Goal: Task Accomplishment & Management: Manage account settings

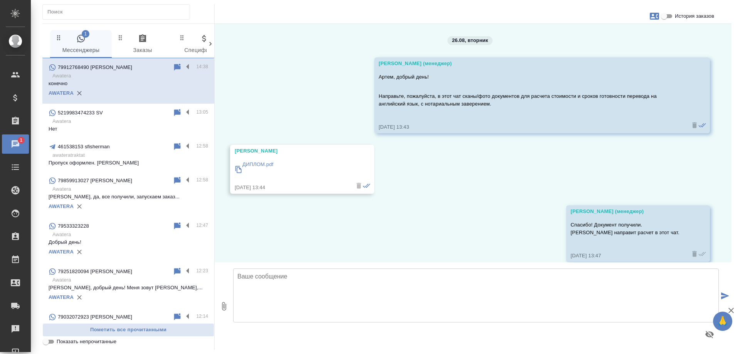
scroll to position [56, 0]
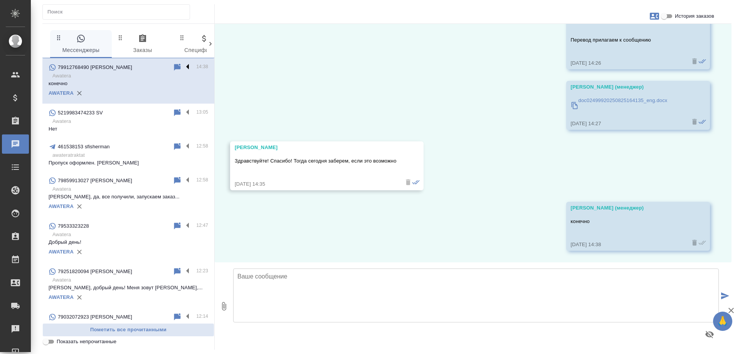
click at [183, 67] on label at bounding box center [189, 67] width 13 height 9
click at [0, 0] on input "checkbox" at bounding box center [0, 0] width 0 height 0
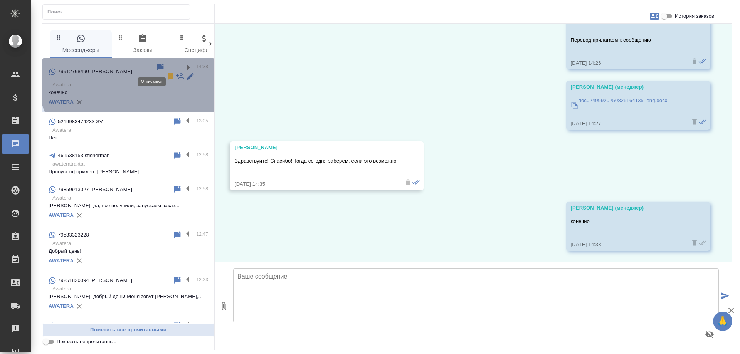
click at [168, 73] on icon at bounding box center [170, 76] width 5 height 7
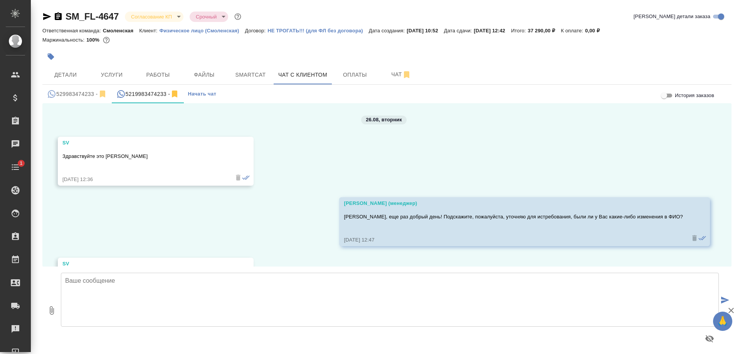
scroll to position [52, 0]
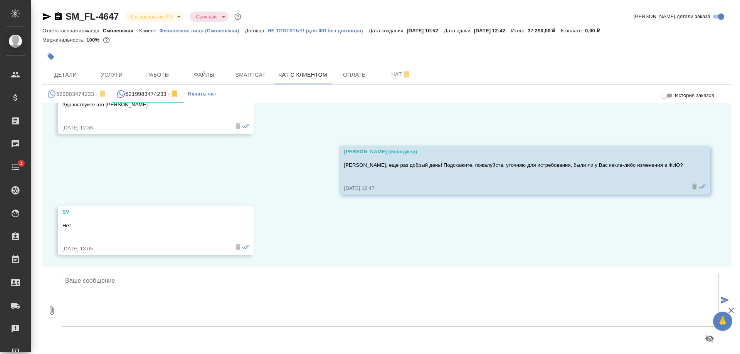
click at [55, 14] on icon "button" at bounding box center [58, 16] width 7 height 8
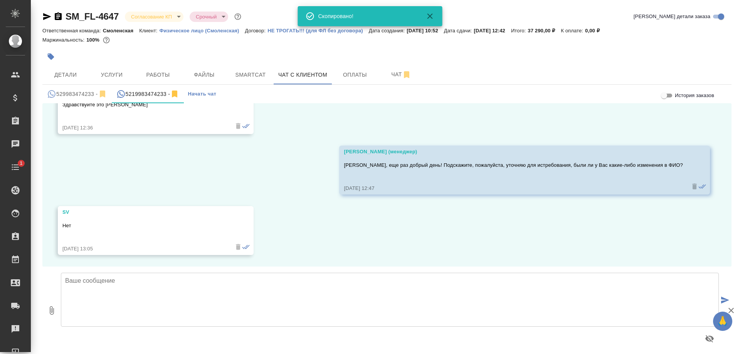
click at [46, 14] on icon "button" at bounding box center [47, 16] width 8 height 7
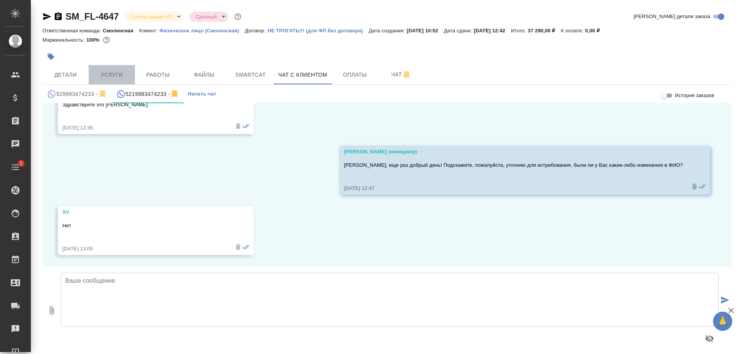
click at [104, 70] on span "Услуги" at bounding box center [111, 75] width 37 height 10
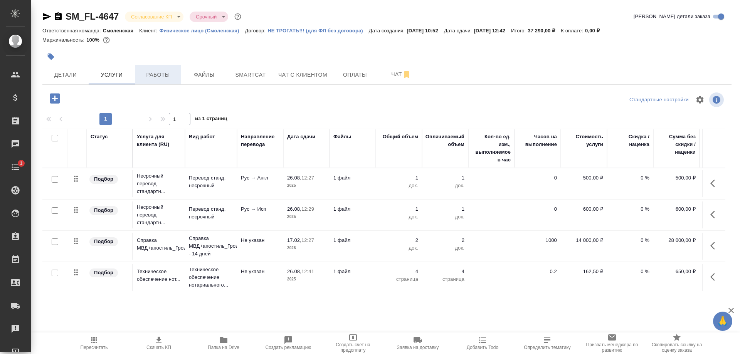
click at [164, 74] on span "Работы" at bounding box center [158, 75] width 37 height 10
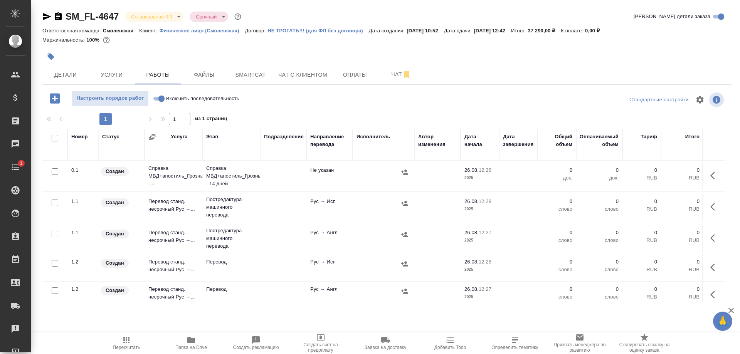
click at [264, 173] on td at bounding box center [283, 176] width 46 height 27
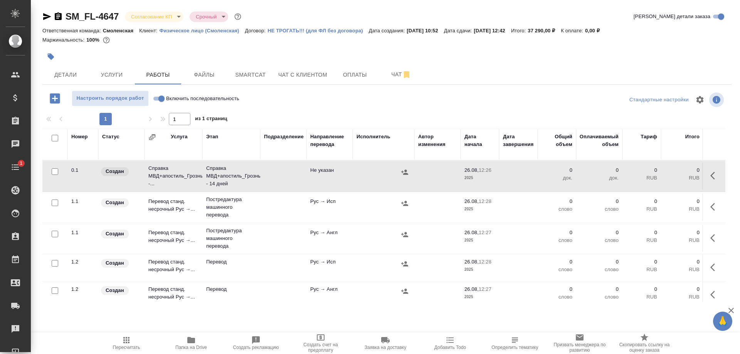
click at [42, 17] on icon "button" at bounding box center [46, 16] width 9 height 9
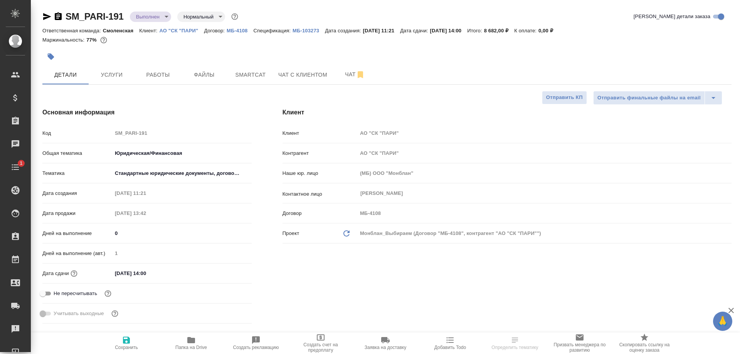
select select "RU"
type input "Matveeva Anastasia"
select select "RU"
type textarea "x"
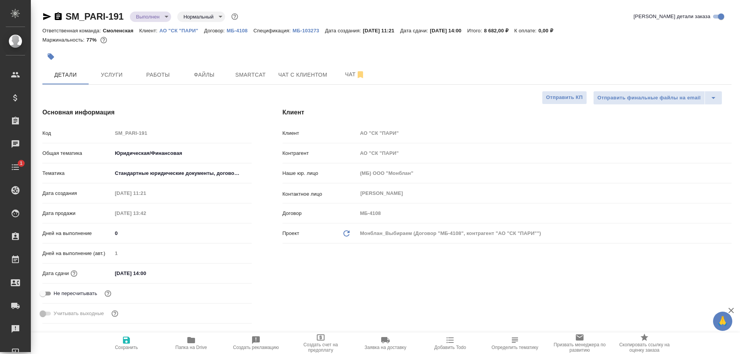
type textarea "x"
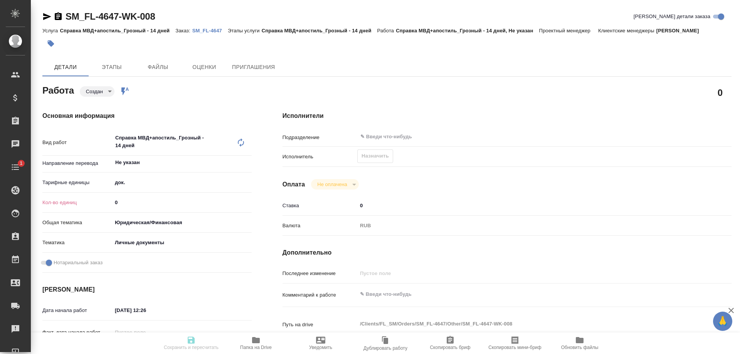
type textarea "x"
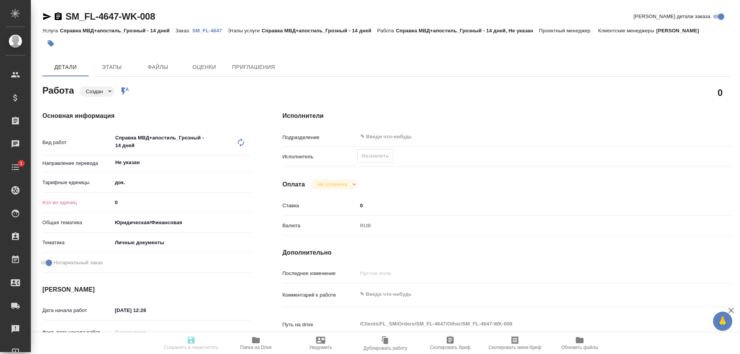
type textarea "x"
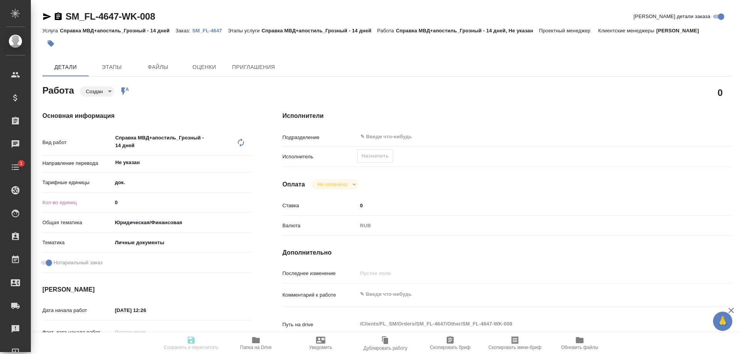
type textarea "x"
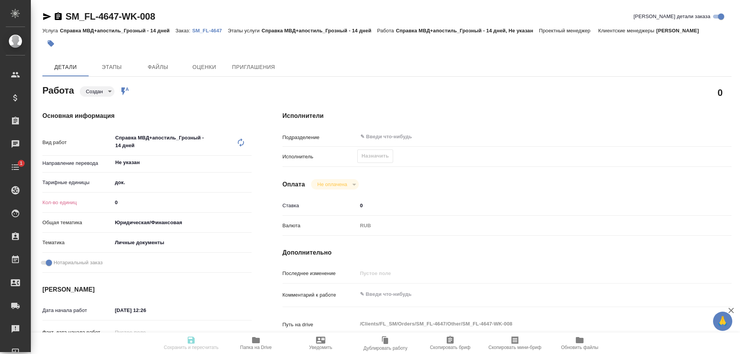
type textarea "x"
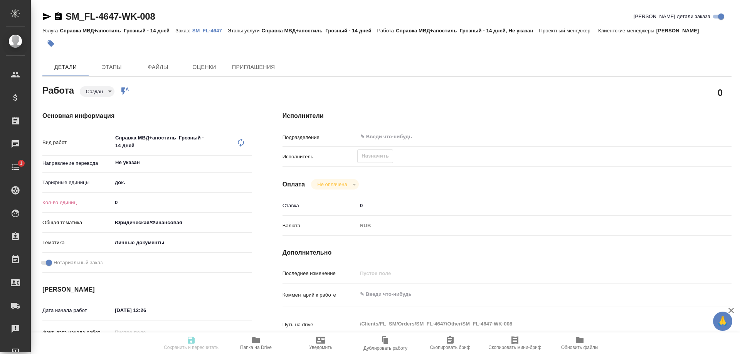
type textarea "x"
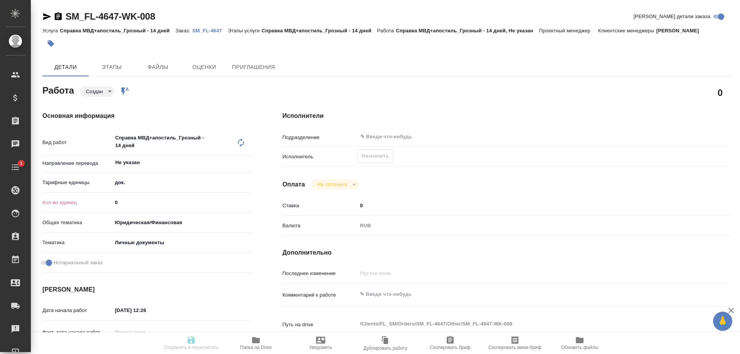
type textarea "x"
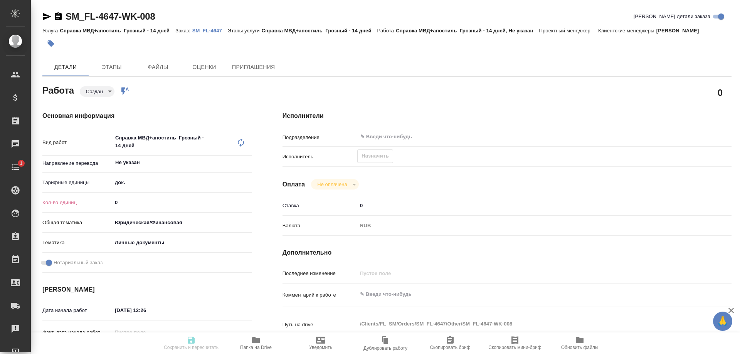
type textarea "x"
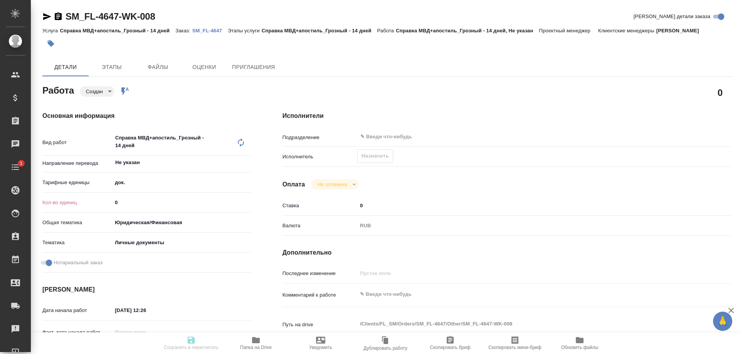
type textarea "x"
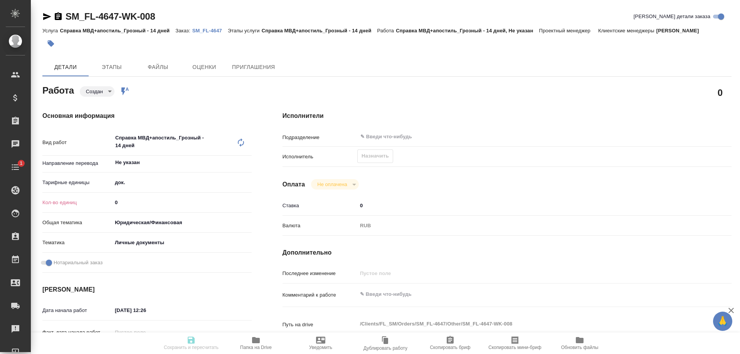
type textarea "x"
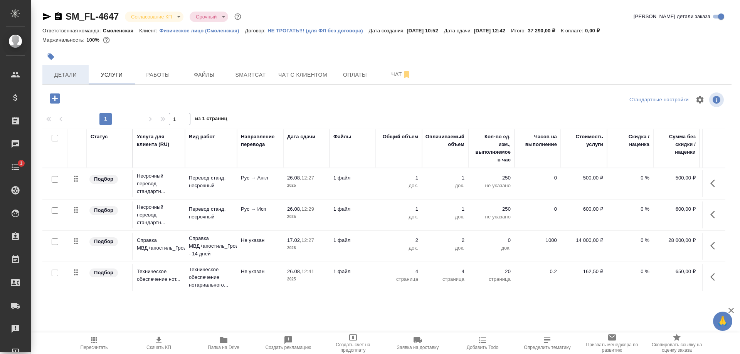
click at [74, 76] on span "Детали" at bounding box center [65, 75] width 37 height 10
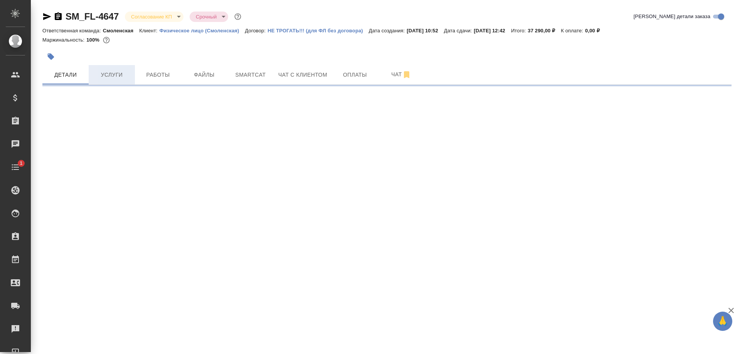
click at [114, 70] on span "Услуги" at bounding box center [111, 75] width 37 height 10
select select "RU"
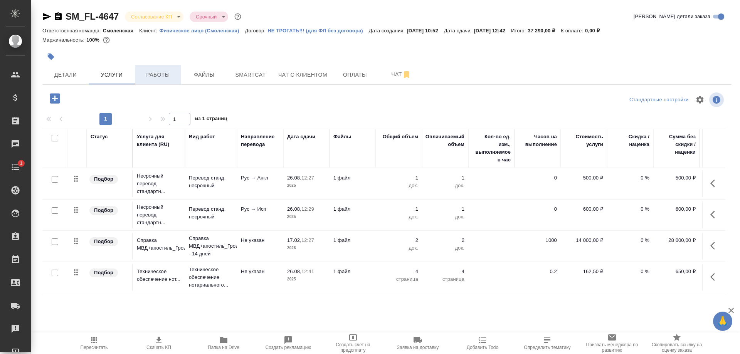
click at [149, 76] on span "Работы" at bounding box center [158, 75] width 37 height 10
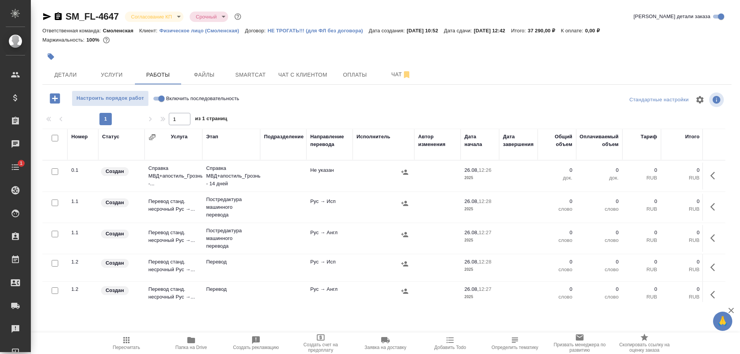
click at [264, 168] on td at bounding box center [283, 176] width 46 height 27
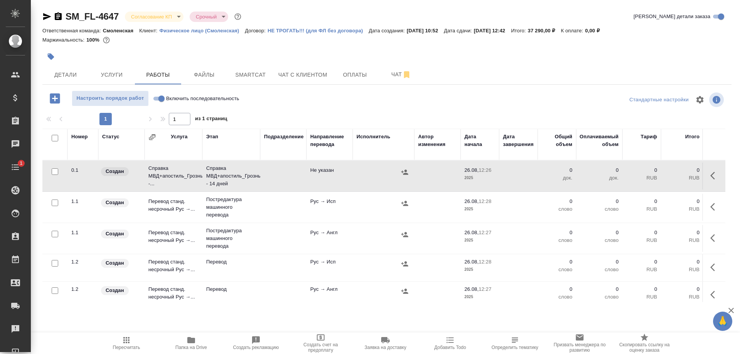
click at [264, 168] on td at bounding box center [283, 176] width 46 height 27
click at [106, 76] on span "Услуги" at bounding box center [111, 75] width 37 height 10
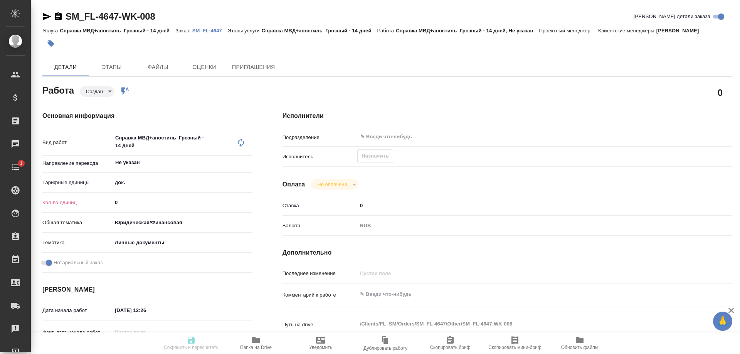
type textarea "x"
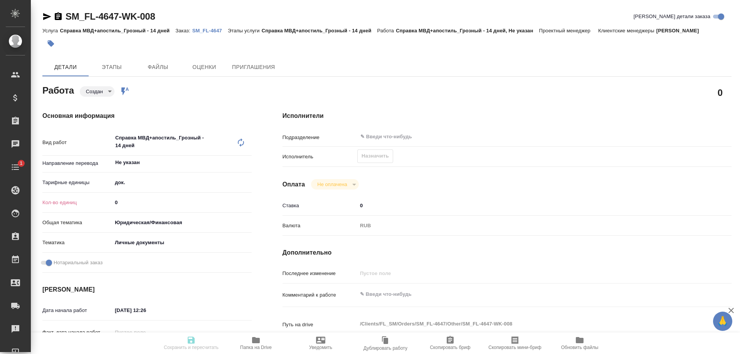
type textarea "x"
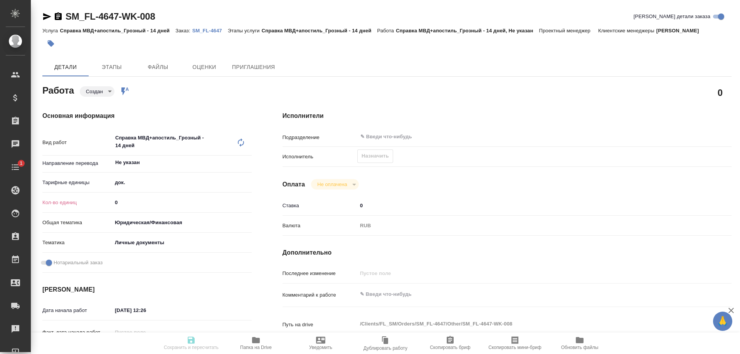
type textarea "x"
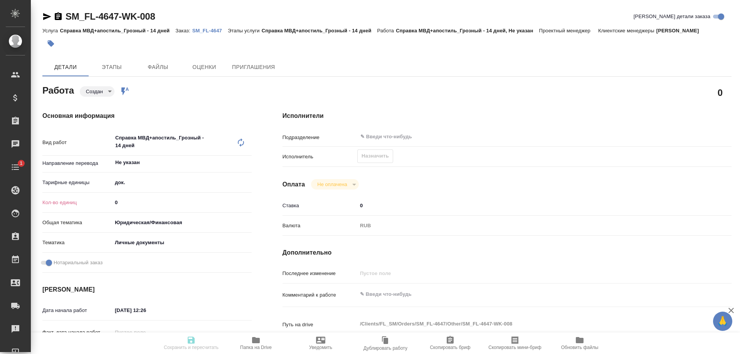
type textarea "x"
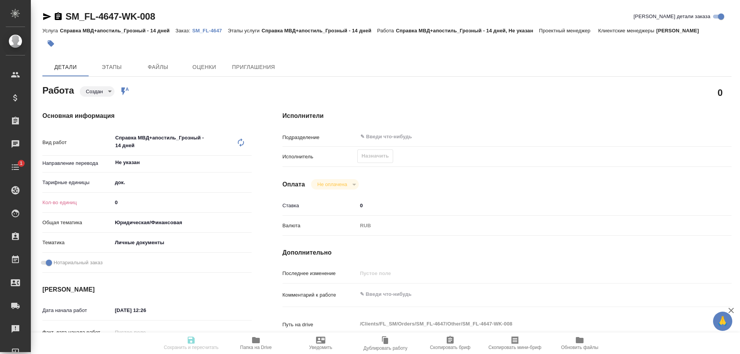
type textarea "x"
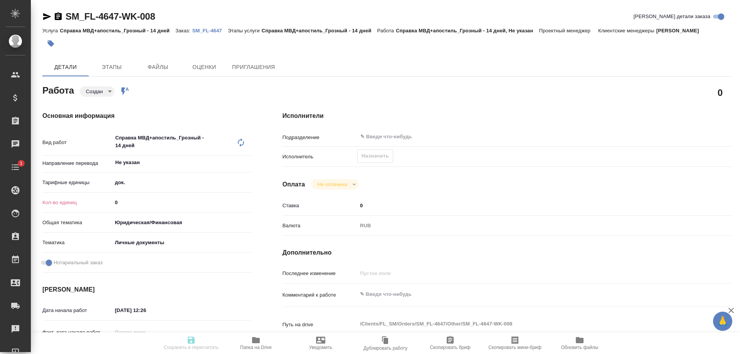
type textarea "x"
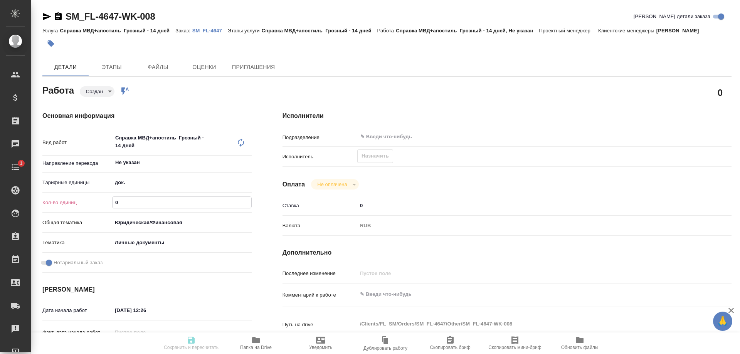
drag, startPoint x: 134, startPoint y: 204, endPoint x: 89, endPoint y: 209, distance: 45.4
click at [89, 209] on div "Кол-во единиц 0" at bounding box center [146, 202] width 209 height 13
type textarea "x"
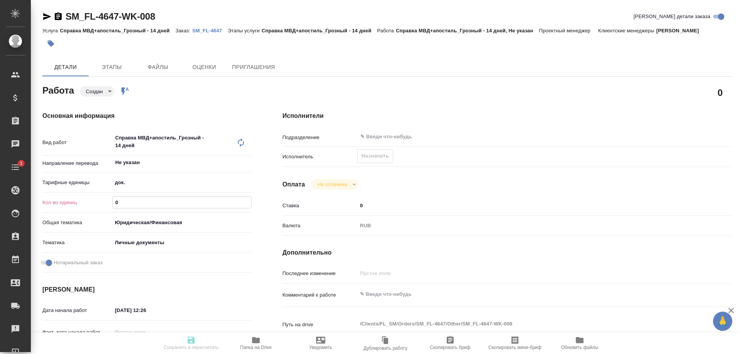
type textarea "x"
type input "2"
type textarea "x"
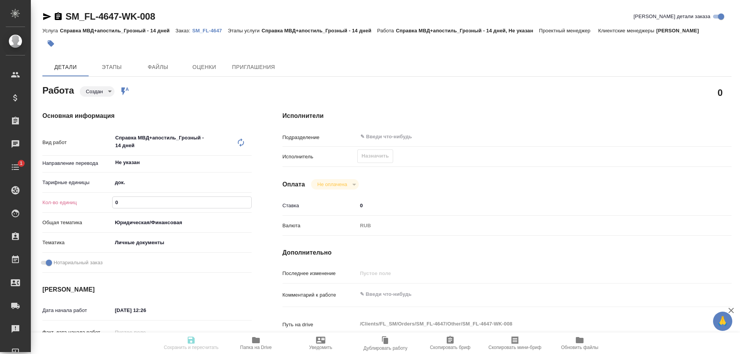
type textarea "x"
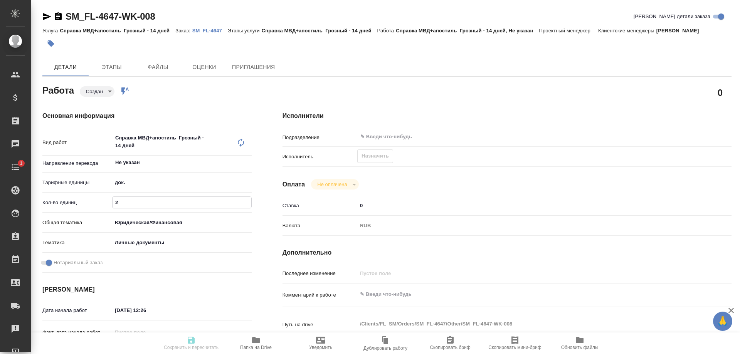
type textarea "x"
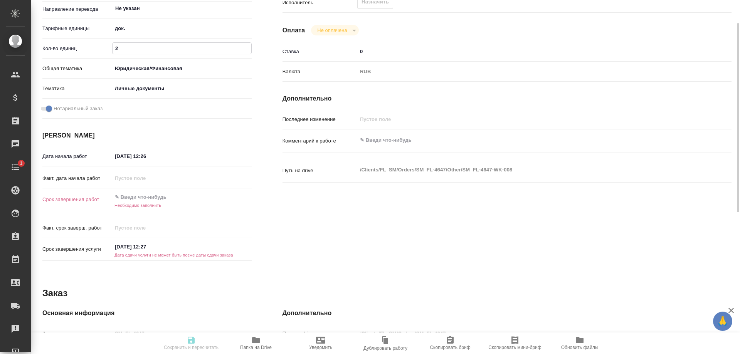
scroll to position [193, 0]
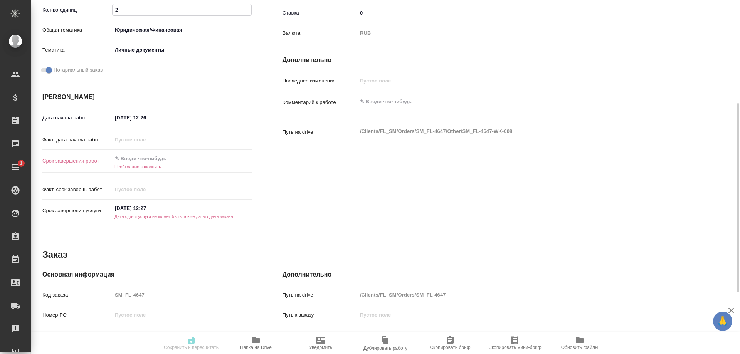
type input "2"
click at [145, 204] on input "[DATE] 12:27" at bounding box center [146, 208] width 67 height 11
click at [225, 204] on icon "button" at bounding box center [229, 208] width 9 height 9
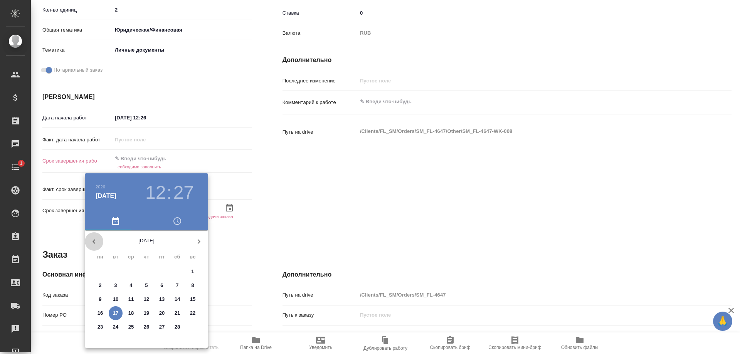
click at [93, 240] on icon "button" at bounding box center [93, 241] width 9 height 9
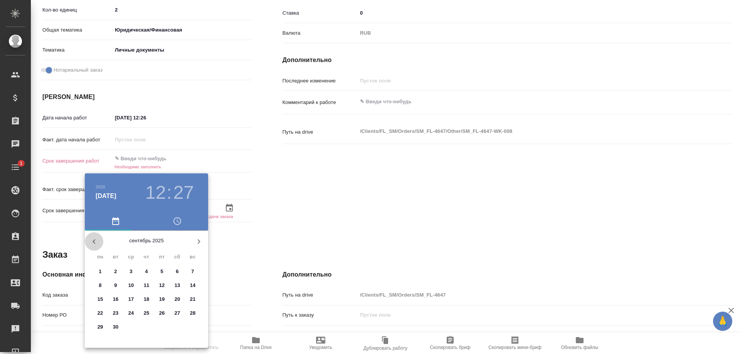
click at [93, 240] on icon "button" at bounding box center [93, 241] width 9 height 9
click at [195, 241] on icon "button" at bounding box center [198, 241] width 9 height 9
click at [99, 297] on p "15" at bounding box center [101, 300] width 6 height 8
type textarea "x"
type input "15.09.2025 12:27"
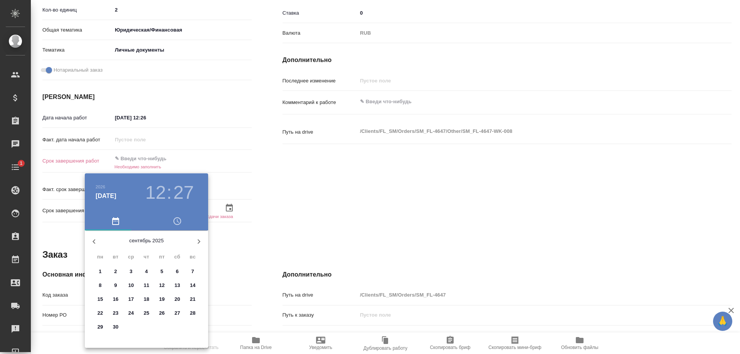
type textarea "x"
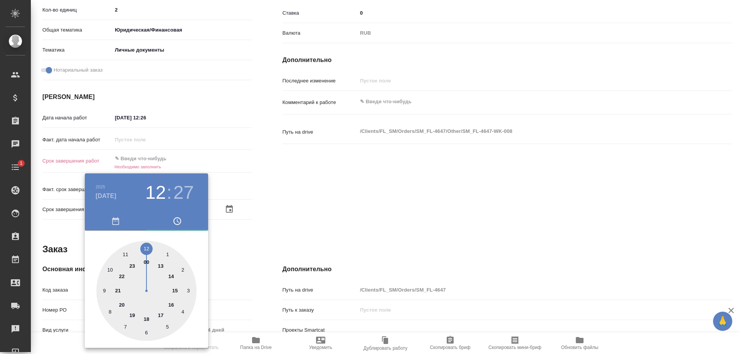
click at [239, 246] on div at bounding box center [370, 177] width 740 height 354
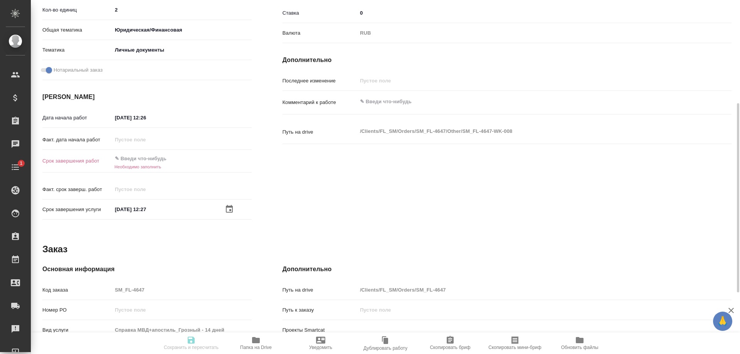
click at [188, 172] on div "Срок завершения работ Необходимо заполнить" at bounding box center [146, 168] width 209 height 30
click at [159, 160] on input "text" at bounding box center [145, 158] width 67 height 11
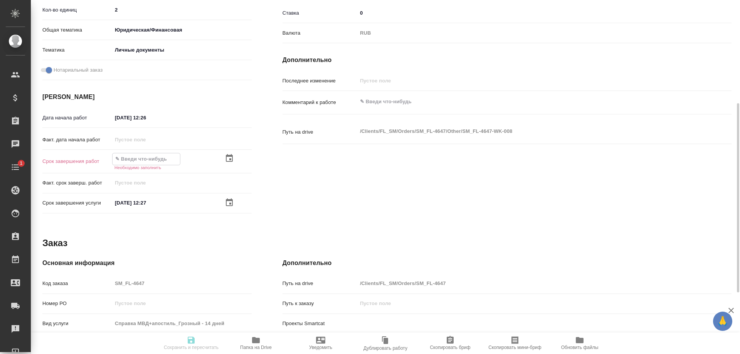
click at [226, 155] on icon "button" at bounding box center [229, 158] width 9 height 9
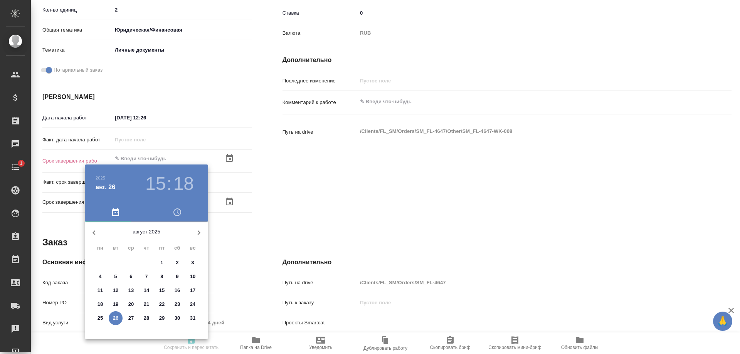
click at [197, 231] on icon "button" at bounding box center [198, 232] width 9 height 9
click at [103, 287] on p "15" at bounding box center [101, 291] width 6 height 8
type textarea "x"
type input "15.09.2025 15:18"
type textarea "x"
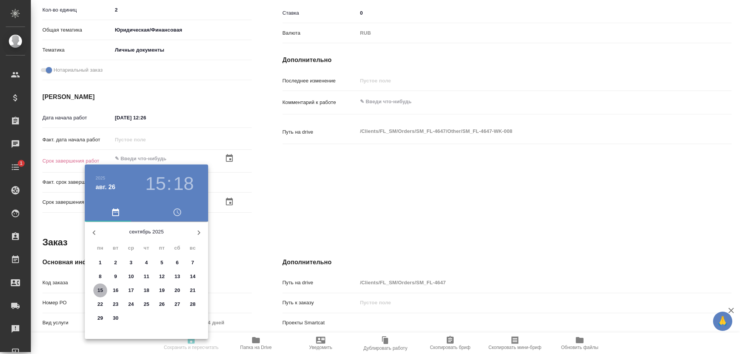
type textarea "x"
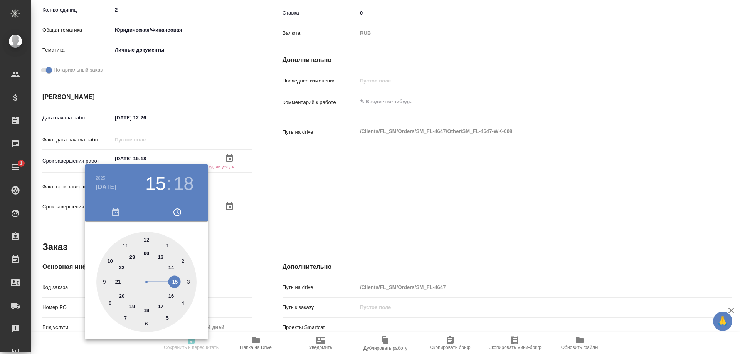
click at [226, 233] on div at bounding box center [370, 177] width 740 height 354
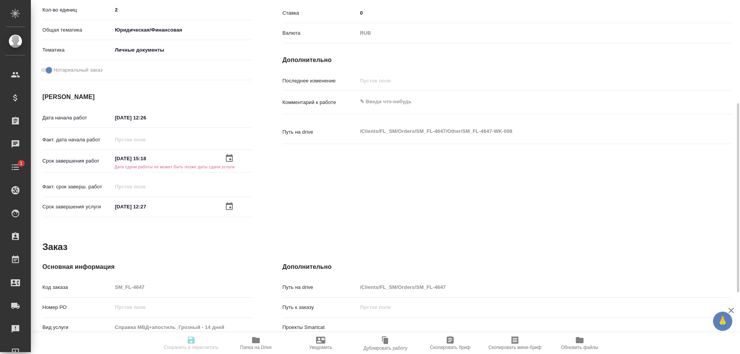
click at [228, 154] on icon "button" at bounding box center [229, 158] width 9 height 9
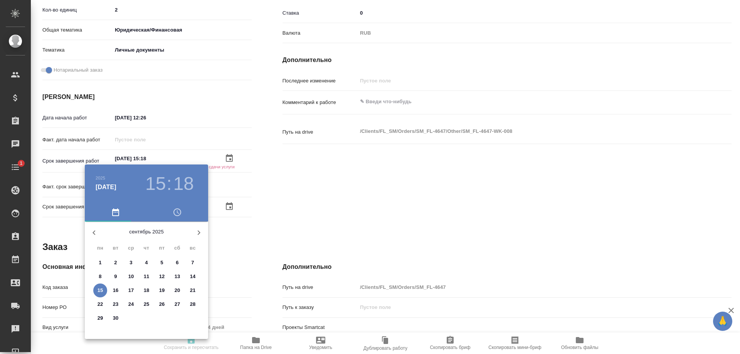
click at [155, 188] on h3 "15" at bounding box center [155, 184] width 20 height 22
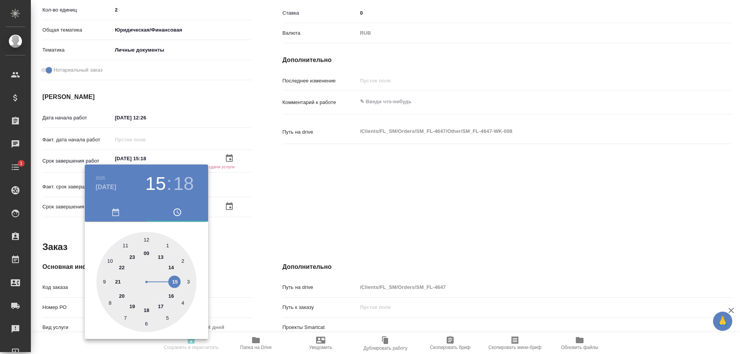
type textarea "x"
type input "15.09.2025 13:18"
type textarea "x"
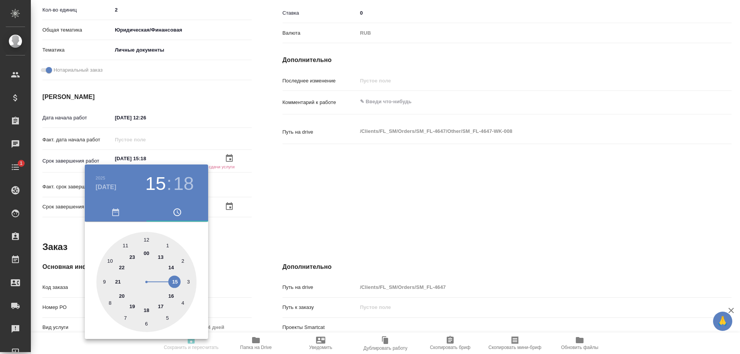
type textarea "x"
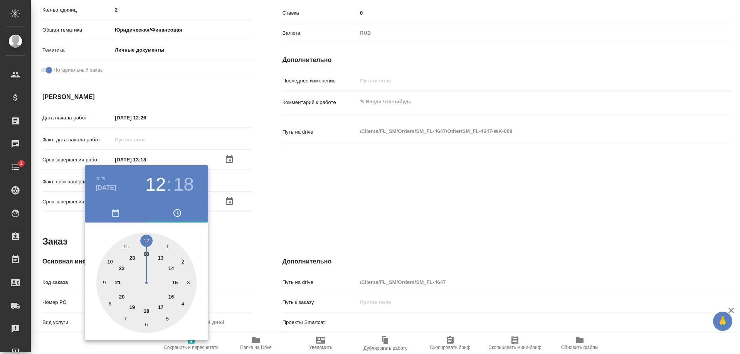
type textarea "x"
type input "15.09.2025 12:18"
type textarea "x"
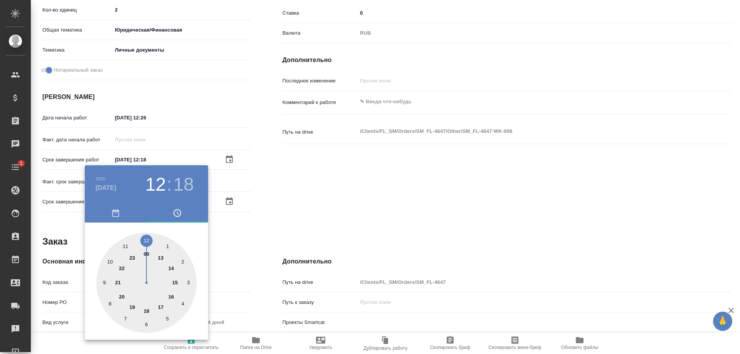
type textarea "x"
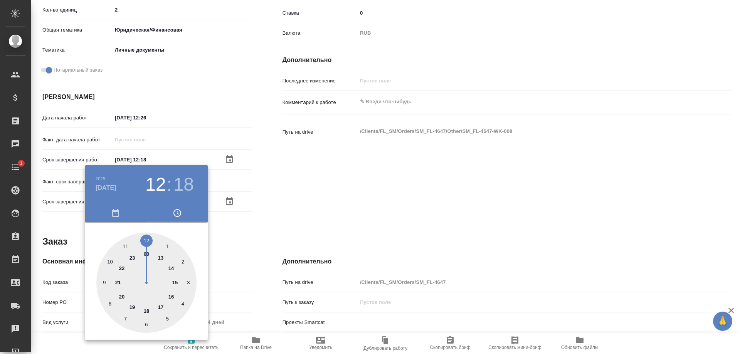
type textarea "x"
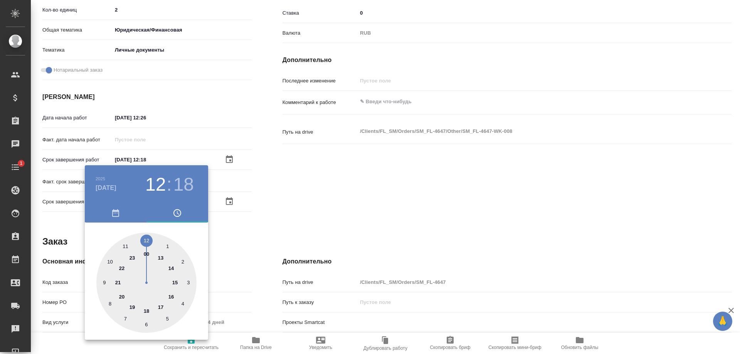
type textarea "x"
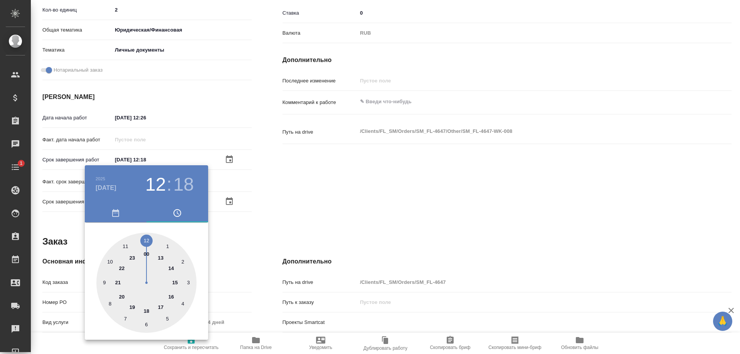
type textarea "x"
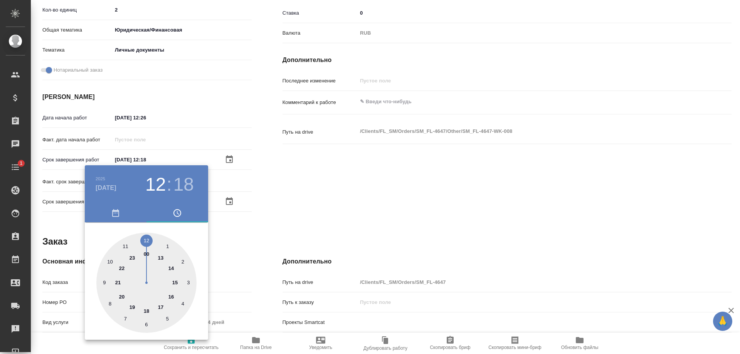
type textarea "x"
click at [148, 238] on div at bounding box center [146, 283] width 100 height 100
type textarea "x"
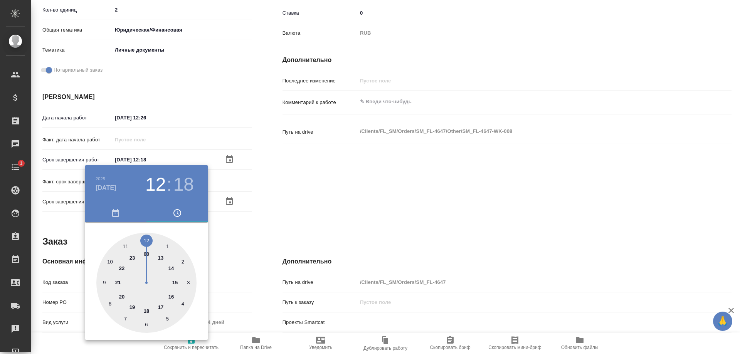
type textarea "x"
type input "15.09.2025 12:19"
type textarea "x"
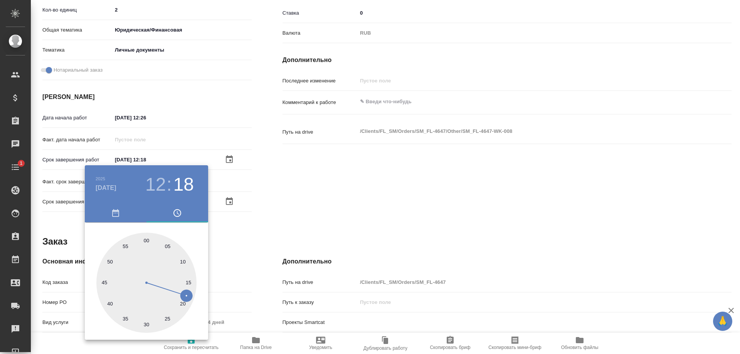
type textarea "x"
type input "15.09.2025 12:21"
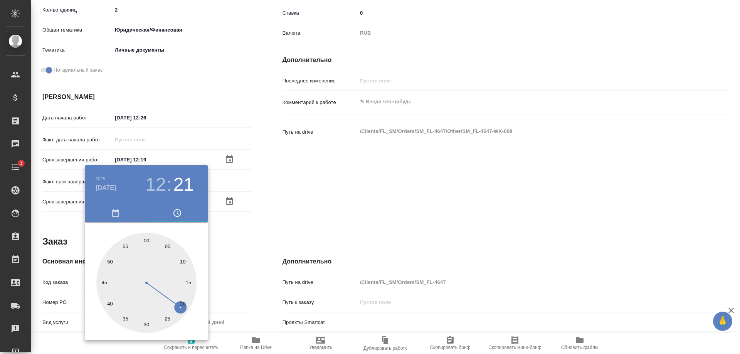
type textarea "x"
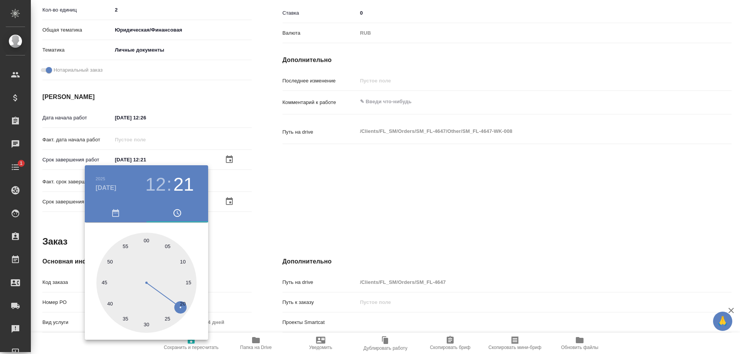
type input "15.09.2025 12:23"
type textarea "x"
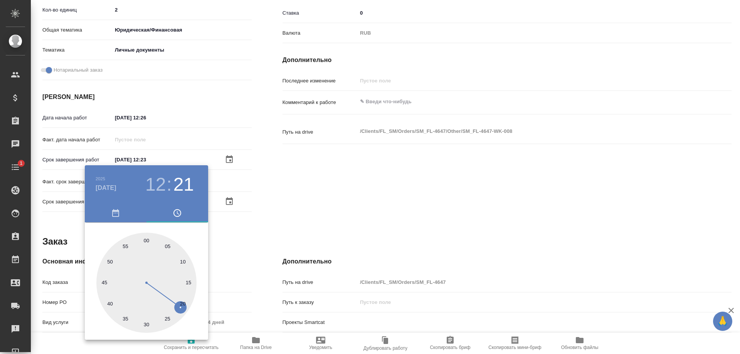
type textarea "x"
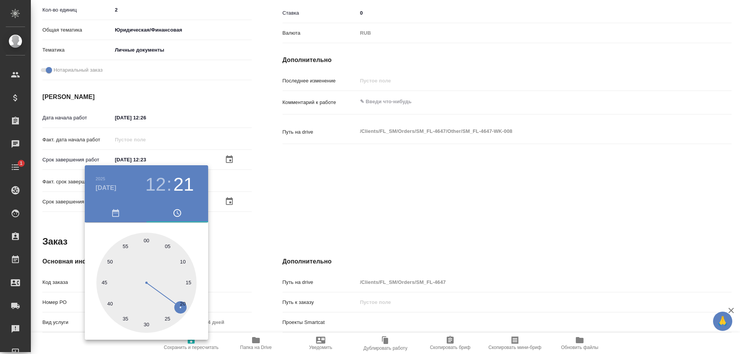
type textarea "x"
type input "15.09.2025 12:24"
type textarea "x"
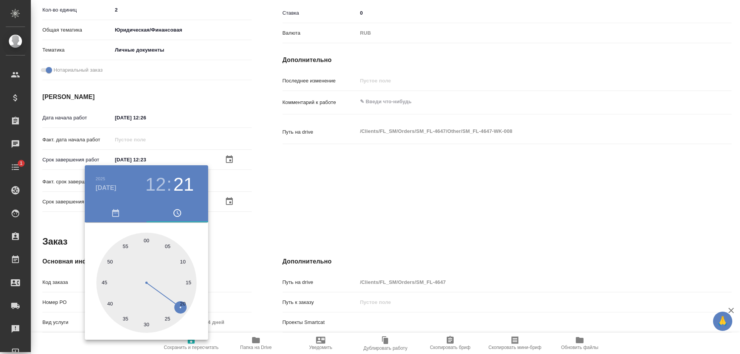
type textarea "x"
type input "15.09.2025 12:25"
type textarea "x"
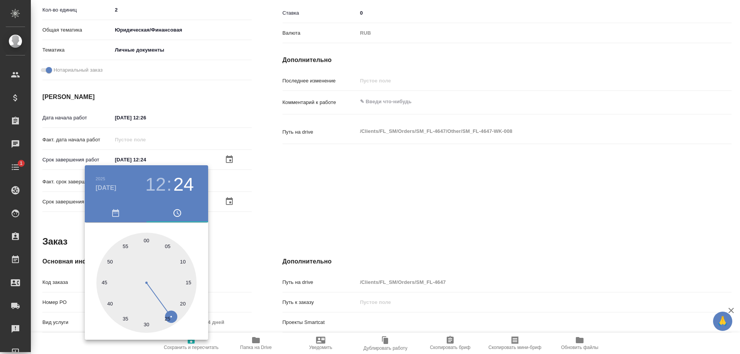
type textarea "x"
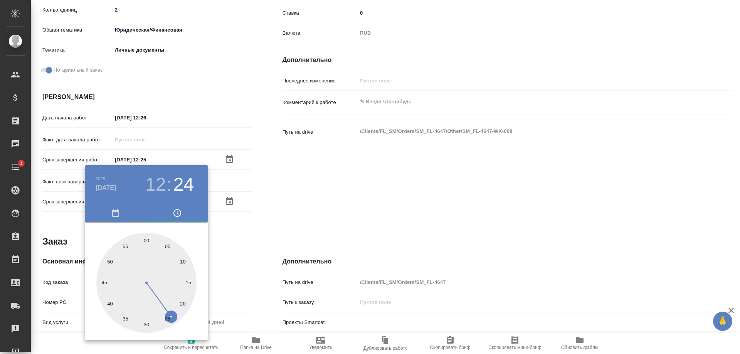
type textarea "x"
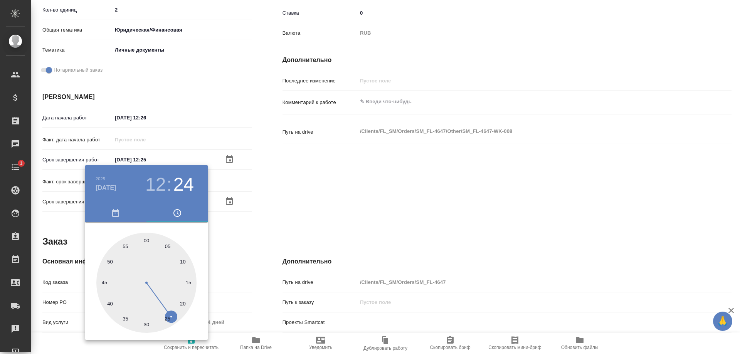
type textarea "x"
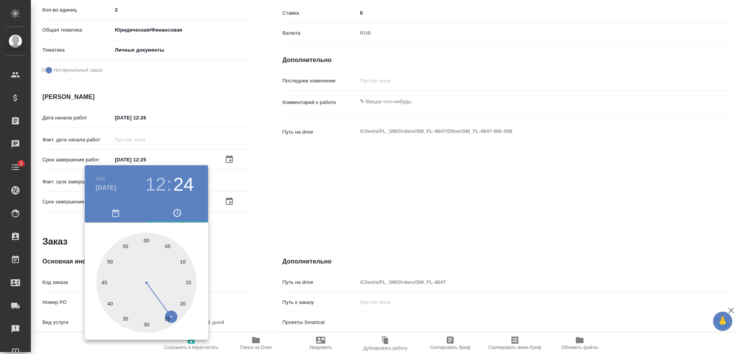
type textarea "x"
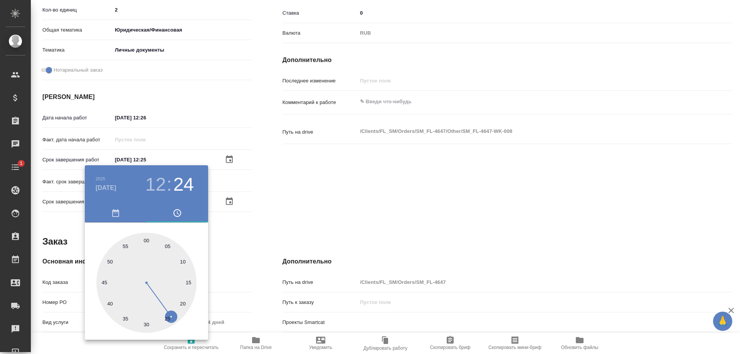
type textarea "x"
type input "15.09.2025 12:26"
type textarea "x"
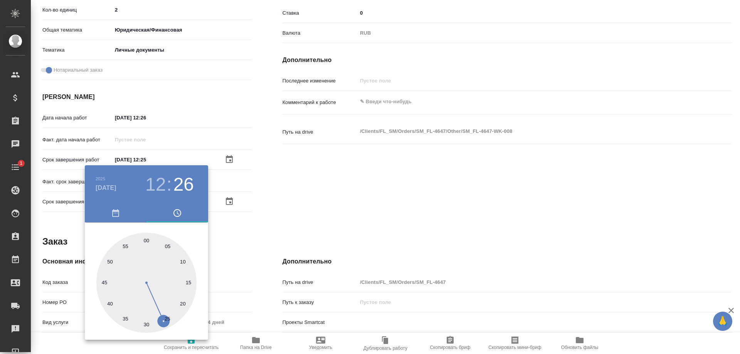
type textarea "x"
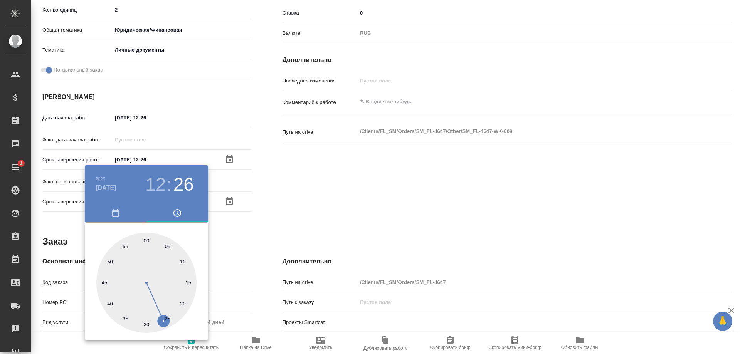
type textarea "x"
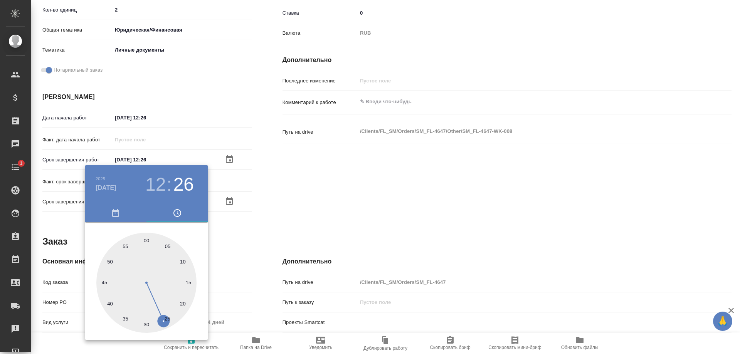
type textarea "x"
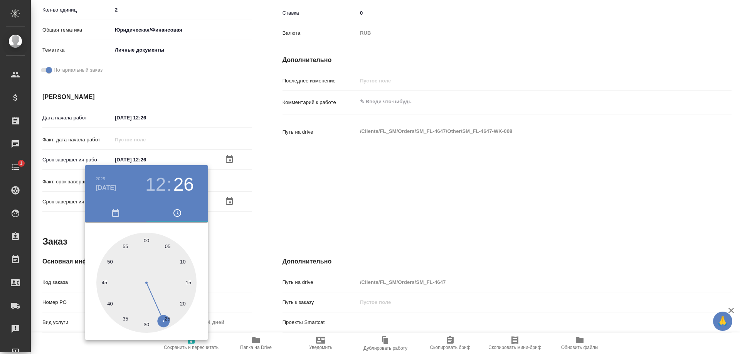
type textarea "x"
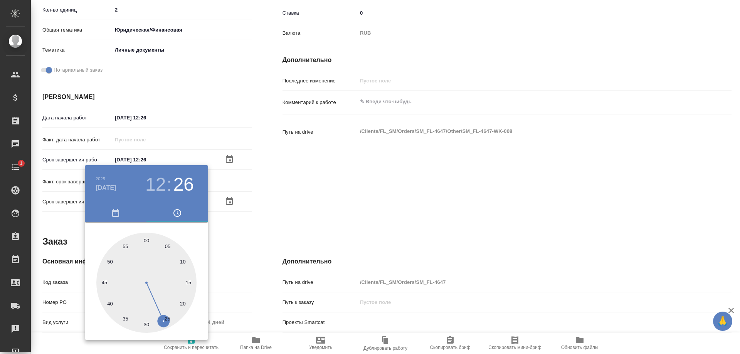
type textarea "x"
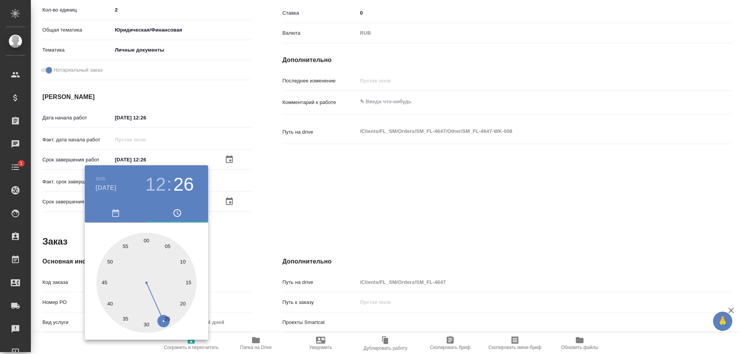
type textarea "x"
type input "15.09.2025 12:27"
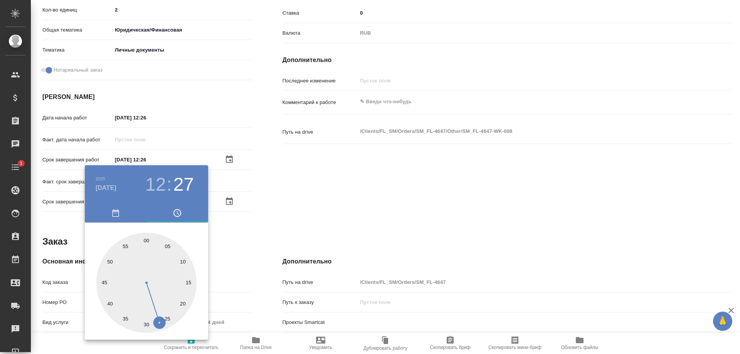
type textarea "x"
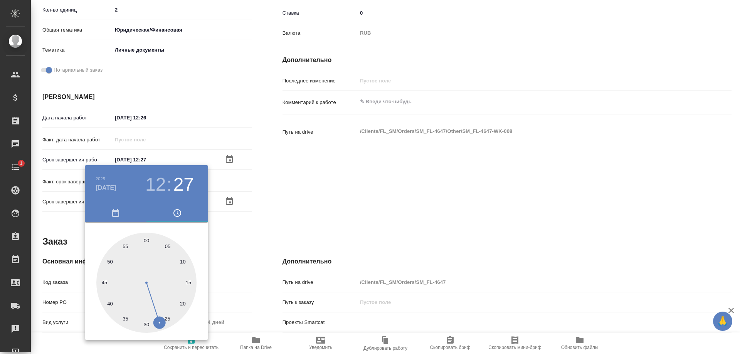
type textarea "x"
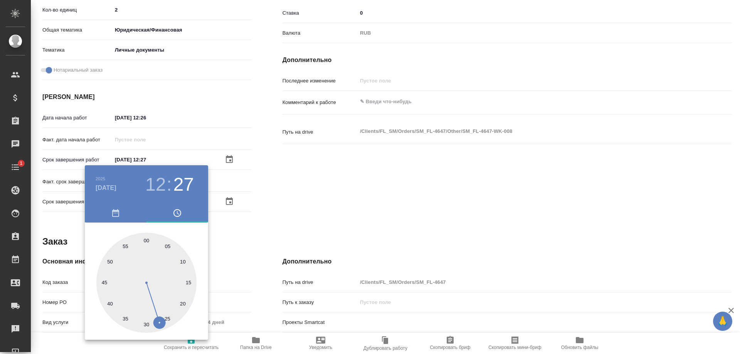
type textarea "x"
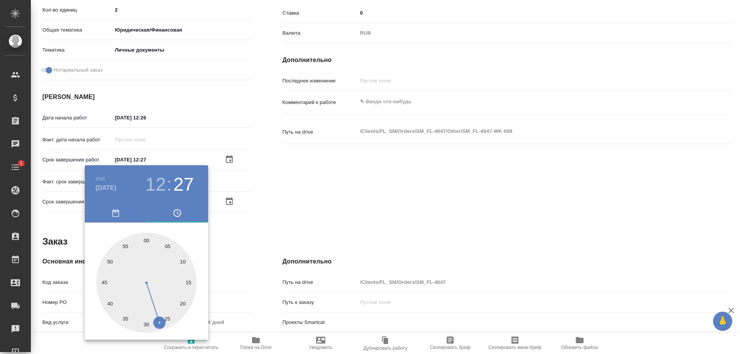
type textarea "x"
drag, startPoint x: 181, startPoint y: 294, endPoint x: 163, endPoint y: 323, distance: 33.6
click at [163, 323] on div at bounding box center [146, 283] width 100 height 100
click at [161, 321] on div at bounding box center [146, 283] width 100 height 100
click at [251, 245] on div at bounding box center [370, 177] width 740 height 354
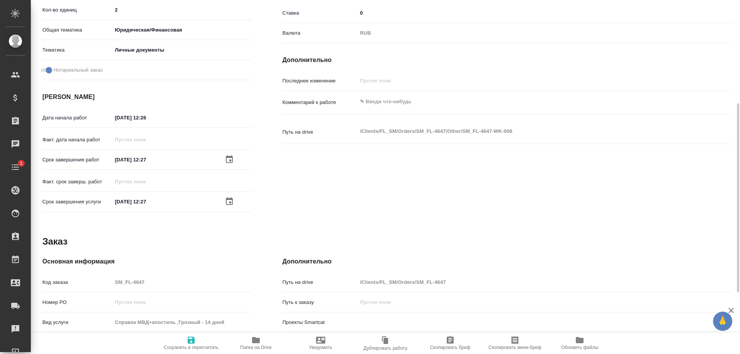
click at [192, 342] on icon "button" at bounding box center [191, 340] width 7 height 7
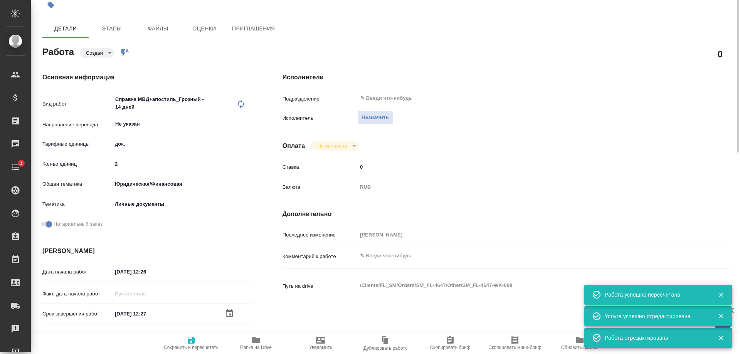
scroll to position [0, 0]
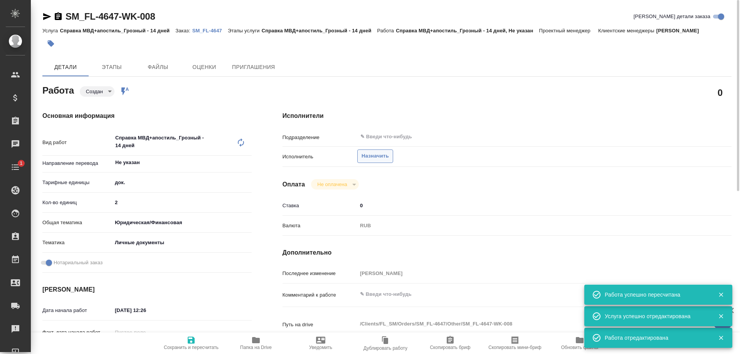
click at [361, 155] on button "Назначить" at bounding box center [375, 156] width 36 height 13
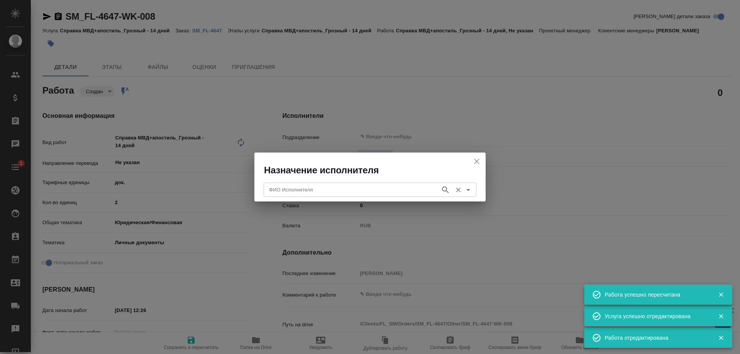
click at [354, 185] on input "ФИО Исполнителя" at bounding box center [351, 189] width 171 height 9
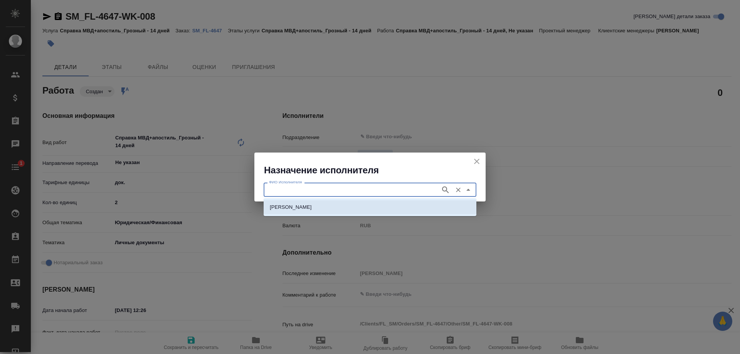
click at [357, 205] on li "Ибрагимов Беслан" at bounding box center [370, 207] width 213 height 14
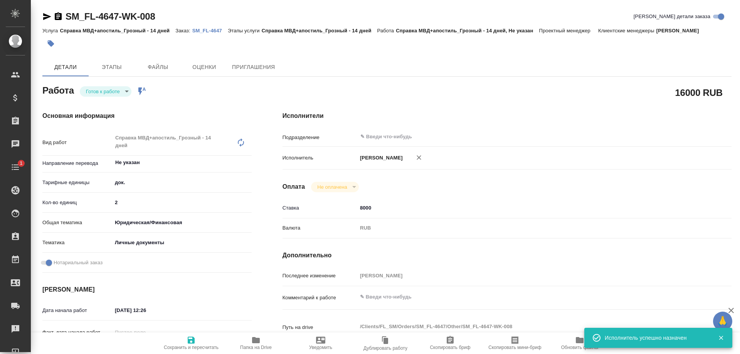
click at [188, 343] on icon "button" at bounding box center [191, 340] width 7 height 7
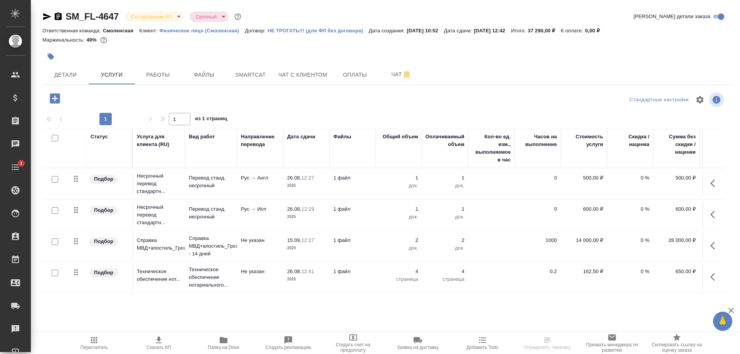
click at [159, 15] on body "🙏 .cls-1 fill:#fff; AWATERA [PERSON_NAME] Спецификации Заказы Чаты 1 Todo Проек…" at bounding box center [370, 177] width 740 height 354
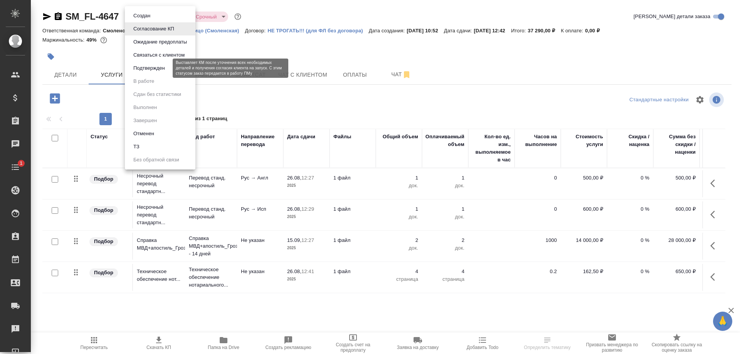
click at [161, 64] on button "Подтвержден" at bounding box center [149, 68] width 36 height 8
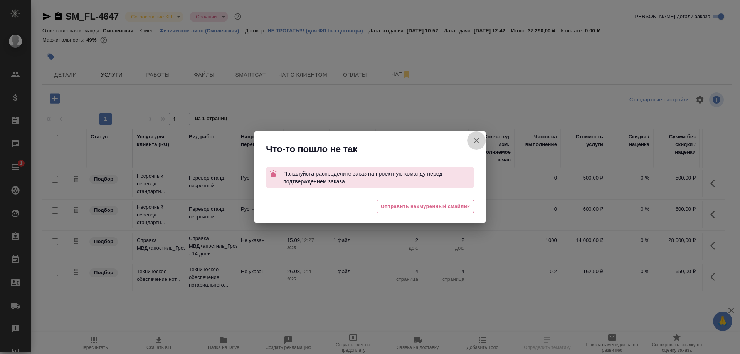
click at [473, 141] on icon "button" at bounding box center [476, 140] width 9 height 9
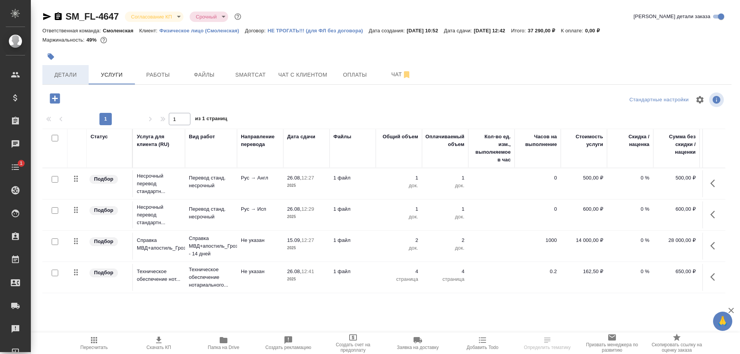
click at [51, 74] on span "Детали" at bounding box center [65, 75] width 37 height 10
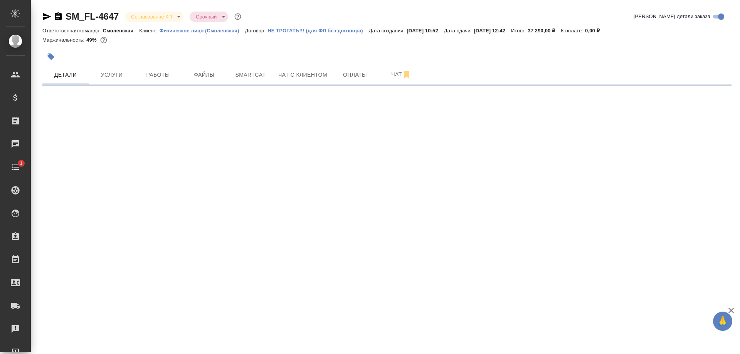
select select "RU"
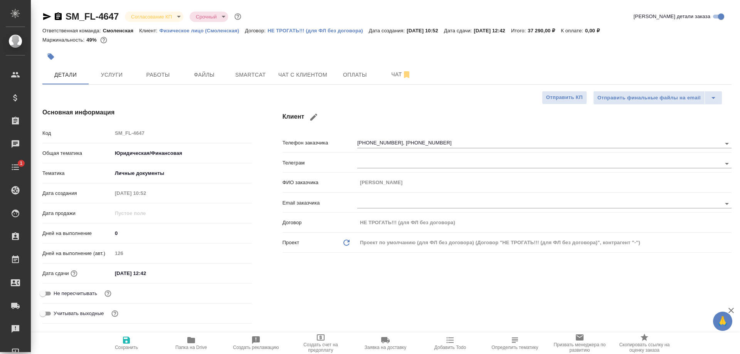
type textarea "x"
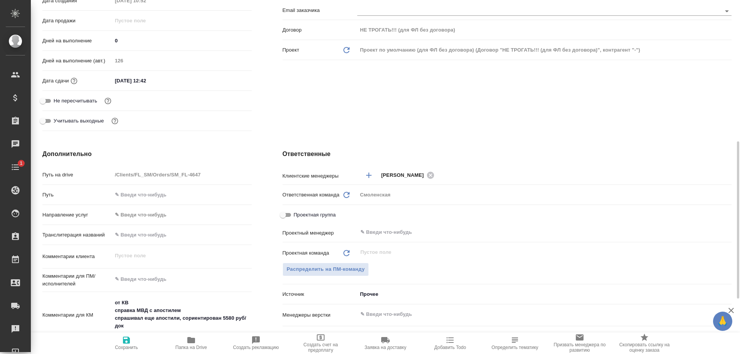
scroll to position [270, 0]
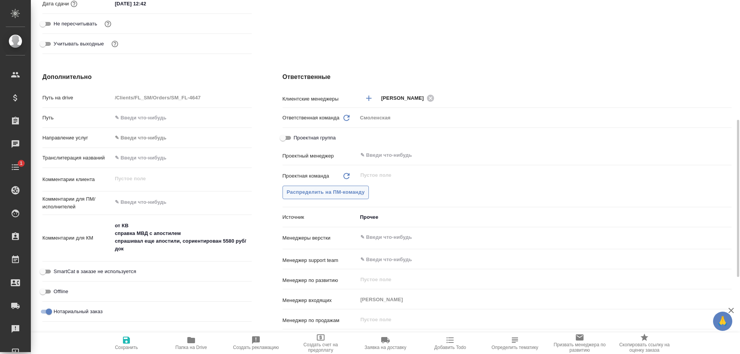
click at [351, 193] on span "Распределить на ПМ-команду" at bounding box center [326, 192] width 78 height 9
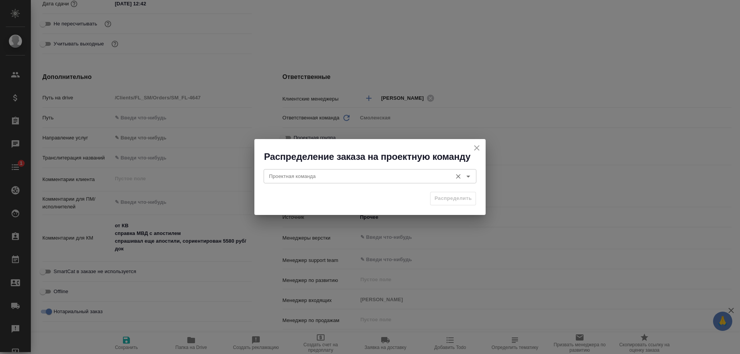
click at [336, 172] on input "Проектная команда" at bounding box center [357, 176] width 182 height 9
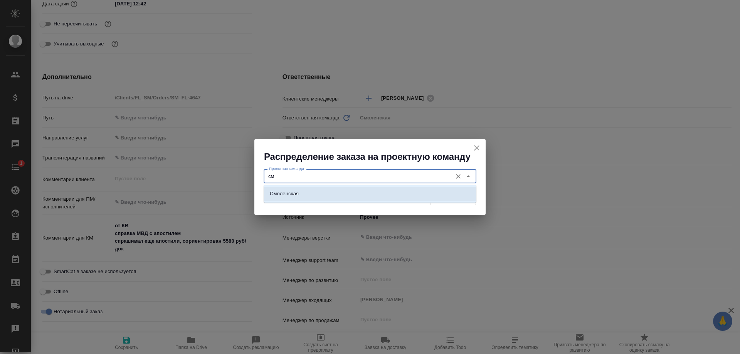
click at [335, 193] on li "Смоленская" at bounding box center [370, 194] width 213 height 14
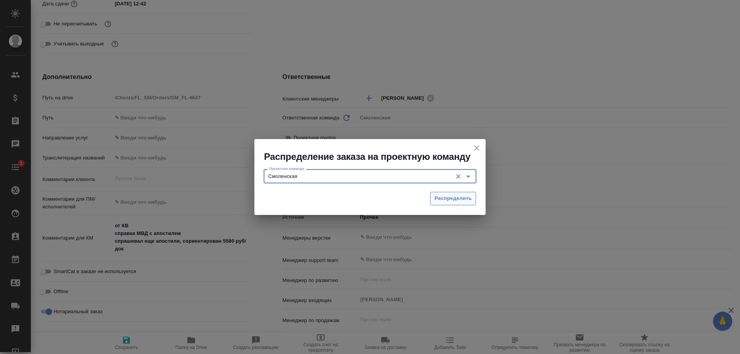
type input "Смоленская"
click at [434, 197] on span "Распределить" at bounding box center [452, 198] width 37 height 9
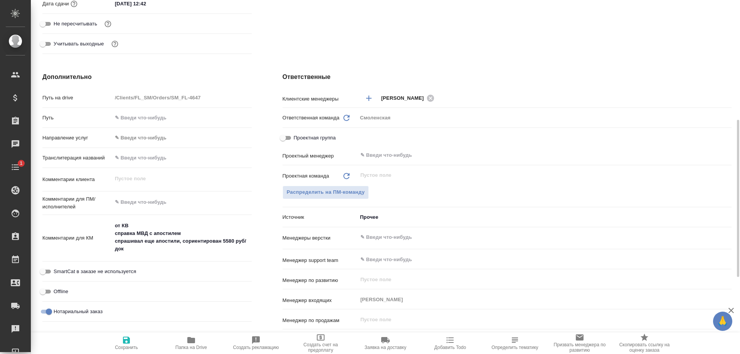
type textarea "x"
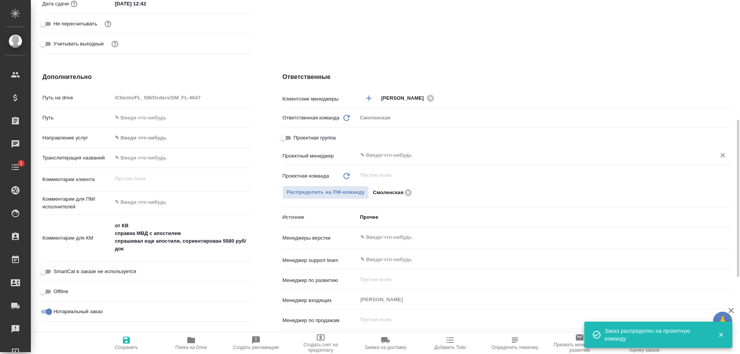
click at [378, 153] on input "text" at bounding box center [532, 155] width 344 height 9
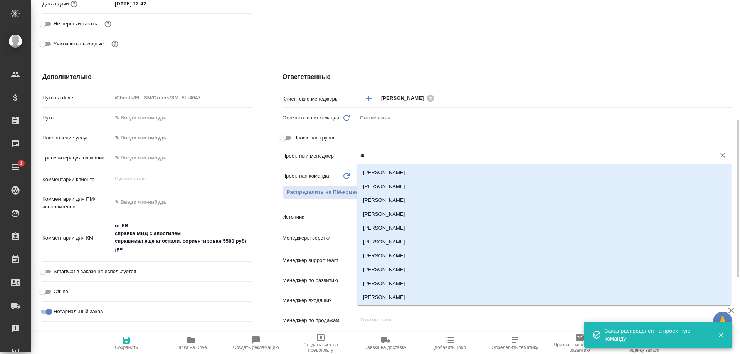
type input "шу"
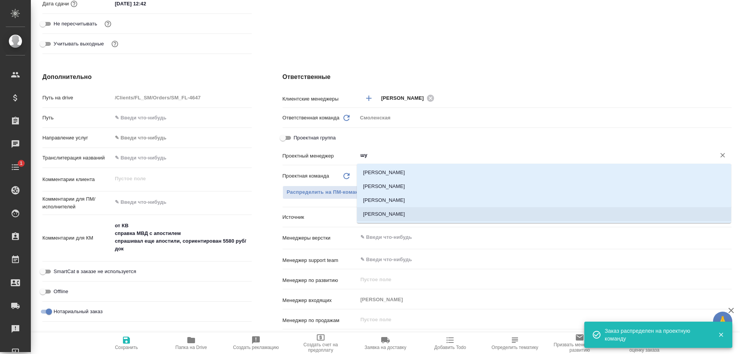
click at [377, 212] on li "Шульгина Анна" at bounding box center [544, 214] width 374 height 14
type textarea "x"
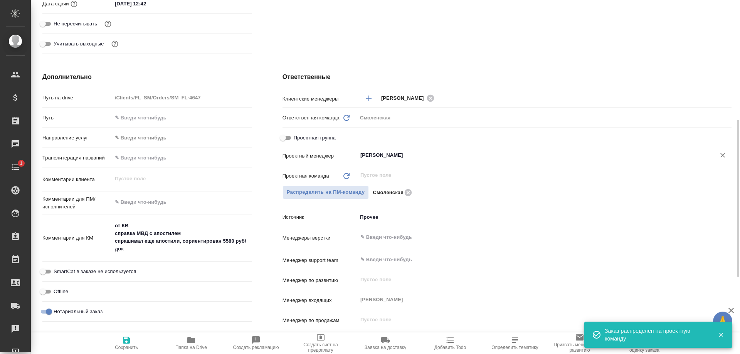
type input "Шульгина Анна"
click at [136, 353] on button "Сохранить" at bounding box center [126, 344] width 65 height 22
type textarea "x"
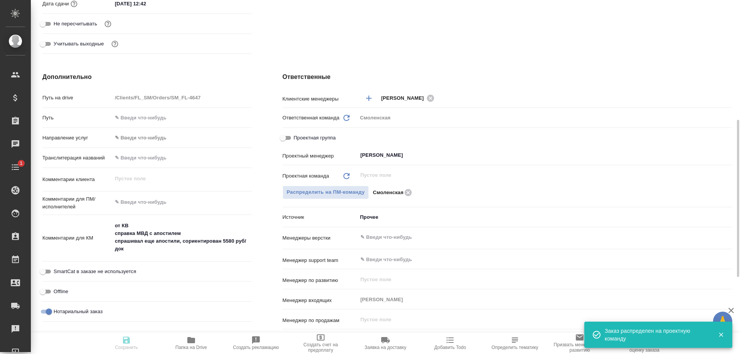
type textarea "x"
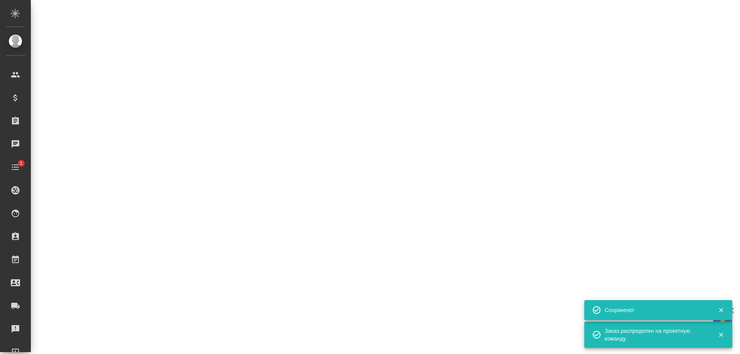
select select "RU"
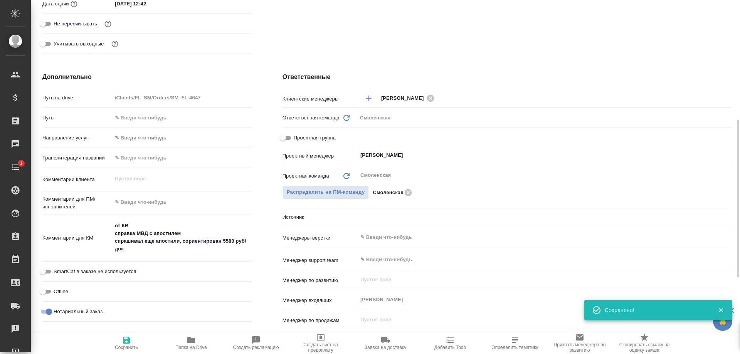
type textarea "x"
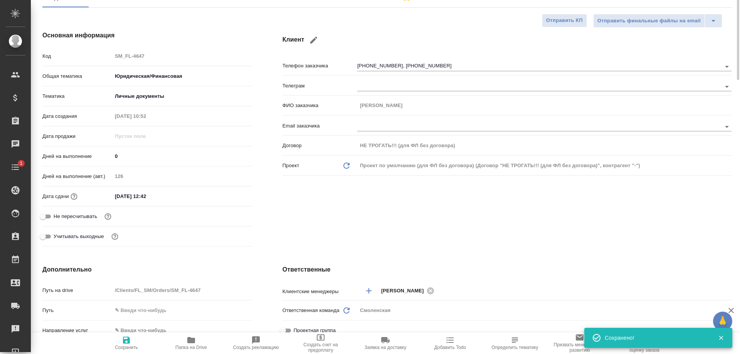
scroll to position [0, 0]
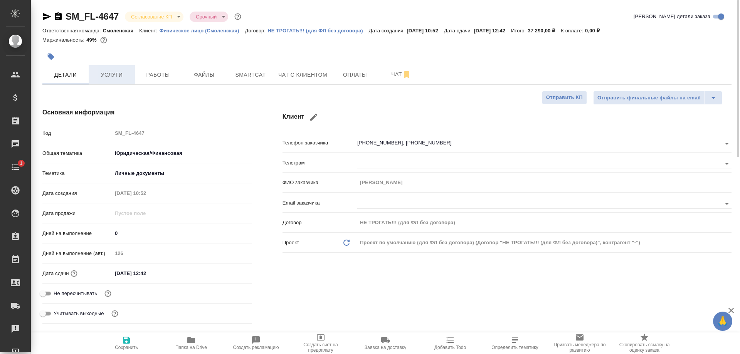
click at [104, 71] on span "Услуги" at bounding box center [111, 75] width 37 height 10
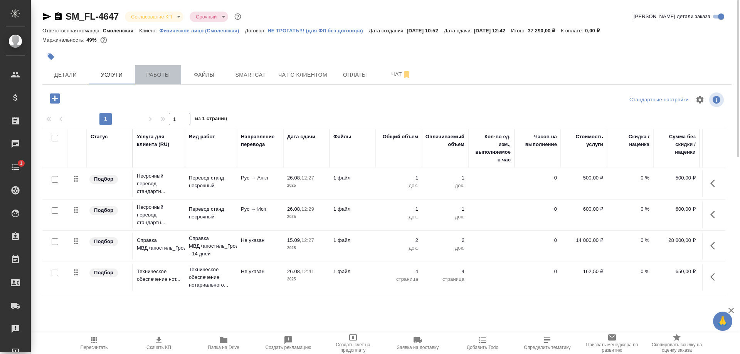
click at [152, 74] on span "Работы" at bounding box center [158, 75] width 37 height 10
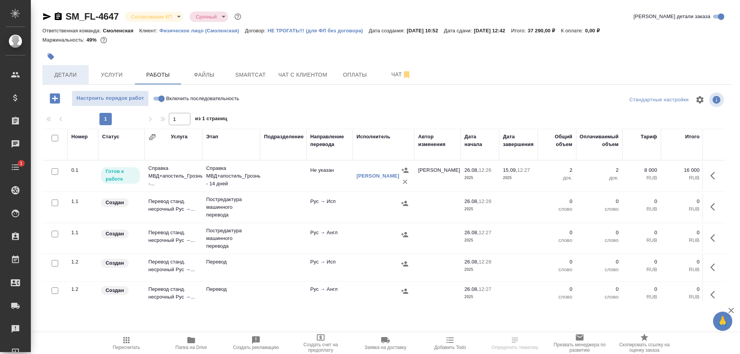
click at [66, 70] on span "Детали" at bounding box center [65, 75] width 37 height 10
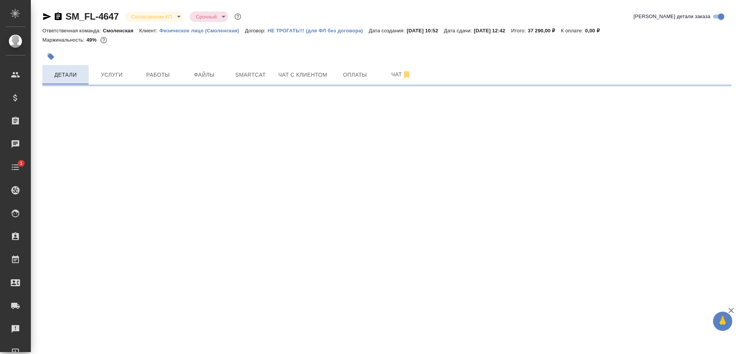
select select "RU"
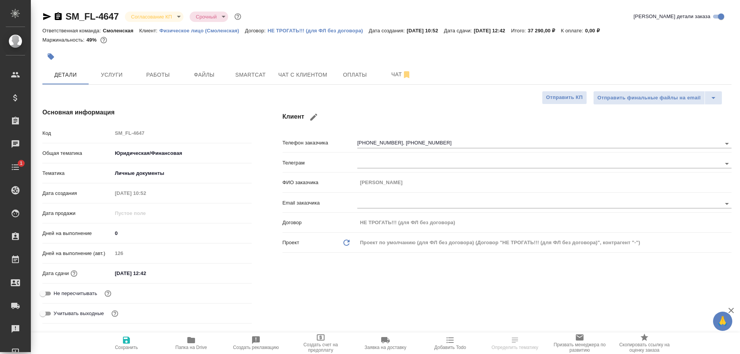
type textarea "x"
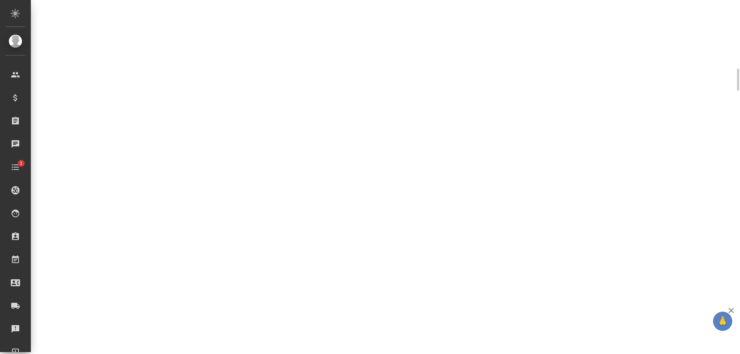
select select "RU"
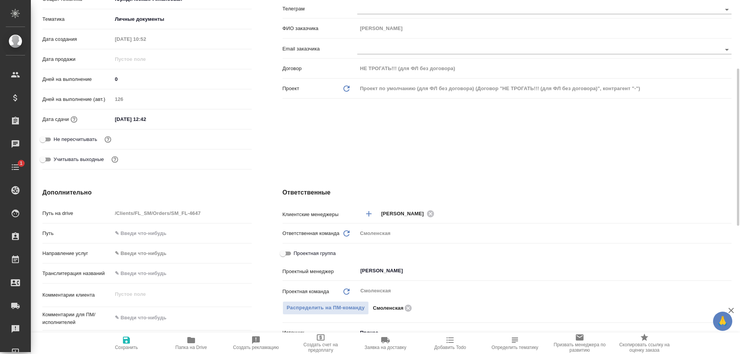
type textarea "x"
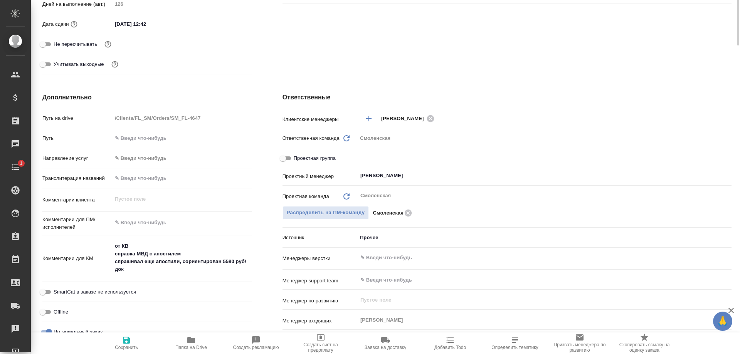
scroll to position [0, 0]
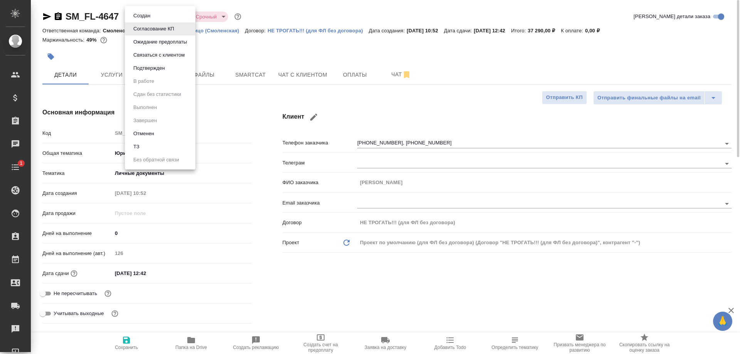
click at [167, 13] on body "🙏 .cls-1 fill:#fff; AWATERA [PERSON_NAME] Спецификации Заказы 0 Чаты 1 Todo Про…" at bounding box center [370, 177] width 740 height 354
click at [164, 64] on li "Подтвержден" at bounding box center [160, 68] width 71 height 13
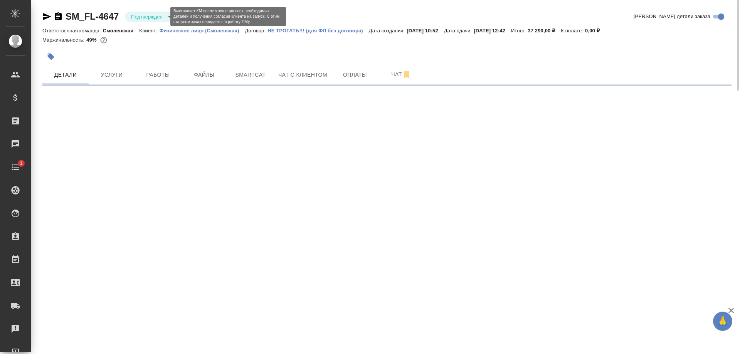
select select "RU"
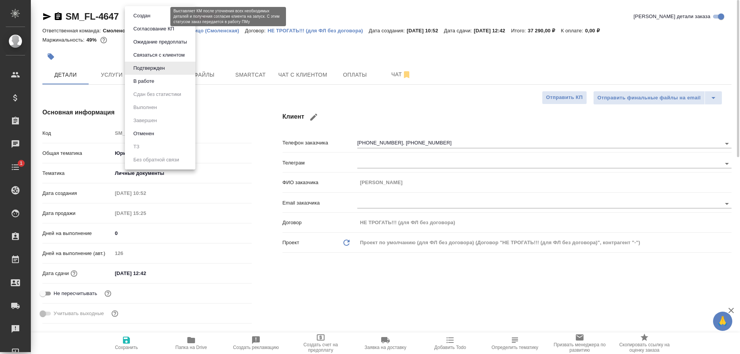
click at [132, 16] on body "🙏 .cls-1 fill:#fff; AWATERA [PERSON_NAME] Спецификации Заказы 0 Чаты 1 Todo Про…" at bounding box center [370, 177] width 740 height 354
type textarea "x"
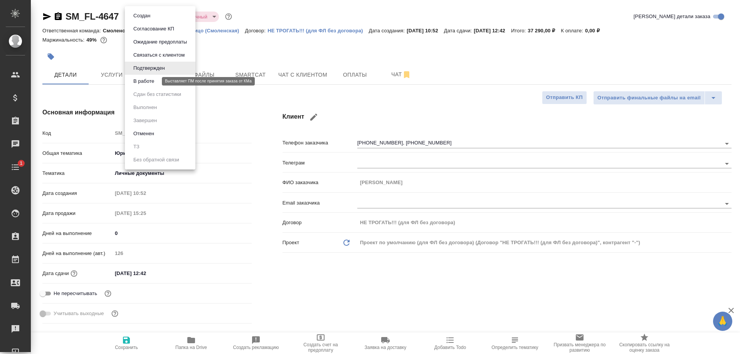
click at [147, 79] on button "В работе" at bounding box center [143, 81] width 25 height 8
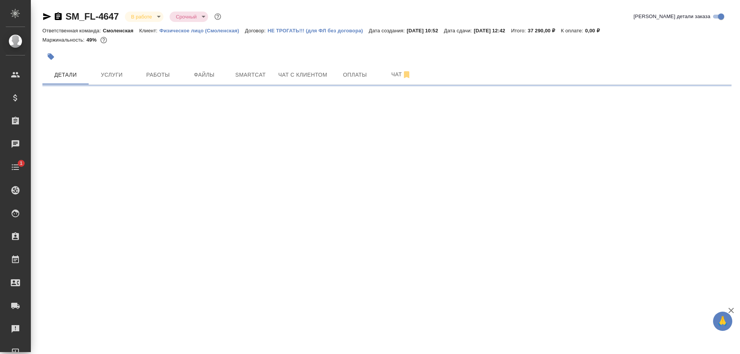
select select "RU"
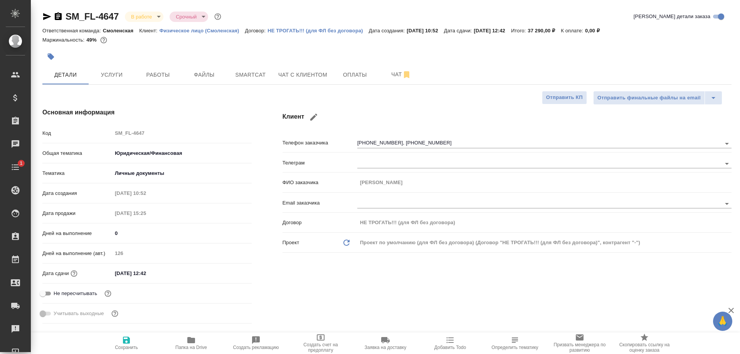
type textarea "x"
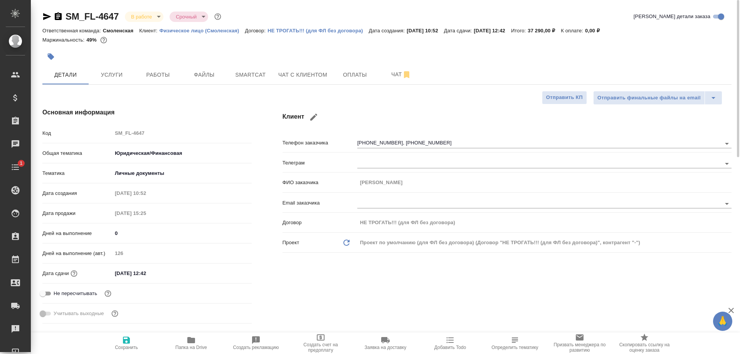
type textarea "x"
click at [58, 18] on icon "button" at bounding box center [58, 16] width 7 height 8
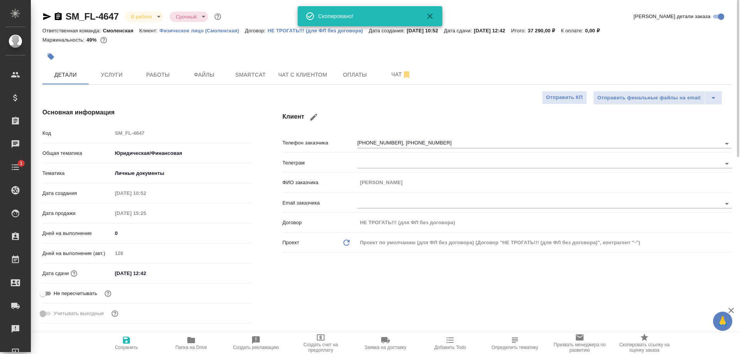
type textarea "x"
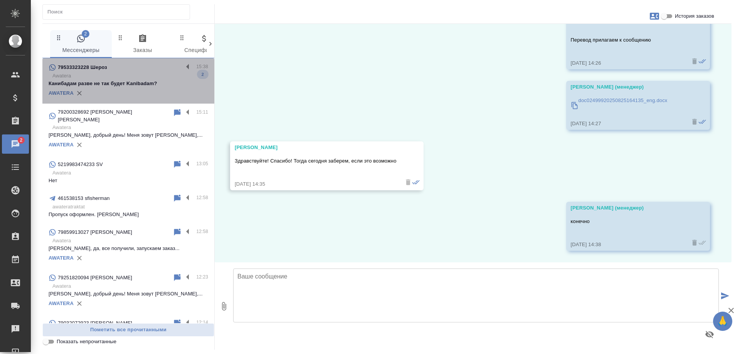
click at [140, 82] on p "Канибадам разве не так будет Kanibadam?" at bounding box center [129, 84] width 160 height 8
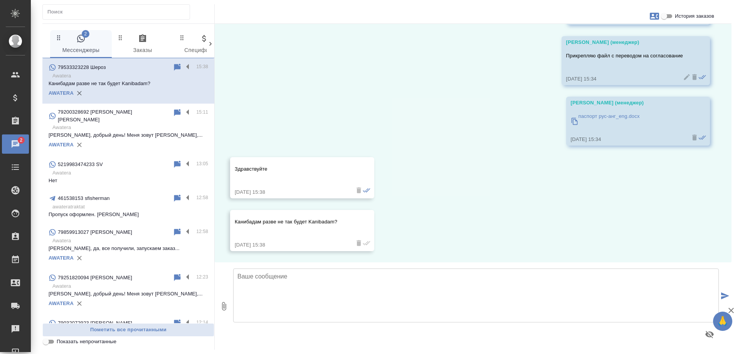
scroll to position [82, 0]
click at [603, 114] on p "паспорт рус-анг_eng.docx" at bounding box center [609, 116] width 61 height 8
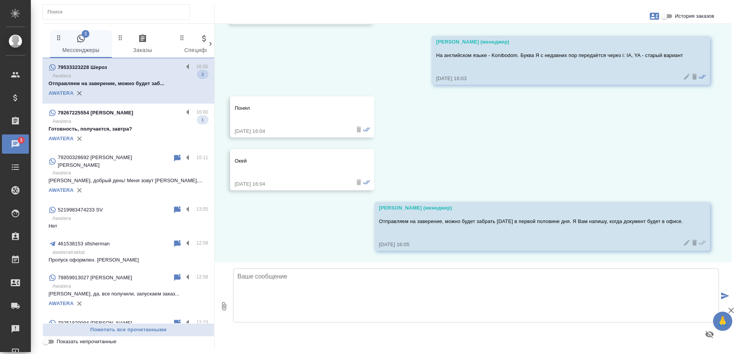
scroll to position [377, 0]
click at [148, 131] on p "Готовность, получается, завтра?" at bounding box center [129, 129] width 160 height 8
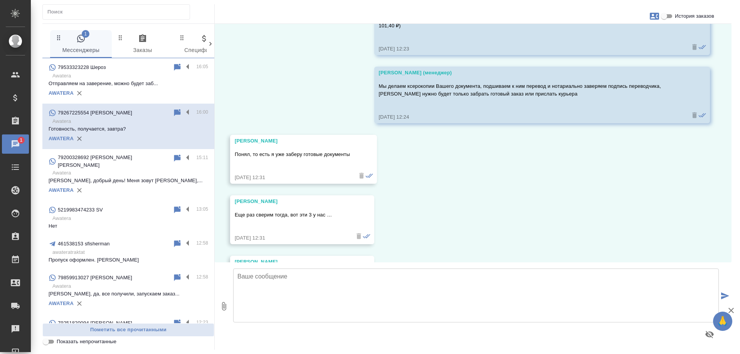
scroll to position [1588, 0]
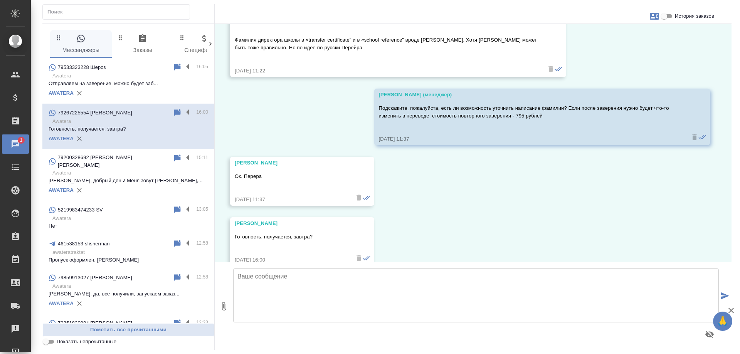
click at [284, 282] on textarea at bounding box center [476, 296] width 486 height 54
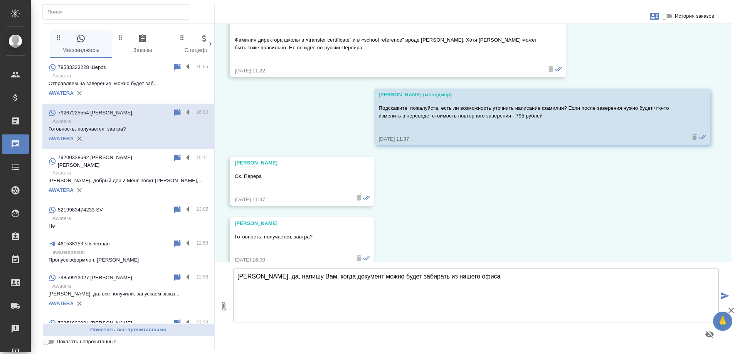
type textarea "Михаил, да, напишу Вам, когда документ можно будет забирать из нашего офиса"
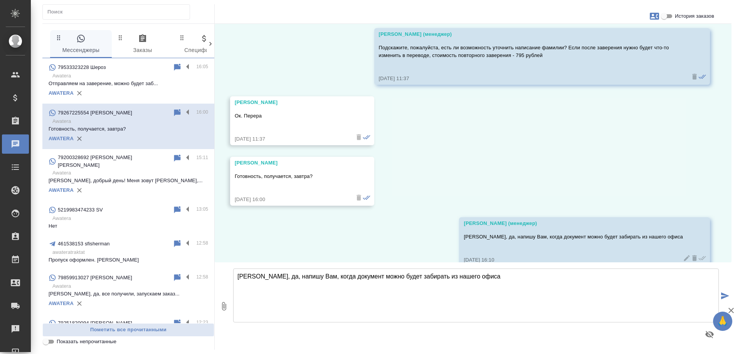
click at [129, 82] on p "Отправляем на заверение, можно будет заб..." at bounding box center [129, 84] width 160 height 8
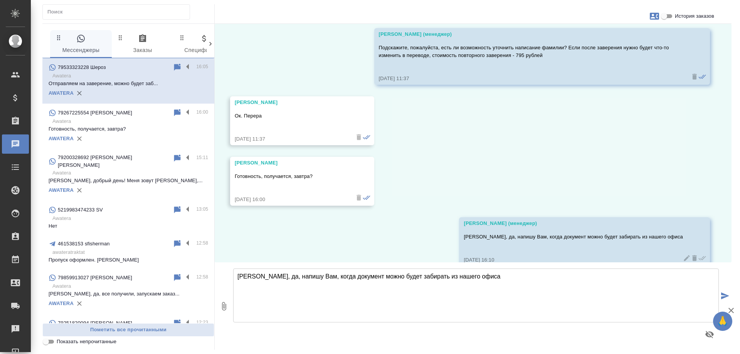
scroll to position [377, 0]
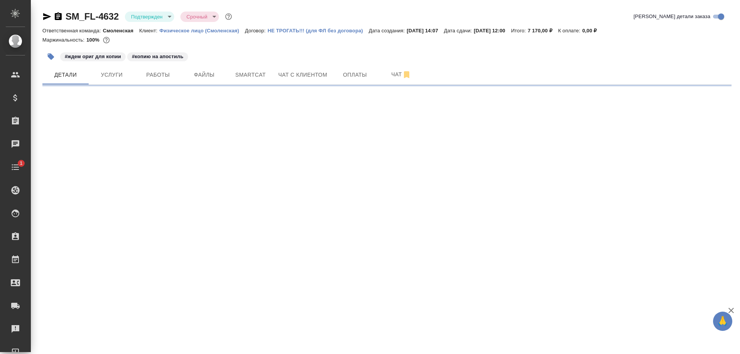
select select "RU"
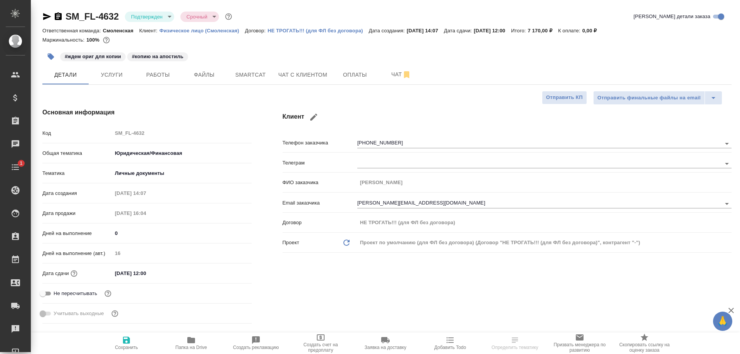
type textarea "x"
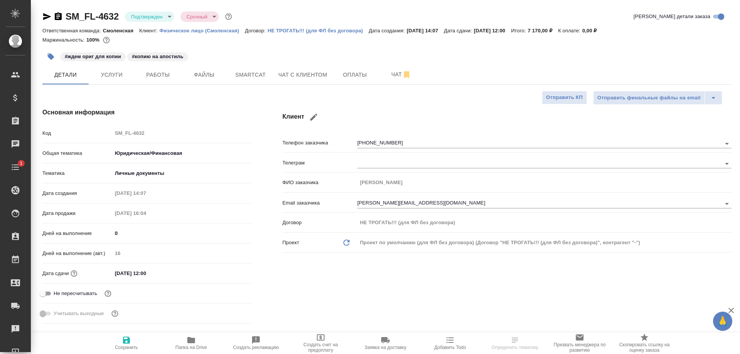
type textarea "x"
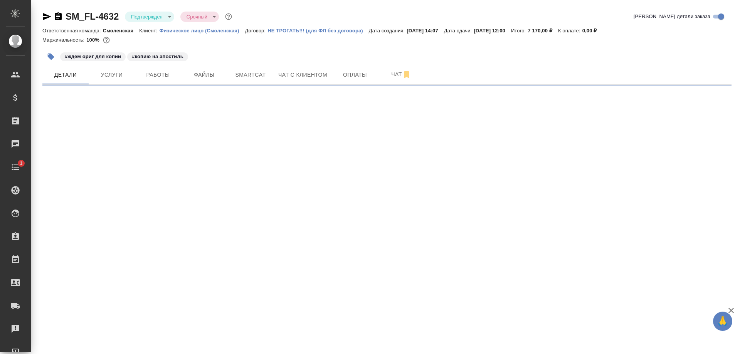
select select "RU"
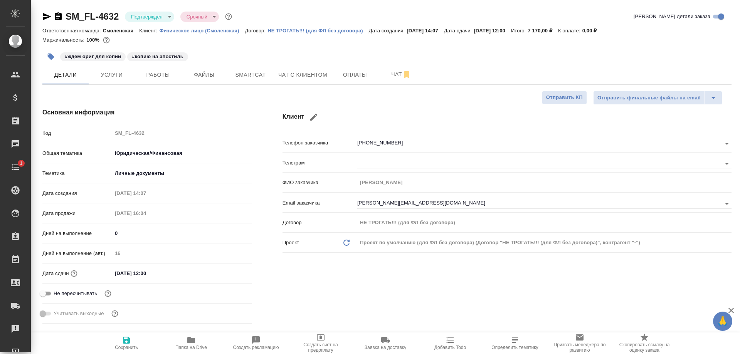
type textarea "x"
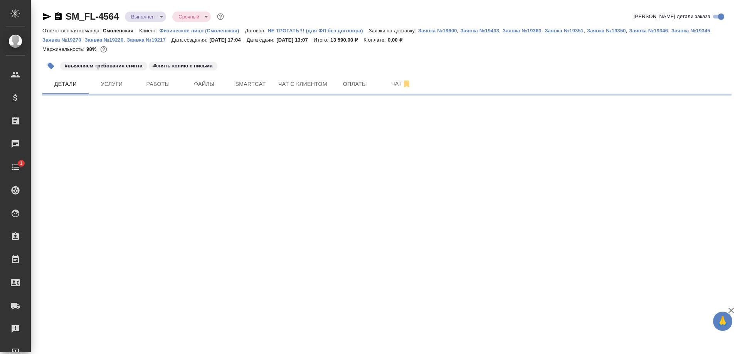
select select "RU"
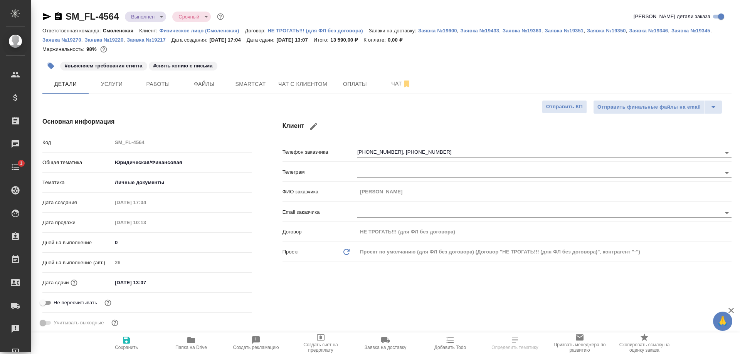
type textarea "x"
click at [104, 85] on span "Услуги" at bounding box center [111, 84] width 37 height 10
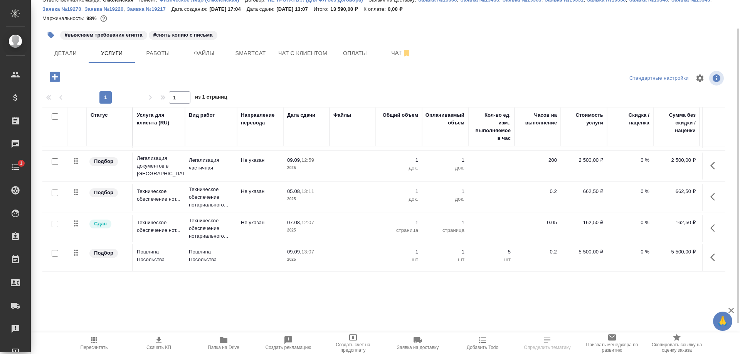
scroll to position [56, 0]
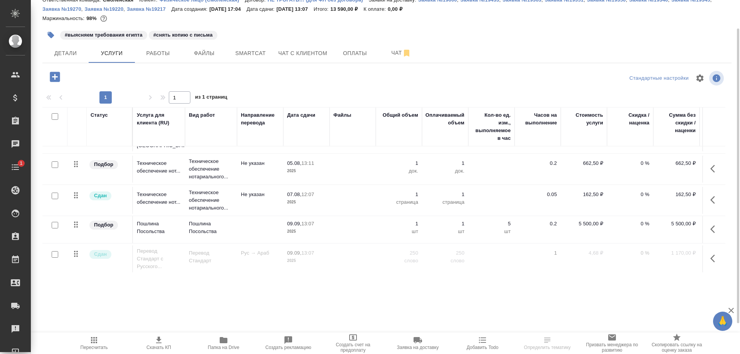
click at [292, 250] on p "09.09," at bounding box center [294, 253] width 14 height 6
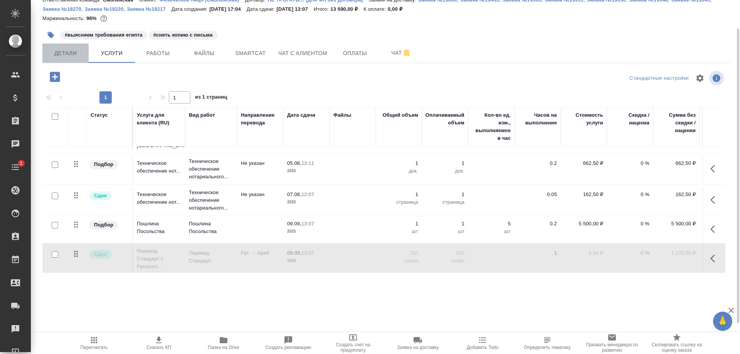
click at [60, 50] on span "Детали" at bounding box center [65, 54] width 37 height 10
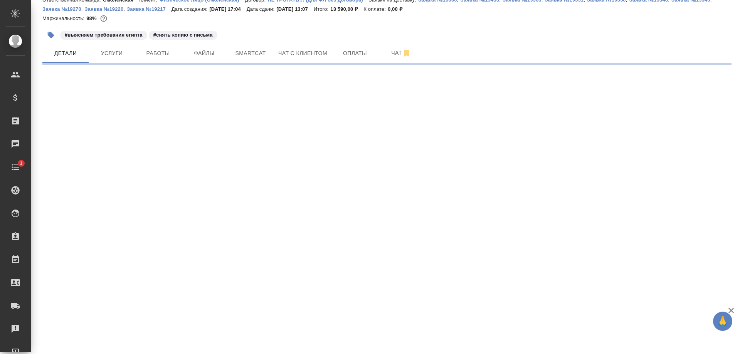
select select "RU"
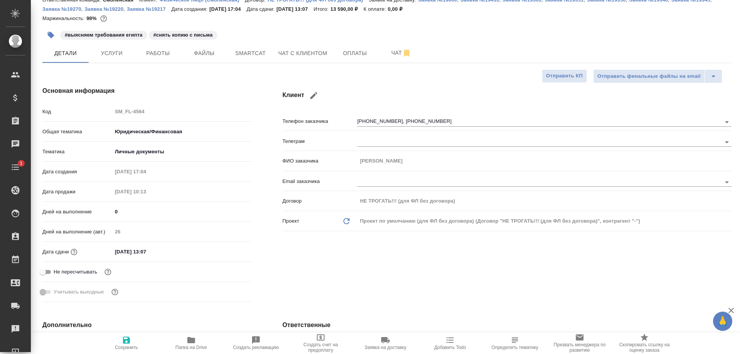
type textarea "x"
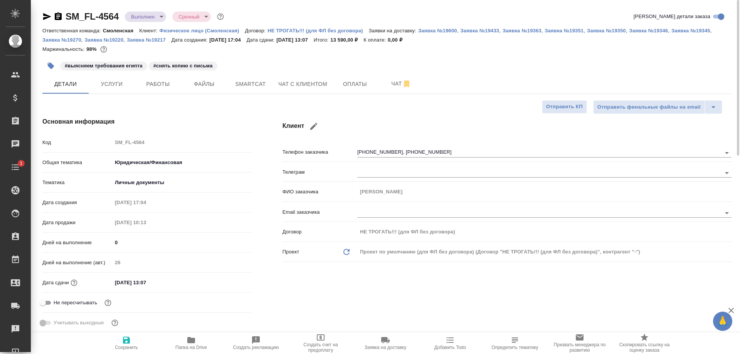
click at [486, 65] on div "#выясняем требования египта #снять копию с письма" at bounding box center [271, 65] width 459 height 17
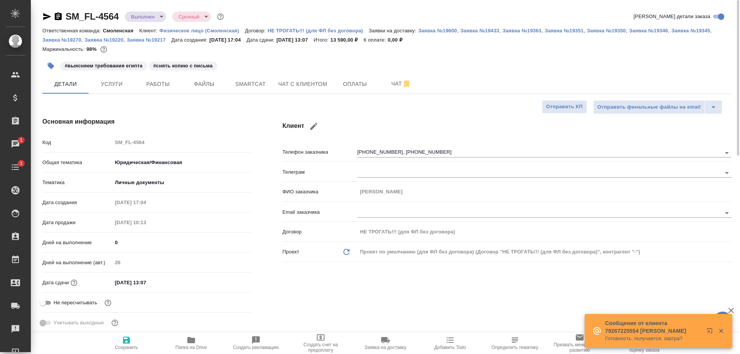
type textarea "x"
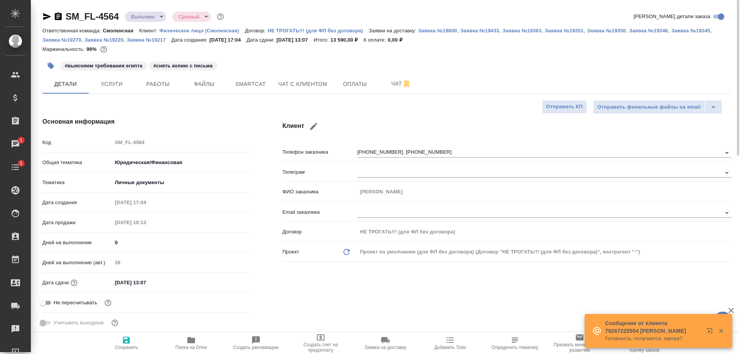
type textarea "x"
click at [202, 83] on span "Файлы" at bounding box center [204, 84] width 37 height 10
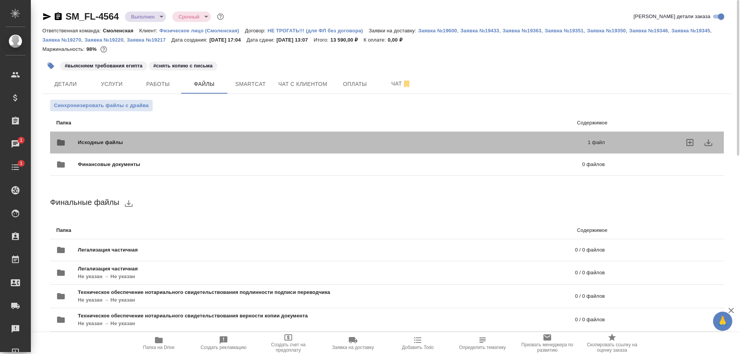
click at [207, 142] on span "Исходные файлы" at bounding box center [217, 143] width 278 height 8
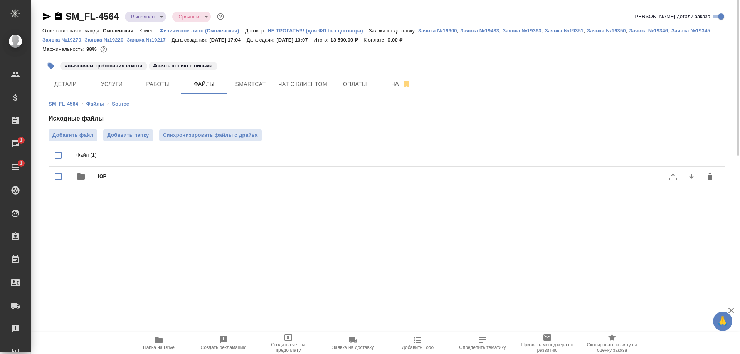
click at [164, 173] on span "ЮР" at bounding box center [402, 177] width 609 height 8
click at [711, 176] on icon "delete" at bounding box center [709, 176] width 5 height 7
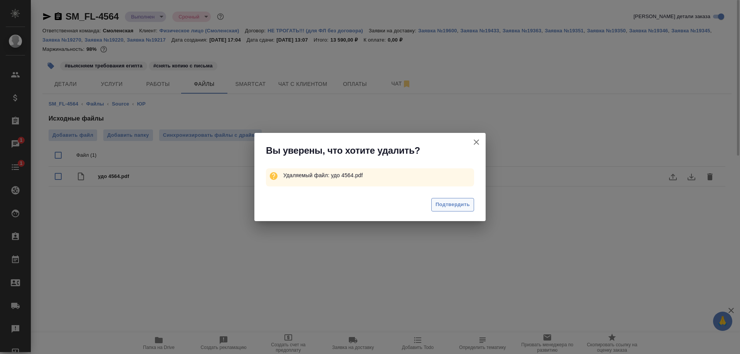
click at [445, 205] on span "Подтвердить" at bounding box center [453, 204] width 34 height 9
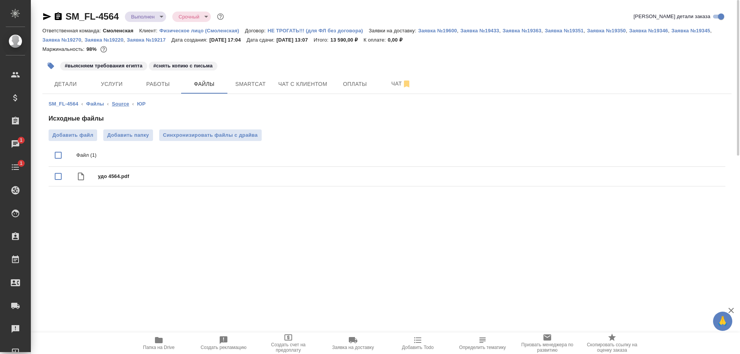
click at [112, 102] on link "Source" at bounding box center [120, 104] width 17 height 6
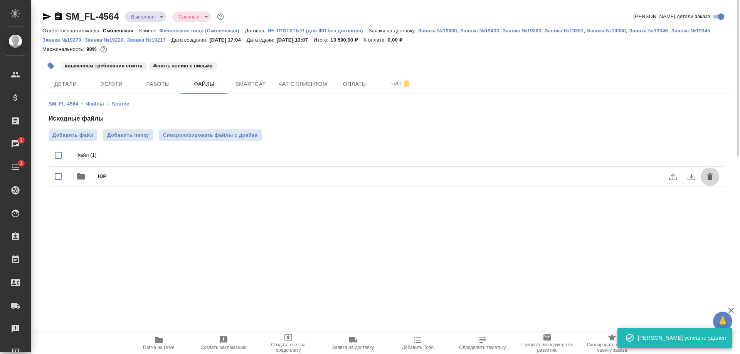
click at [705, 172] on button "delete" at bounding box center [710, 177] width 19 height 19
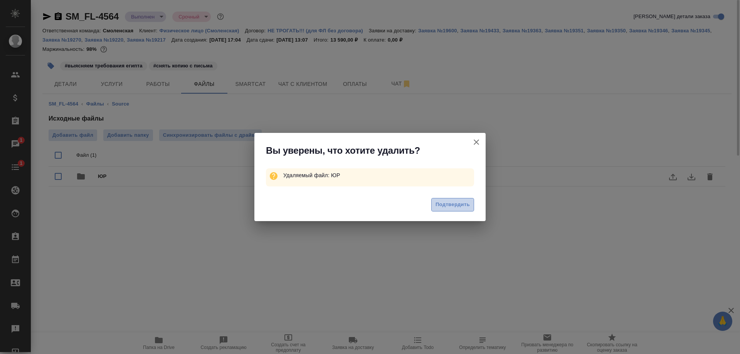
click at [442, 201] on span "Подтвердить" at bounding box center [453, 204] width 34 height 9
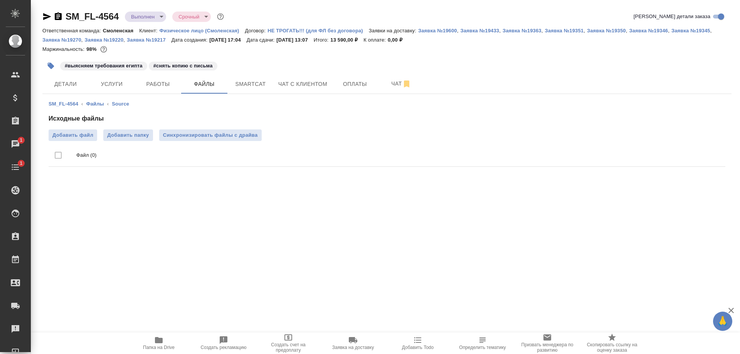
drag, startPoint x: 149, startPoint y: 191, endPoint x: 107, endPoint y: 150, distance: 58.6
click at [149, 191] on div ".cls-1 fill:#fff; AWATERA Shulgina Anna Клиенты Спецификации Заказы 1 Чаты 1 To…" at bounding box center [370, 177] width 740 height 354
click at [174, 233] on div ".cls-1 fill:#fff; AWATERA Shulgina Anna Клиенты Спецификации Заказы 1 Чаты 1 To…" at bounding box center [370, 177] width 740 height 354
click at [76, 135] on span "Добавить файл" at bounding box center [72, 135] width 41 height 8
click at [0, 0] on input "Добавить файл" at bounding box center [0, 0] width 0 height 0
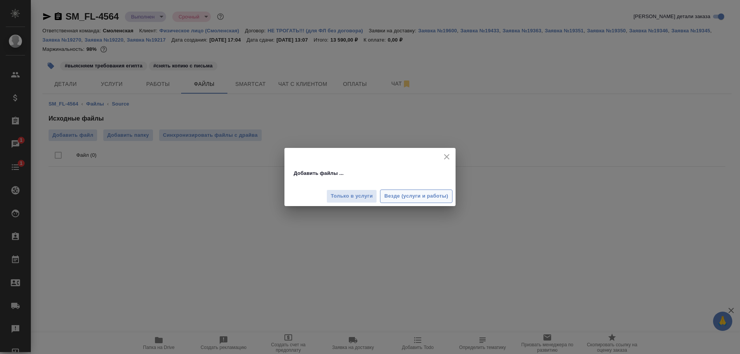
click at [400, 195] on span "Везде (услуги и работы)" at bounding box center [416, 196] width 64 height 9
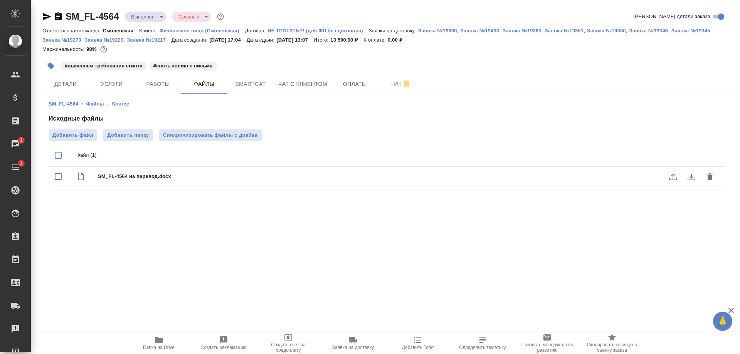
click at [707, 177] on icon "delete" at bounding box center [709, 176] width 9 height 9
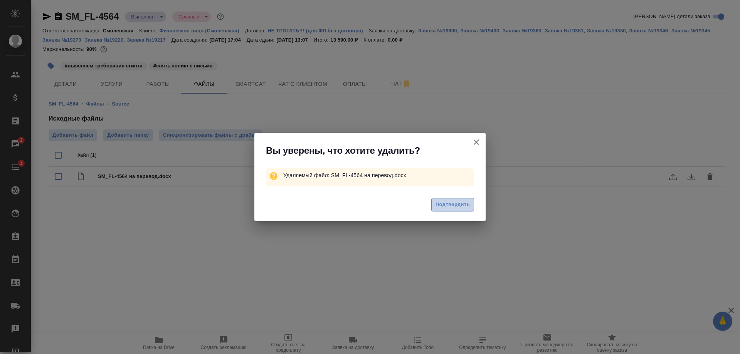
click at [463, 205] on span "Подтвердить" at bounding box center [453, 204] width 34 height 9
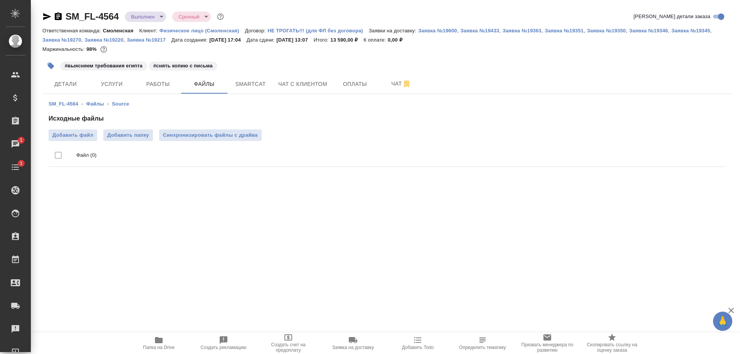
drag, startPoint x: 170, startPoint y: 253, endPoint x: 106, endPoint y: 121, distance: 147.0
click at [170, 253] on div ".cls-1 fill:#fff; AWATERA Shulgina Anna Клиенты Спецификации Заказы 1 Чаты 1 To…" at bounding box center [370, 177] width 740 height 354
click at [90, 135] on span "Добавить файл" at bounding box center [72, 135] width 41 height 8
click at [0, 0] on input "Добавить файл" at bounding box center [0, 0] width 0 height 0
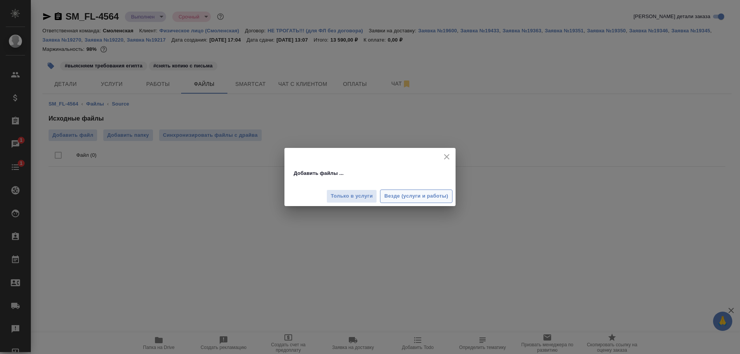
click at [395, 197] on span "Везде (услуги и работы)" at bounding box center [416, 196] width 64 height 9
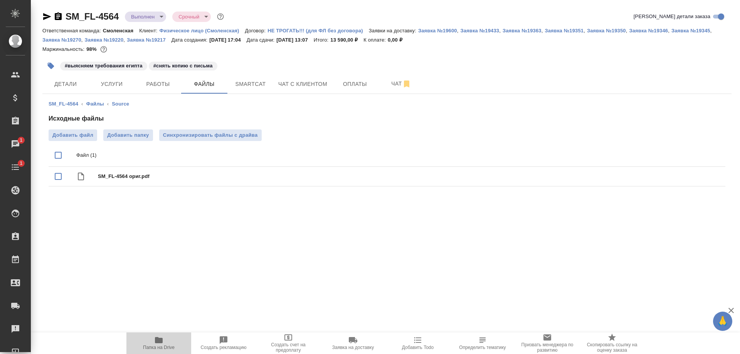
click at [158, 343] on icon "button" at bounding box center [159, 340] width 8 height 6
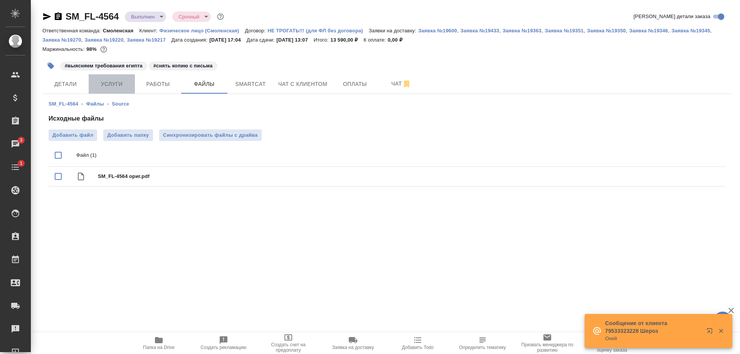
click at [111, 86] on span "Услуги" at bounding box center [111, 84] width 37 height 10
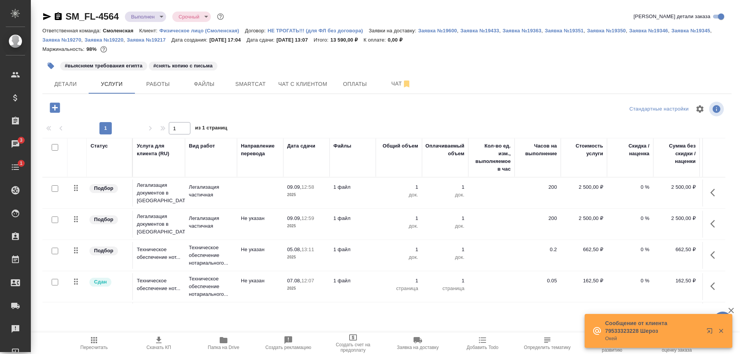
click at [53, 108] on icon "button" at bounding box center [55, 108] width 10 height 10
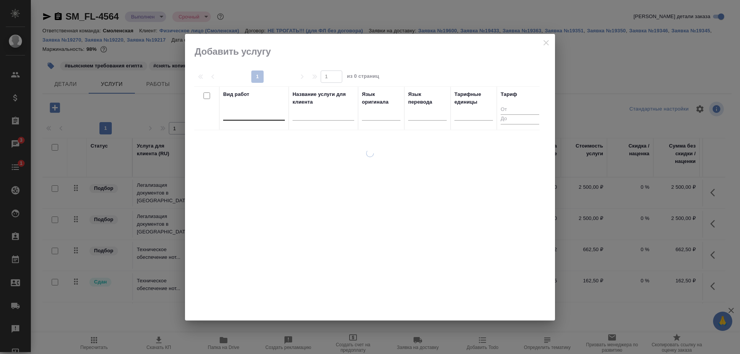
click at [235, 116] on div at bounding box center [254, 112] width 62 height 11
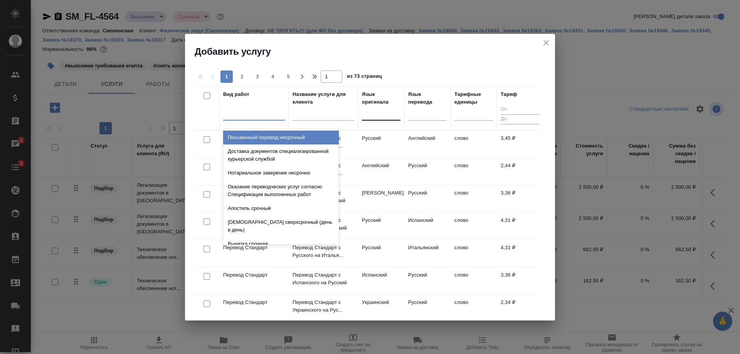
click at [373, 118] on div at bounding box center [381, 112] width 39 height 11
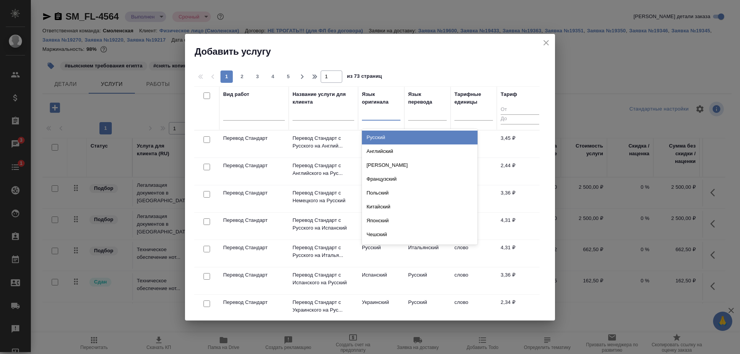
click at [375, 135] on div "Русский" at bounding box center [420, 138] width 116 height 14
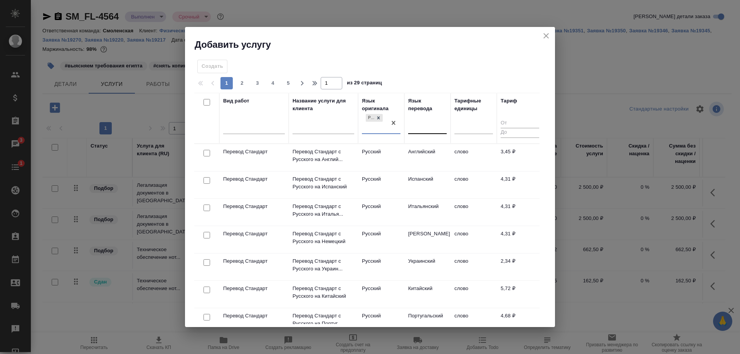
click at [412, 130] on div at bounding box center [412, 126] width 1 height 8
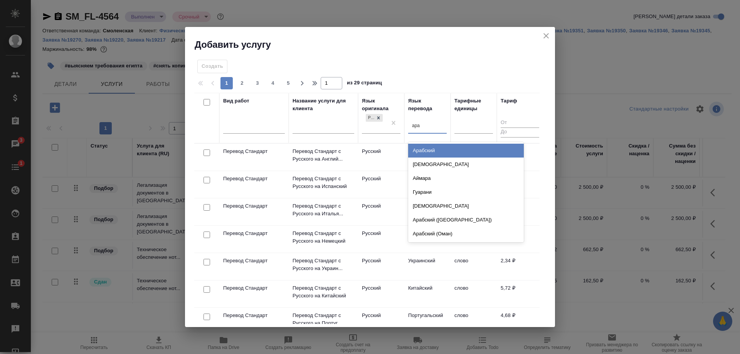
type input "араб"
click at [434, 150] on div "Арабский" at bounding box center [466, 151] width 116 height 14
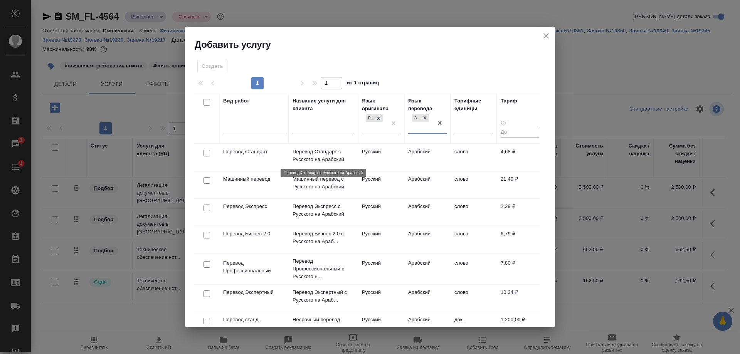
click at [328, 156] on p "Перевод Стандарт с Русского на Арабский" at bounding box center [324, 155] width 62 height 15
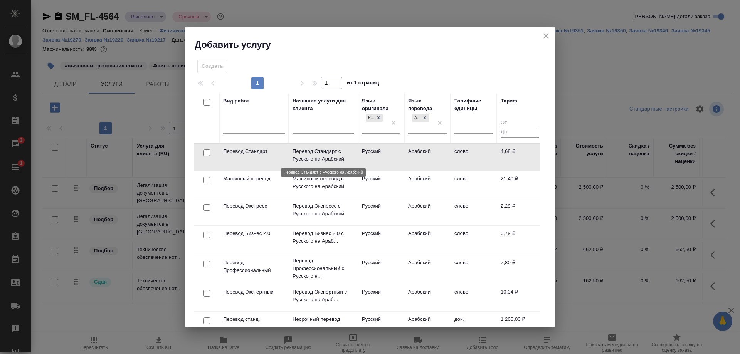
click at [328, 156] on p "Перевод Стандарт с Русского на Арабский" at bounding box center [324, 155] width 62 height 15
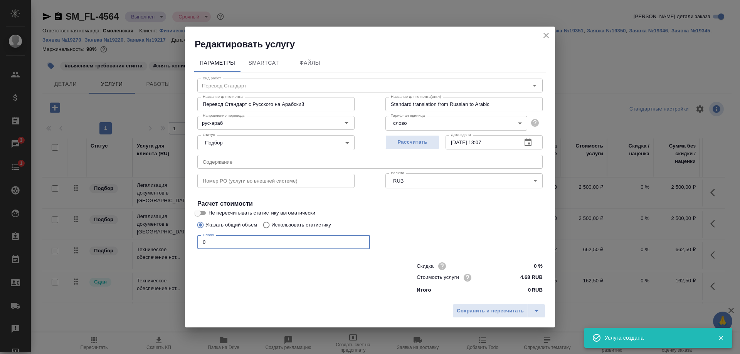
drag, startPoint x: 217, startPoint y: 239, endPoint x: 180, endPoint y: 247, distance: 38.0
click at [180, 247] on div "Редактировать услугу Параметры SmartCat Файлы Вид работ Перевод Стандарт Вид ра…" at bounding box center [370, 177] width 740 height 354
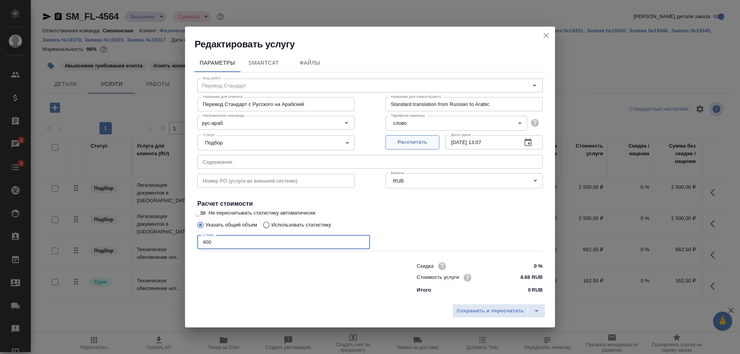
type input "400"
click at [402, 144] on span "Рассчитать" at bounding box center [412, 142] width 45 height 9
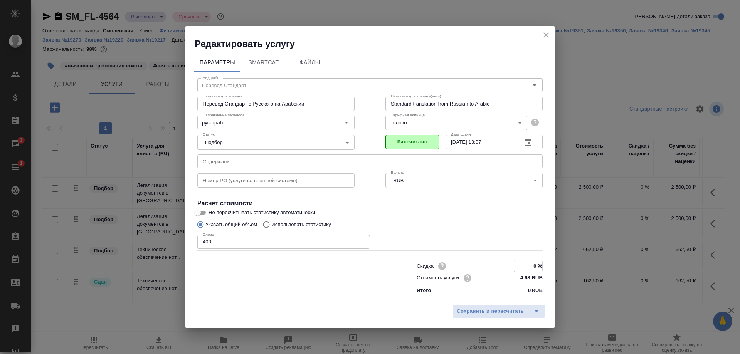
click at [533, 265] on input "0 %" at bounding box center [528, 266] width 28 height 11
type input "10 %"
click at [496, 310] on span "Сохранить и пересчитать" at bounding box center [490, 311] width 67 height 9
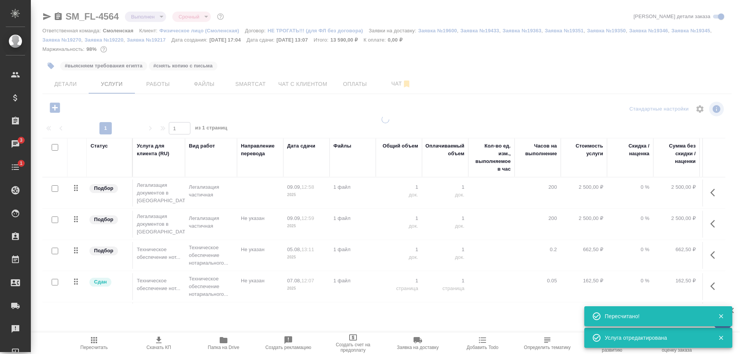
type input "normal"
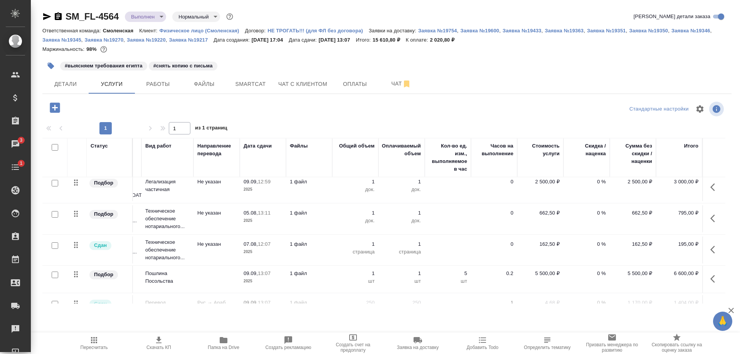
scroll to position [87, 49]
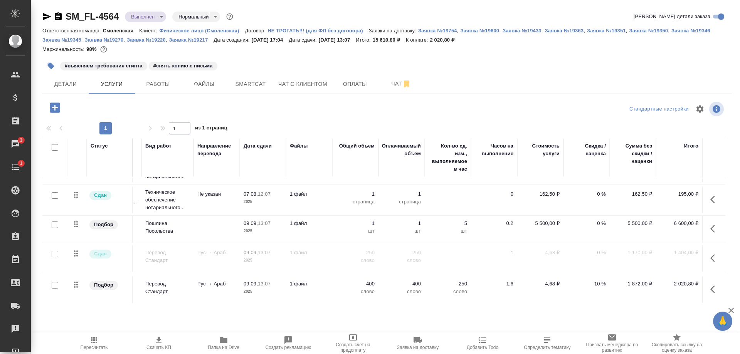
click at [53, 109] on icon "button" at bounding box center [55, 108] width 10 height 10
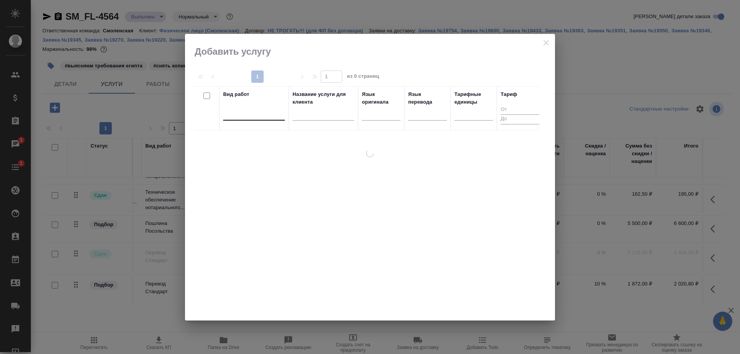
click at [231, 115] on div at bounding box center [254, 112] width 62 height 11
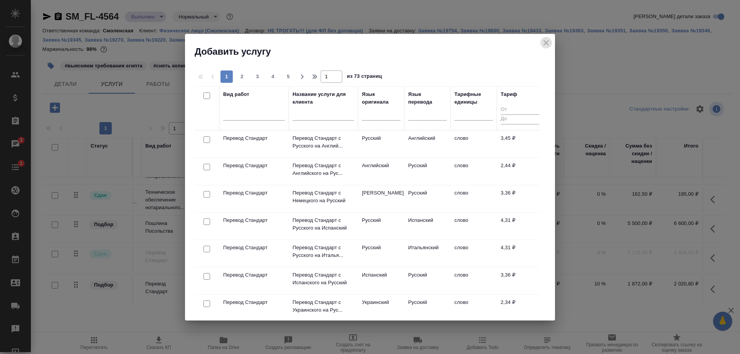
click at [541, 43] on button "close" at bounding box center [546, 43] width 12 height 12
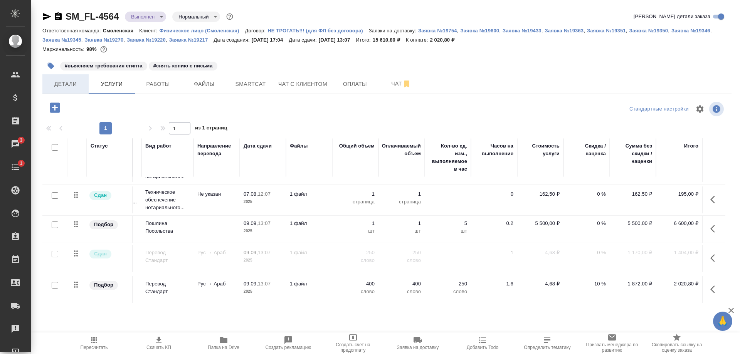
click at [62, 82] on span "Детали" at bounding box center [65, 84] width 37 height 10
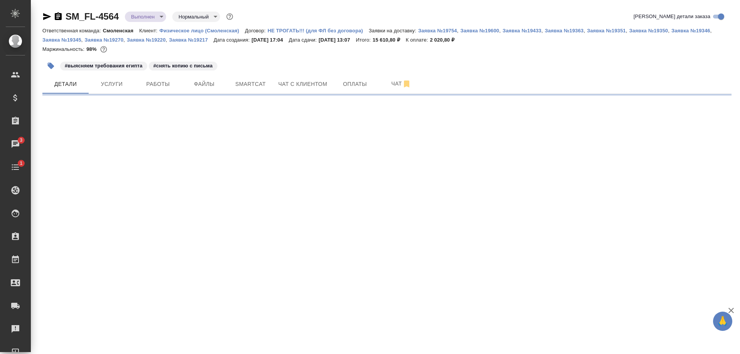
select select "RU"
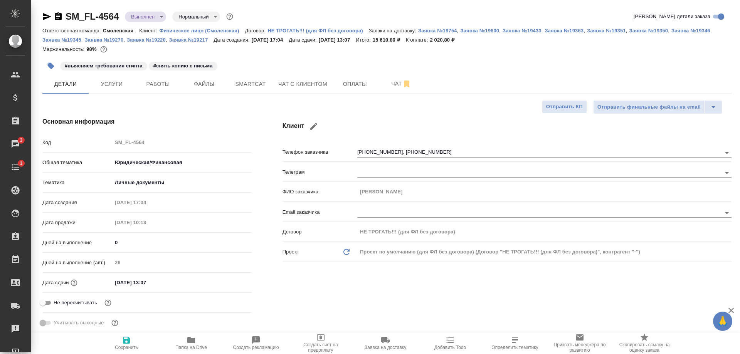
type textarea "x"
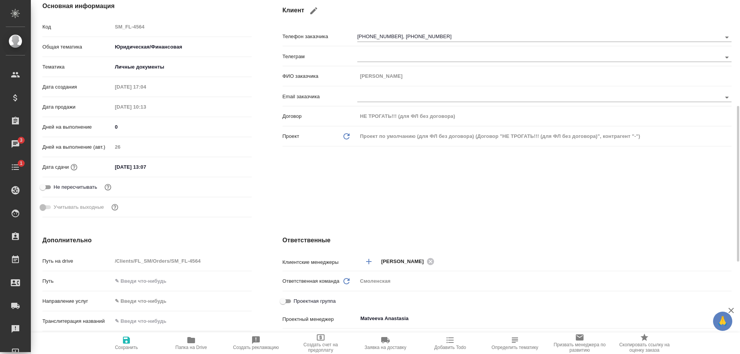
scroll to position [308, 0]
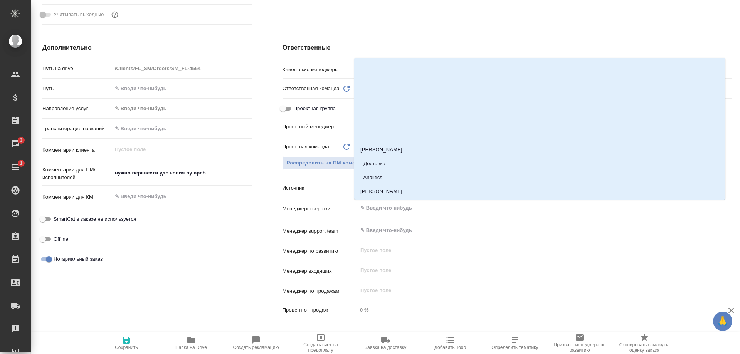
click at [387, 207] on input "text" at bounding box center [532, 208] width 344 height 9
type input "отд"
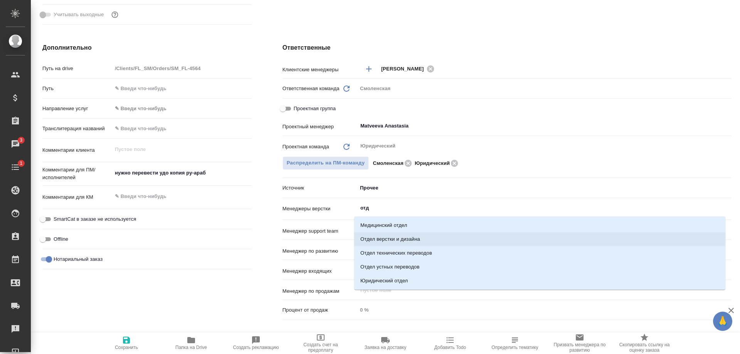
click at [384, 236] on li "Отдел верстки и дизайна" at bounding box center [539, 239] width 371 height 14
type textarea "x"
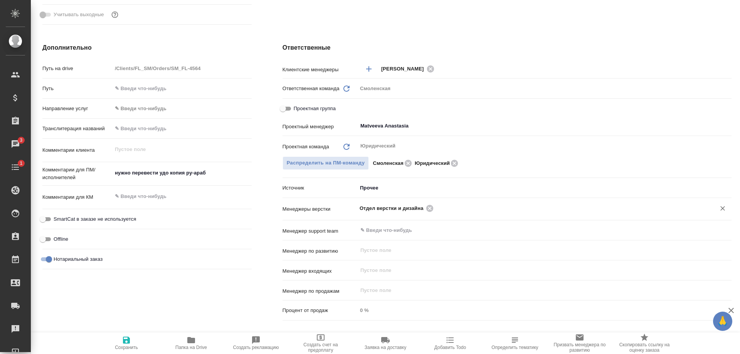
click at [133, 342] on span "Сохранить" at bounding box center [127, 343] width 56 height 15
type textarea "x"
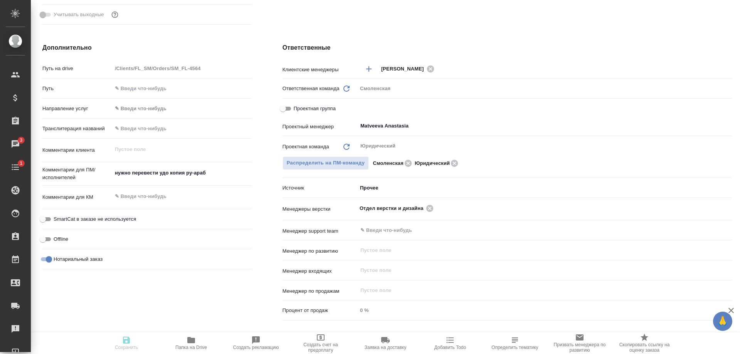
type textarea "x"
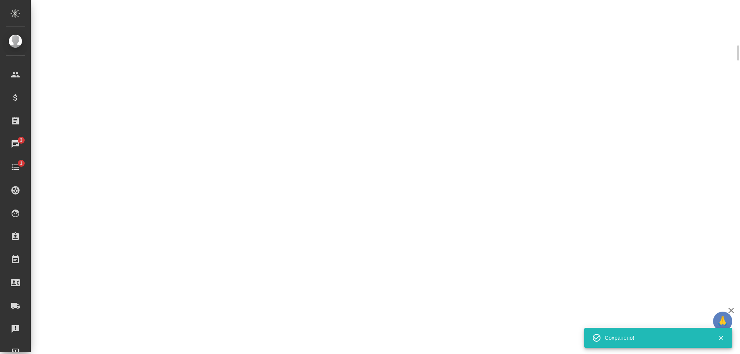
scroll to position [302, 0]
select select "RU"
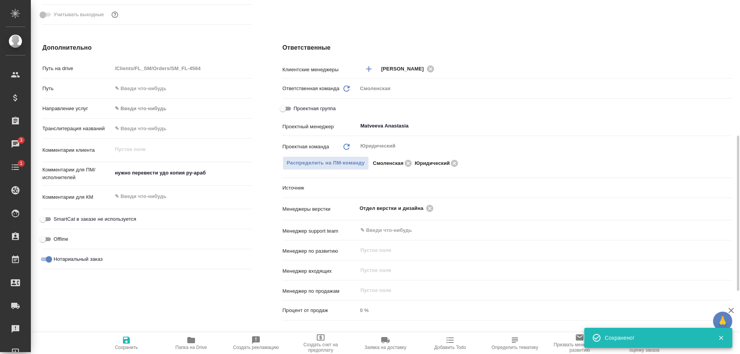
type textarea "x"
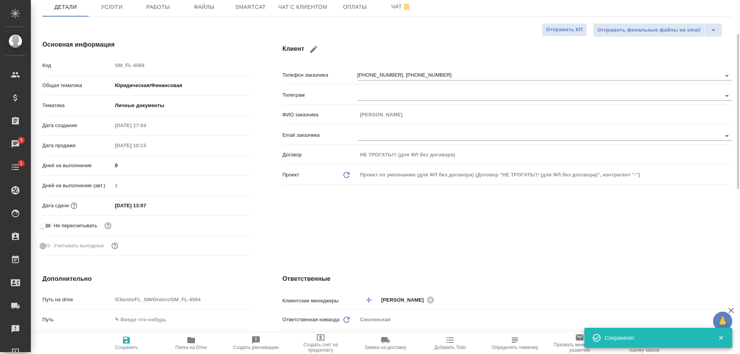
scroll to position [0, 0]
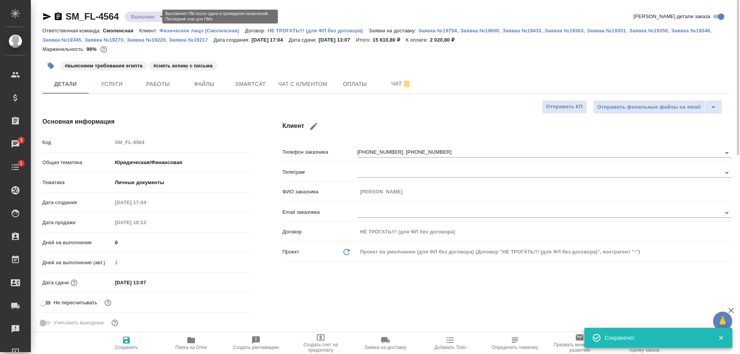
click at [154, 13] on body "🙏 .cls-1 fill:#fff; AWATERA Shulgina Anna Клиенты Спецификации Заказы 3 Чаты 1 …" at bounding box center [370, 177] width 740 height 354
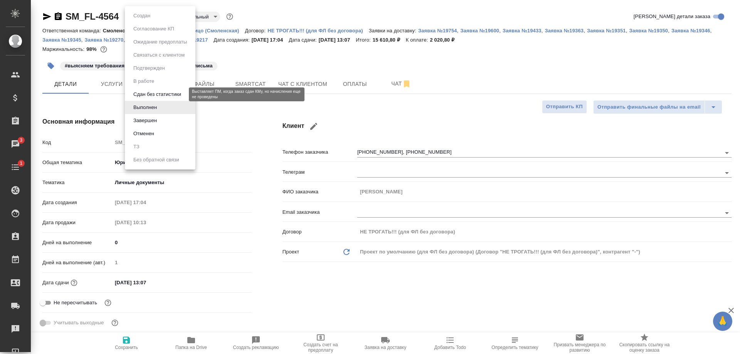
click at [160, 90] on button "Сдан без статистики" at bounding box center [157, 94] width 52 height 8
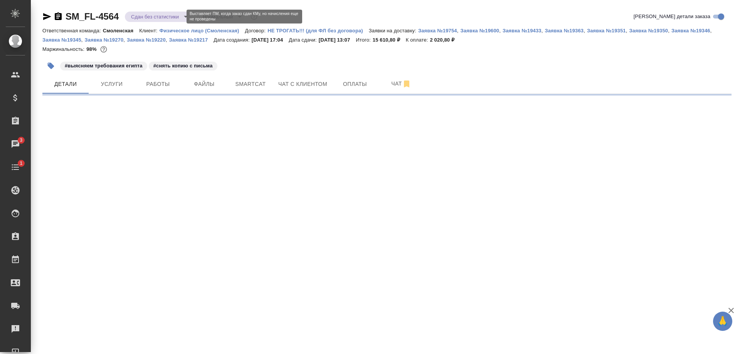
click at [146, 14] on body "🙏 .cls-1 fill:#fff; AWATERA Shulgina Anna Клиенты Спецификации Заказы 3 Чаты 1 …" at bounding box center [370, 177] width 740 height 354
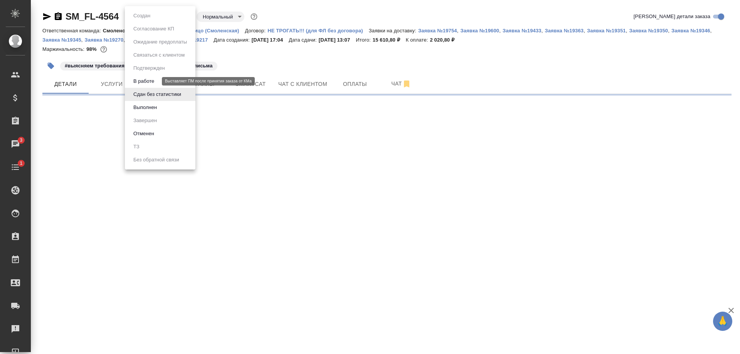
select select "RU"
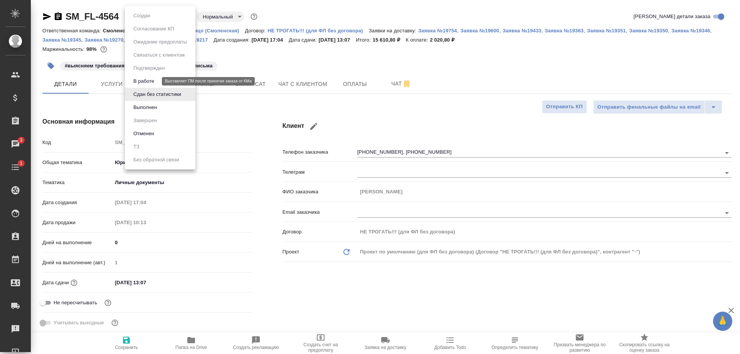
type textarea "x"
click at [156, 78] on button "В работе" at bounding box center [143, 81] width 25 height 8
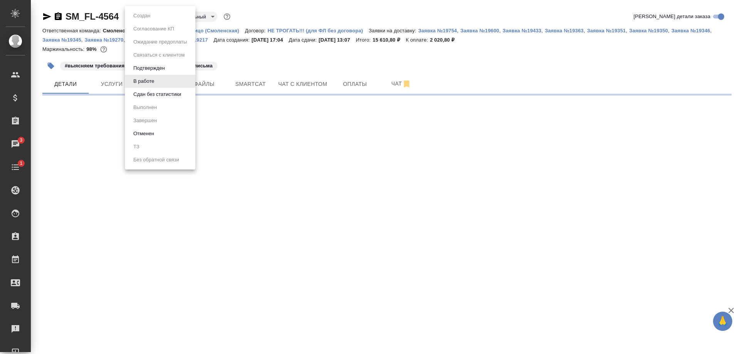
click at [148, 14] on body "🙏 .cls-1 fill:#fff; AWATERA Shulgina Anna Клиенты Спецификации Заказы 3 Чаты 1 …" at bounding box center [370, 177] width 740 height 354
select select "RU"
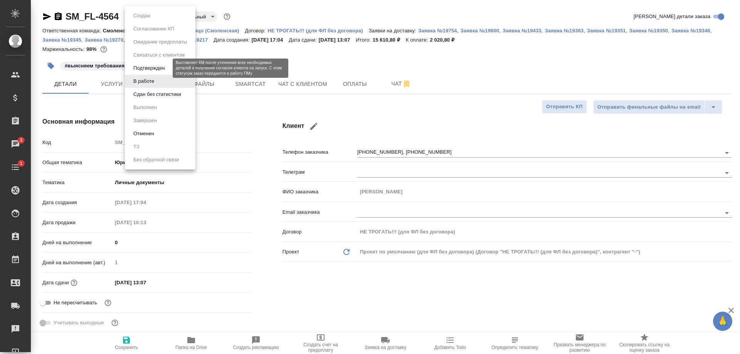
type textarea "x"
click at [156, 68] on button "Подтвержден" at bounding box center [149, 68] width 36 height 8
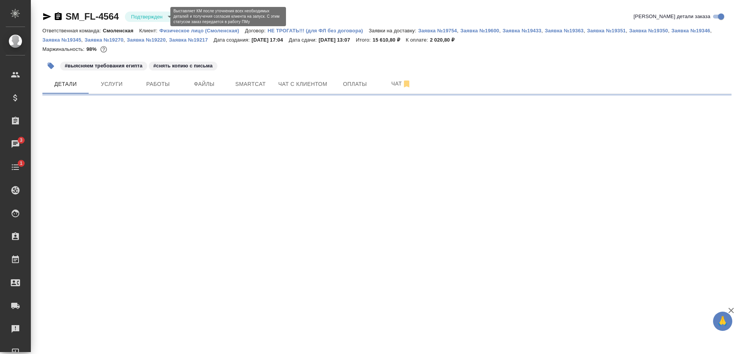
click at [154, 14] on body "🙏 .cls-1 fill:#fff; AWATERA Shulgina Anna Клиенты Спецификации Заказы 3 Чаты 1 …" at bounding box center [370, 177] width 740 height 354
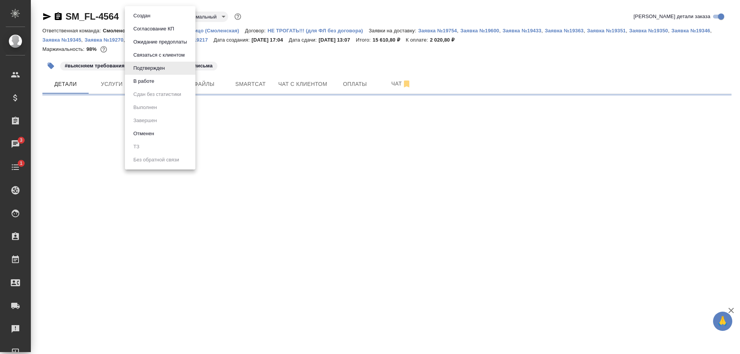
select select "RU"
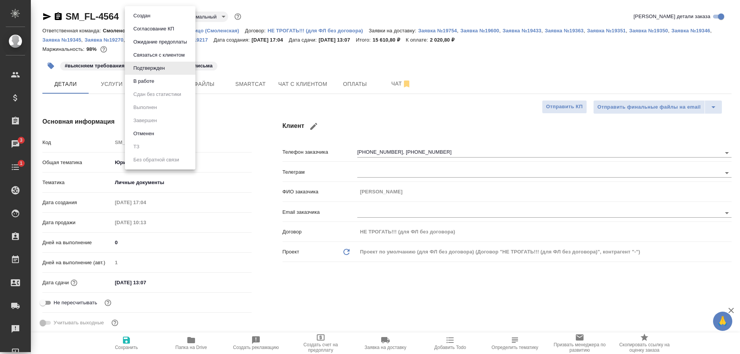
type textarea "x"
click at [159, 13] on li "Создан" at bounding box center [160, 15] width 71 height 13
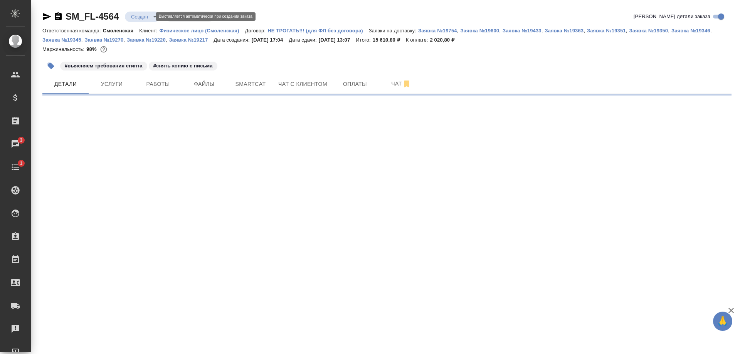
click at [145, 13] on body "🙏 .cls-1 fill:#fff; AWATERA Shulgina Anna Клиенты Спецификации Заказы 3 Чаты 1 …" at bounding box center [370, 177] width 740 height 354
select select "RU"
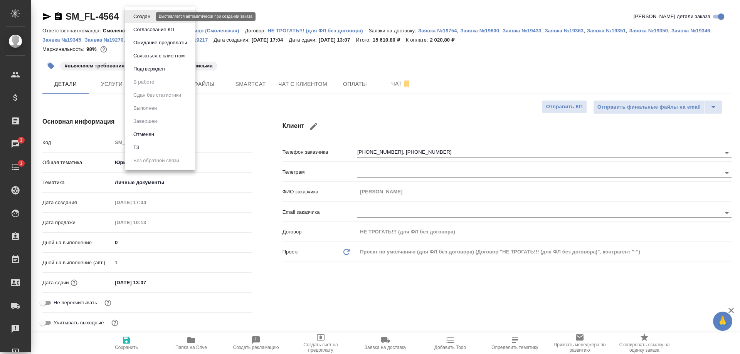
type textarea "x"
click at [145, 146] on li "ТЗ" at bounding box center [160, 147] width 71 height 13
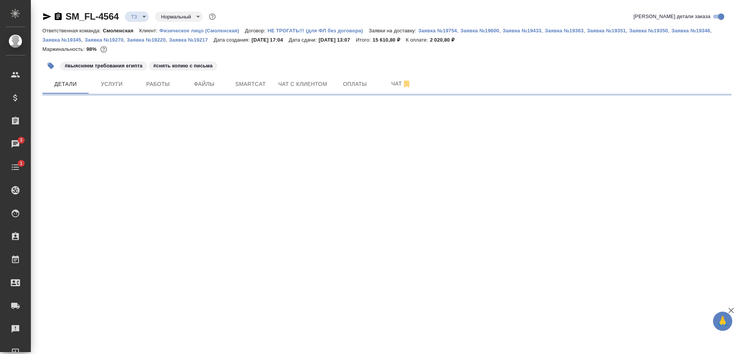
select select "RU"
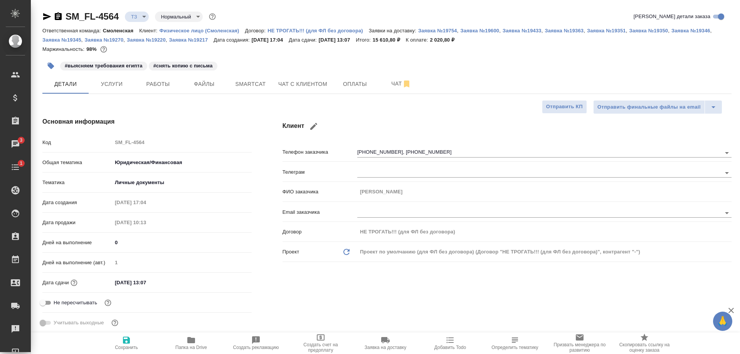
type textarea "x"
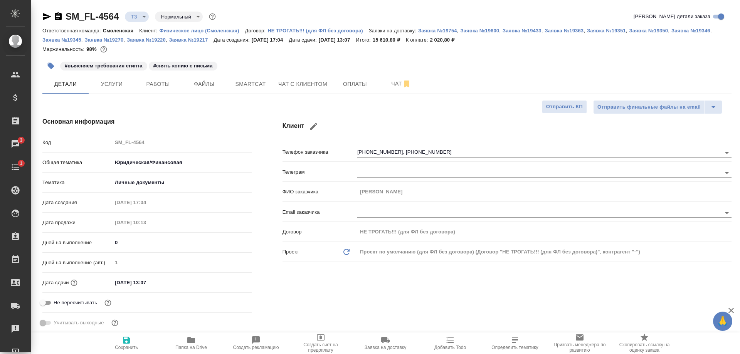
type textarea "x"
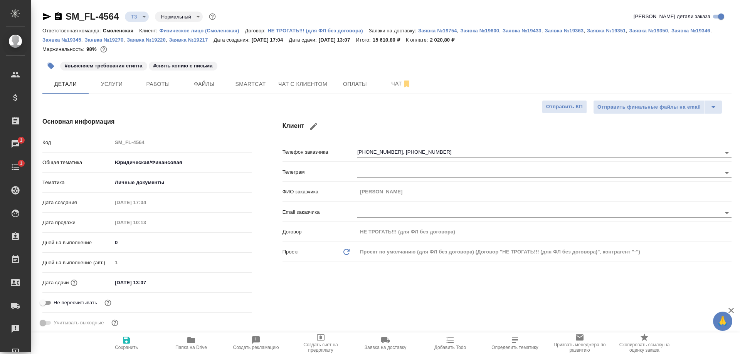
type textarea "x"
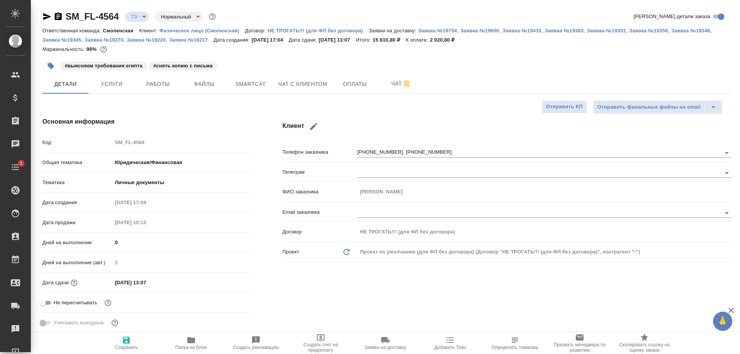
type textarea "x"
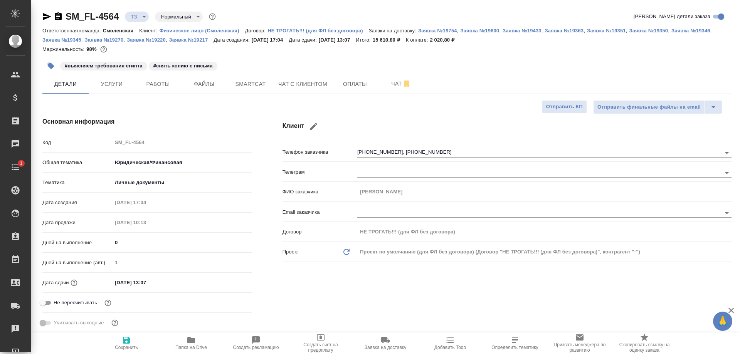
type textarea "x"
click at [201, 86] on span "Файлы" at bounding box center [204, 84] width 37 height 10
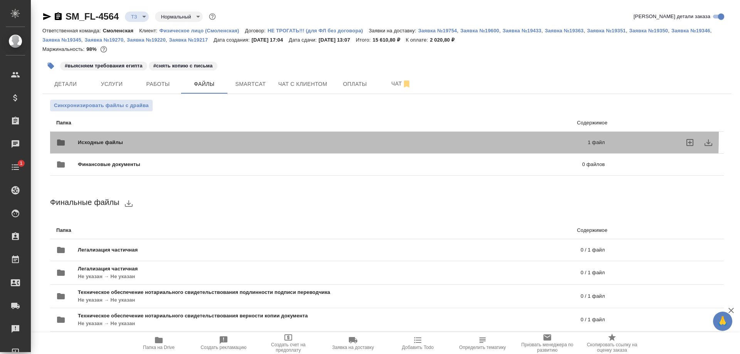
click at [180, 135] on div "Исходные файлы 1 файл" at bounding box center [330, 142] width 548 height 19
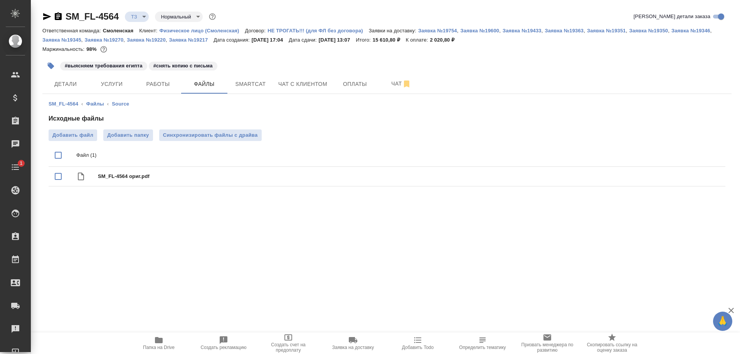
drag, startPoint x: 173, startPoint y: 226, endPoint x: 233, endPoint y: 212, distance: 61.9
click at [173, 226] on div ".cls-1 fill:#fff; AWATERA Shulgina Anna Клиенты Спецификации Заказы 0 Чаты 1 To…" at bounding box center [370, 177] width 740 height 354
click at [707, 177] on icon "delete" at bounding box center [709, 176] width 5 height 7
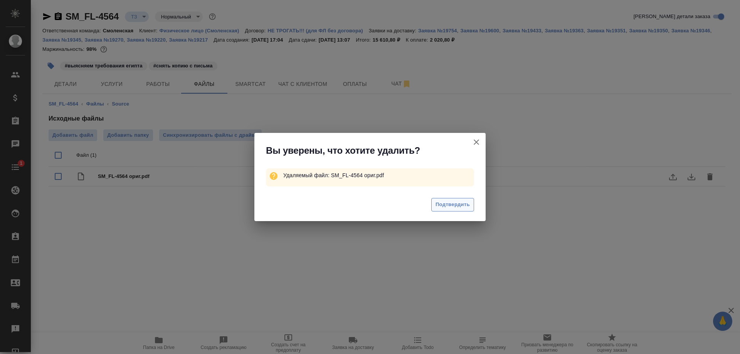
click at [458, 201] on span "Подтвердить" at bounding box center [453, 204] width 34 height 9
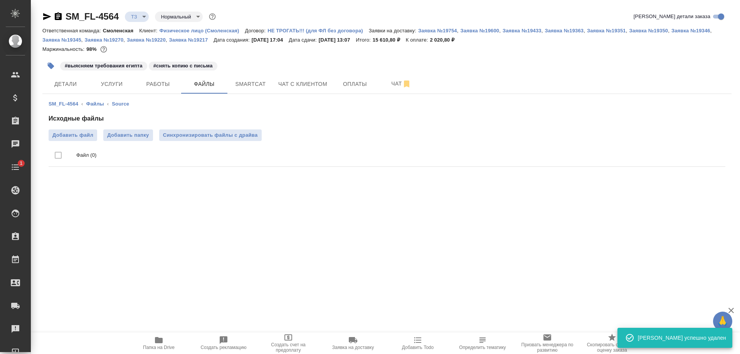
click at [67, 135] on span "Добавить файл" at bounding box center [72, 135] width 41 height 8
click at [0, 0] on input "Добавить файл" at bounding box center [0, 0] width 0 height 0
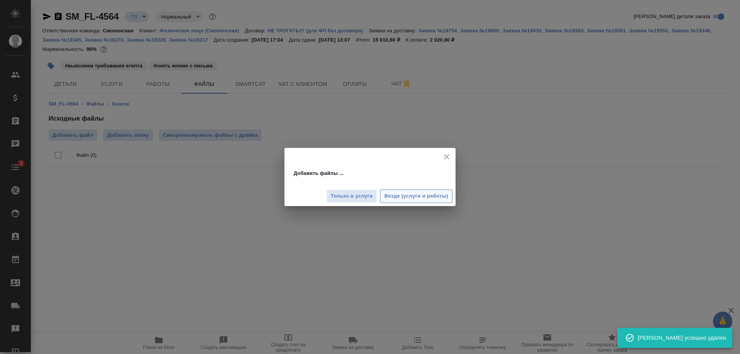
click at [408, 200] on span "Везде (услуги и работы)" at bounding box center [416, 196] width 64 height 9
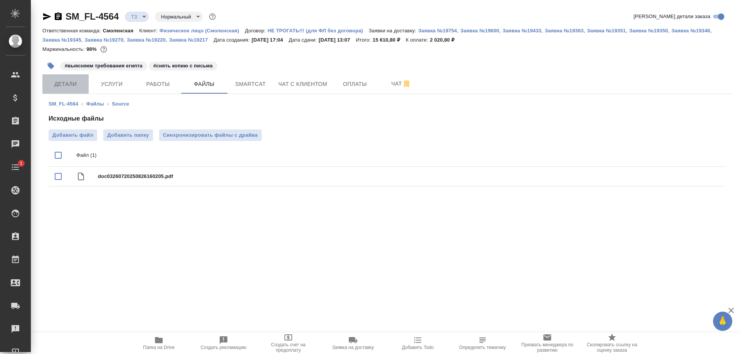
click at [67, 85] on span "Детали" at bounding box center [65, 84] width 37 height 10
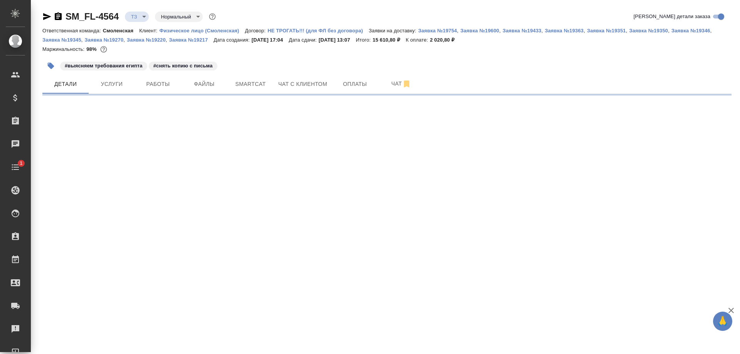
select select "RU"
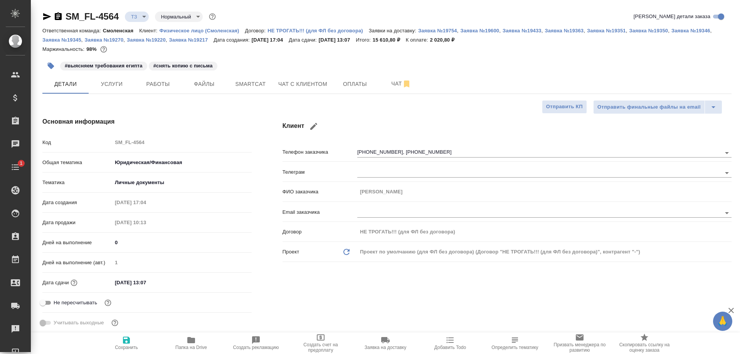
type textarea "x"
click at [216, 86] on span "Файлы" at bounding box center [204, 84] width 37 height 10
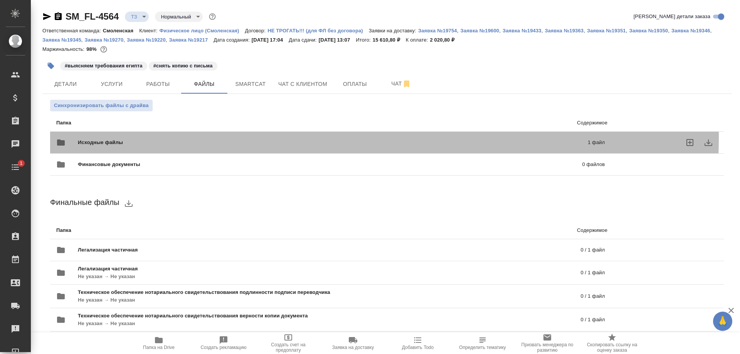
click at [217, 137] on div "Исходные файлы 1 файл" at bounding box center [330, 142] width 548 height 19
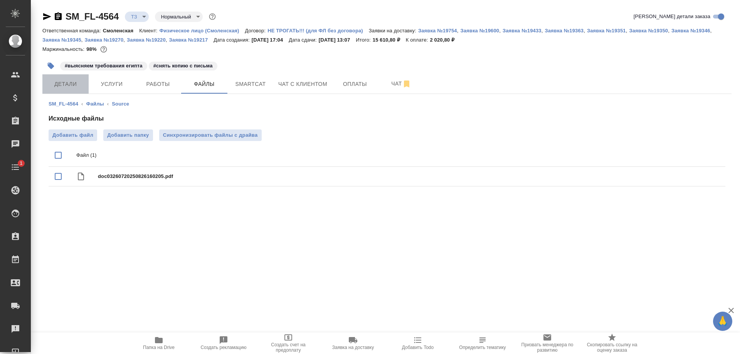
click at [79, 84] on span "Детали" at bounding box center [65, 84] width 37 height 10
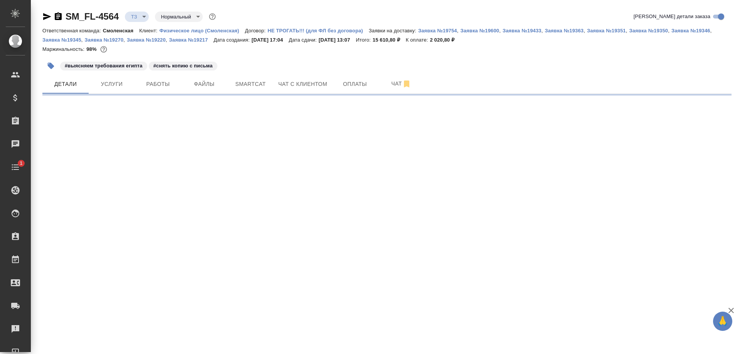
select select "RU"
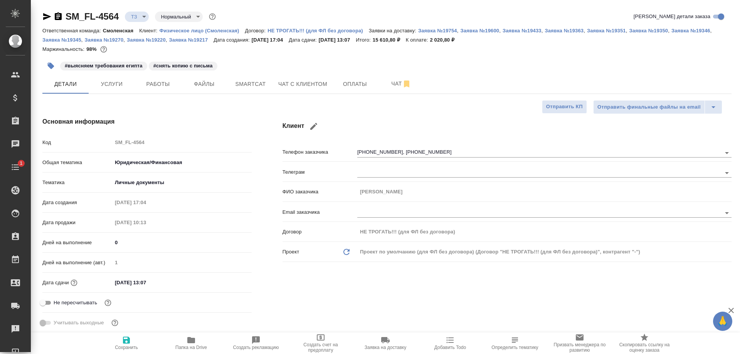
type textarea "x"
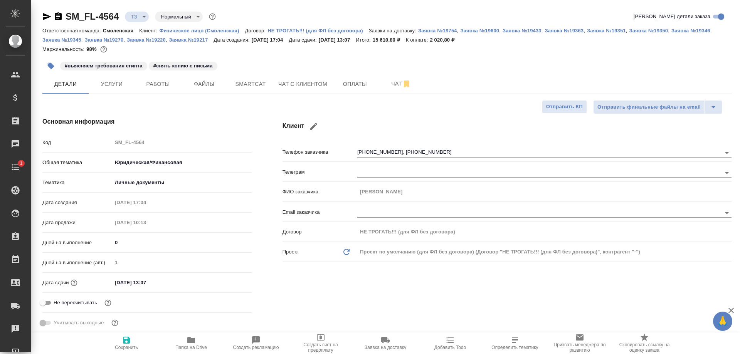
type textarea "x"
click at [385, 84] on span "Чат" at bounding box center [401, 84] width 37 height 10
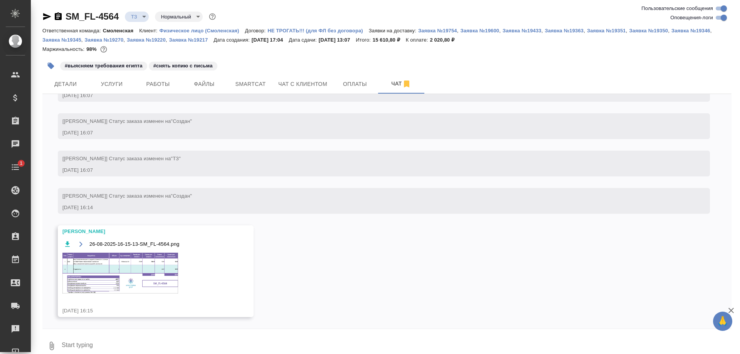
scroll to position [2214, 0]
click at [147, 268] on img at bounding box center [120, 273] width 116 height 41
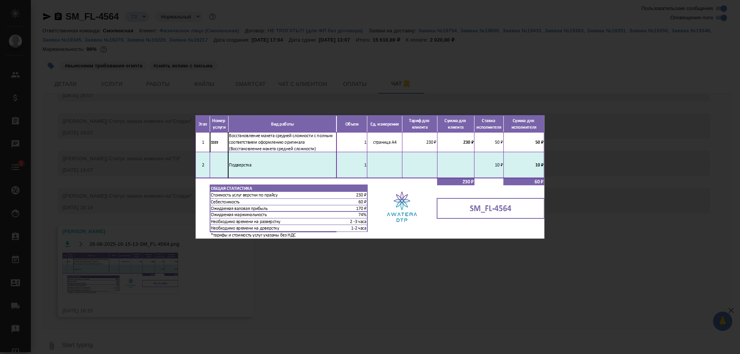
click at [637, 228] on div "26-08-2025-16-15-13-SM_FL-4564.png 1 of 1" at bounding box center [370, 177] width 740 height 354
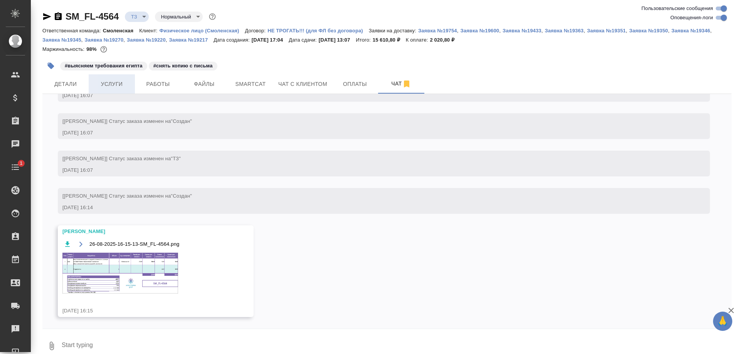
click at [101, 84] on span "Услуги" at bounding box center [111, 84] width 37 height 10
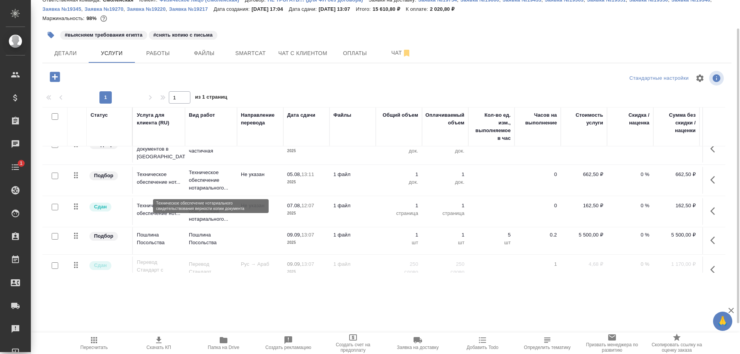
scroll to position [87, 0]
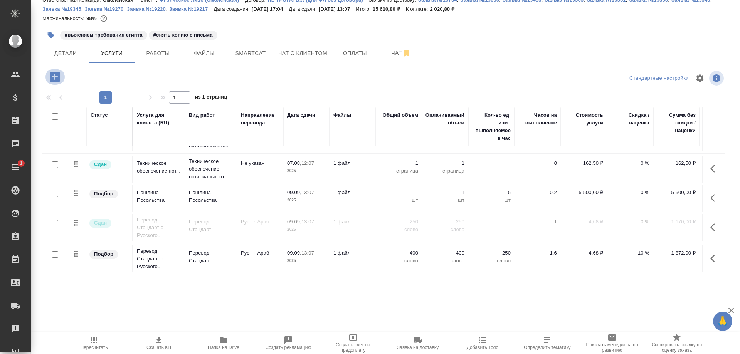
click at [52, 76] on icon "button" at bounding box center [55, 77] width 10 height 10
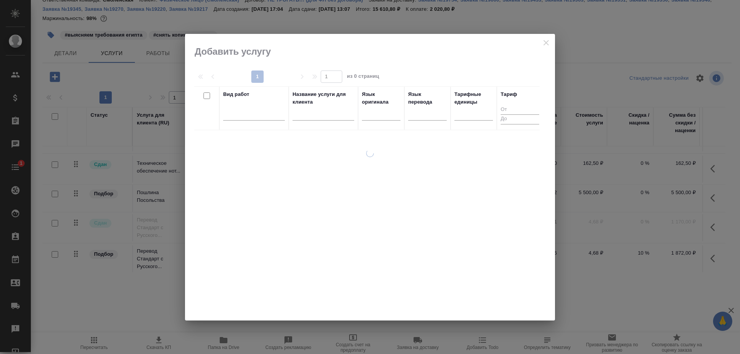
click at [543, 44] on div at bounding box center [370, 177] width 370 height 287
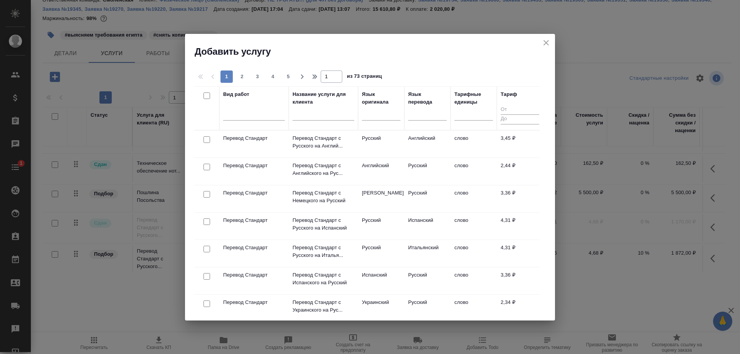
click at [543, 41] on icon "close" at bounding box center [546, 42] width 9 height 9
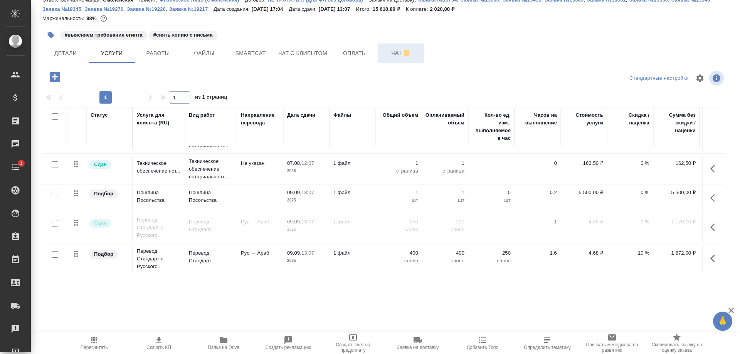
click at [392, 55] on span "Чат" at bounding box center [401, 53] width 37 height 10
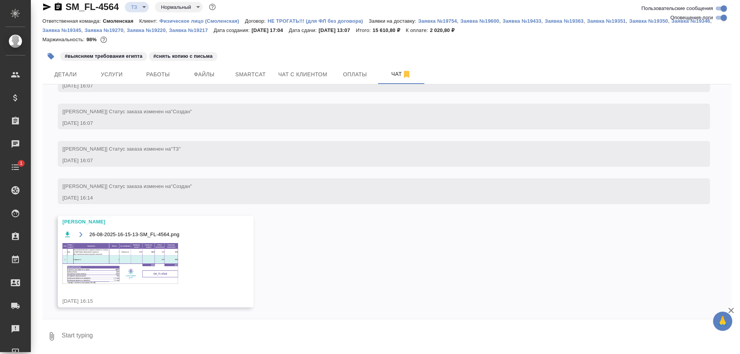
scroll to position [2214, 0]
click at [158, 256] on img at bounding box center [120, 263] width 116 height 41
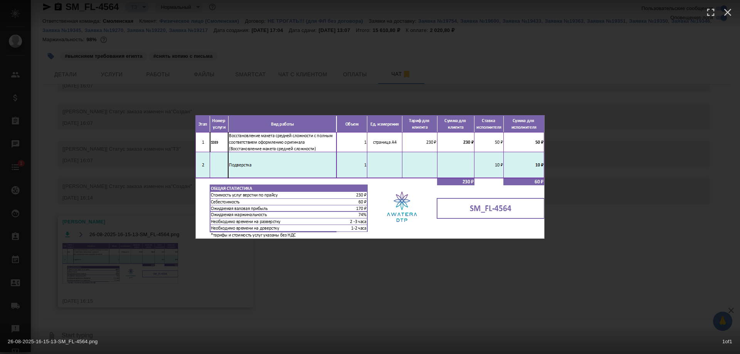
click at [688, 176] on div "26-08-2025-16-15-13-SM_FL-4564.png 1 of 1" at bounding box center [370, 177] width 740 height 354
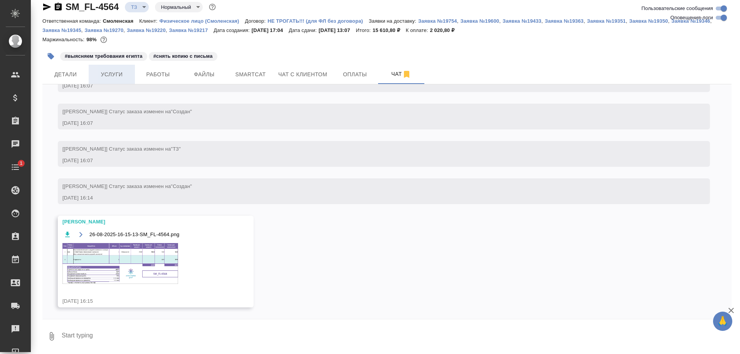
click at [110, 77] on span "Услуги" at bounding box center [111, 75] width 37 height 10
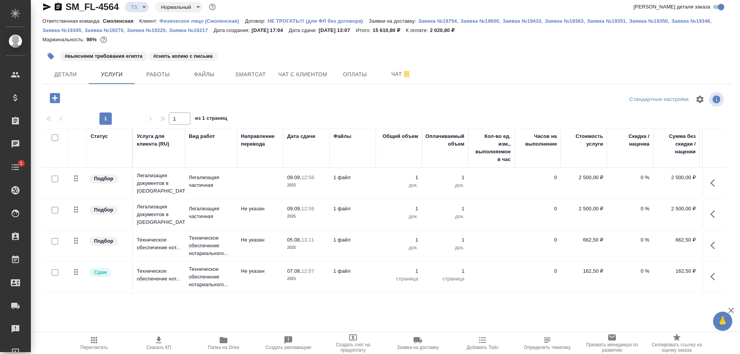
click at [45, 94] on button "button" at bounding box center [54, 98] width 21 height 16
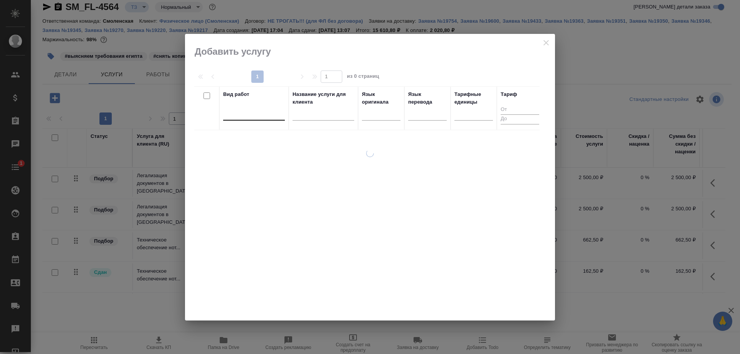
click at [245, 115] on div at bounding box center [254, 112] width 62 height 11
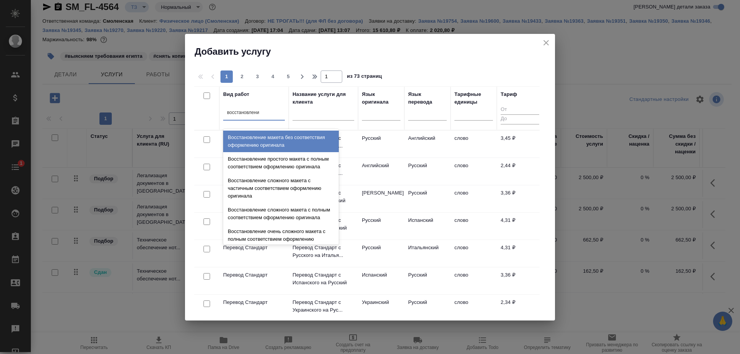
type input "восстановление"
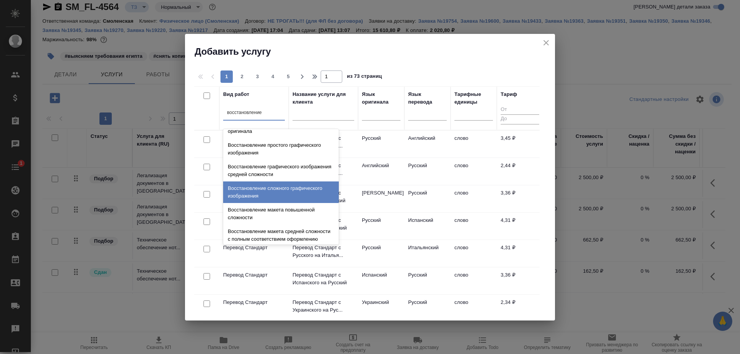
scroll to position [142, 0]
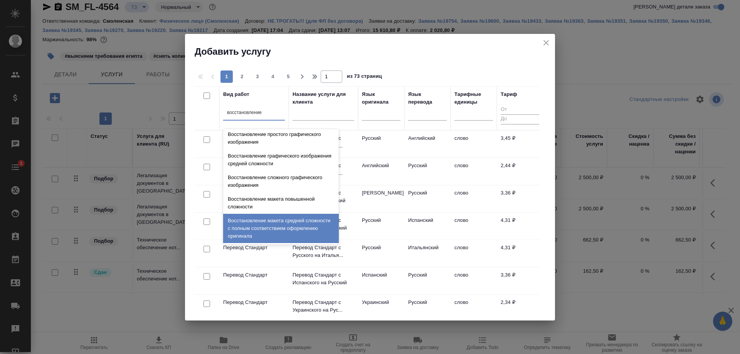
click at [289, 225] on div "Восстановление макета средней сложности с полным соответствием оформлению ориги…" at bounding box center [281, 228] width 116 height 29
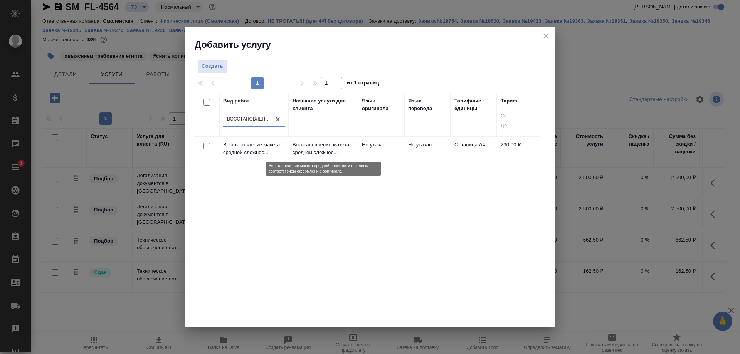
click at [307, 151] on p "Восстановление макета средней сложнос..." at bounding box center [324, 148] width 62 height 15
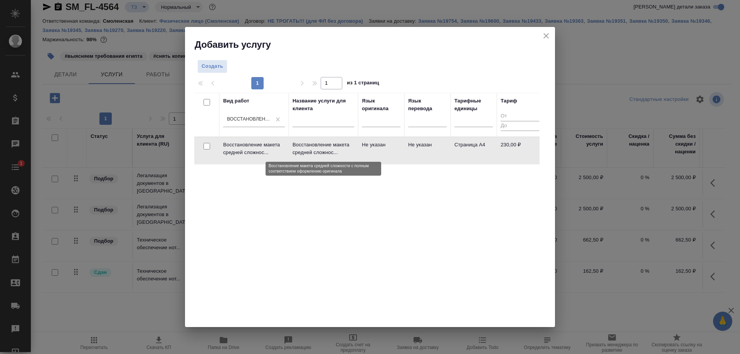
click at [307, 151] on p "Восстановление макета средней сложнос..." at bounding box center [324, 148] width 62 height 15
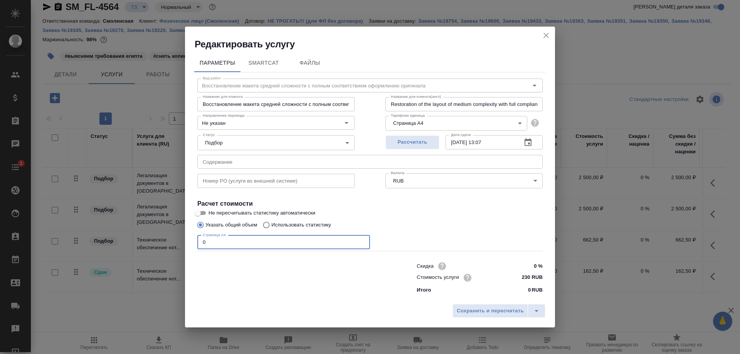
drag, startPoint x: 196, startPoint y: 244, endPoint x: 155, endPoint y: 244, distance: 41.6
click at [155, 244] on div "Редактировать услугу Параметры SmartCat Файлы Вид работ Восстановление макета с…" at bounding box center [370, 177] width 740 height 354
type input "2"
click at [407, 147] on span "Рассчитать" at bounding box center [412, 142] width 45 height 9
click at [523, 276] on input "230 RUB" at bounding box center [528, 277] width 28 height 11
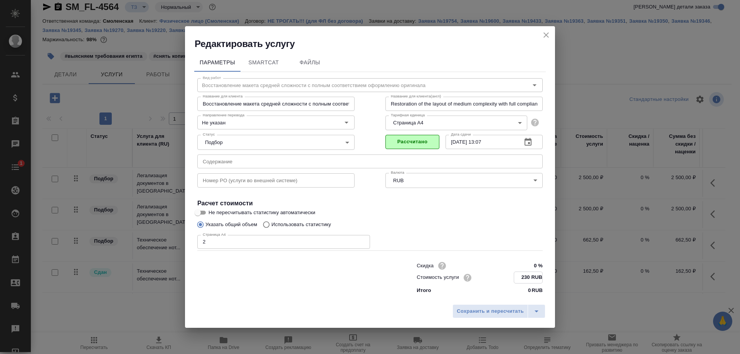
click at [527, 276] on input "230 RUB" at bounding box center [528, 277] width 28 height 11
type input "60 RUB"
click at [506, 308] on span "Сохранить и пересчитать" at bounding box center [490, 311] width 67 height 9
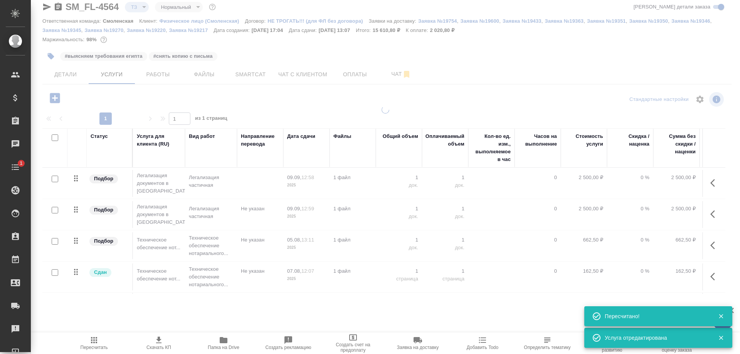
type input "new"
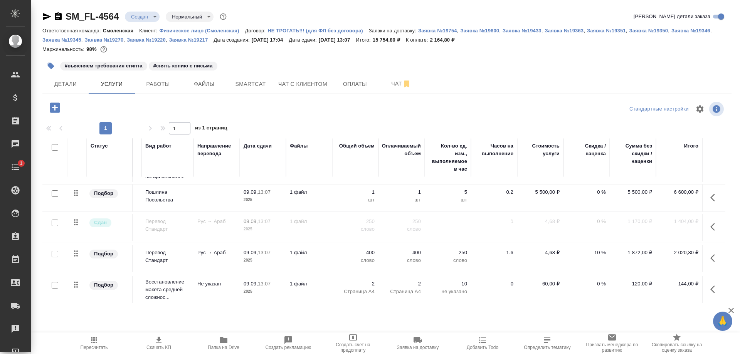
scroll to position [118, 0]
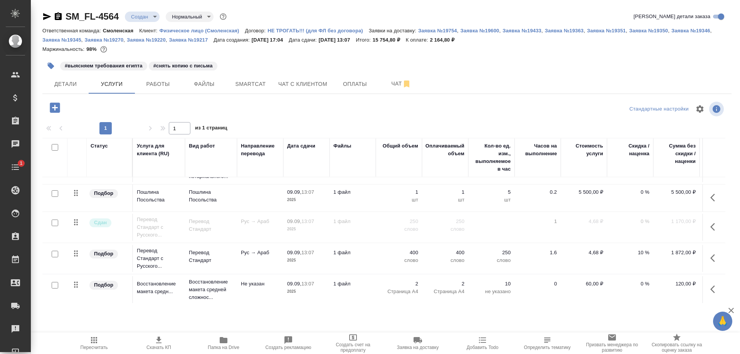
click at [53, 282] on input "checkbox" at bounding box center [55, 285] width 7 height 7
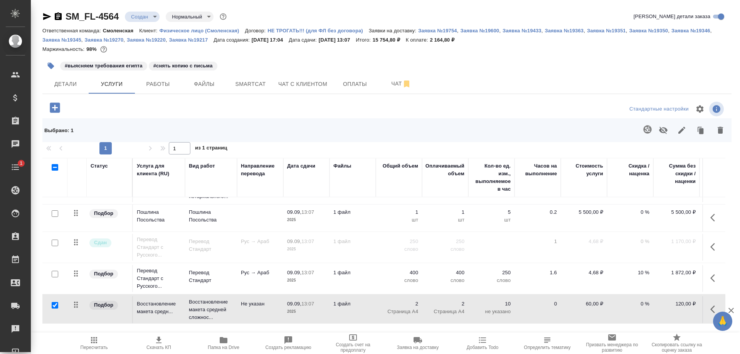
click at [659, 130] on icon "button" at bounding box center [663, 130] width 9 height 9
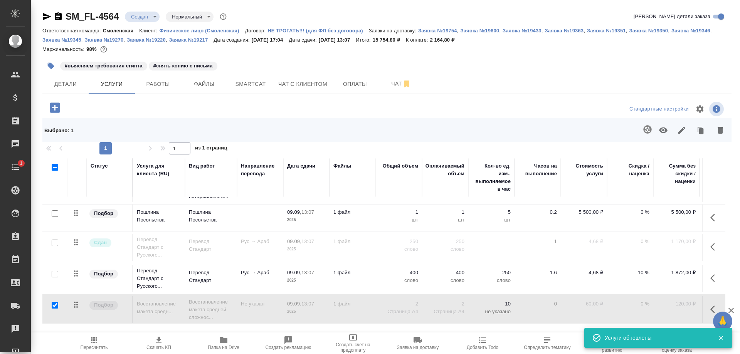
click at [50, 300] on div at bounding box center [54, 305] width 17 height 11
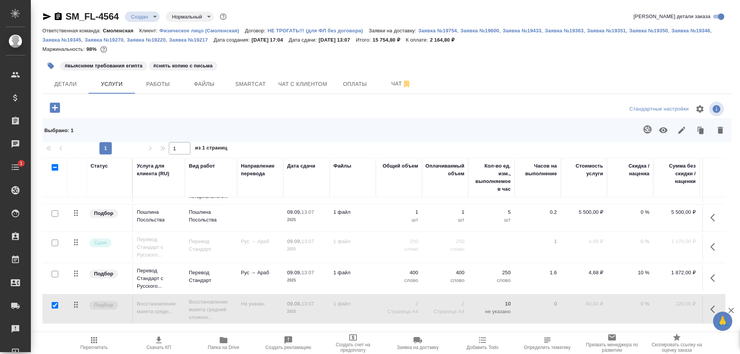
click at [54, 302] on input "checkbox" at bounding box center [55, 305] width 7 height 7
checkbox input "false"
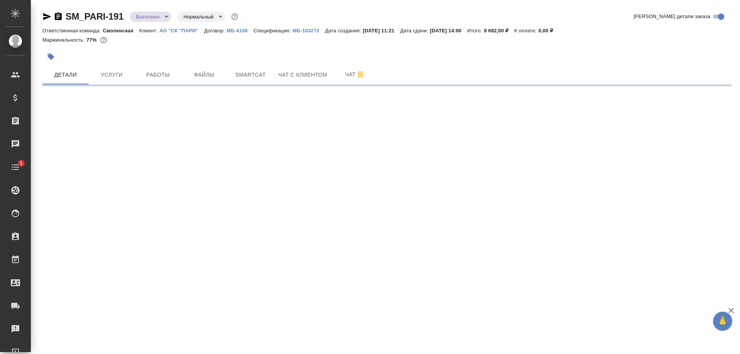
select select "RU"
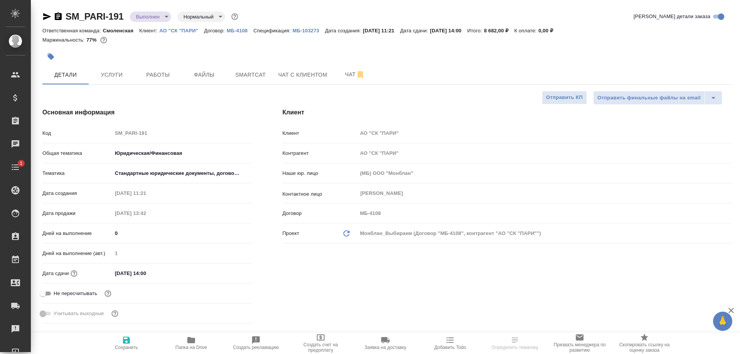
type textarea "x"
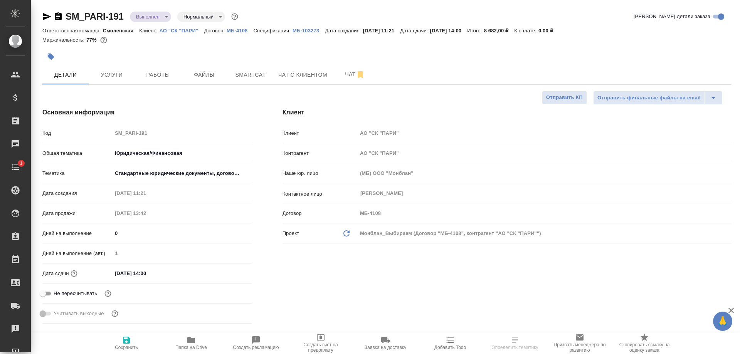
type textarea "x"
click at [114, 74] on span "Услуги" at bounding box center [111, 75] width 37 height 10
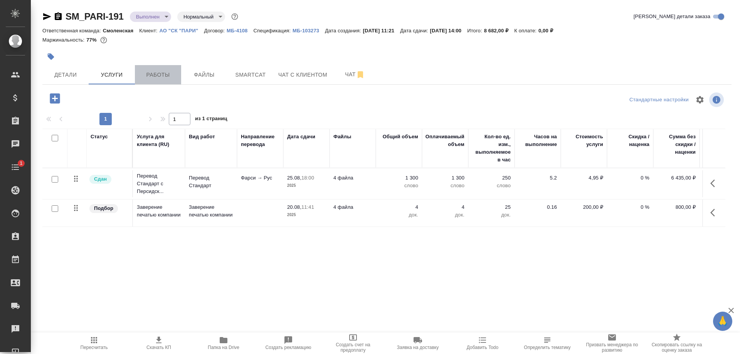
click at [172, 82] on button "Работы" at bounding box center [158, 74] width 46 height 19
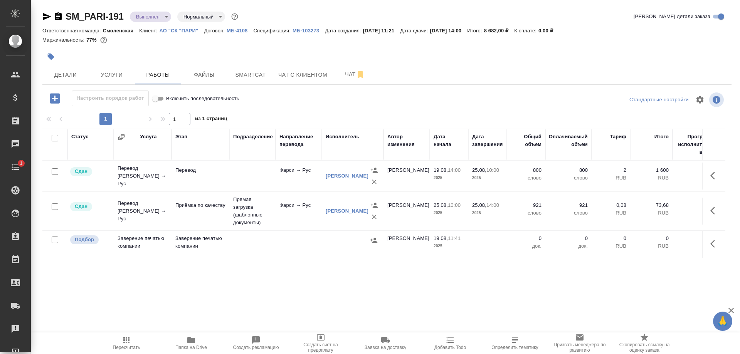
click at [52, 238] on input "checkbox" at bounding box center [55, 240] width 7 height 7
checkbox input "true"
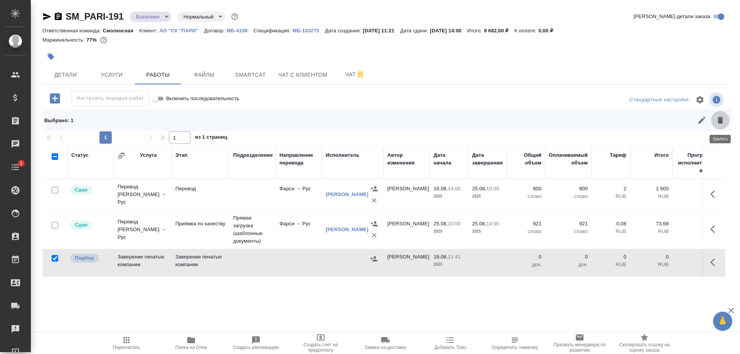
click at [720, 121] on icon "button" at bounding box center [720, 120] width 5 height 7
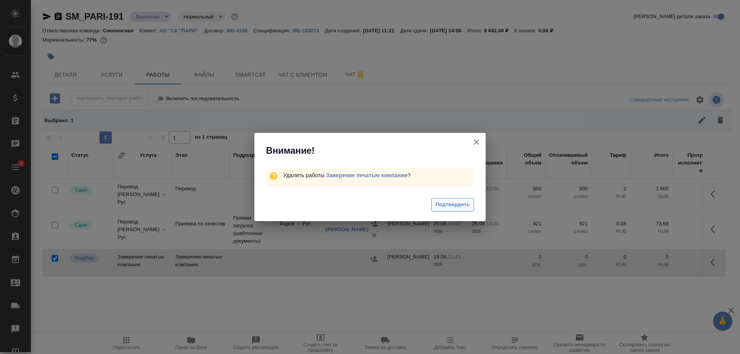
click at [455, 202] on span "Подтвердить" at bounding box center [453, 204] width 34 height 9
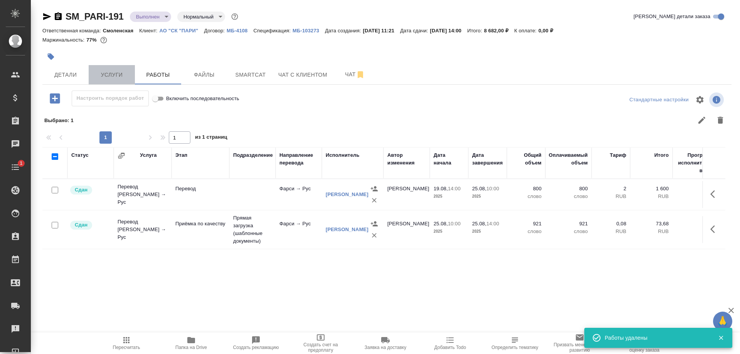
click at [102, 74] on span "Услуги" at bounding box center [111, 75] width 37 height 10
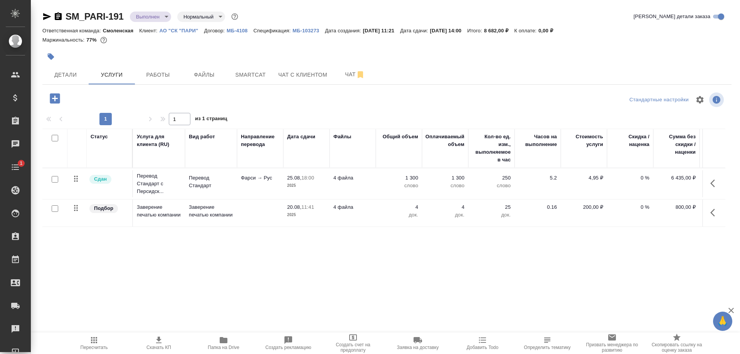
scroll to position [0, 44]
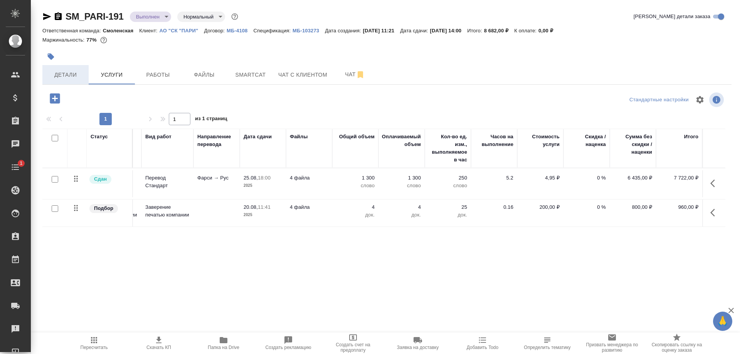
click at [68, 67] on button "Детали" at bounding box center [65, 74] width 46 height 19
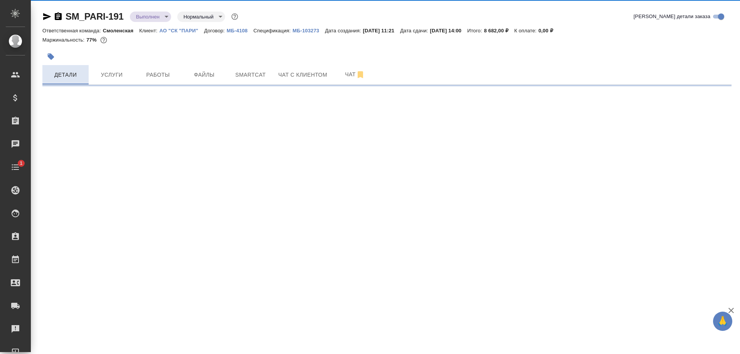
select select "RU"
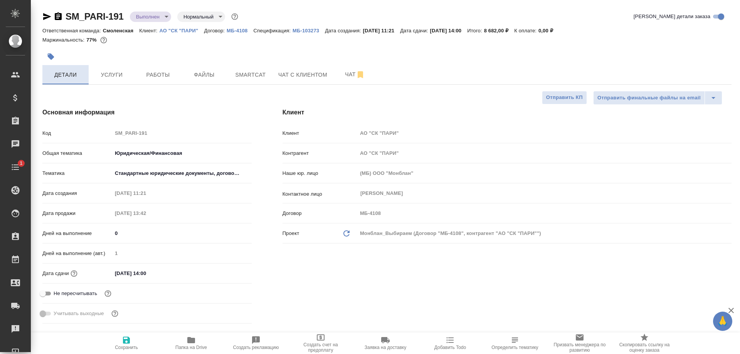
type textarea "x"
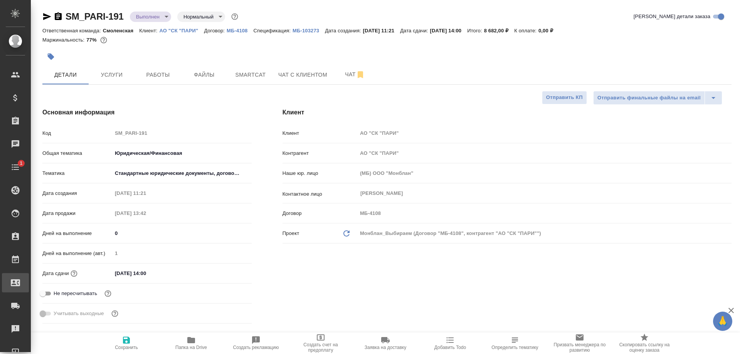
type textarea "x"
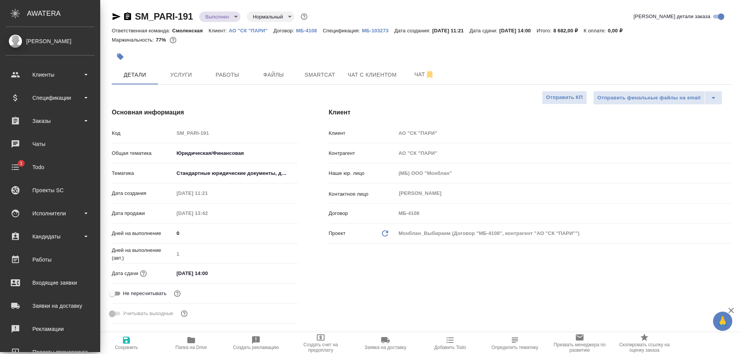
type textarea "x"
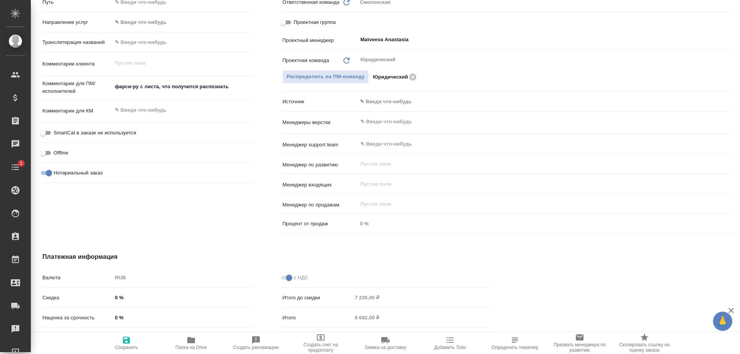
scroll to position [270, 0]
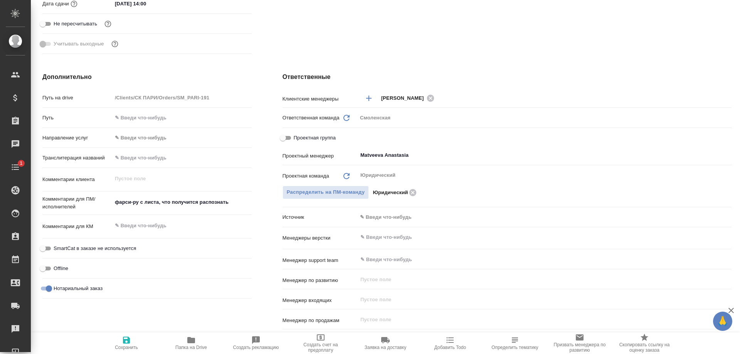
click at [302, 135] on span "Проектная группа" at bounding box center [315, 138] width 42 height 8
click at [297, 135] on input "Проектная группа" at bounding box center [283, 137] width 28 height 9
checkbox input "true"
type textarea "x"
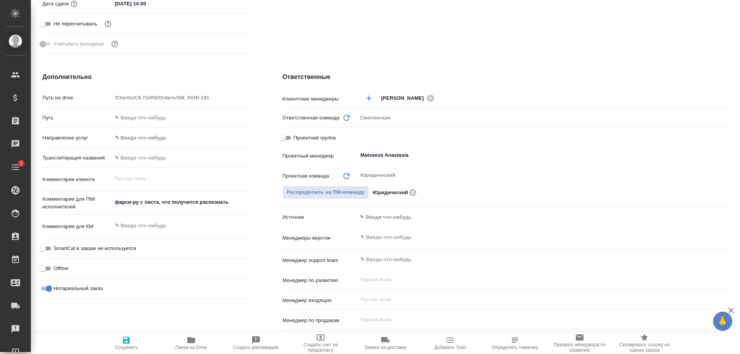
type textarea "x"
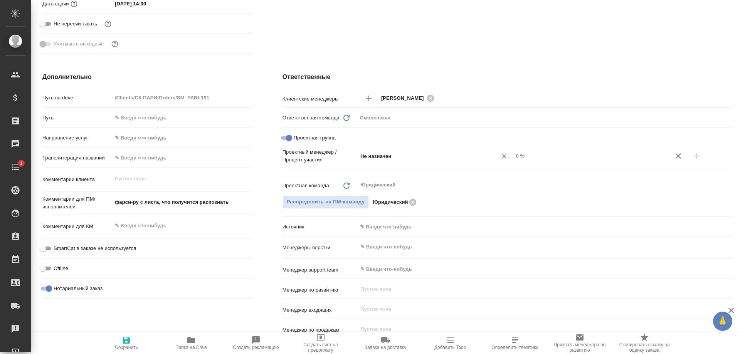
click at [378, 158] on input "Не назначен" at bounding box center [423, 155] width 126 height 9
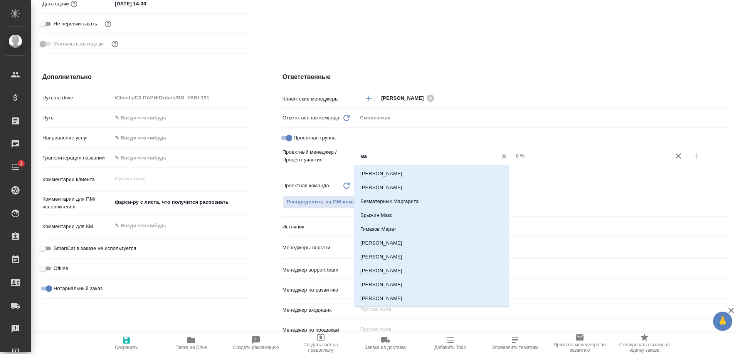
type input "м"
type input "а"
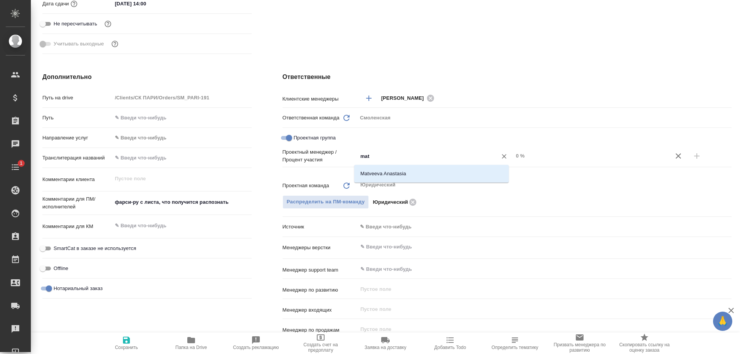
type input "matv"
click at [394, 173] on li "Matveeva Anastasia" at bounding box center [431, 174] width 155 height 14
type textarea "x"
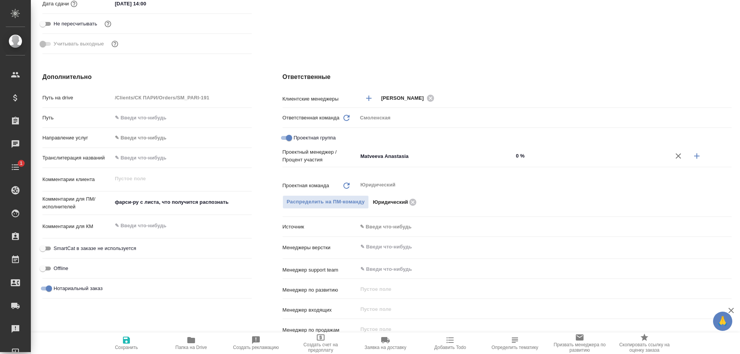
click at [515, 151] on input "0 %" at bounding box center [591, 155] width 156 height 11
type textarea "x"
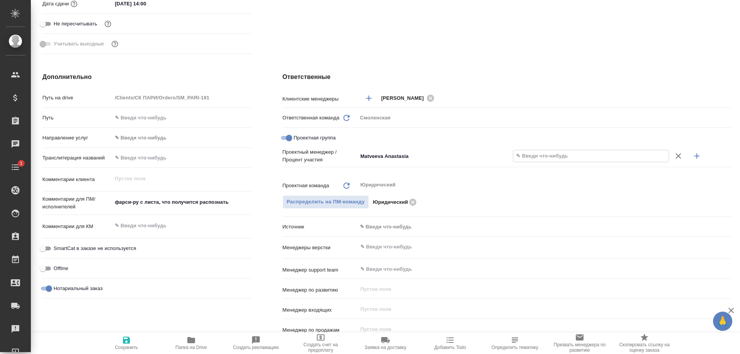
type textarea "x"
type input "8 %"
type textarea "x"
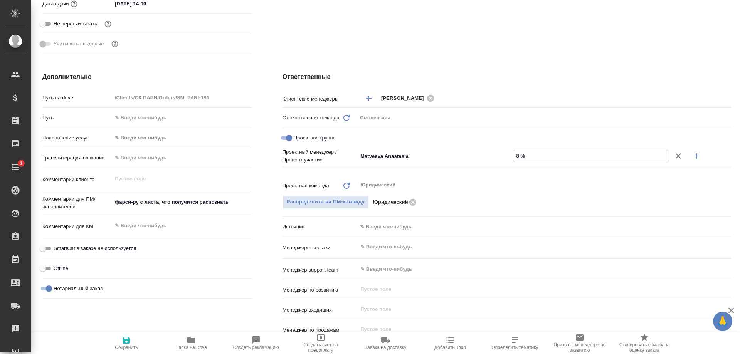
type textarea "x"
type input "89 %"
click at [692, 157] on icon "button" at bounding box center [696, 155] width 9 height 9
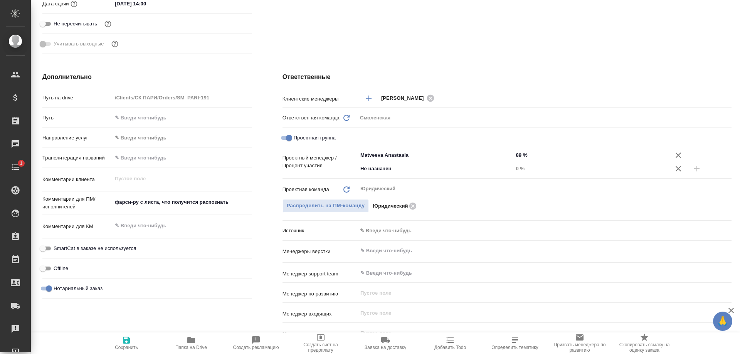
type textarea "x"
click at [392, 167] on input "Не назначен" at bounding box center [423, 168] width 126 height 9
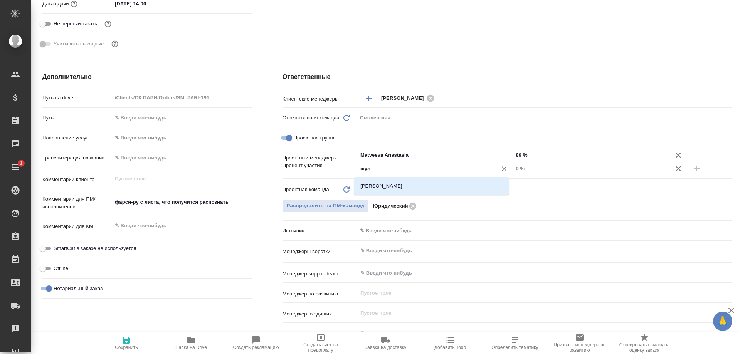
type input "шуль"
click at [394, 180] on li "[PERSON_NAME]" at bounding box center [431, 186] width 155 height 14
type textarea "x"
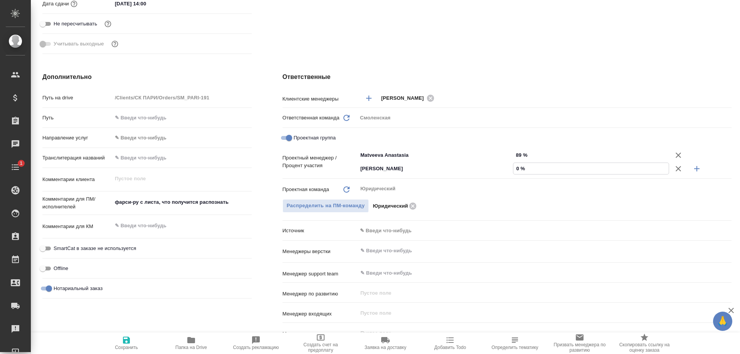
click at [513, 167] on input "0 %" at bounding box center [590, 168] width 155 height 11
click at [515, 166] on input "0 %" at bounding box center [590, 168] width 155 height 11
type textarea "x"
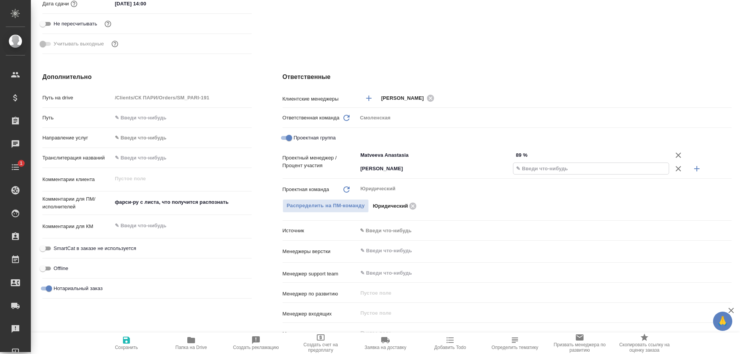
type textarea "x"
type input "11 %"
type textarea "x"
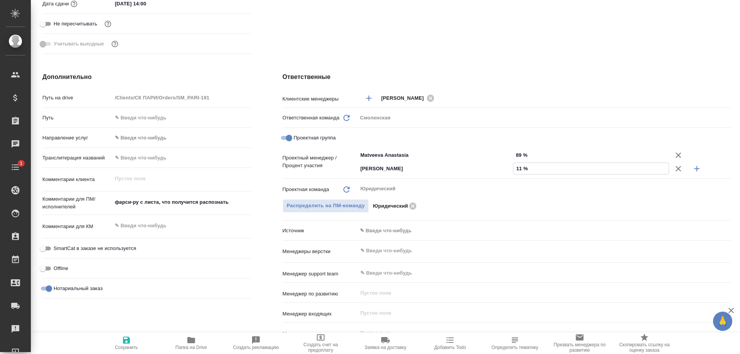
type textarea "x"
type input "11 %"
click at [131, 343] on icon "button" at bounding box center [126, 340] width 9 height 9
type textarea "x"
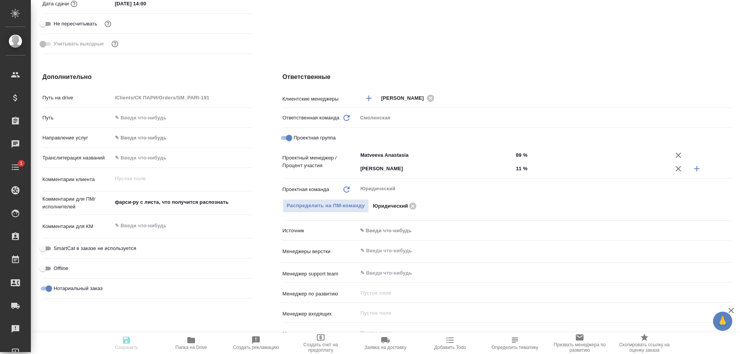
type textarea "x"
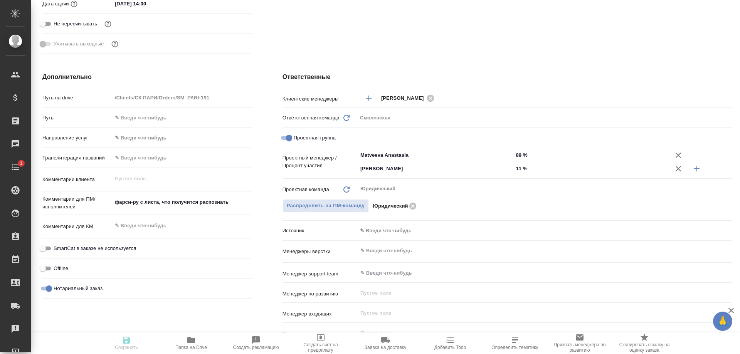
type textarea "x"
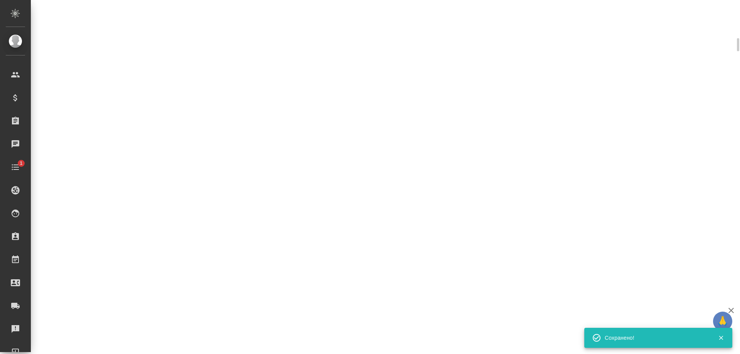
select select "RU"
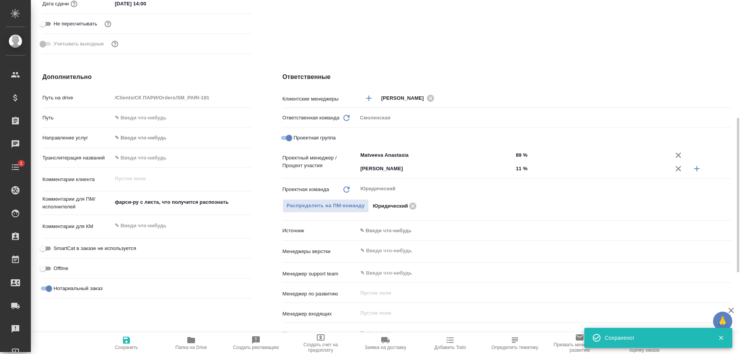
type textarea "x"
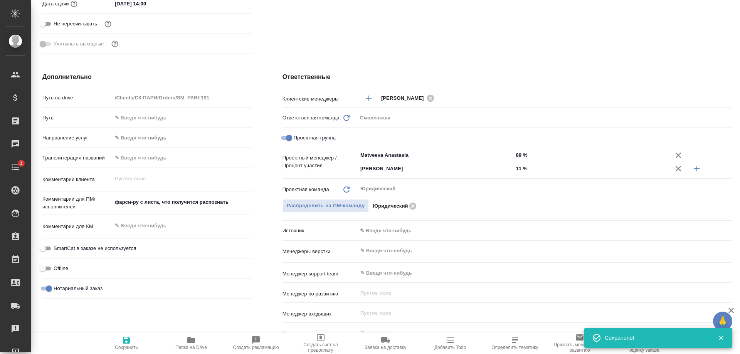
type textarea "x"
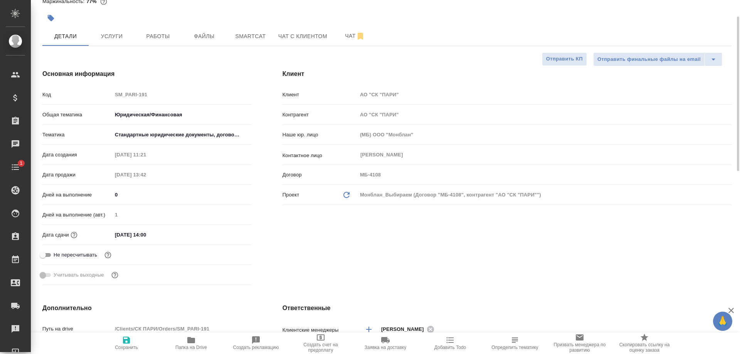
scroll to position [0, 0]
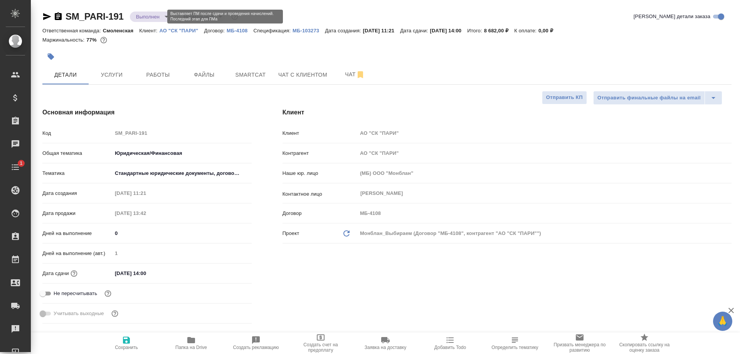
click at [144, 17] on body "🙏 .cls-1 fill:#fff; AWATERA Shulgina Anna Клиенты Спецификации Заказы 0 Чаты 1 …" at bounding box center [370, 177] width 740 height 354
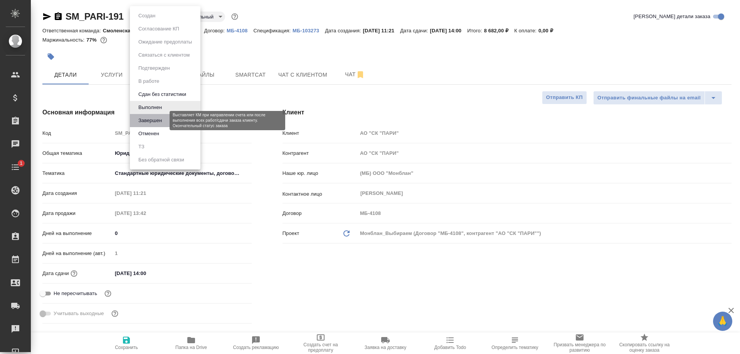
click at [159, 118] on button "Завершен" at bounding box center [150, 120] width 28 height 8
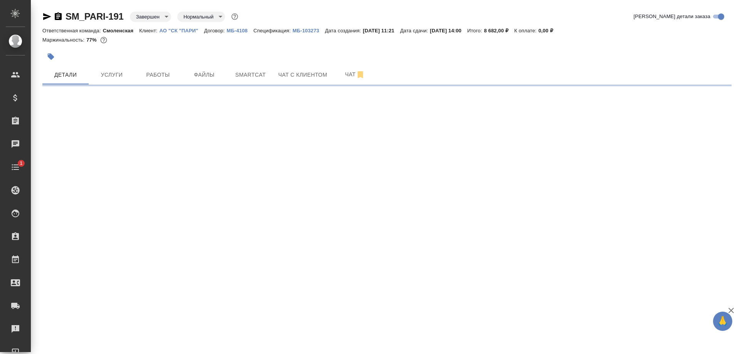
select select "RU"
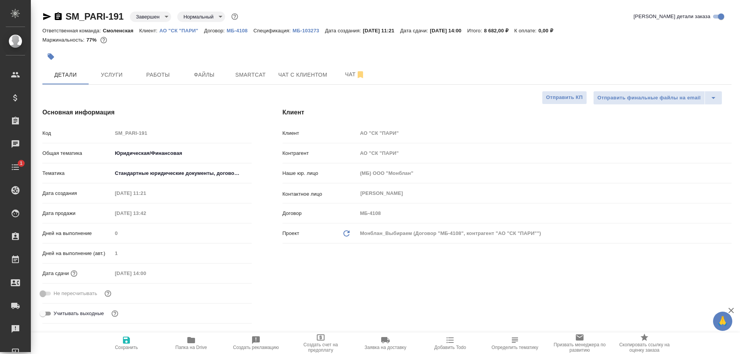
type textarea "x"
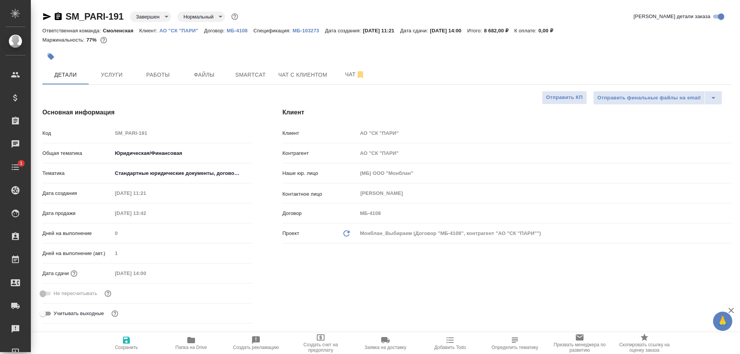
type textarea "x"
click at [44, 15] on icon "button" at bounding box center [47, 16] width 8 height 7
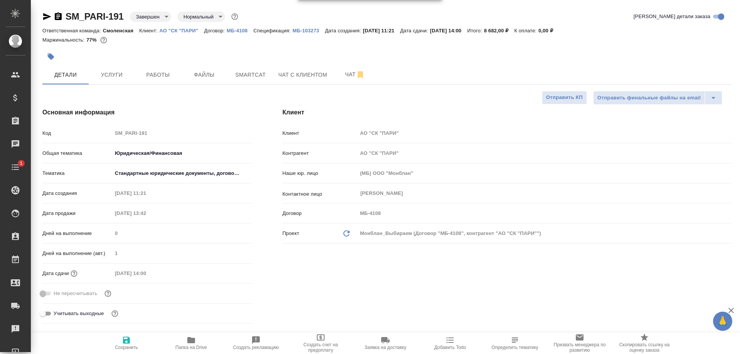
click at [303, 29] on p "МБ-103273" at bounding box center [309, 31] width 32 height 6
type textarea "x"
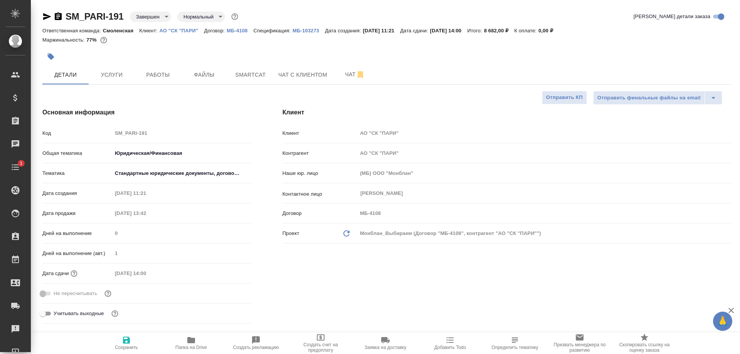
type textarea "x"
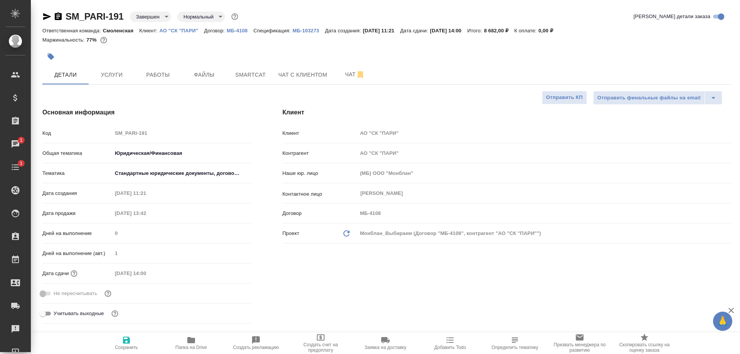
type textarea "x"
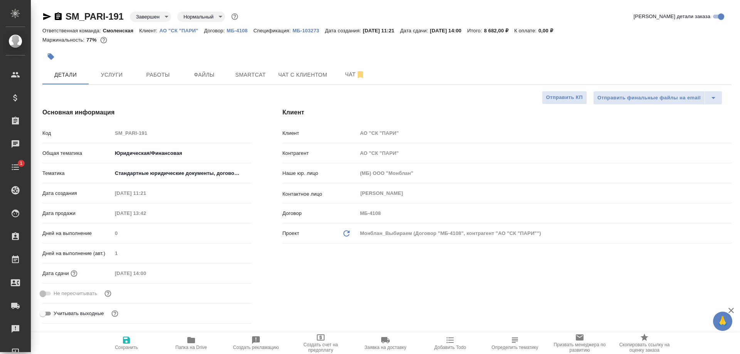
type textarea "x"
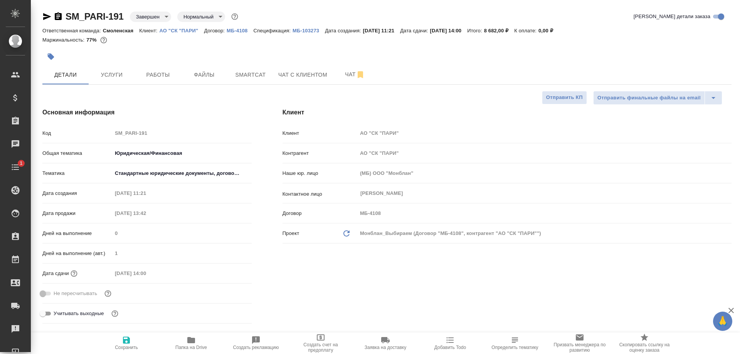
type textarea "x"
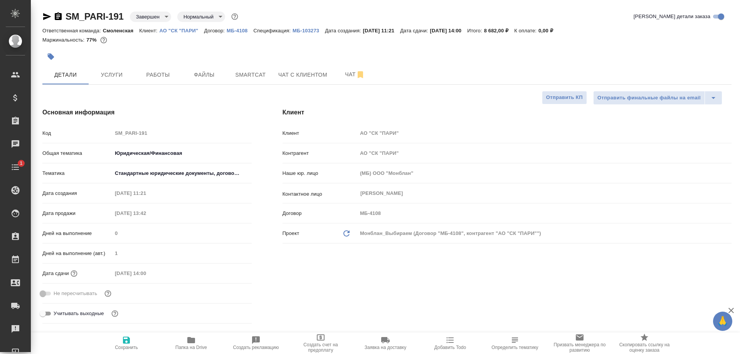
type textarea "x"
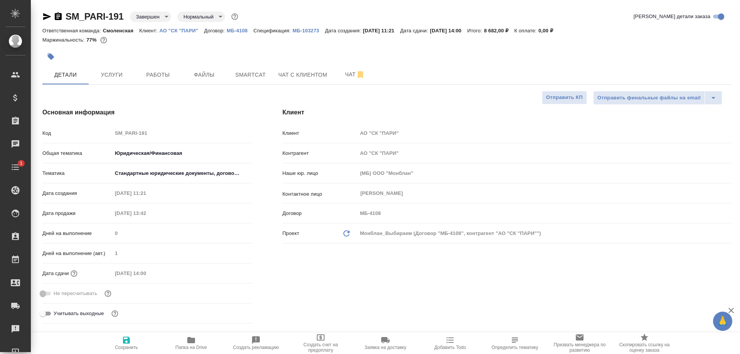
type textarea "x"
click at [362, 51] on div at bounding box center [271, 56] width 459 height 17
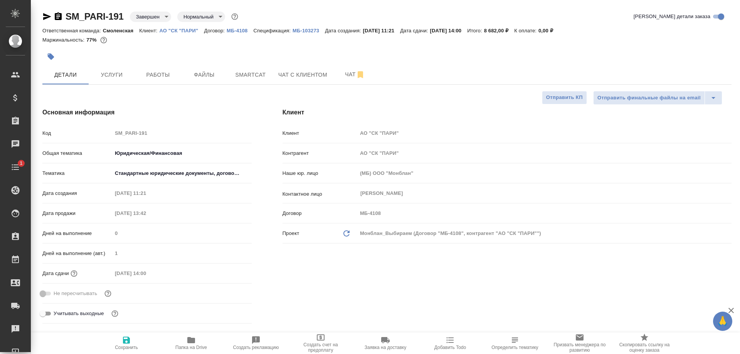
type textarea "x"
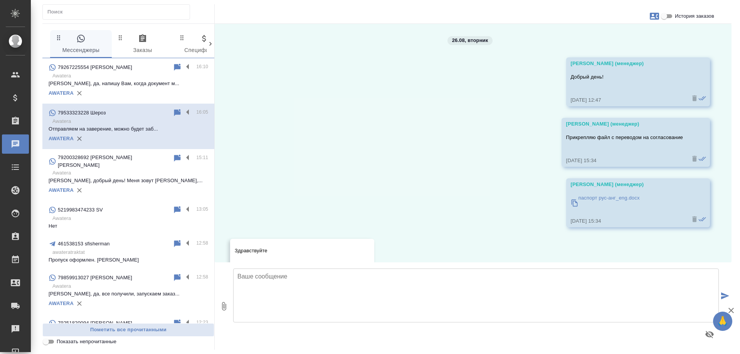
scroll to position [377, 0]
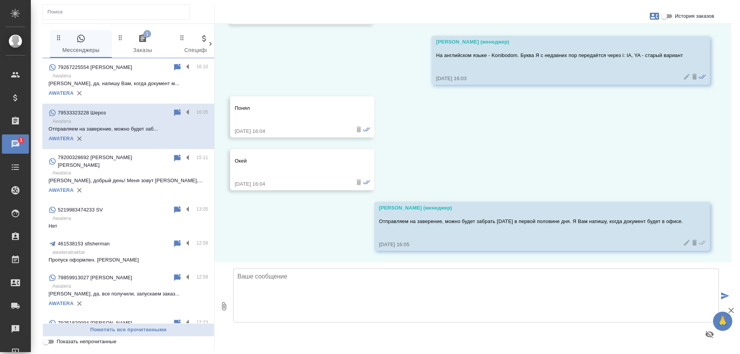
click at [151, 42] on span "1 Заказы" at bounding box center [142, 44] width 52 height 21
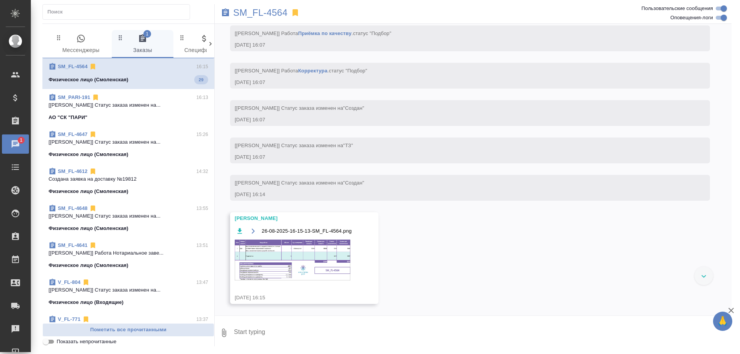
scroll to position [2157, 0]
click at [276, 264] on img at bounding box center [293, 260] width 116 height 41
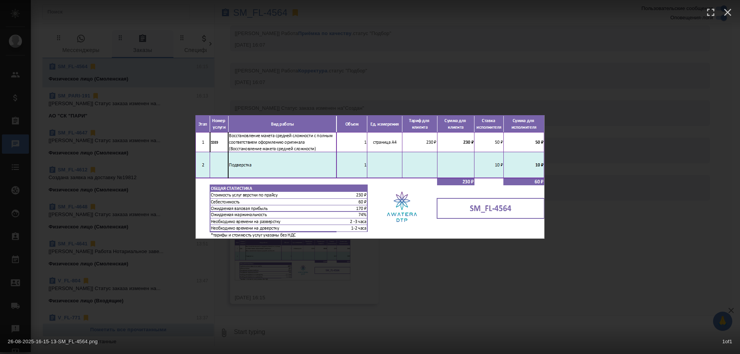
click at [661, 250] on div "26-08-2025-16-15-13-SM_FL-4564.png 1 of 1" at bounding box center [370, 177] width 740 height 354
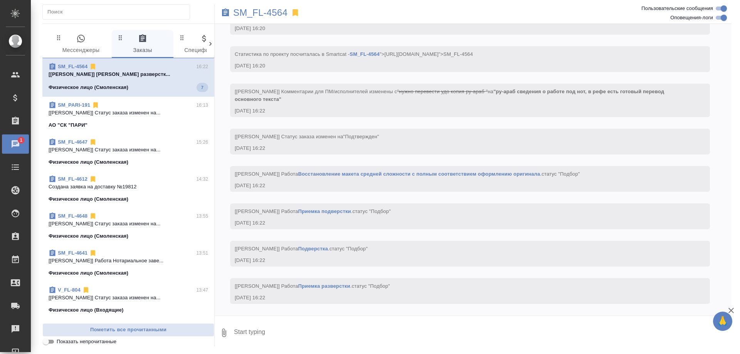
scroll to position [2463, 0]
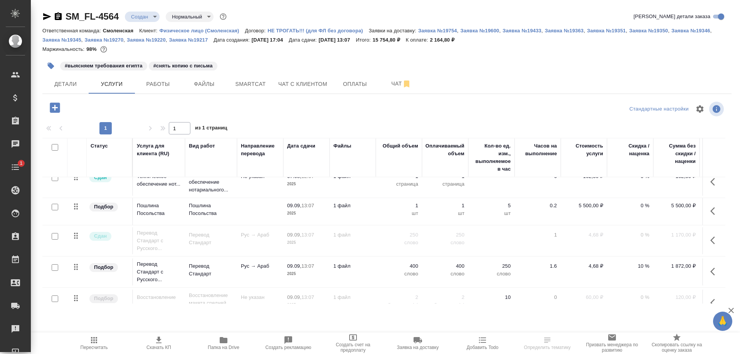
scroll to position [118, 0]
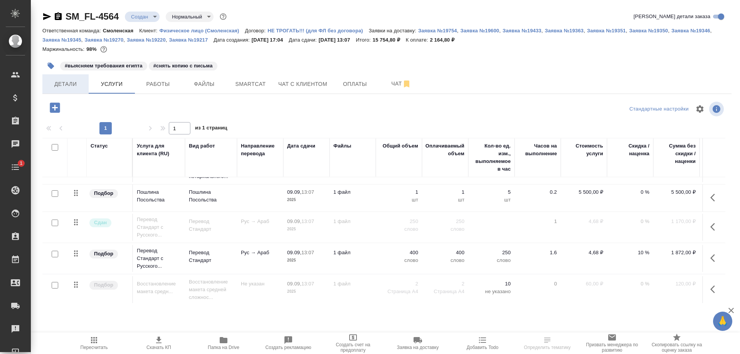
click at [64, 84] on span "Детали" at bounding box center [65, 84] width 37 height 10
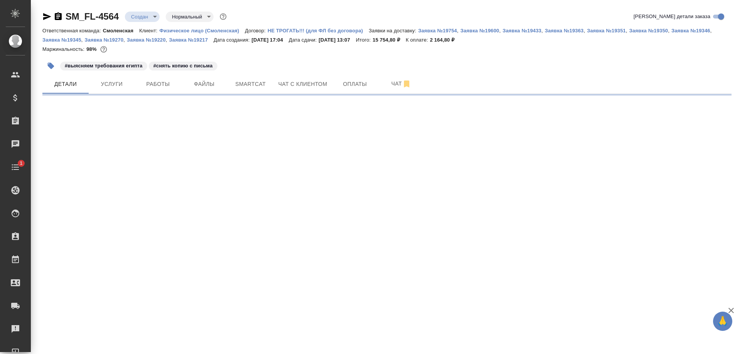
select select "RU"
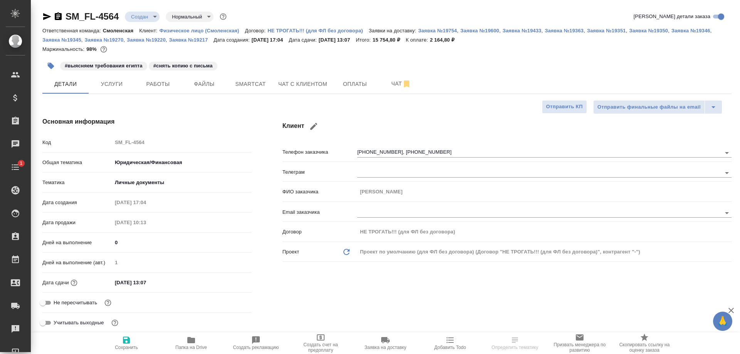
type textarea "x"
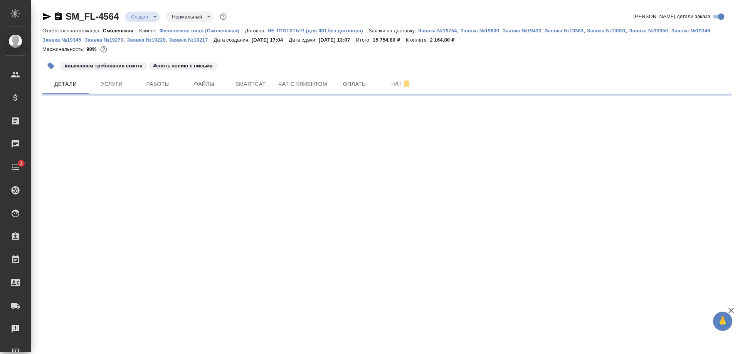
select select "RU"
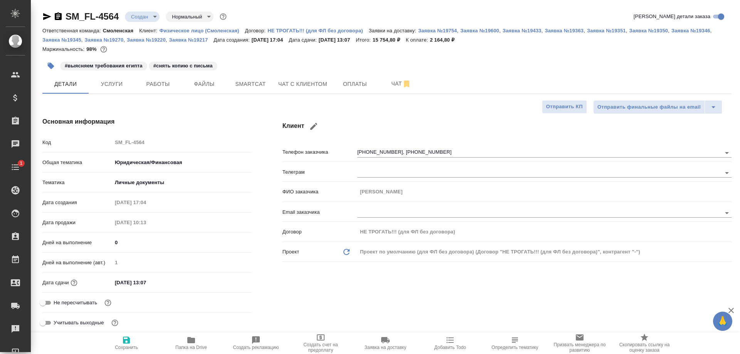
type textarea "x"
click at [114, 86] on span "Услуги" at bounding box center [111, 84] width 37 height 10
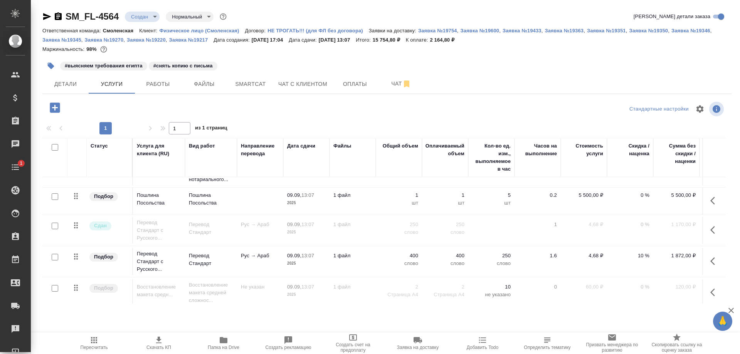
scroll to position [116, 0]
click at [54, 253] on input "checkbox" at bounding box center [55, 256] width 7 height 7
checkbox input "true"
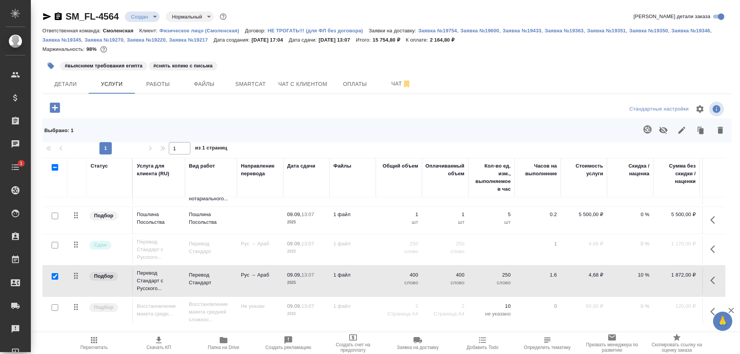
click at [644, 128] on icon "button" at bounding box center [647, 129] width 8 height 8
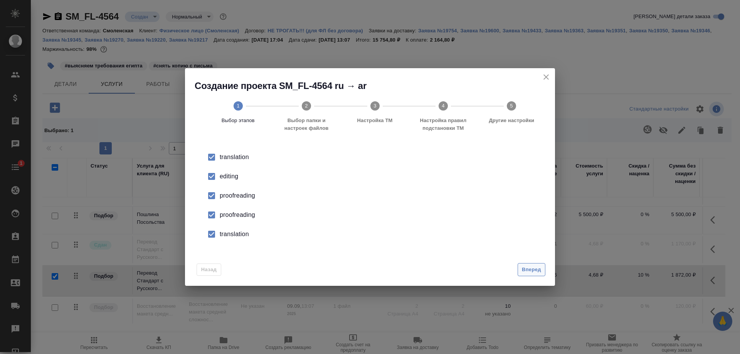
click at [520, 269] on button "Вперед" at bounding box center [532, 269] width 28 height 13
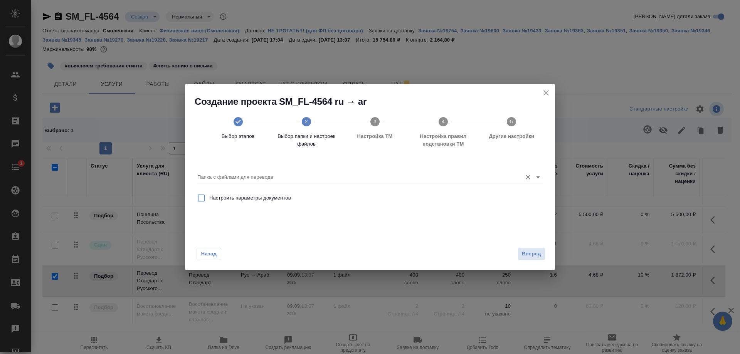
click at [447, 173] on input "Папка с файлами для перевода" at bounding box center [357, 177] width 321 height 9
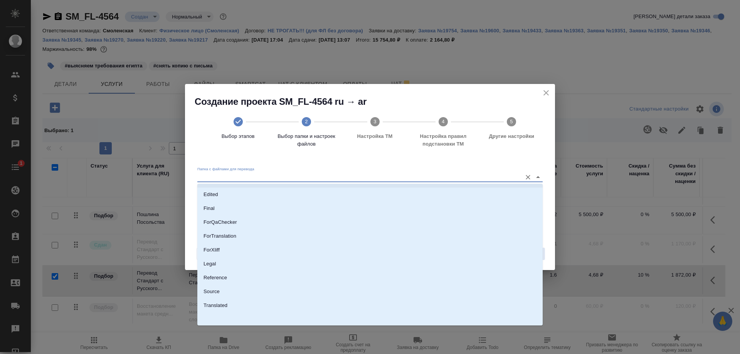
scroll to position [55, 0]
click at [419, 290] on li "Source" at bounding box center [369, 291] width 345 height 14
type input "Source"
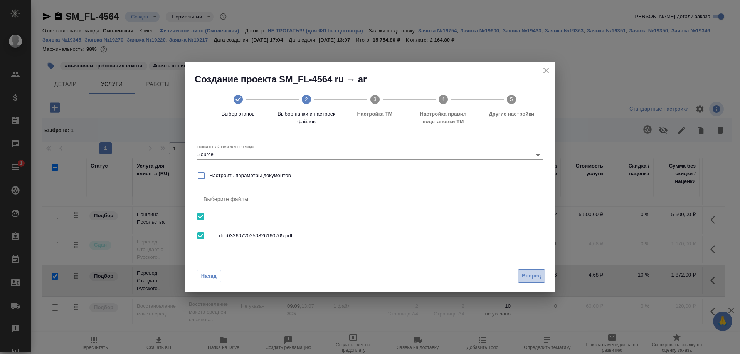
click at [527, 274] on span "Вперед" at bounding box center [531, 276] width 19 height 9
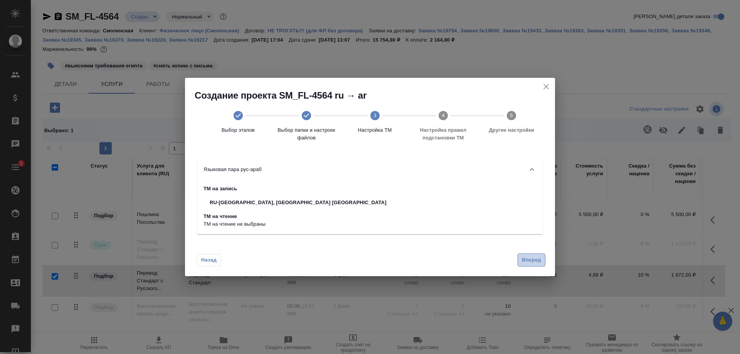
click at [533, 259] on span "Вперед" at bounding box center [531, 260] width 19 height 9
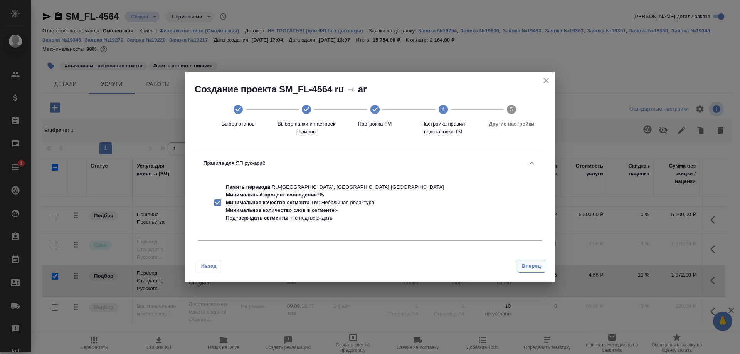
click at [533, 267] on span "Вперед" at bounding box center [531, 266] width 19 height 9
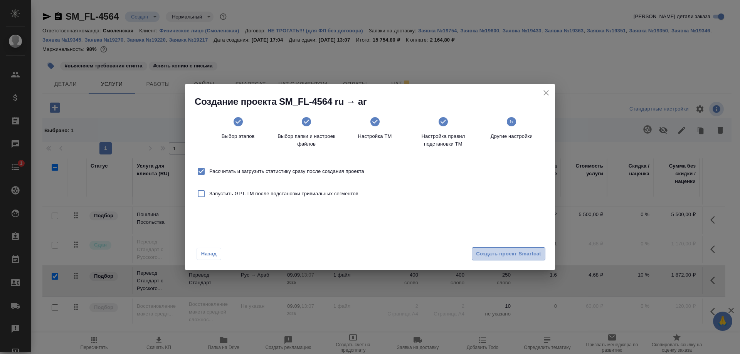
click at [528, 252] on span "Создать проект Smartcat" at bounding box center [508, 254] width 65 height 9
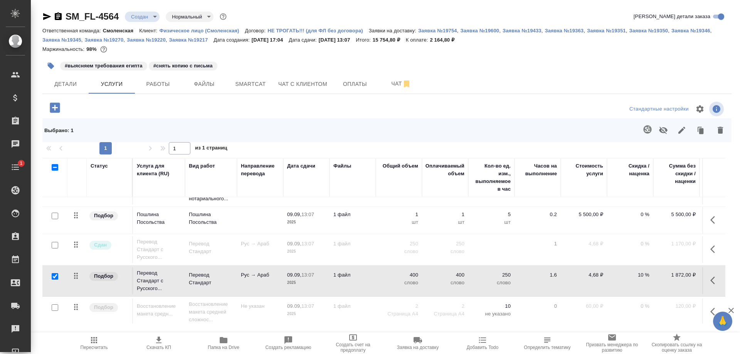
click at [50, 271] on div at bounding box center [54, 276] width 17 height 11
click at [57, 273] on input "checkbox" at bounding box center [55, 276] width 7 height 7
checkbox input "false"
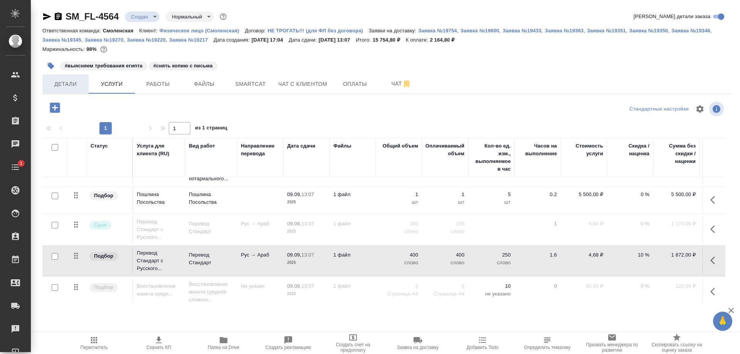
click at [71, 75] on button "Детали" at bounding box center [65, 83] width 46 height 19
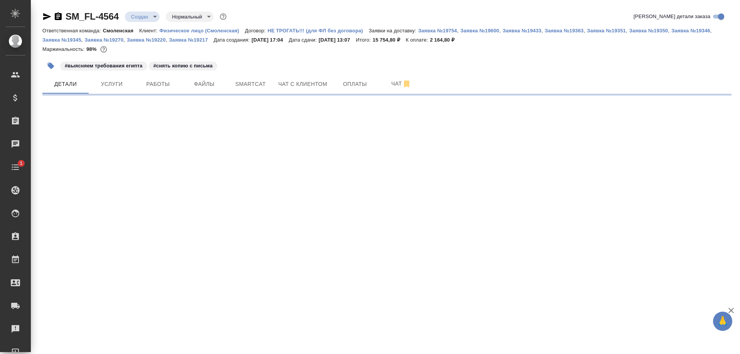
select select "RU"
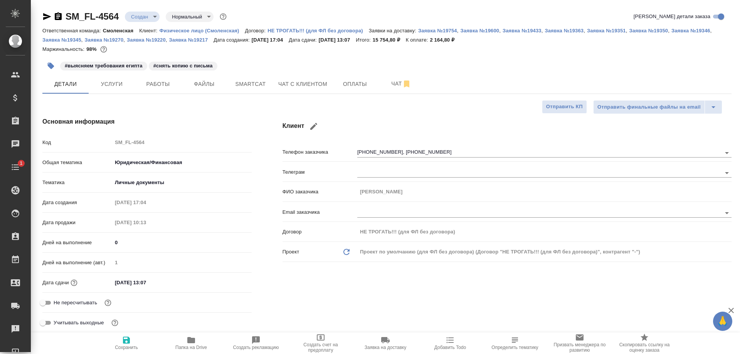
type textarea "x"
click at [99, 84] on span "Услуги" at bounding box center [111, 84] width 37 height 10
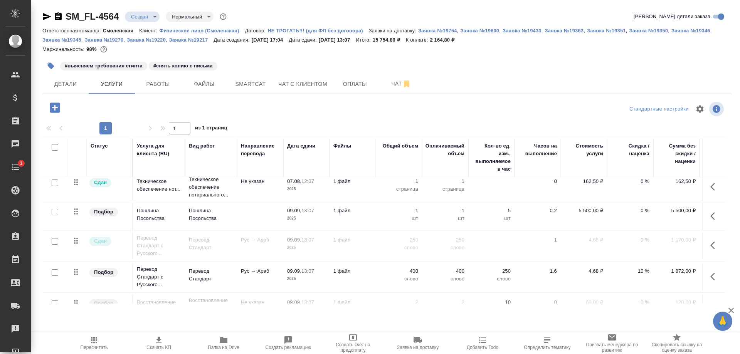
scroll to position [118, 0]
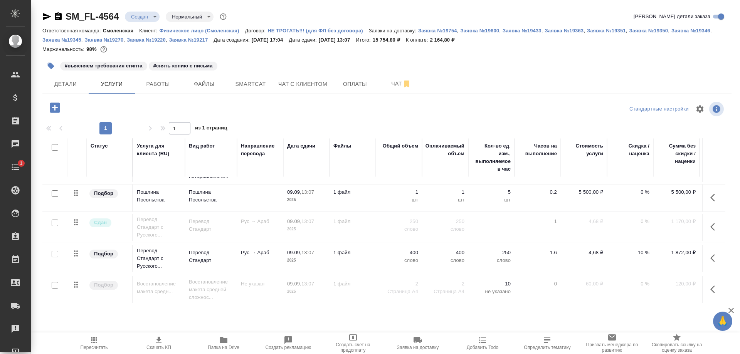
click at [303, 257] on p "2025" at bounding box center [306, 261] width 39 height 8
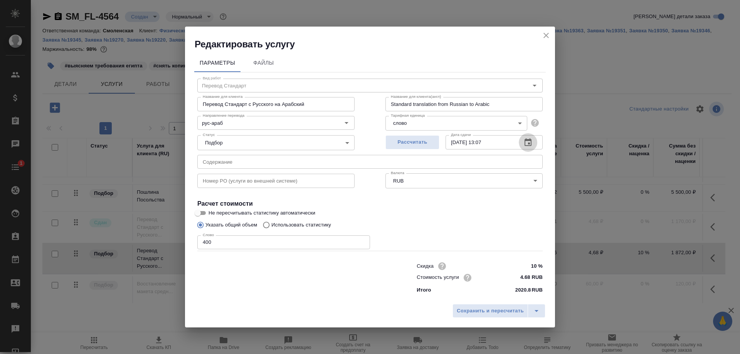
click at [528, 141] on icon "button" at bounding box center [527, 142] width 9 height 9
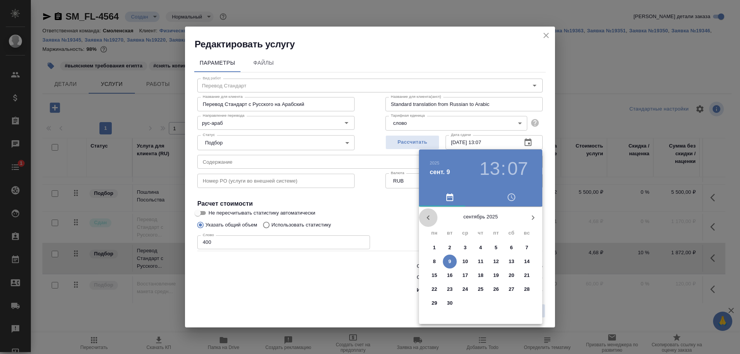
click at [427, 215] on icon "button" at bounding box center [428, 217] width 9 height 9
click at [463, 303] on p "27" at bounding box center [466, 303] width 6 height 8
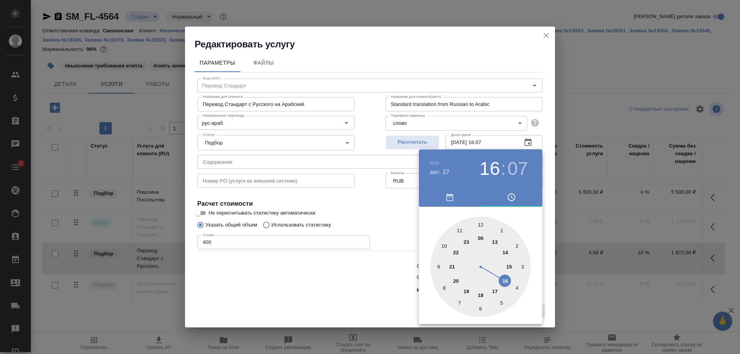
drag, startPoint x: 493, startPoint y: 237, endPoint x: 503, endPoint y: 277, distance: 41.0
click at [503, 277] on div at bounding box center [481, 267] width 100 height 100
type input "[DATE] 16:00"
drag, startPoint x: 501, startPoint y: 231, endPoint x: 481, endPoint y: 227, distance: 19.8
click at [481, 227] on div at bounding box center [481, 267] width 100 height 100
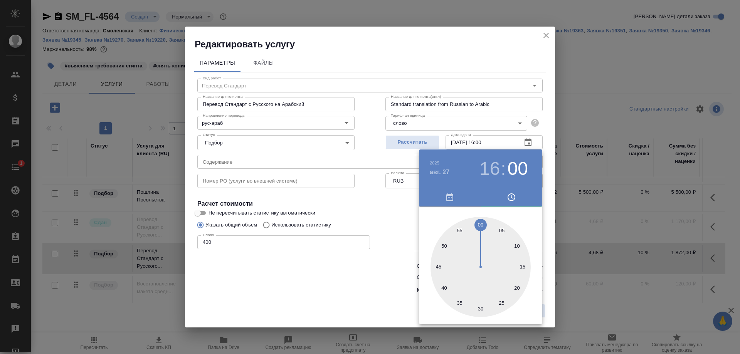
click at [548, 227] on div at bounding box center [370, 177] width 740 height 354
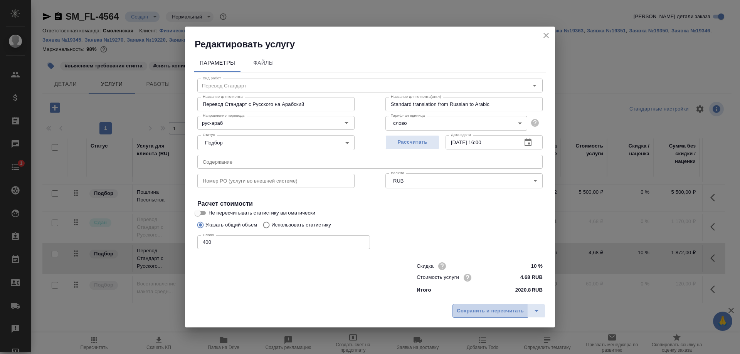
click at [483, 308] on span "Сохранить и пересчитать" at bounding box center [490, 311] width 67 height 9
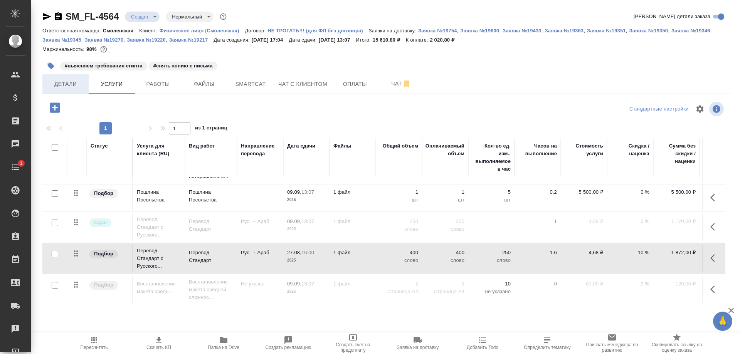
click at [67, 83] on span "Детали" at bounding box center [65, 84] width 37 height 10
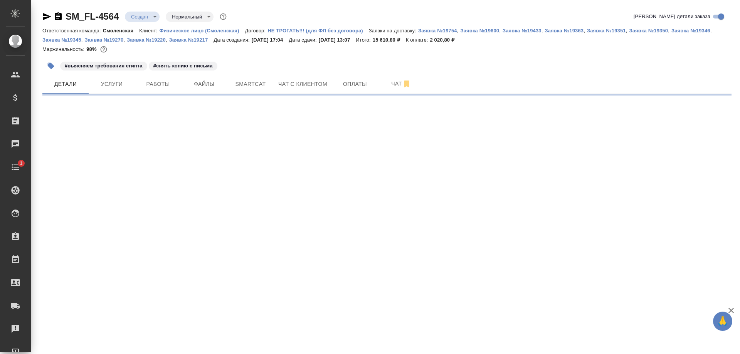
select select "RU"
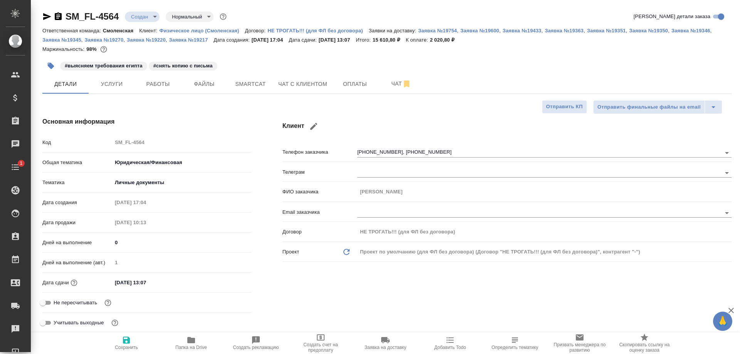
type textarea "x"
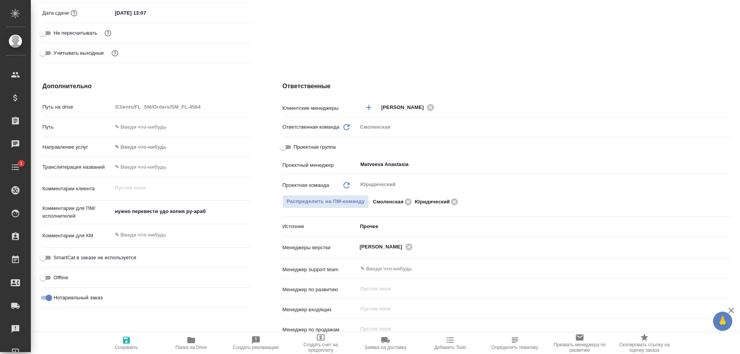
scroll to position [308, 0]
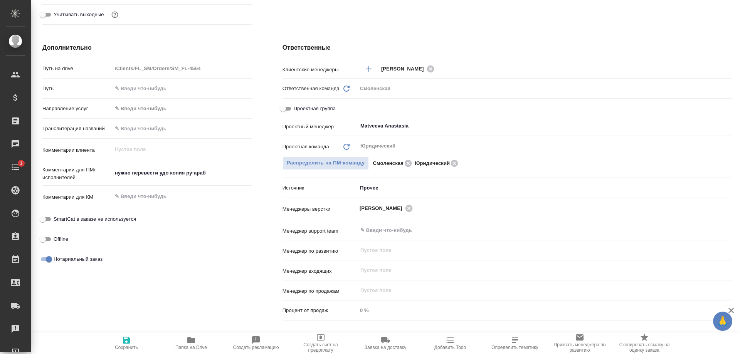
type textarea "x"
click at [215, 174] on textarea "нужно перевести удо копия ру-араб" at bounding box center [182, 173] width 140 height 13
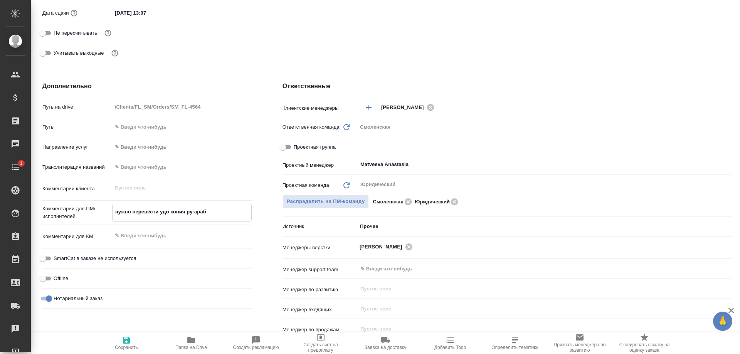
drag, startPoint x: 216, startPoint y: 211, endPoint x: 109, endPoint y: 211, distance: 106.8
click at [109, 211] on div "Комментарии для ПМ/исполнителей нужно перевести удо копия ру-араб x" at bounding box center [146, 213] width 209 height 18
type textarea "р"
type textarea "x"
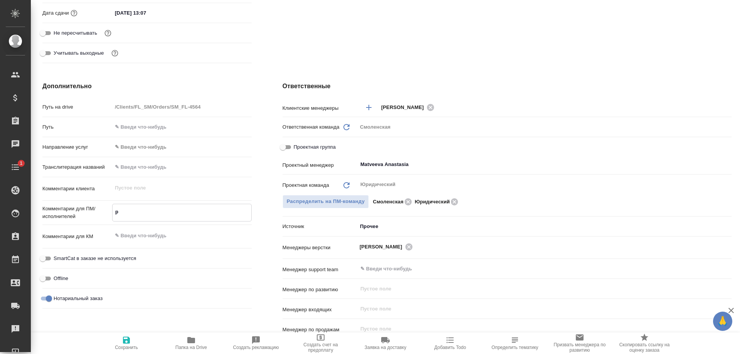
type textarea "x"
type textarea "ру"
type textarea "x"
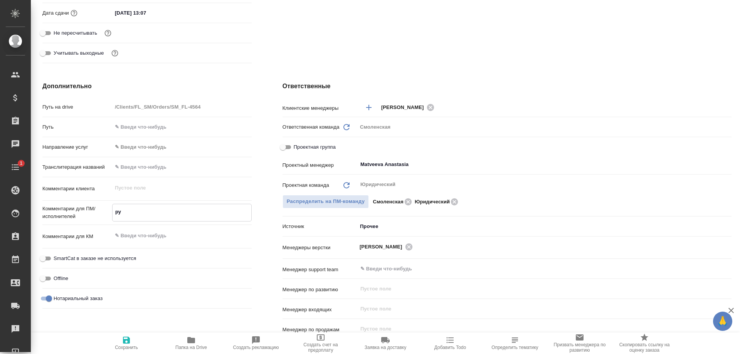
type textarea "x"
type textarea "ру-"
type textarea "x"
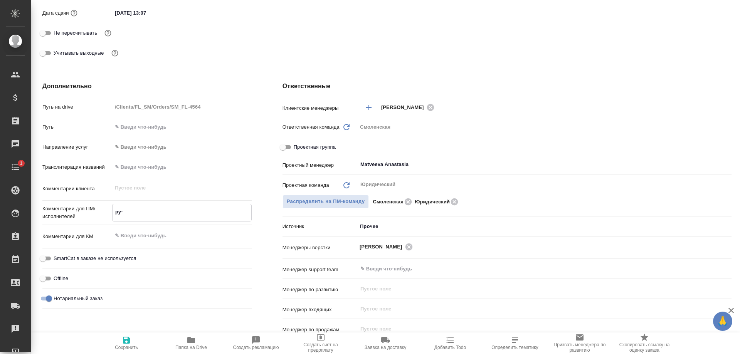
type textarea "ру-а"
type textarea "x"
type textarea "ру-ар"
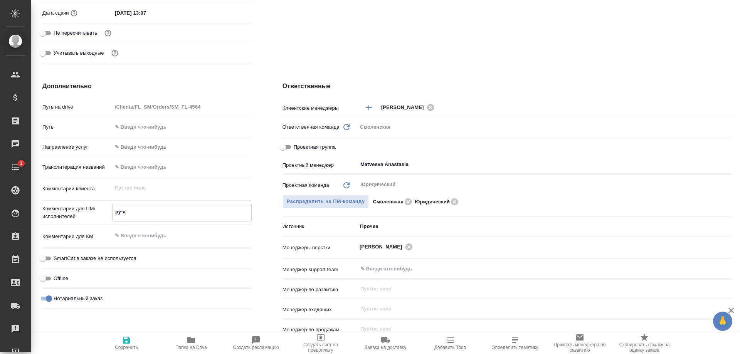
type textarea "x"
type textarea "ру-ара"
type textarea "x"
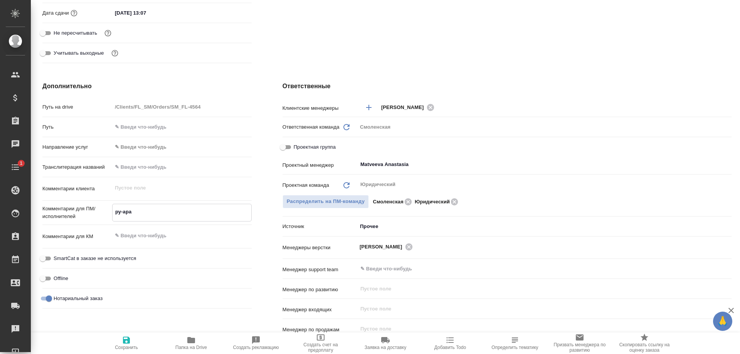
type textarea "x"
type textarea "ру-араб"
type textarea "x"
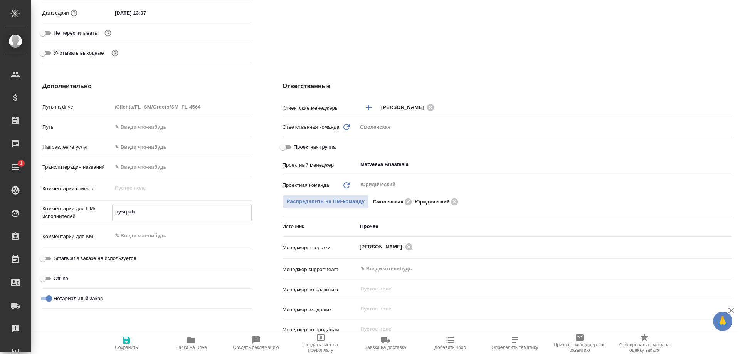
type textarea "ру-араб"
type textarea "x"
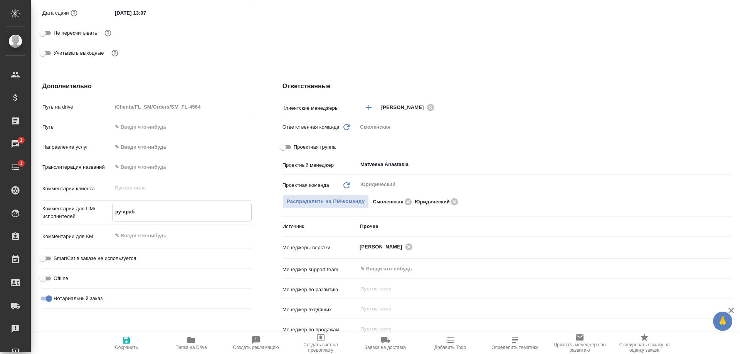
type textarea "x"
type textarea "ру-араб с"
type textarea "x"
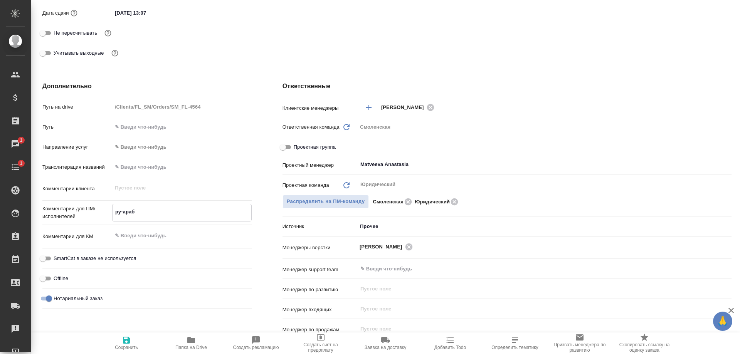
type textarea "x"
type textarea "ру-араб св"
type textarea "x"
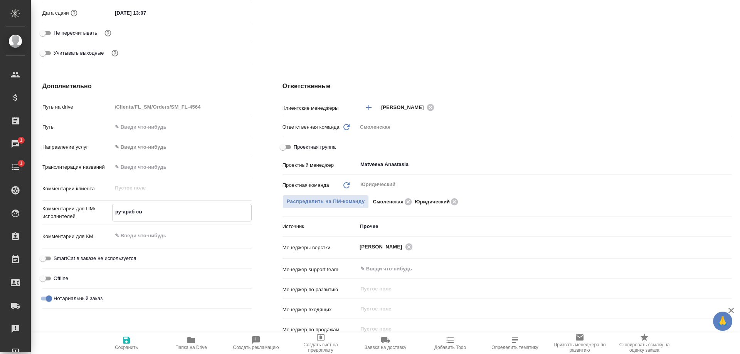
type textarea "ру-араб све"
type textarea "x"
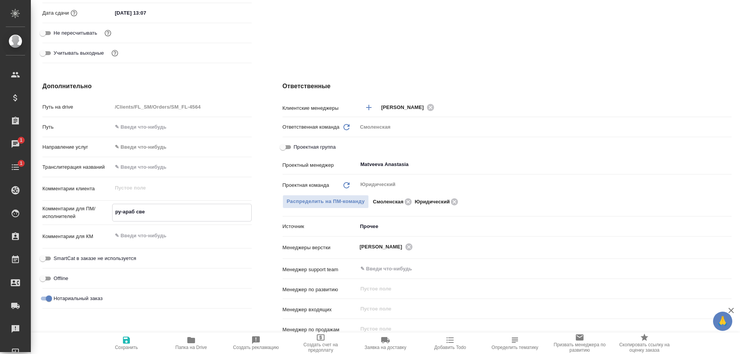
type textarea "ру-араб свед"
type textarea "x"
type textarea "ру-араб сведе"
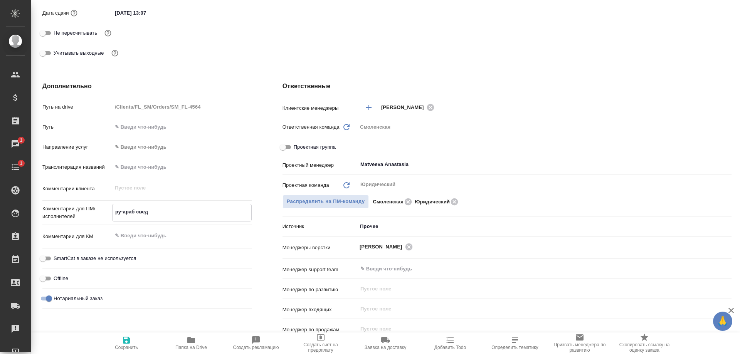
type textarea "x"
type textarea "ру-араб сведен"
type textarea "x"
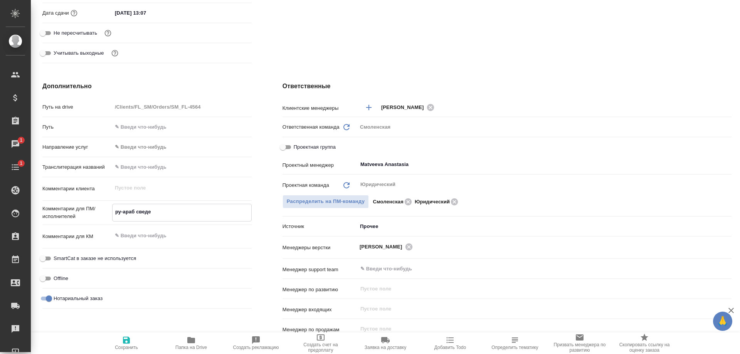
type textarea "x"
type textarea "ру-араб сведени"
type textarea "x"
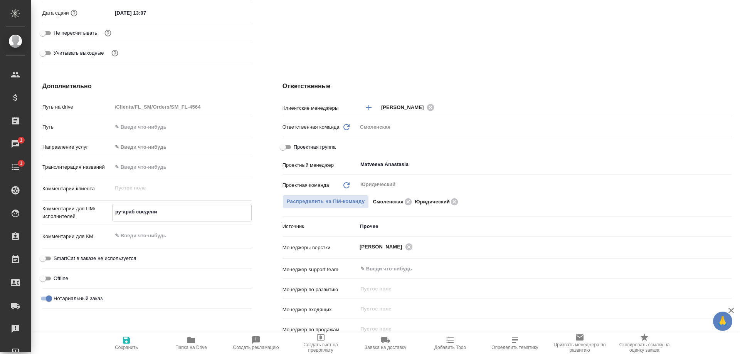
type textarea "x"
type textarea "ру-араб сведения"
type textarea "x"
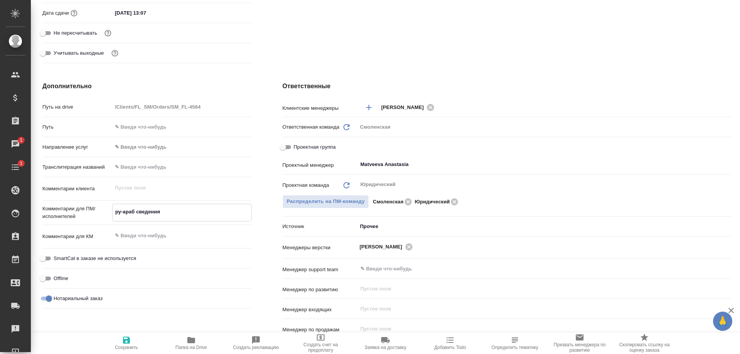
type textarea "ру-араб сведения"
type textarea "x"
type textarea "ру-араб сведения о"
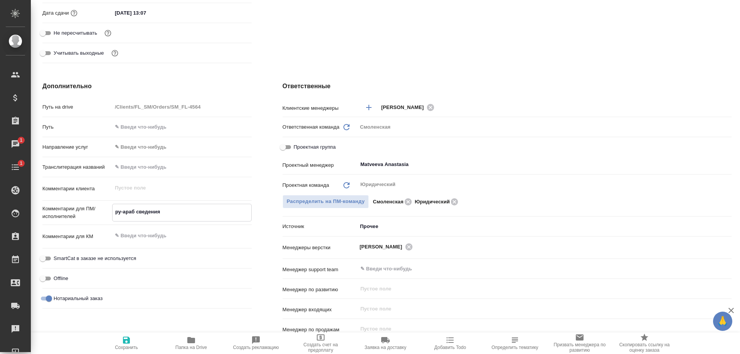
type textarea "x"
type textarea "ру-араб сведения о"
type textarea "x"
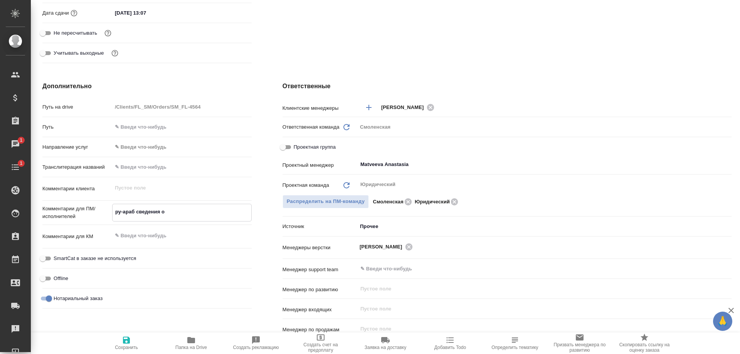
type textarea "x"
type textarea "ру-араб сведения о р"
type textarea "x"
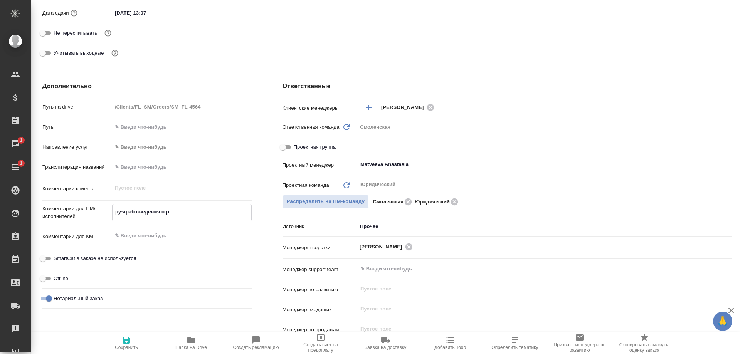
type textarea "x"
type textarea "ру-араб сведения о ра"
type textarea "x"
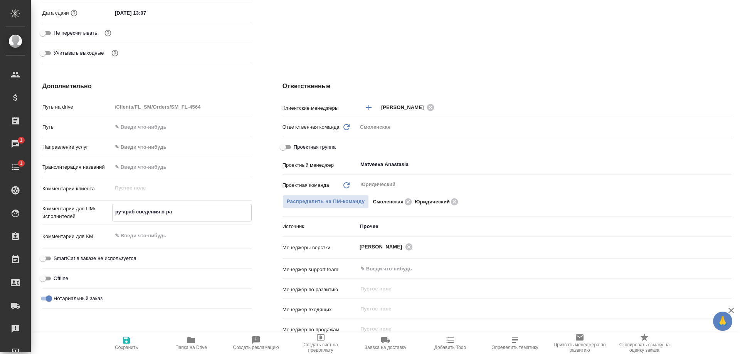
type textarea "ру-араб сведения о раб"
type textarea "x"
type textarea "ру-араб сведения о рабо"
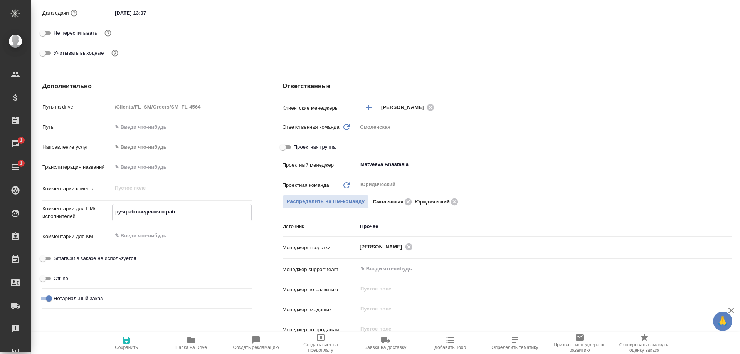
type textarea "x"
type textarea "ру-араб сведения о работ"
type textarea "x"
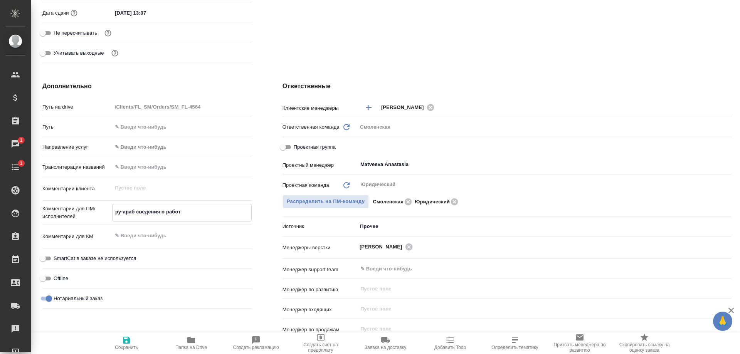
type textarea "x"
type textarea "ру-араб сведения о работе"
type textarea "x"
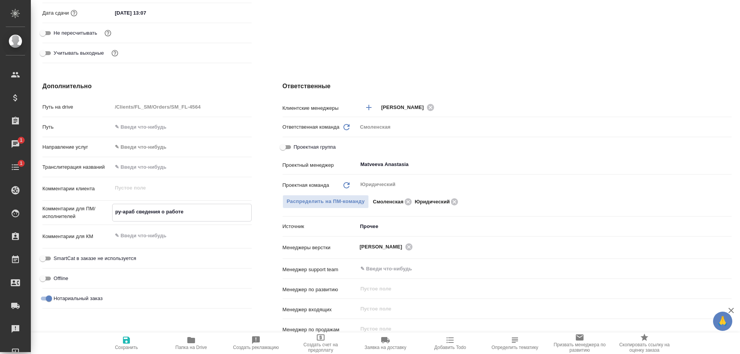
type textarea "ру-араб сведения о работе"
type textarea "x"
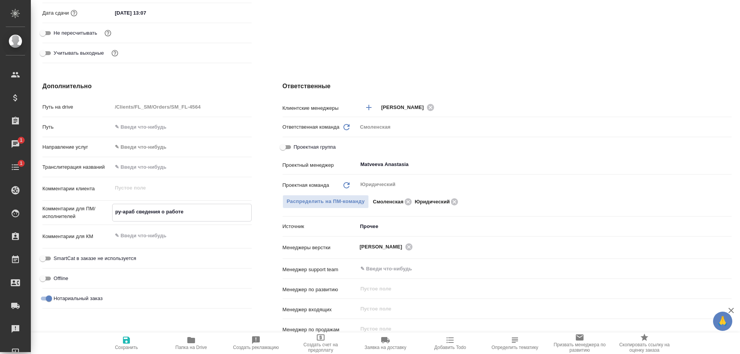
type textarea "ру-араб сведения о работе п"
type textarea "x"
type textarea "ру-араб сведения о работе по"
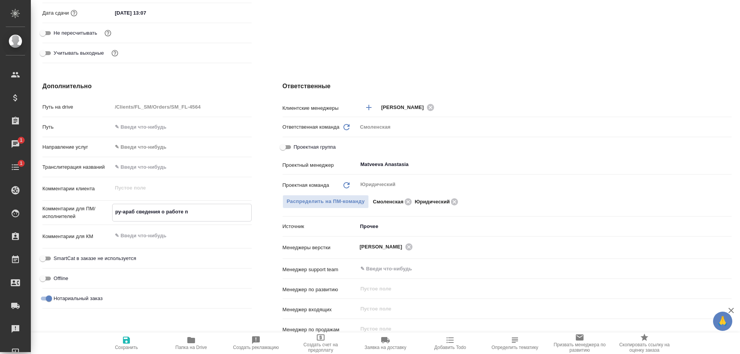
type textarea "x"
type textarea "ру-араб сведения о работе под"
type textarea "x"
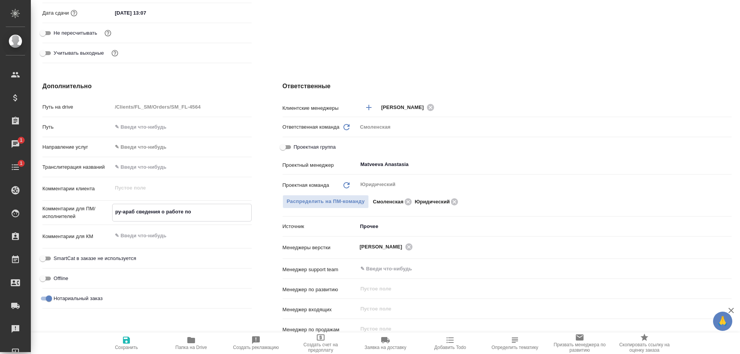
type textarea "x"
type textarea "ру-араб сведения о работе под"
type textarea "x"
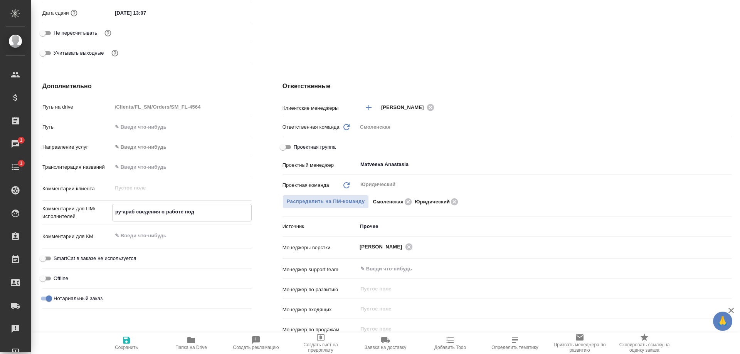
type textarea "ру-араб сведения о работе под н"
type textarea "x"
type textarea "ру-араб сведения о работе под но"
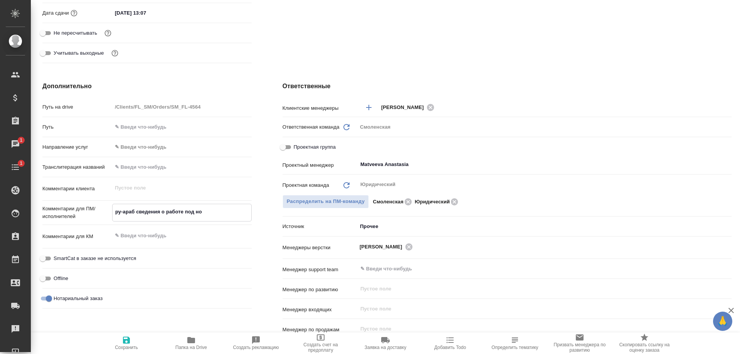
type textarea "x"
type textarea "ру-араб сведения о работе под нот"
type textarea "x"
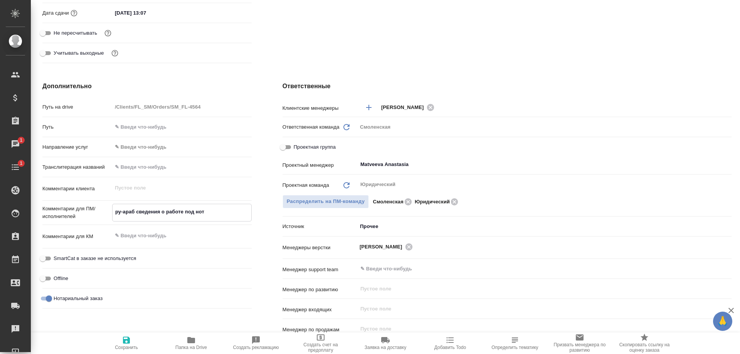
type textarea "x"
type textarea "ру-араб сведения о работе под нот,"
type textarea "x"
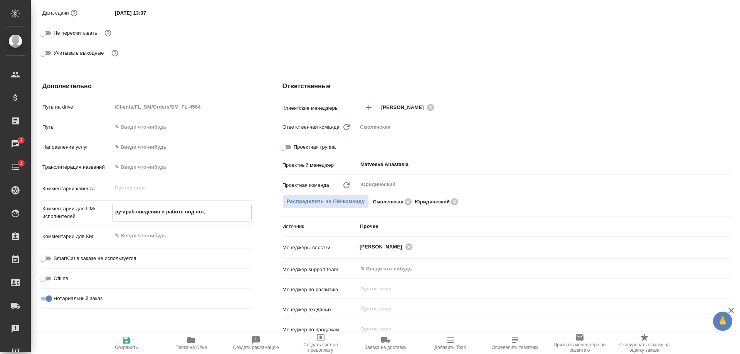
type textarea "x"
type textarea "ру-араб сведения о работе под нот,"
type textarea "x"
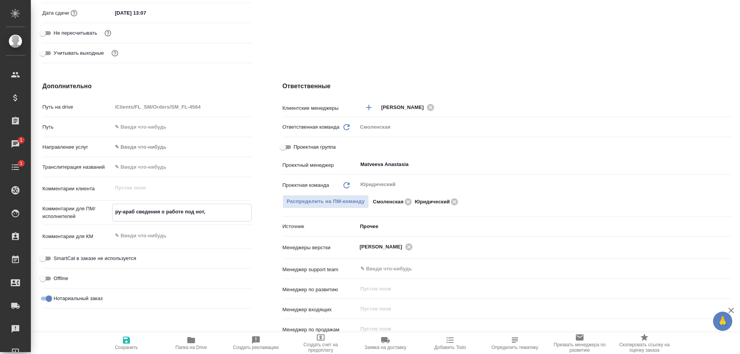
type textarea "x"
type textarea "ру-араб сведения о работе под нот, в"
type textarea "x"
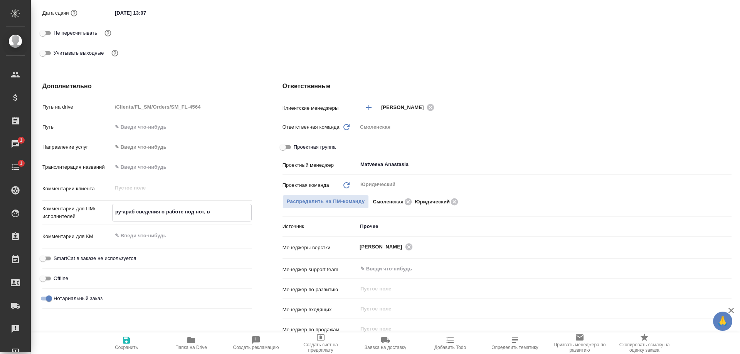
type textarea "ру-араб сведения о работе под нот, в"
type textarea "x"
type textarea "ру-араб сведения о работе под нот, в р"
type textarea "x"
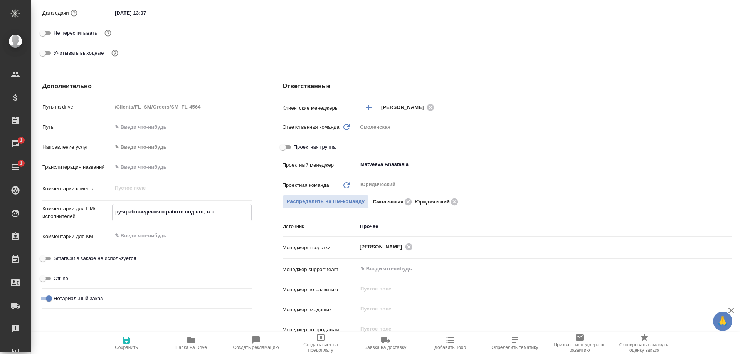
type textarea "x"
type textarea "ру-араб сведения о работе под нот, в ре"
type textarea "x"
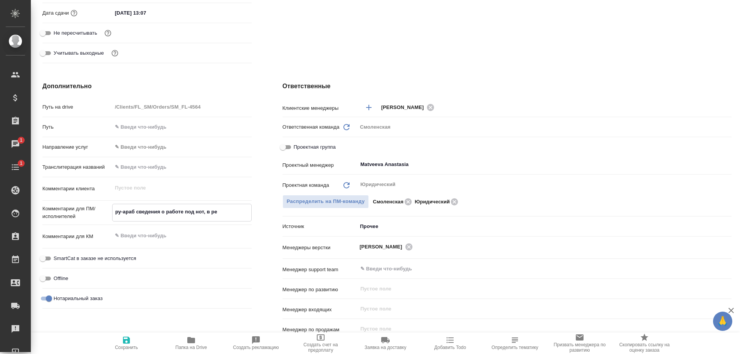
type textarea "x"
type textarea "ру-араб сведения о работе под нот, в реф"
type textarea "x"
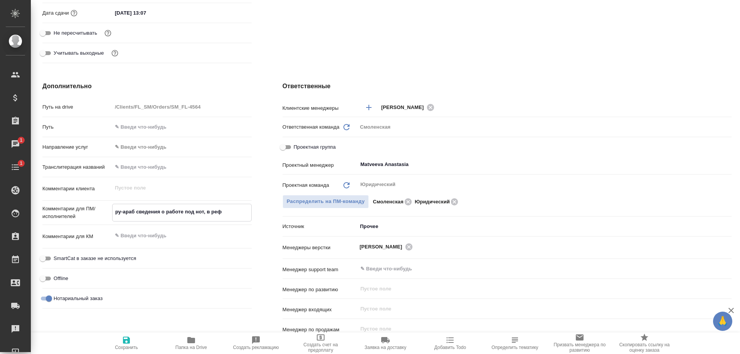
type textarea "x"
type textarea "ру-араб сведения о работе под нот, в рефе"
type textarea "x"
type textarea "ру-араб сведения о работе под нот, в рефе"
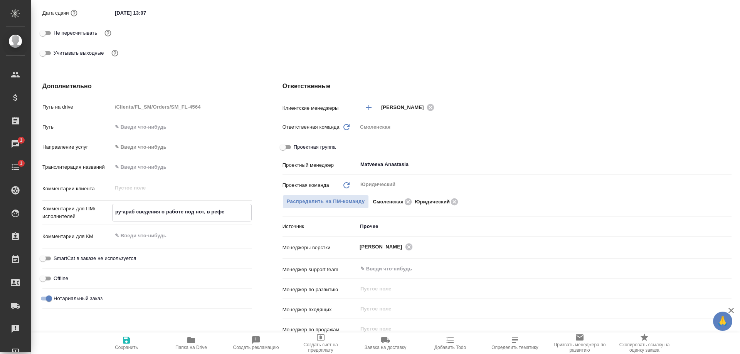
type textarea "x"
type textarea "ру-араб сведения о работе под нот, в рефе у"
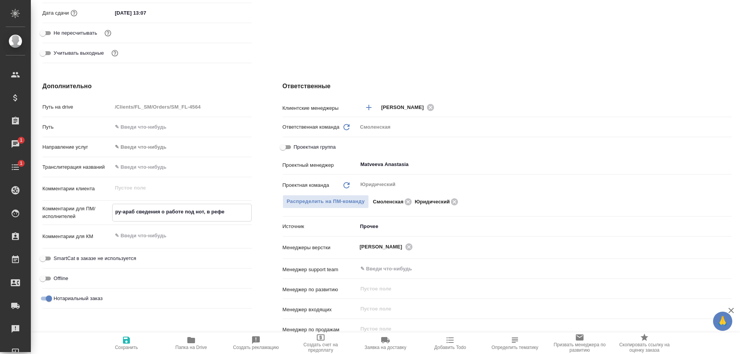
type textarea "x"
type textarea "ру-араб сведения о работе под нот, в рефе уж"
type textarea "x"
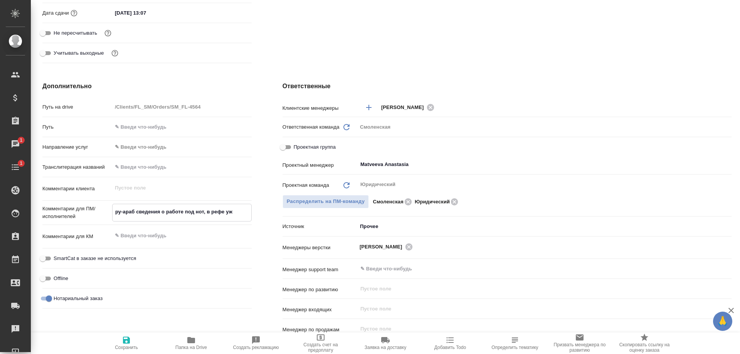
type textarea "x"
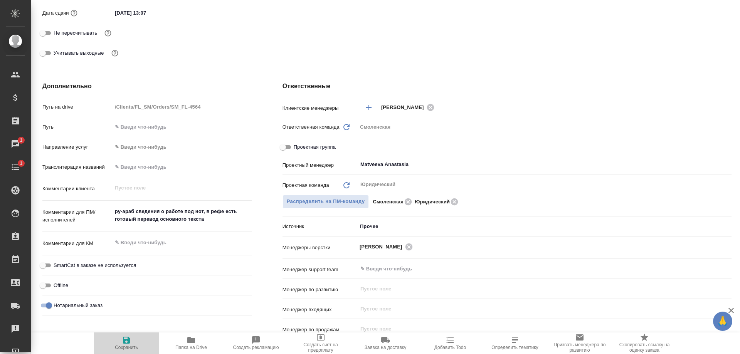
click at [124, 345] on icon "button" at bounding box center [126, 340] width 9 height 9
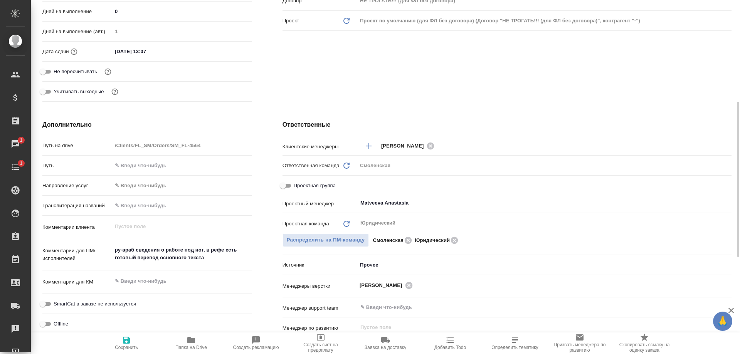
scroll to position [0, 0]
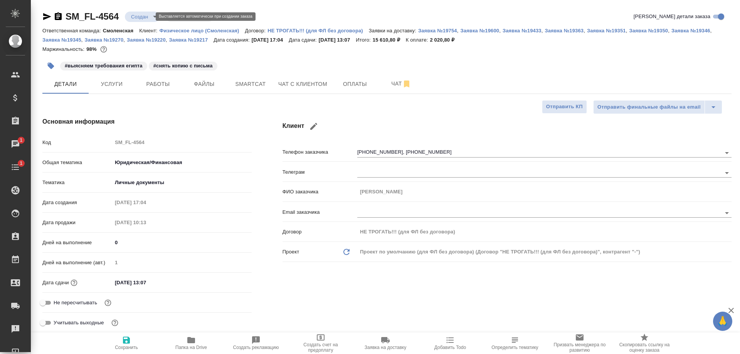
click at [140, 17] on body "🙏 .cls-1 fill:#fff; AWATERA Shulgina Anna Клиенты Спецификации Заказы 1 Чаты 1 …" at bounding box center [370, 177] width 740 height 354
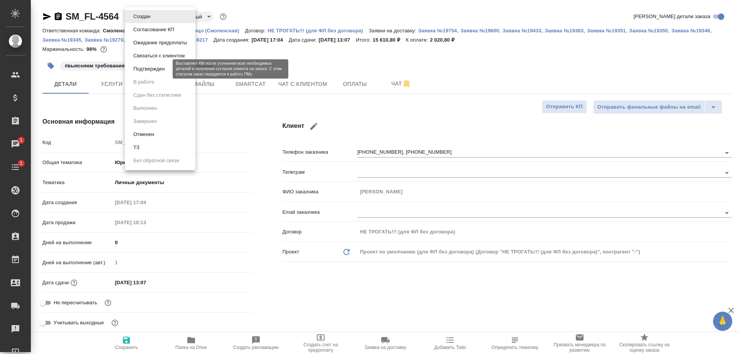
click at [150, 67] on button "Подтвержден" at bounding box center [149, 69] width 36 height 8
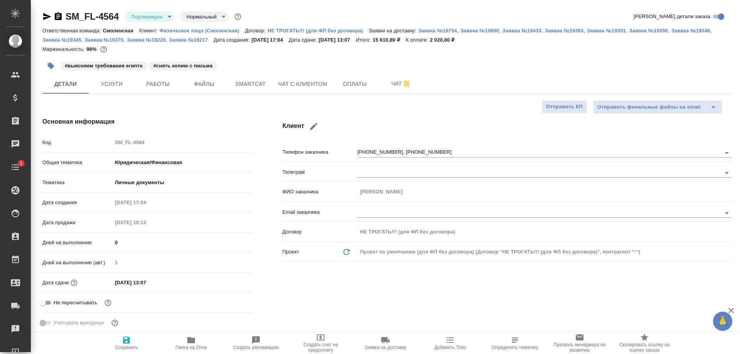
click at [45, 14] on icon "button" at bounding box center [46, 16] width 9 height 9
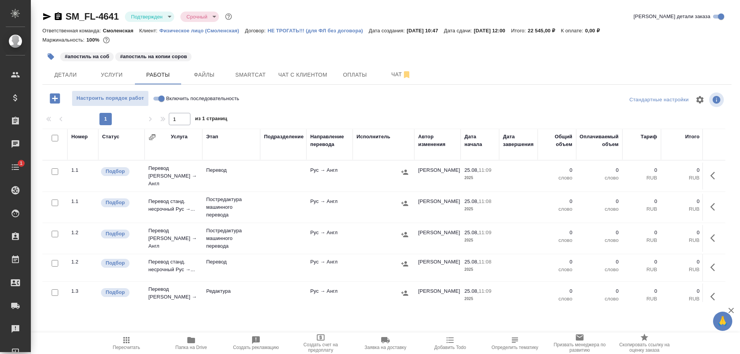
click at [57, 16] on icon "button" at bounding box center [58, 16] width 7 height 8
click at [57, 18] on icon "button" at bounding box center [58, 16] width 7 height 8
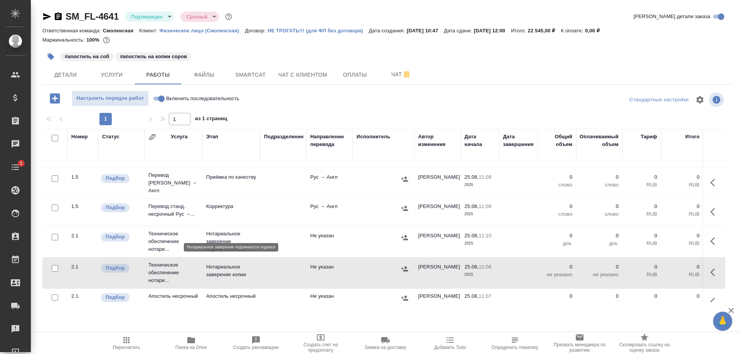
scroll to position [236, 0]
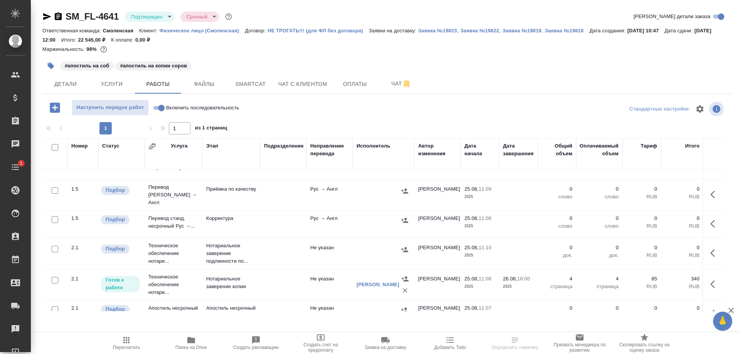
scroll to position [236, 0]
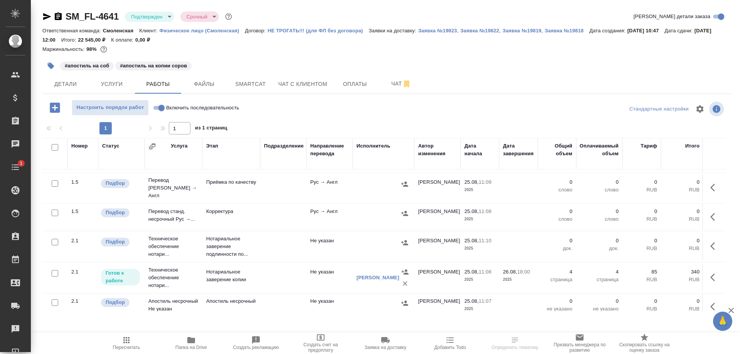
click at [232, 270] on td "Нотариальное заверение копии" at bounding box center [231, 277] width 58 height 27
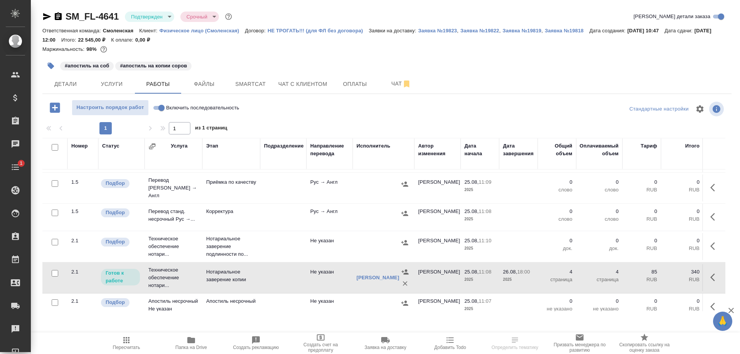
click at [232, 270] on td "Нотариальное заверение копии" at bounding box center [231, 277] width 58 height 27
click at [199, 105] on span "Включить последовательность" at bounding box center [202, 108] width 73 height 8
click at [175, 105] on input "Включить последовательность" at bounding box center [162, 107] width 28 height 9
checkbox input "true"
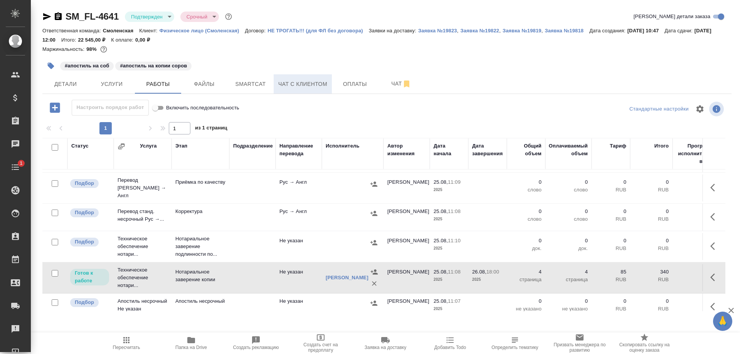
click at [320, 85] on span "Чат с клиентом" at bounding box center [302, 84] width 49 height 10
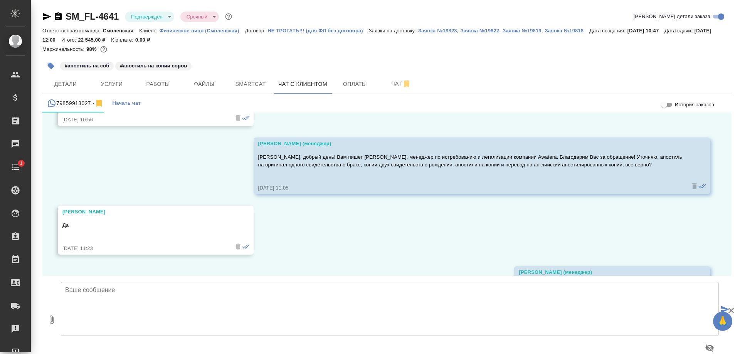
scroll to position [1354, 0]
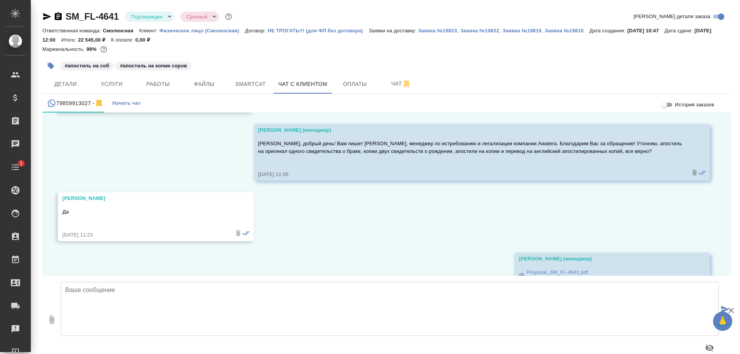
click at [51, 66] on icon "button" at bounding box center [51, 66] width 7 height 7
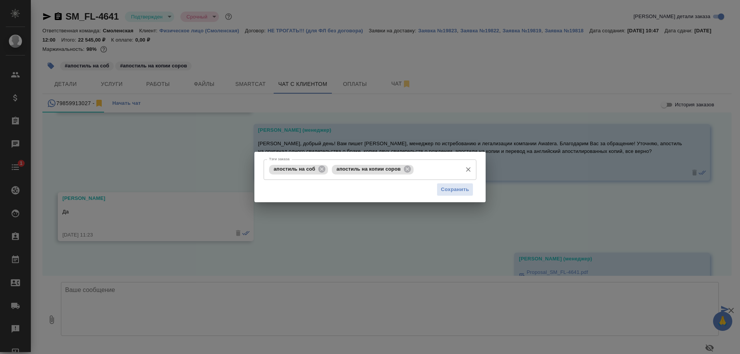
click at [436, 168] on input "Тэги заказа" at bounding box center [436, 169] width 43 height 13
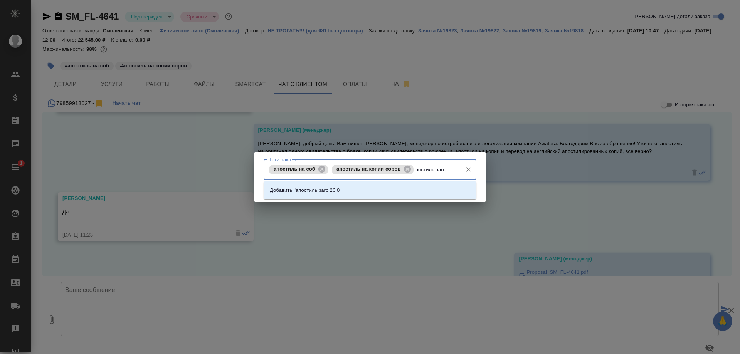
type input "апостиль загс 26.08"
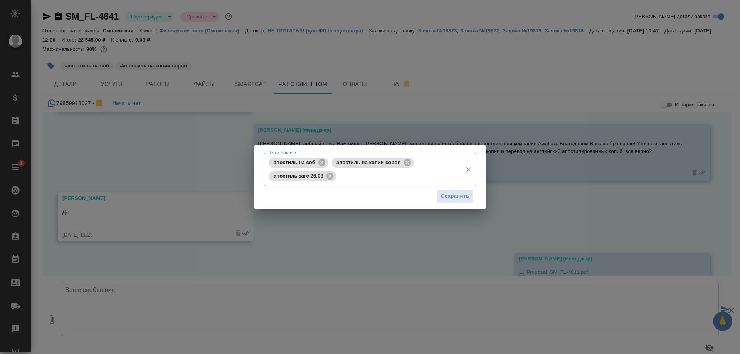
click at [433, 197] on div "Сохранить" at bounding box center [370, 197] width 213 height 20
click at [451, 197] on span "Сохранить" at bounding box center [455, 196] width 28 height 9
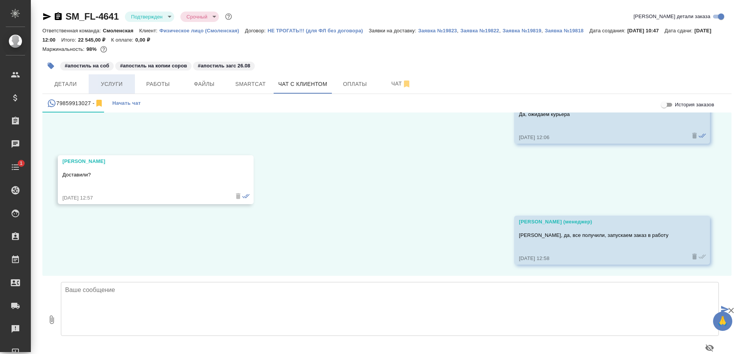
scroll to position [2114, 0]
click at [119, 82] on span "Услуги" at bounding box center [111, 84] width 37 height 10
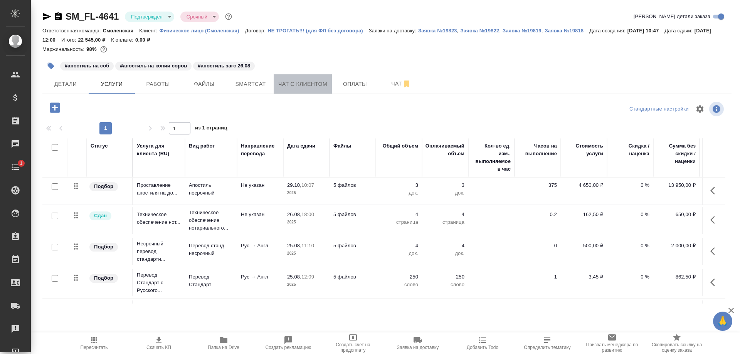
click at [307, 77] on button "Чат с клиентом" at bounding box center [303, 83] width 58 height 19
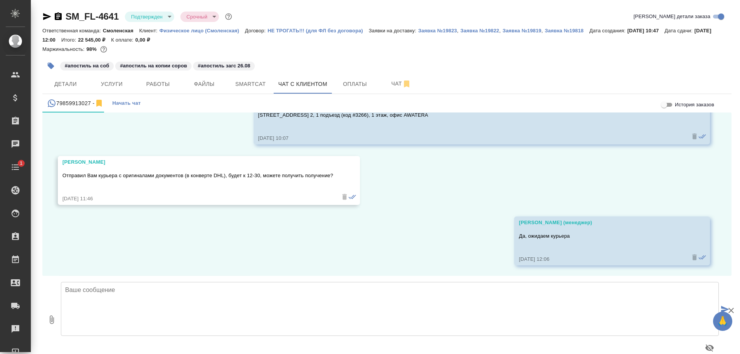
scroll to position [2114, 0]
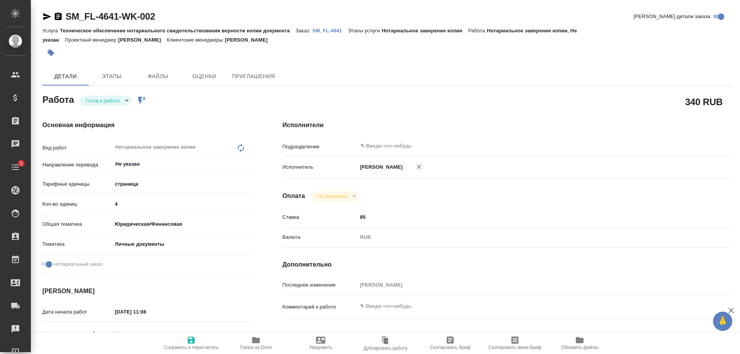
type textarea "x"
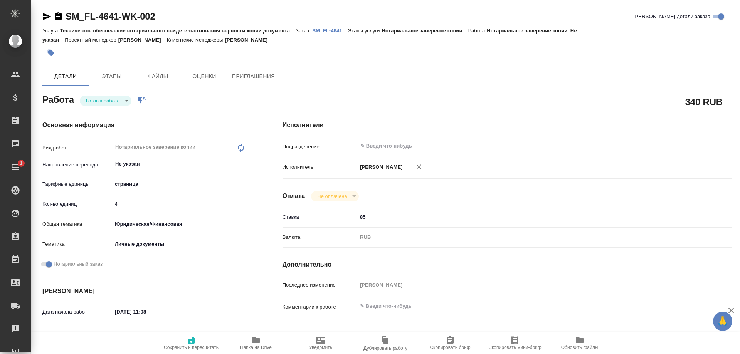
type textarea "x"
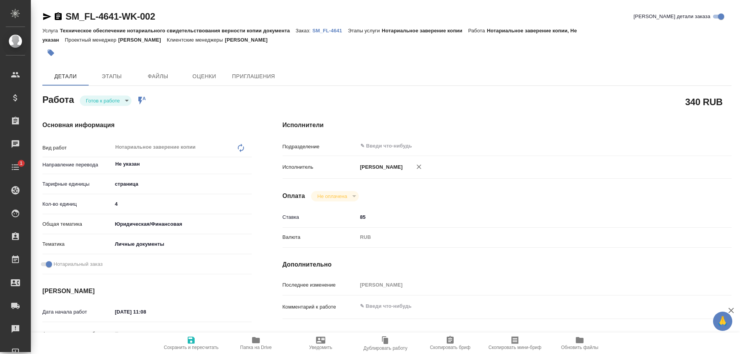
type textarea "x"
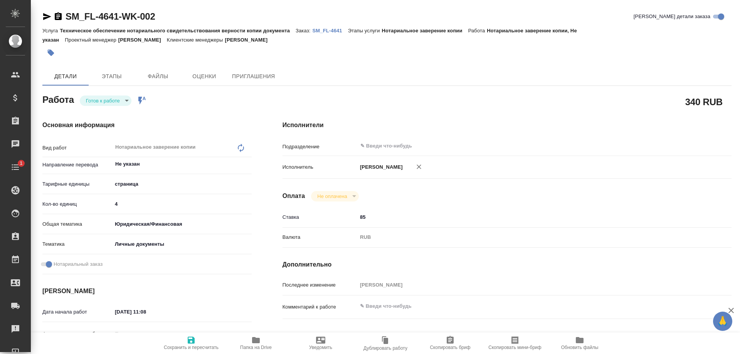
type textarea "x"
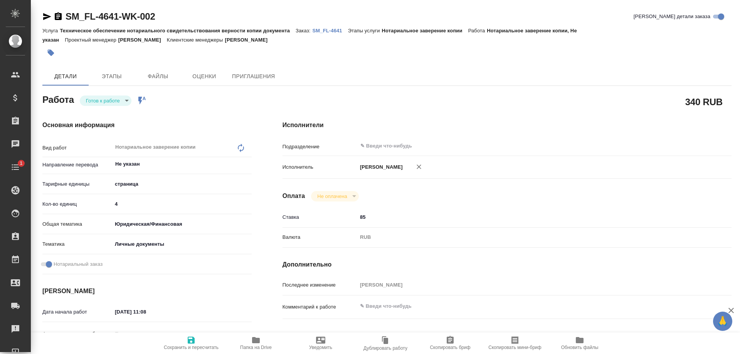
type textarea "x"
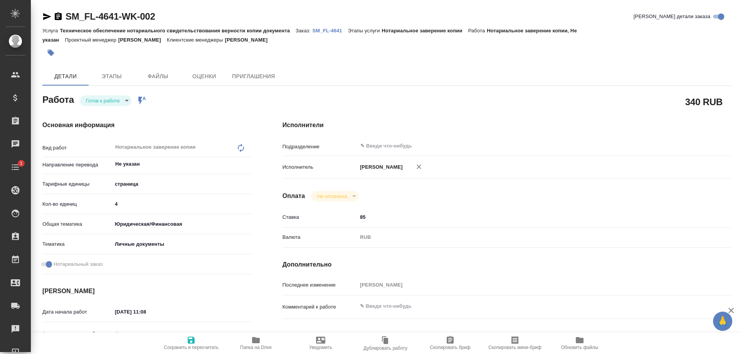
type textarea "x"
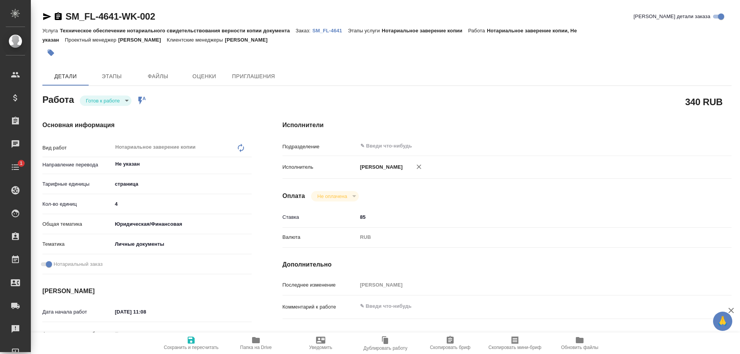
click at [111, 99] on body "🙏 .cls-1 fill:#fff; AWATERA Shulgina Anna Клиенты Спецификации Заказы Чаты 1 To…" at bounding box center [370, 177] width 740 height 354
type textarea "x"
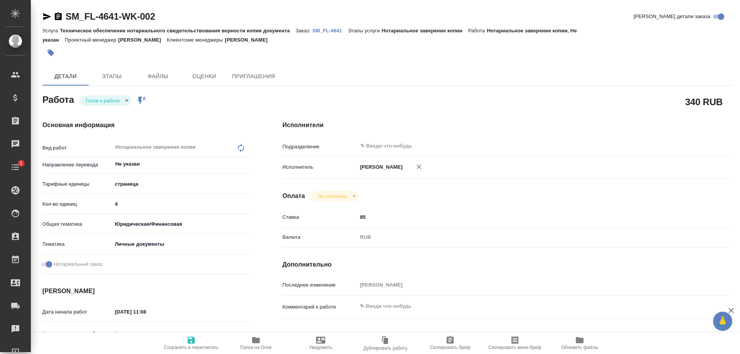
type textarea "x"
click at [247, 203] on div at bounding box center [370, 177] width 740 height 354
type textarea "x"
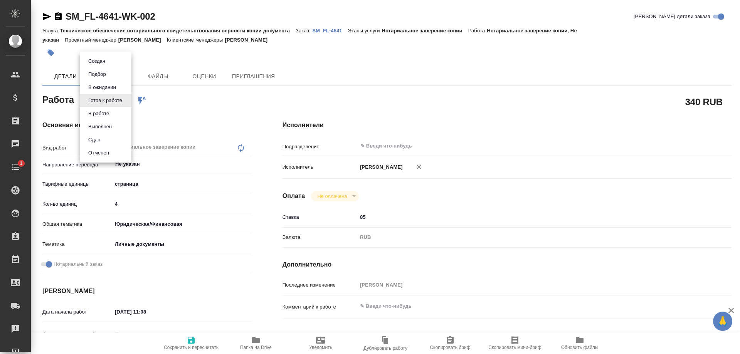
type textarea "x"
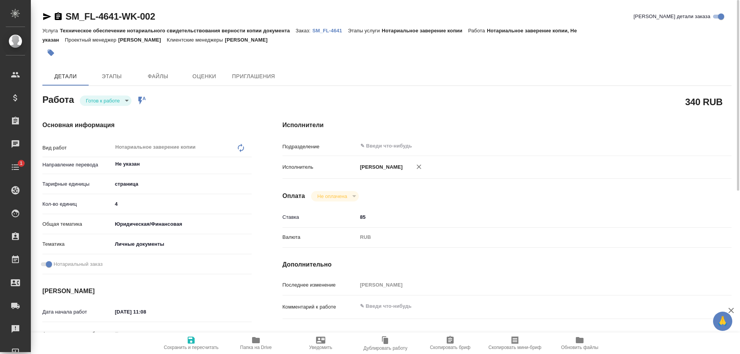
click at [112, 100] on body "🙏 .cls-1 fill:#fff; AWATERA Shulgina Anna Клиенты Спецификации Заказы 0 Чаты 1 …" at bounding box center [370, 177] width 740 height 354
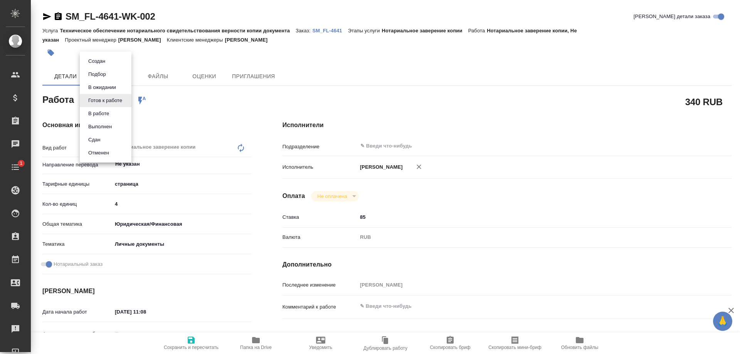
click at [116, 139] on li "Сдан" at bounding box center [106, 139] width 52 height 13
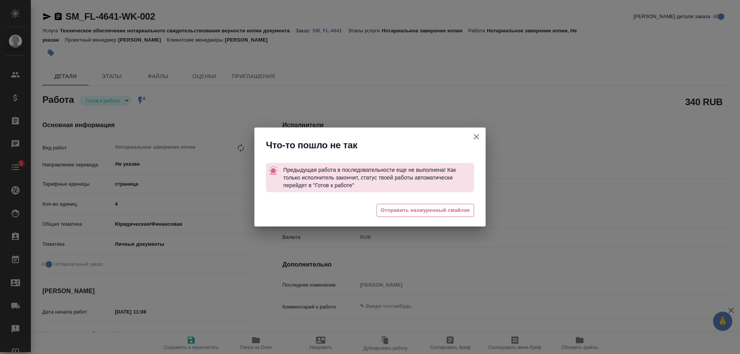
type textarea "x"
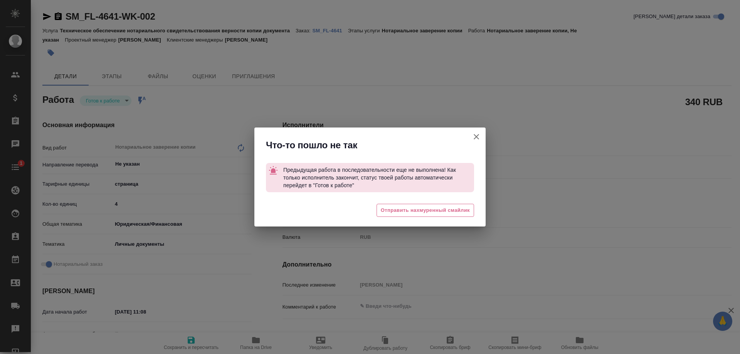
type textarea "x"
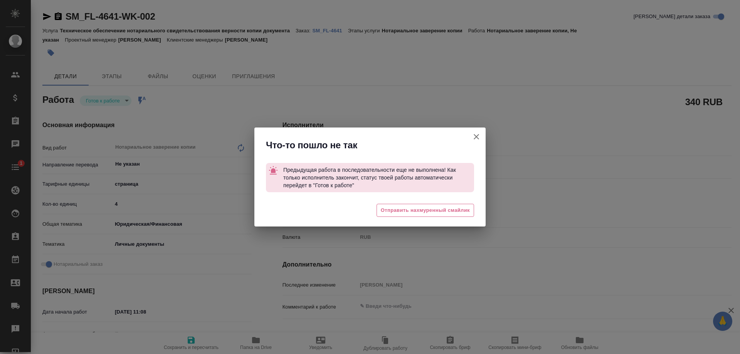
type textarea "x"
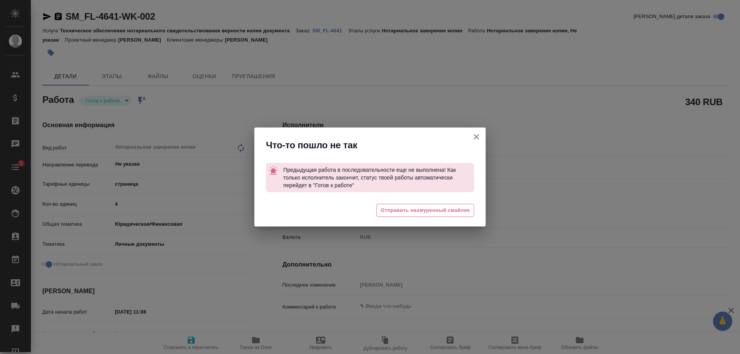
type textarea "x"
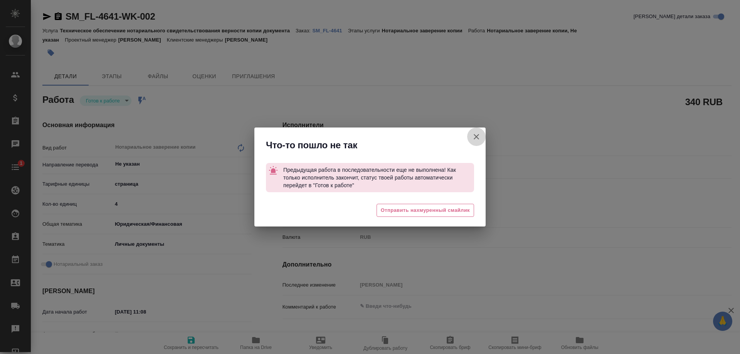
click at [475, 135] on icon "button" at bounding box center [476, 136] width 9 height 9
type textarea "x"
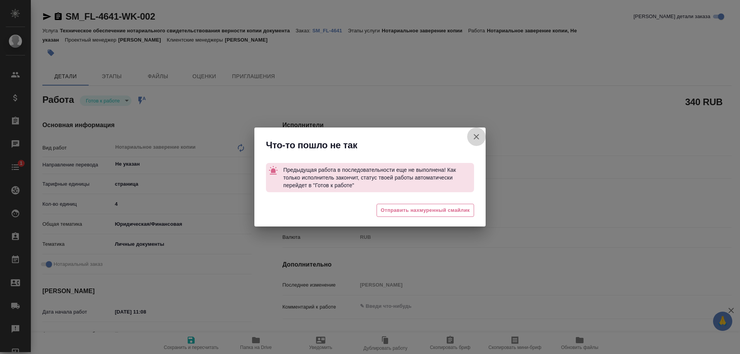
type textarea "x"
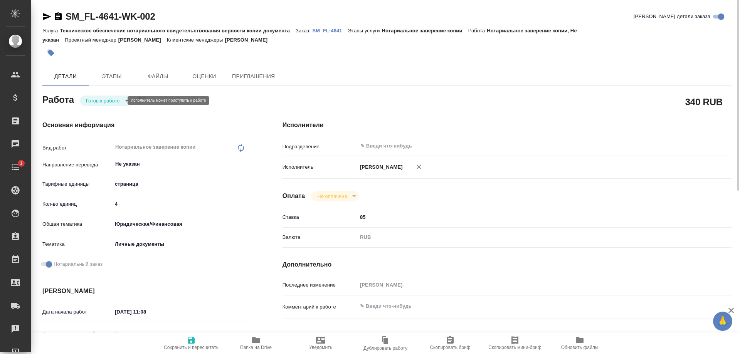
click at [108, 100] on body "🙏 .cls-1 fill:#fff; AWATERA Shulgina Anna Клиенты Спецификации Заказы 0 Чаты 1 …" at bounding box center [370, 177] width 740 height 354
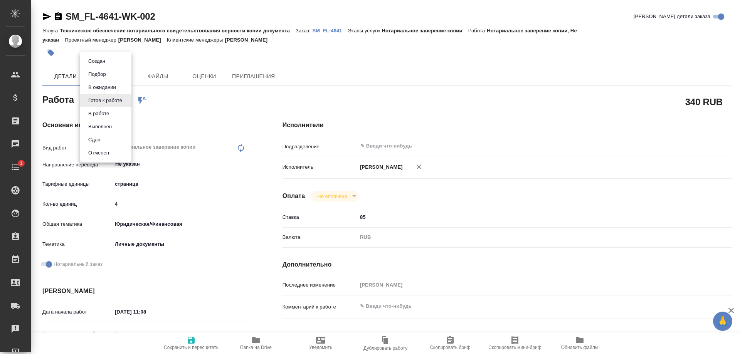
click at [109, 136] on li "Сдан" at bounding box center [106, 139] width 52 height 13
type textarea "x"
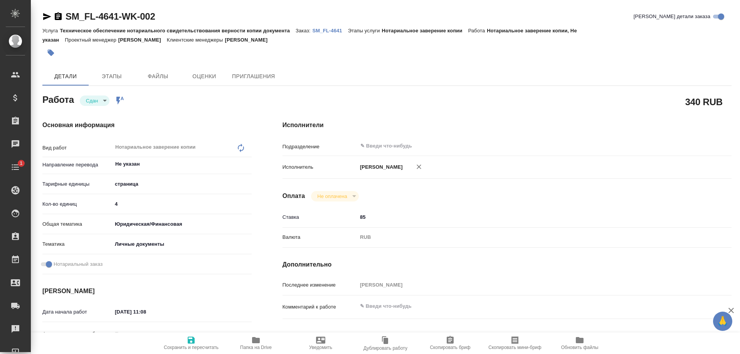
type textarea "x"
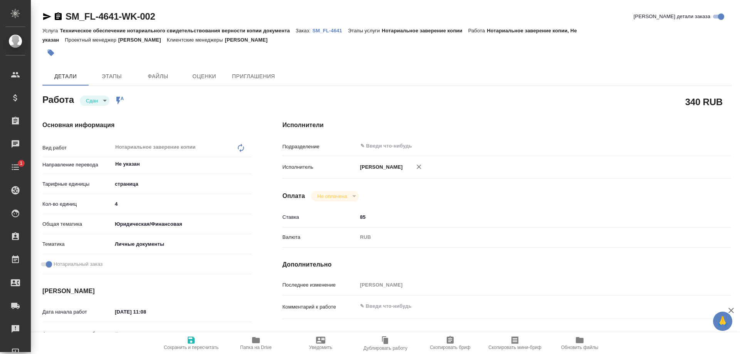
type textarea "x"
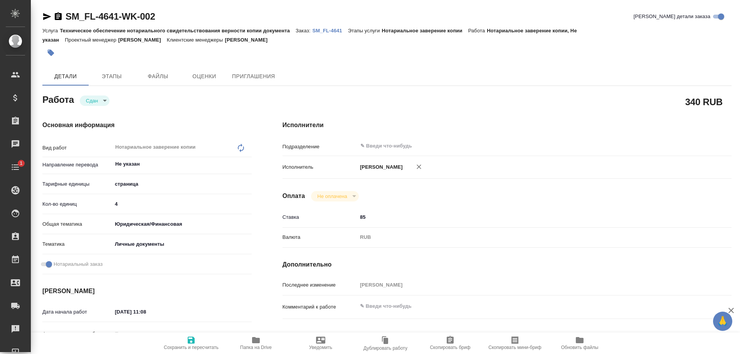
type textarea "x"
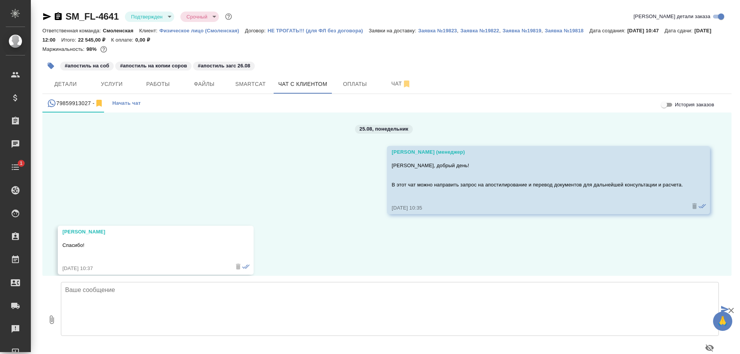
scroll to position [2114, 0]
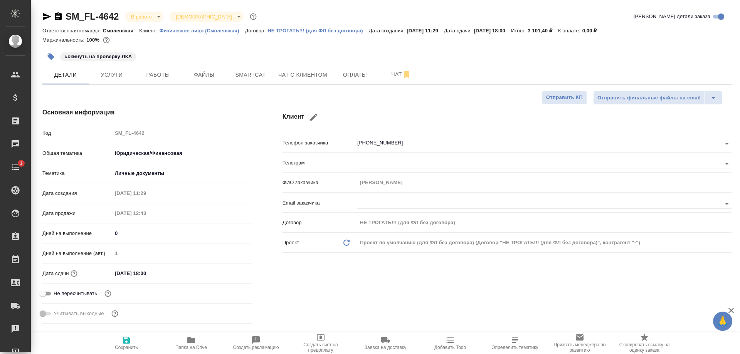
select select "RU"
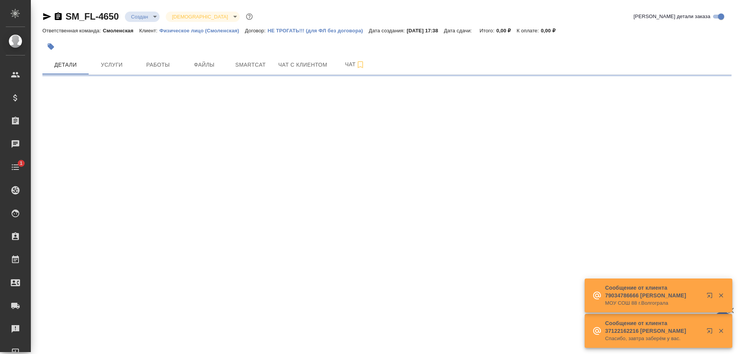
select select "RU"
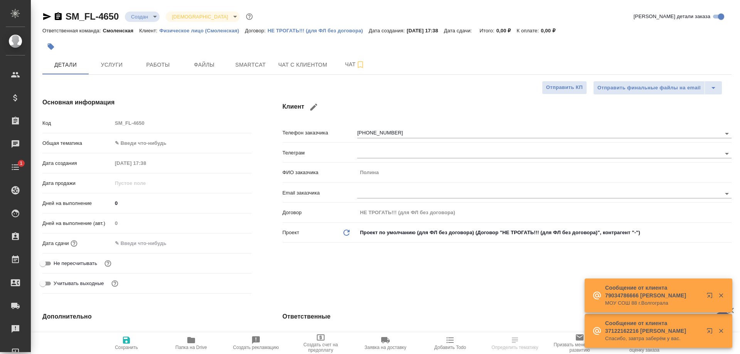
type textarea "x"
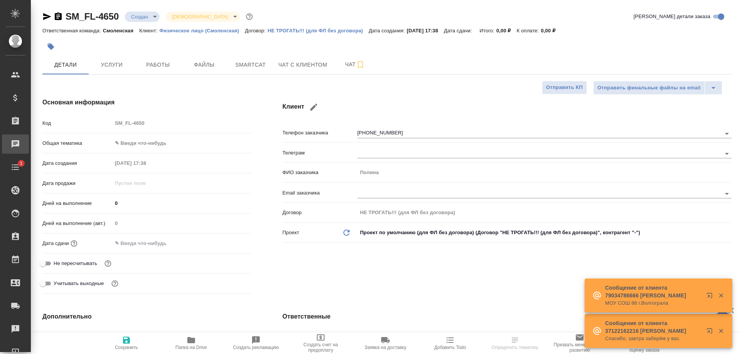
type textarea "x"
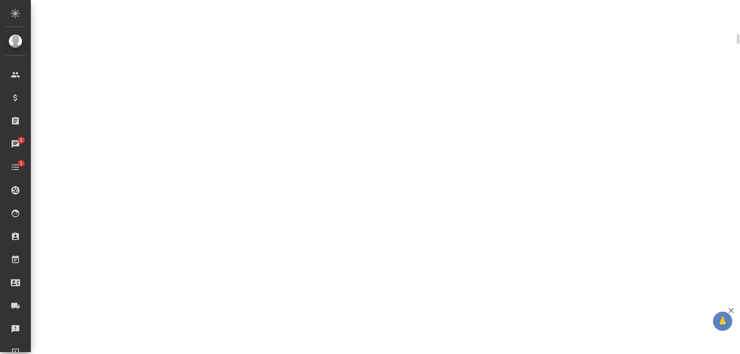
scroll to position [264, 0]
select select "RU"
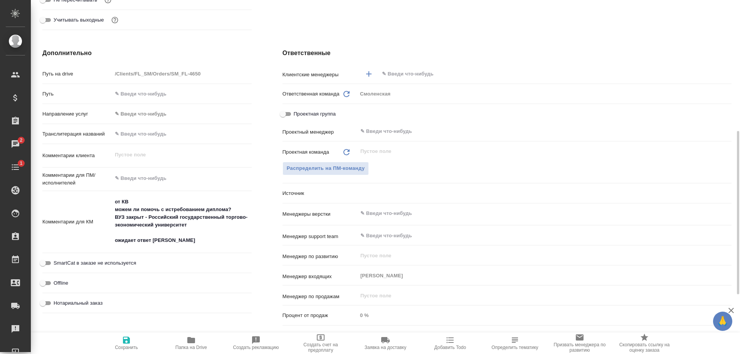
scroll to position [270, 0]
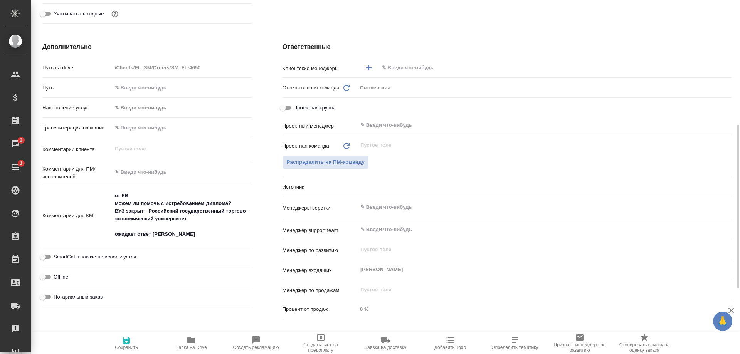
type textarea "x"
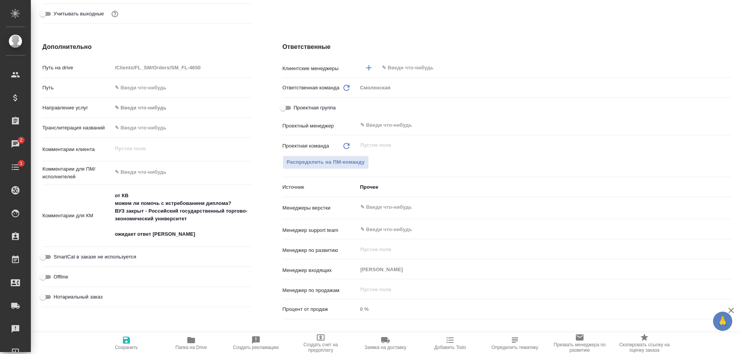
type textarea "x"
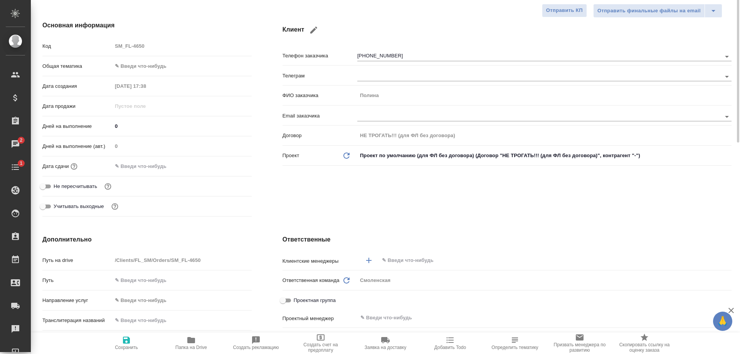
scroll to position [0, 0]
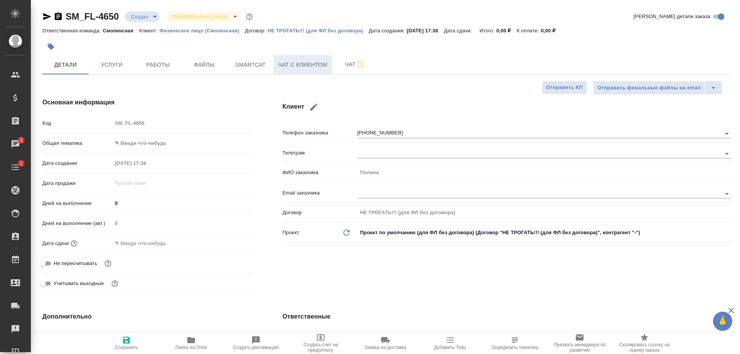
click at [284, 62] on span "Чат с клиентом" at bounding box center [302, 65] width 49 height 10
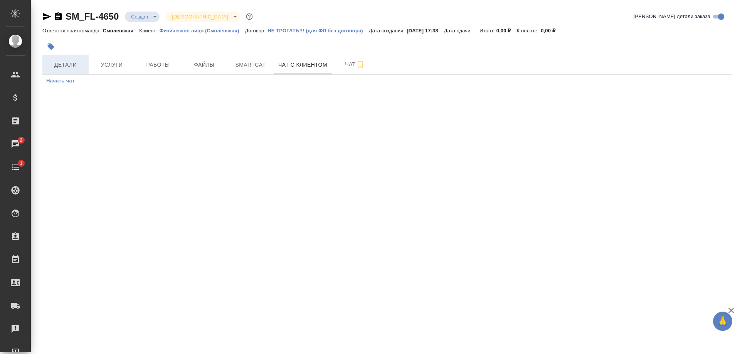
click at [76, 66] on span "Детали" at bounding box center [65, 65] width 37 height 10
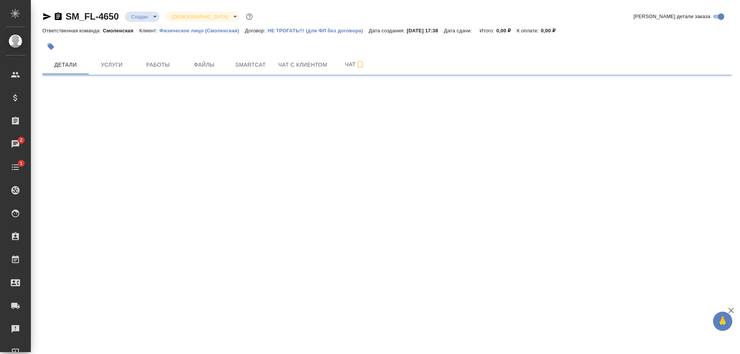
select select "RU"
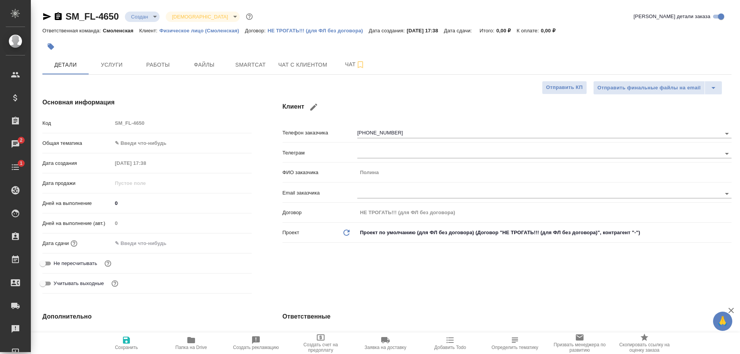
type textarea "x"
click at [297, 69] on span "Чат с клиентом" at bounding box center [302, 65] width 49 height 10
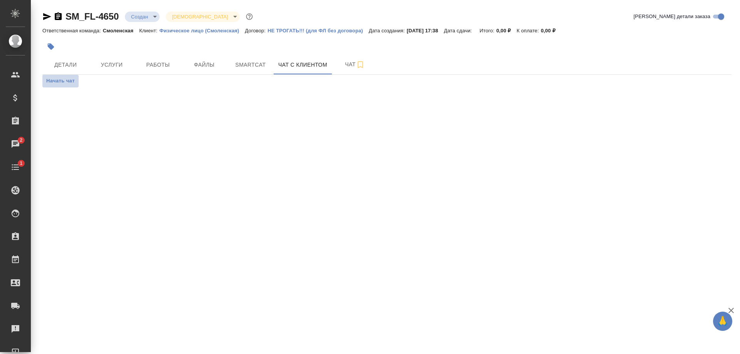
click at [60, 83] on span "Начать чат" at bounding box center [60, 81] width 29 height 9
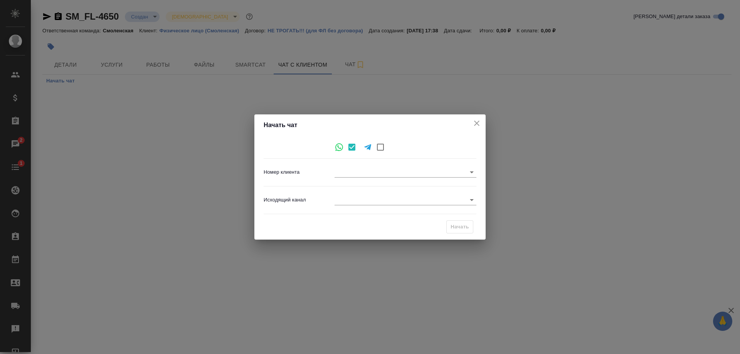
type input "43b62ef04c0f0b29e561bfce"
click at [350, 197] on body "🙏 .cls-1 fill:#fff; AWATERA Shulgina Anna Клиенты Спецификации Заказы 2 Чаты 1 …" at bounding box center [370, 177] width 740 height 354
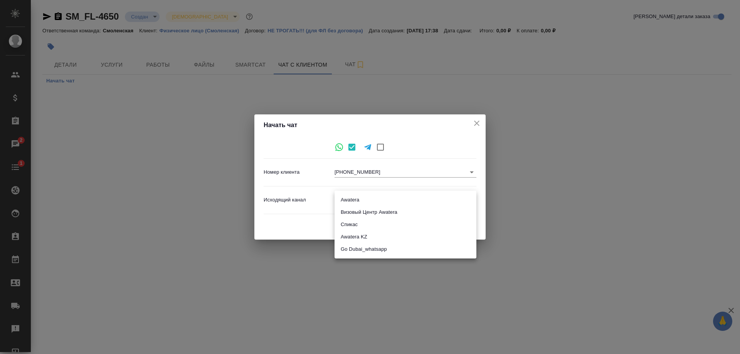
click at [352, 201] on li "Awatera" at bounding box center [406, 200] width 142 height 12
type input "2"
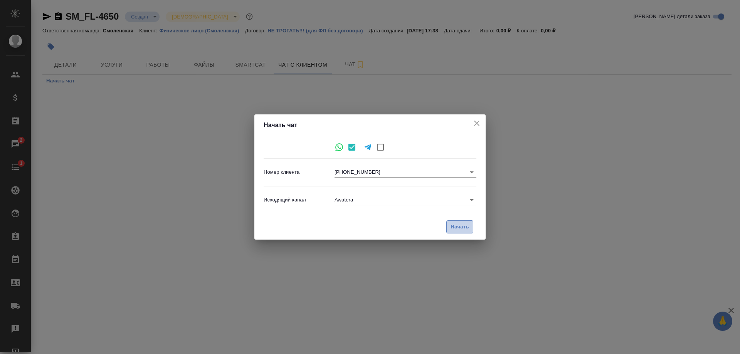
click at [467, 225] on span "Начать" at bounding box center [460, 227] width 19 height 9
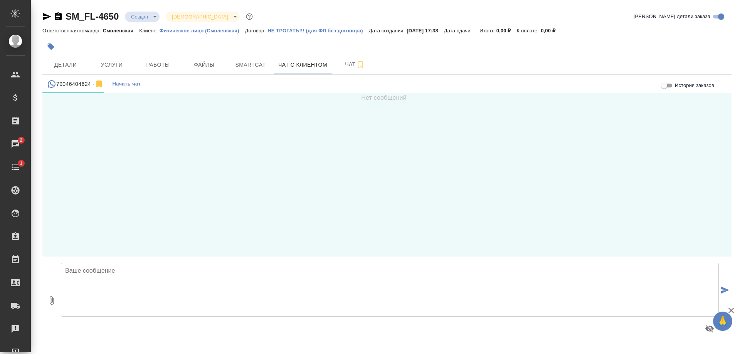
click at [168, 286] on textarea at bounding box center [390, 290] width 658 height 54
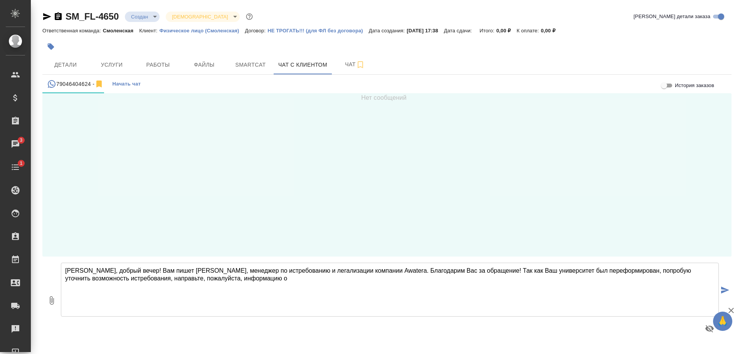
paste textarea "информация о годах поступления и выпуска, о названии кафедры/факультета/програм…"
drag, startPoint x: 222, startPoint y: 276, endPoint x: 258, endPoint y: 277, distance: 36.6
click at [258, 277] on textarea "Полина, добрый вечер! Вам пишет Анна, менеджер по истребованию и легализации ко…" at bounding box center [390, 290] width 658 height 54
click at [310, 277] on textarea "Полина, добрый вечер! Вам пишет Анна, менеджер по истребованию и легализации ко…" at bounding box center [390, 290] width 658 height 54
click at [314, 277] on textarea "Полина, добрый вечер! Вам пишет Анна, менеджер по истребованию и легализации ко…" at bounding box center [390, 290] width 658 height 54
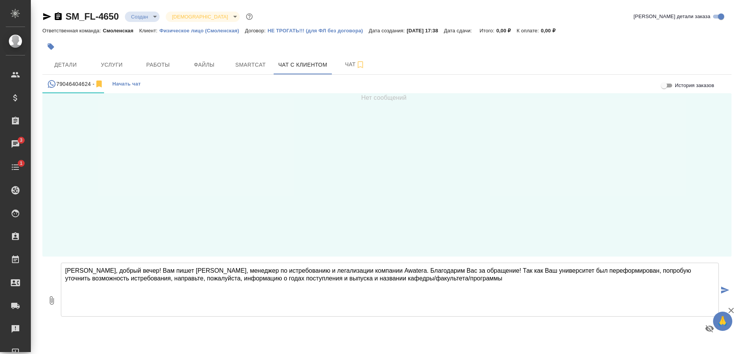
click at [442, 277] on textarea "Полина, добрый вечер! Вам пишет Анна, менеджер по истребованию и легализации ко…" at bounding box center [390, 290] width 658 height 54
type textarea "Полина, добрый вечер! Вам пишет Анна, менеджер по истребованию и легализации ко…"
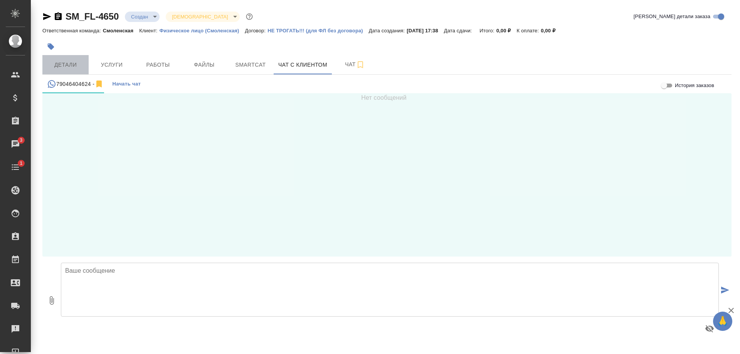
click at [62, 63] on span "Детали" at bounding box center [65, 65] width 37 height 10
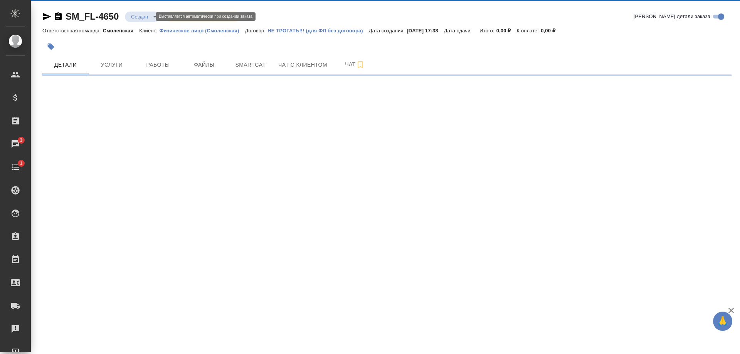
click at [143, 16] on body "🙏 .cls-1 fill:#fff; AWATERA Shulgina Anna Клиенты Спецификации Заказы 3 Чаты 1 …" at bounding box center [370, 177] width 740 height 354
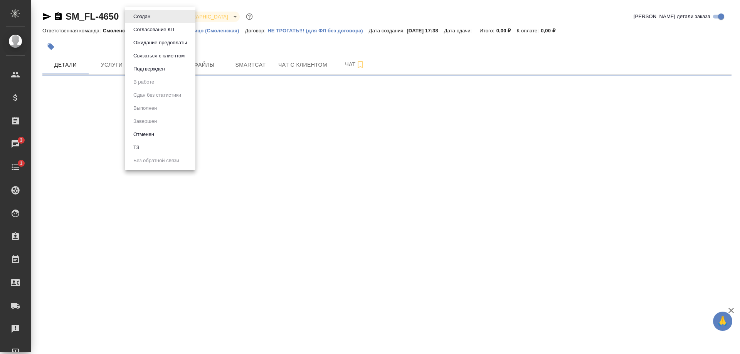
select select "RU"
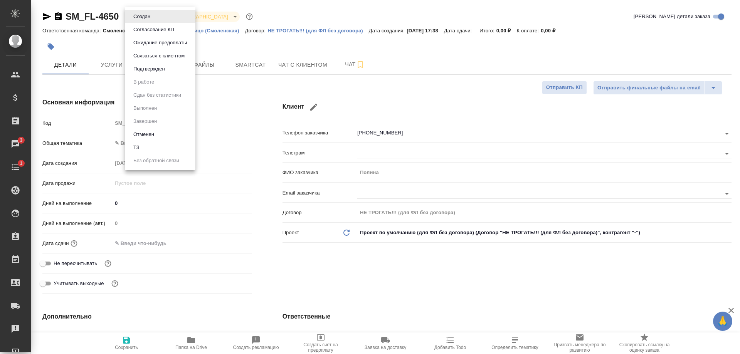
type textarea "x"
click at [153, 55] on button "Связаться с клиентом" at bounding box center [159, 56] width 56 height 8
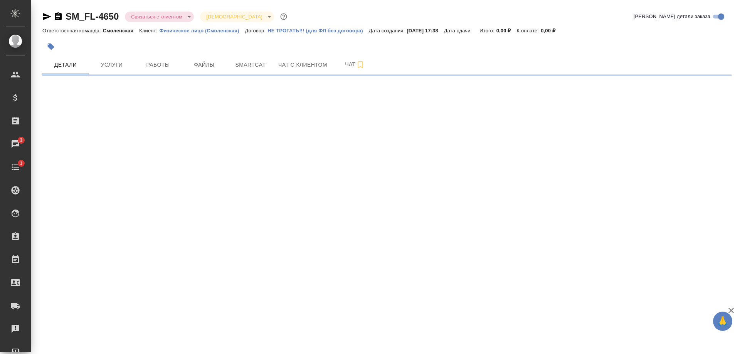
select select "RU"
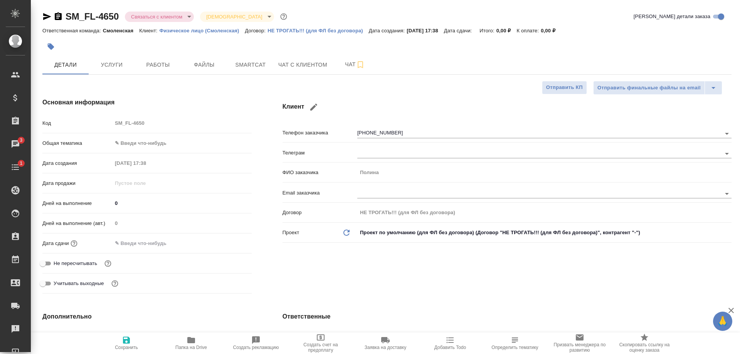
type textarea "x"
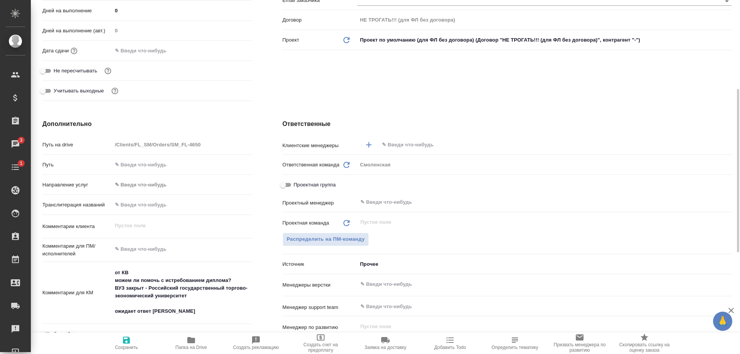
click at [404, 145] on input "text" at bounding box center [542, 144] width 322 height 9
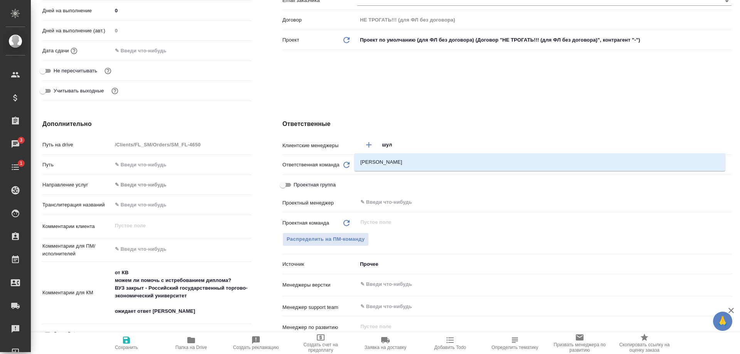
type input "шуль"
click at [390, 155] on li "Шульгина Анна" at bounding box center [539, 162] width 371 height 14
type textarea "x"
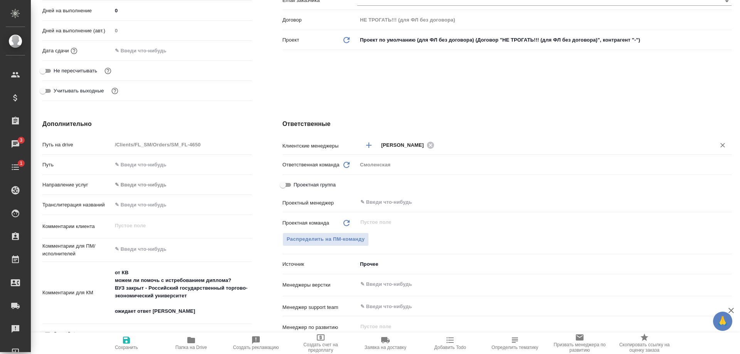
click at [136, 346] on span "Сохранить" at bounding box center [126, 347] width 23 height 5
type textarea "x"
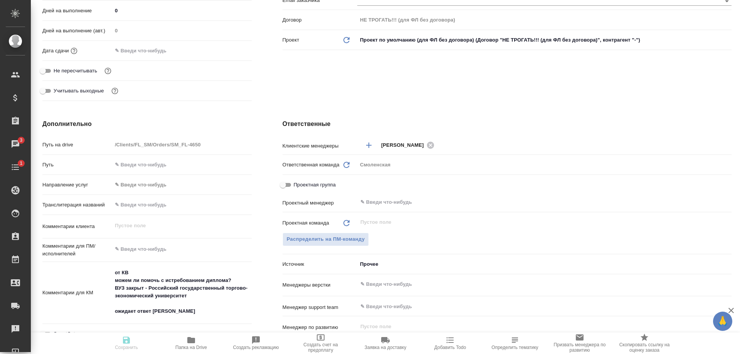
type textarea "x"
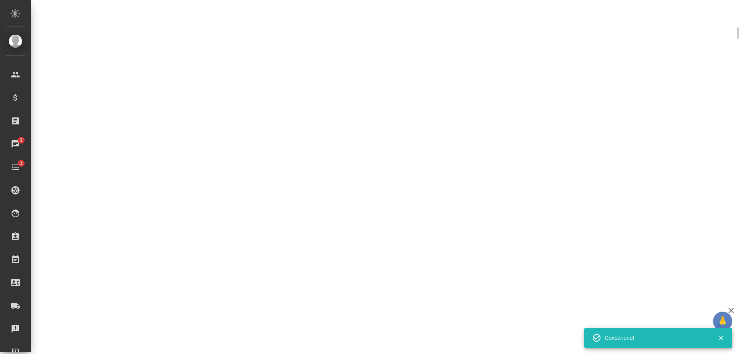
scroll to position [187, 0]
select select "RU"
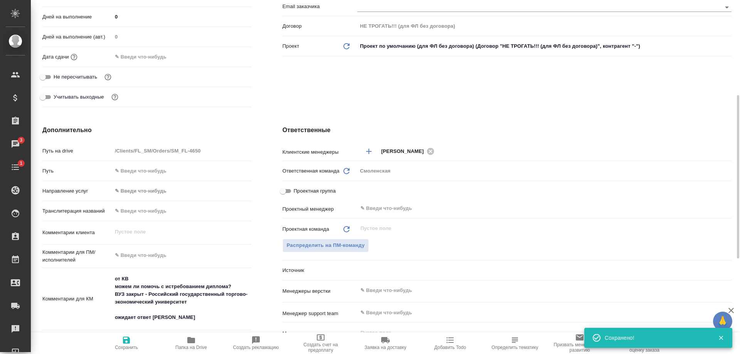
scroll to position [193, 0]
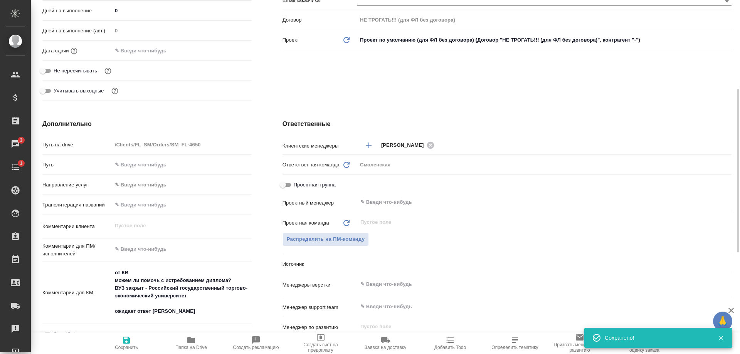
type textarea "x"
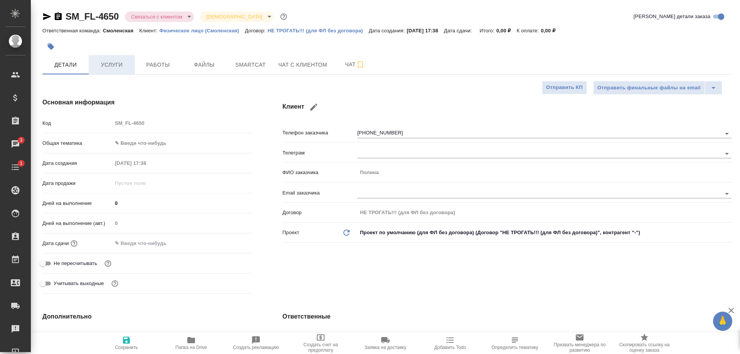
click at [103, 65] on span "Услуги" at bounding box center [111, 65] width 37 height 10
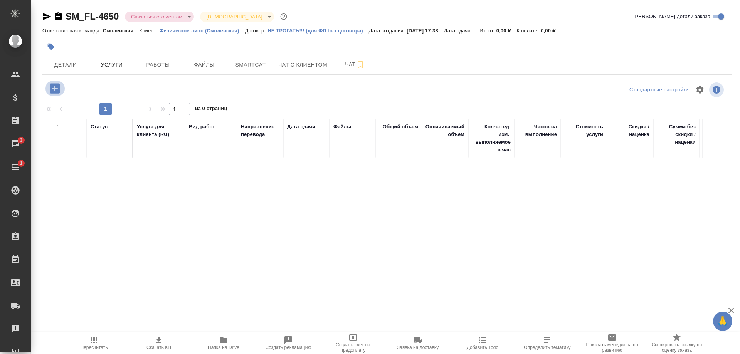
click at [54, 87] on icon "button" at bounding box center [55, 88] width 10 height 10
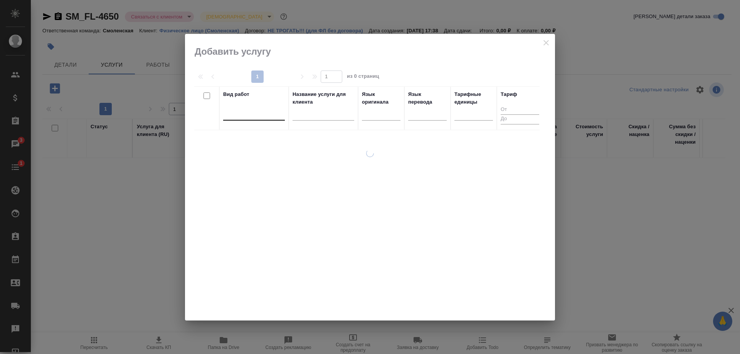
click at [267, 114] on div at bounding box center [254, 112] width 62 height 11
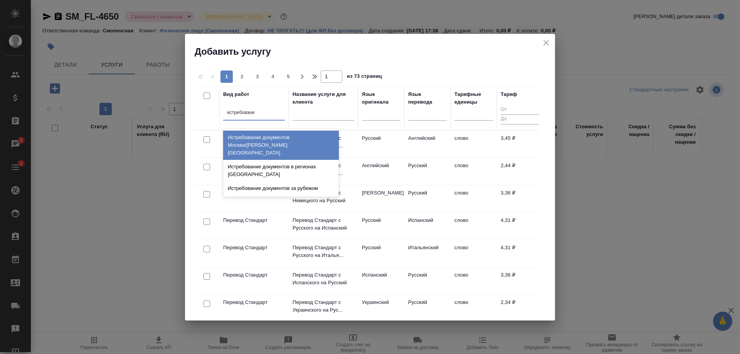
type input "истребование"
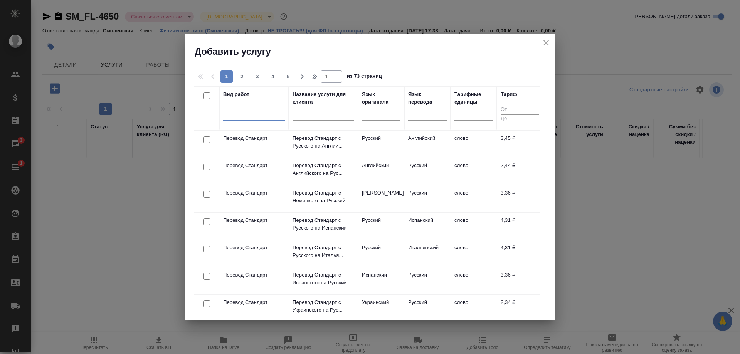
drag, startPoint x: 266, startPoint y: 116, endPoint x: 195, endPoint y: 111, distance: 70.7
click at [195, 111] on tr "Вид работ 0 results available. Select is focused ,type to refine list, press Do…" at bounding box center [368, 108] width 349 height 44
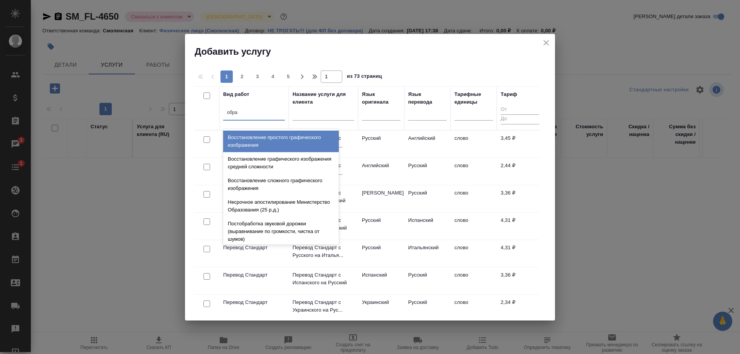
type input "образ"
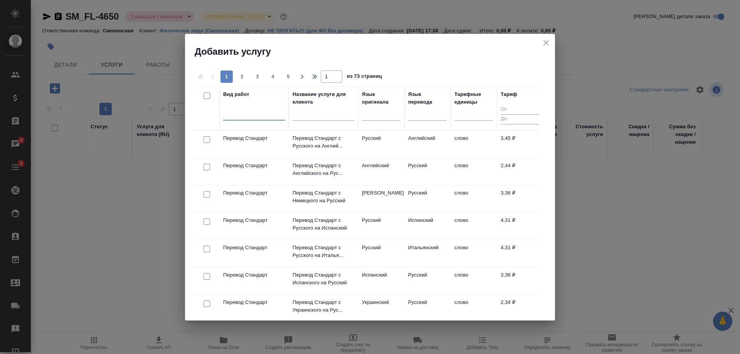
drag, startPoint x: 242, startPoint y: 111, endPoint x: 197, endPoint y: 108, distance: 44.8
click at [197, 108] on tr "Вид работ 0 results available. Select is focused ,type to refine list, press Do…" at bounding box center [368, 108] width 349 height 44
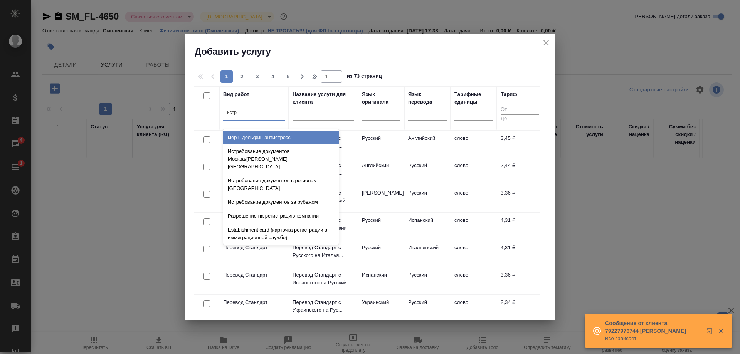
type input "истре"
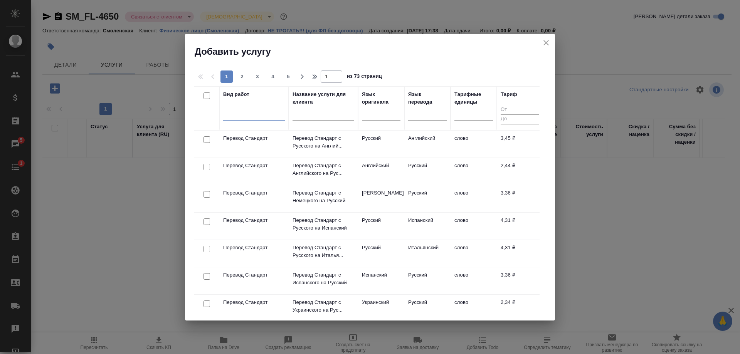
drag, startPoint x: 247, startPoint y: 108, endPoint x: 185, endPoint y: 107, distance: 62.1
click at [185, 107] on div "Добавить услугу 1 2 3 4 5 1 из 73 страниц Вид работ 0 results available. Select…" at bounding box center [370, 177] width 740 height 354
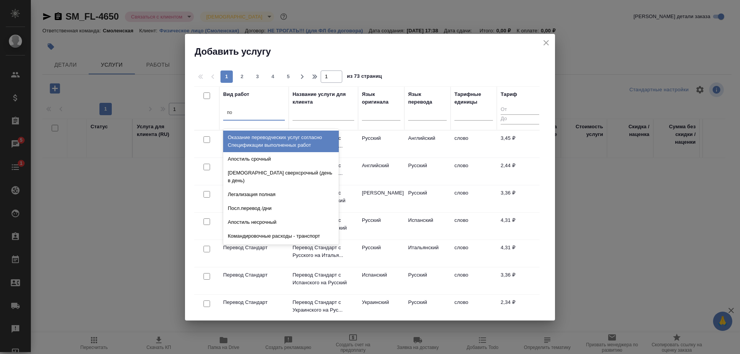
type input "п"
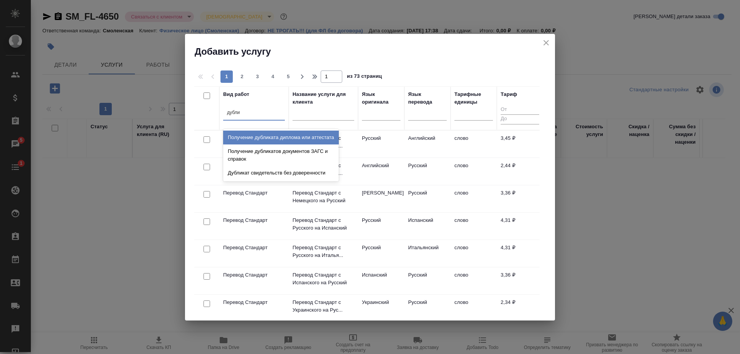
type input "дублик"
click at [286, 141] on div "Получение дубликата диплома или аттестата" at bounding box center [281, 138] width 116 height 14
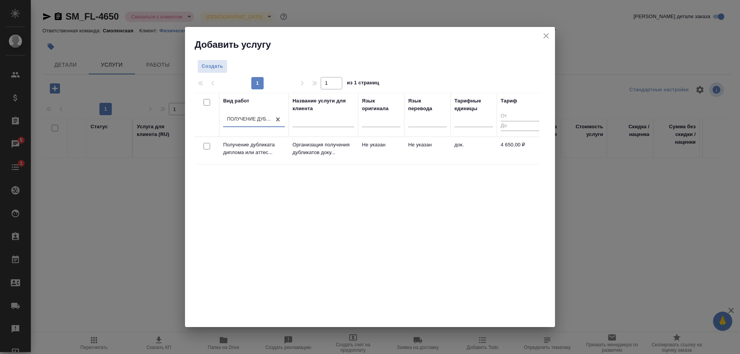
click at [288, 146] on td "Получение дубликата диплома или аттес..." at bounding box center [253, 150] width 69 height 27
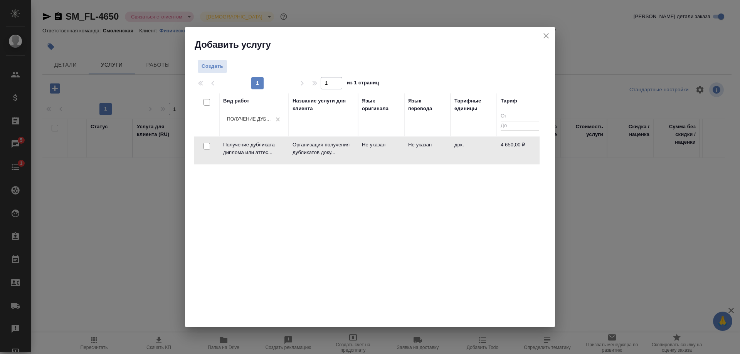
click at [288, 146] on td "Получение дубликата диплома или аттес..." at bounding box center [253, 150] width 69 height 27
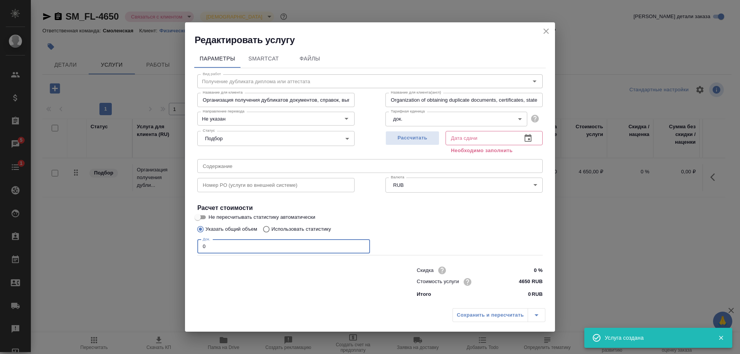
drag, startPoint x: 237, startPoint y: 250, endPoint x: 175, endPoint y: 249, distance: 61.7
click at [175, 249] on div "Редактировать услугу Параметры SmartCat Файлы Вид работ Получение дубликата дип…" at bounding box center [370, 177] width 740 height 354
type input "1"
click at [424, 132] on button "Рассчитать" at bounding box center [412, 138] width 54 height 14
type input "17.02.2026 17:47"
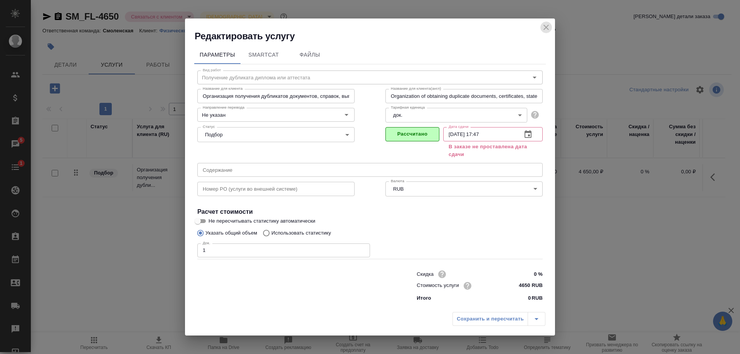
click at [545, 25] on icon "close" at bounding box center [546, 27] width 9 height 9
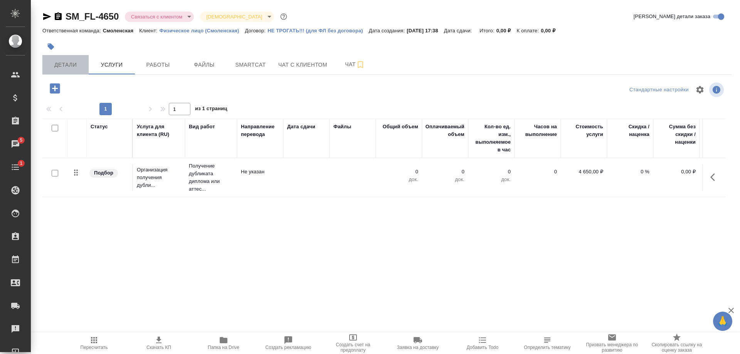
click at [62, 69] on span "Детали" at bounding box center [65, 65] width 37 height 10
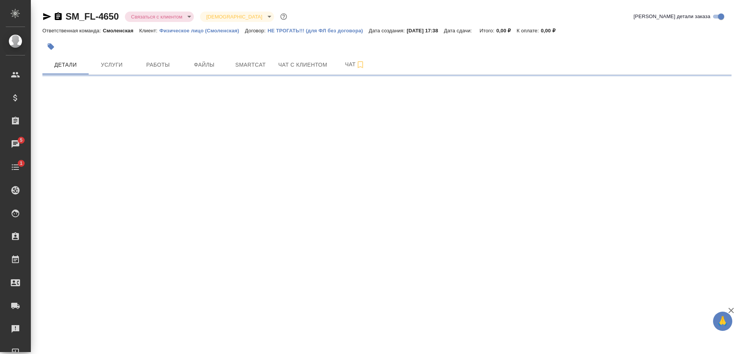
select select "RU"
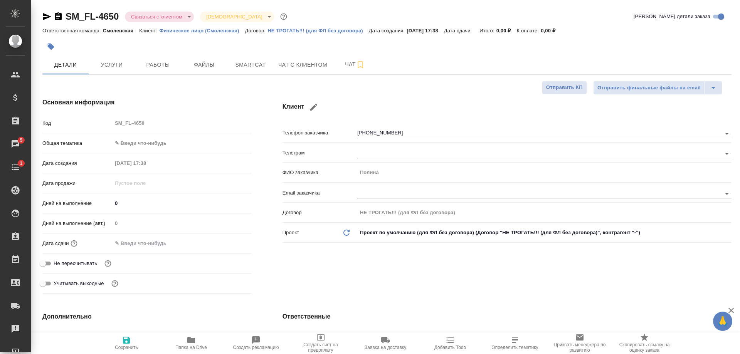
type textarea "x"
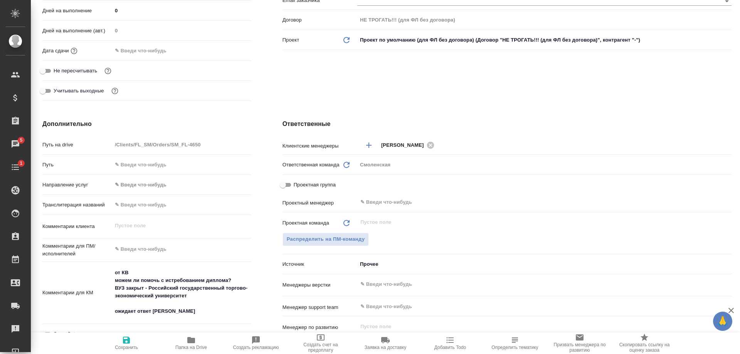
scroll to position [39, 0]
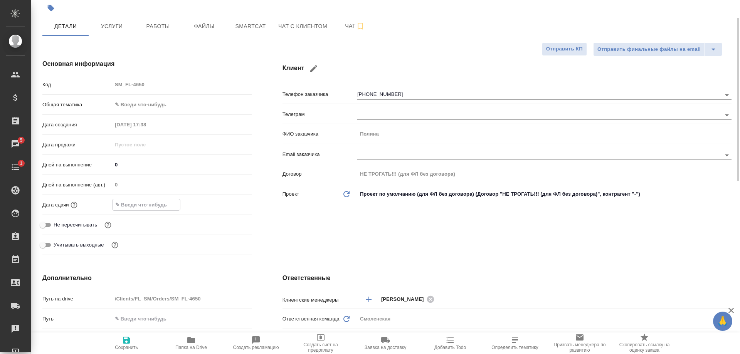
click at [130, 202] on input "text" at bounding box center [146, 204] width 67 height 11
click at [230, 204] on icon "button" at bounding box center [229, 204] width 7 height 8
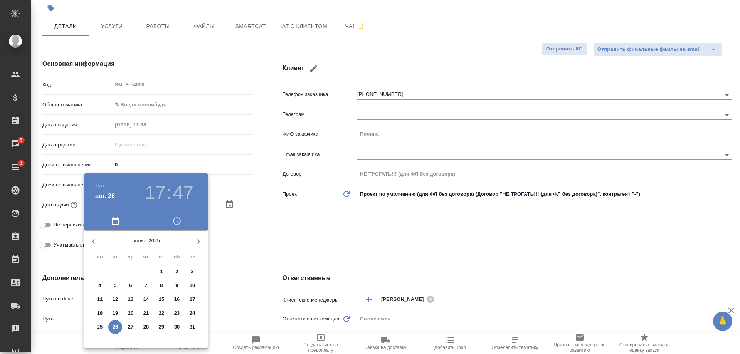
click at [192, 239] on button "button" at bounding box center [198, 241] width 19 height 19
click at [112, 324] on span "30" at bounding box center [115, 327] width 14 height 8
type input "30.09.2025 17:47"
type textarea "x"
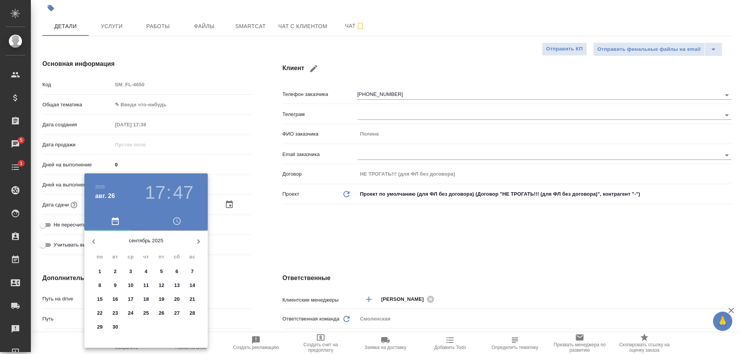
type textarea "x"
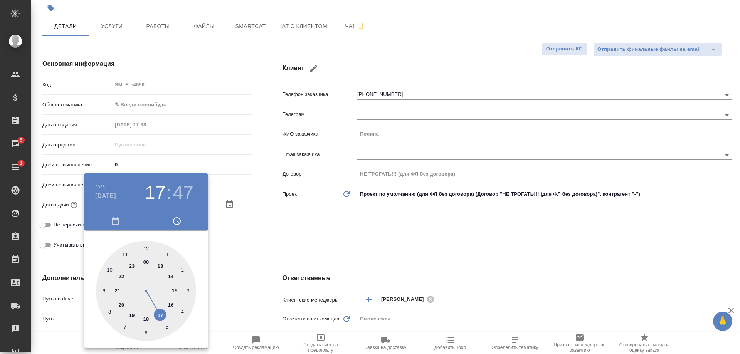
click at [242, 257] on div at bounding box center [370, 177] width 740 height 354
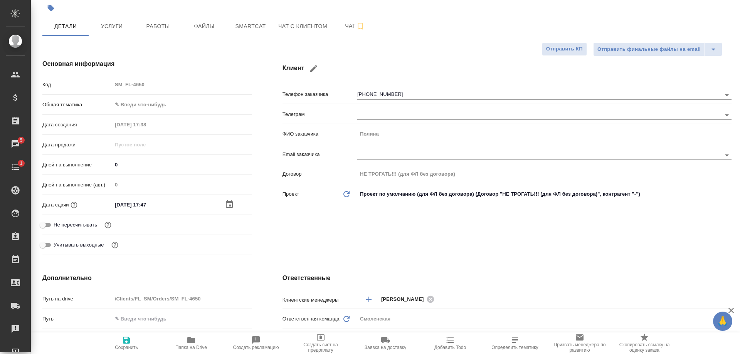
click at [128, 341] on icon "button" at bounding box center [126, 340] width 7 height 7
type textarea "x"
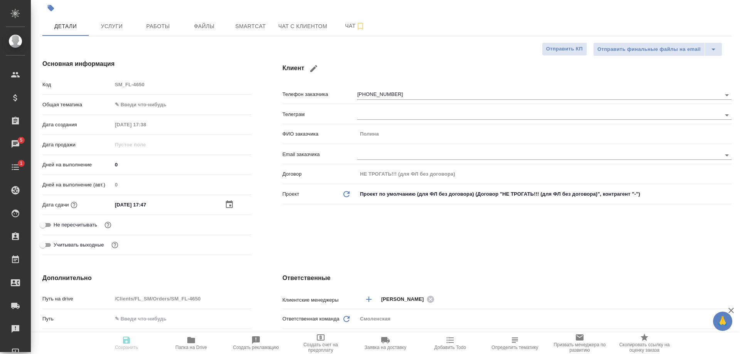
type textarea "x"
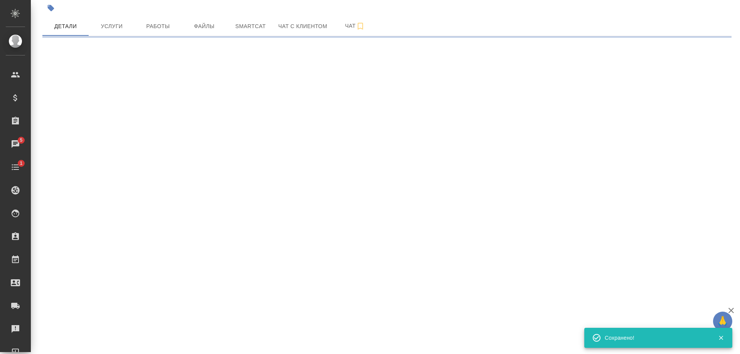
scroll to position [49, 0]
select select "RU"
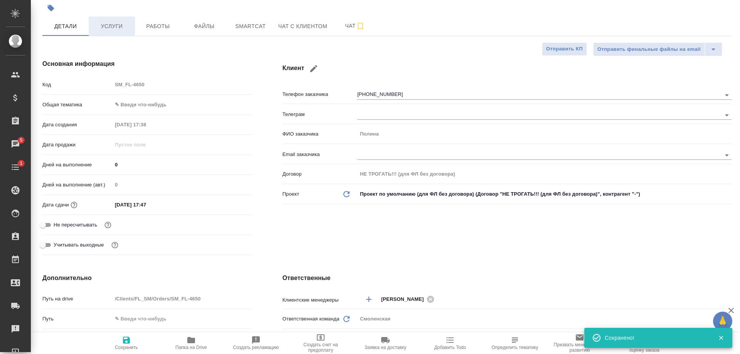
type textarea "x"
click at [114, 24] on span "Услуги" at bounding box center [111, 27] width 37 height 10
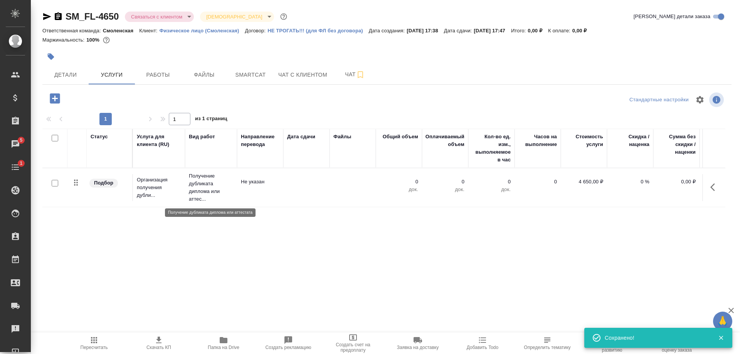
click at [206, 195] on p "Получение дубликата диплома или аттес..." at bounding box center [211, 187] width 44 height 31
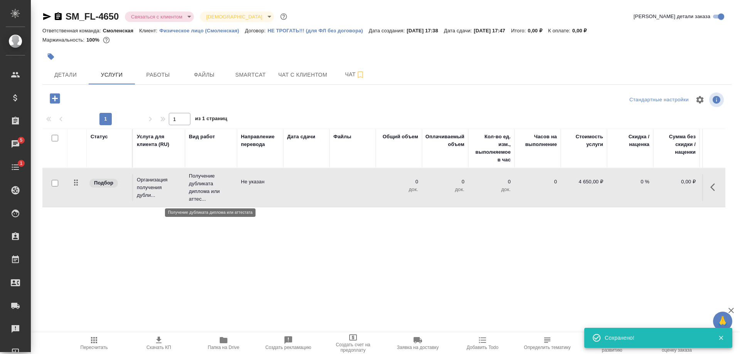
click at [206, 195] on p "Получение дубликата диплома или аттес..." at bounding box center [211, 187] width 44 height 31
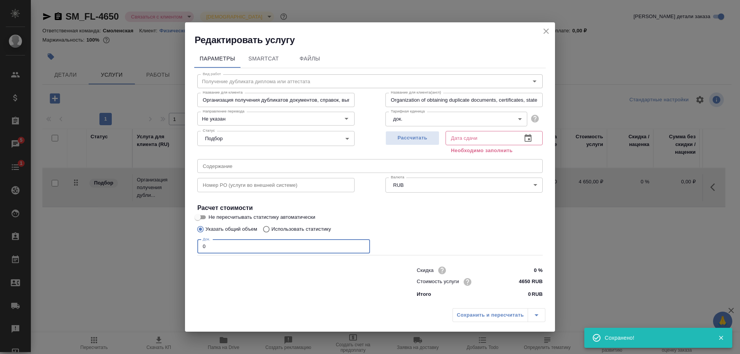
drag, startPoint x: 179, startPoint y: 249, endPoint x: 172, endPoint y: 249, distance: 7.3
click at [172, 249] on div "Редактировать услугу Параметры SmartCat Файлы Вид работ Получение дубликата дип…" at bounding box center [370, 177] width 740 height 354
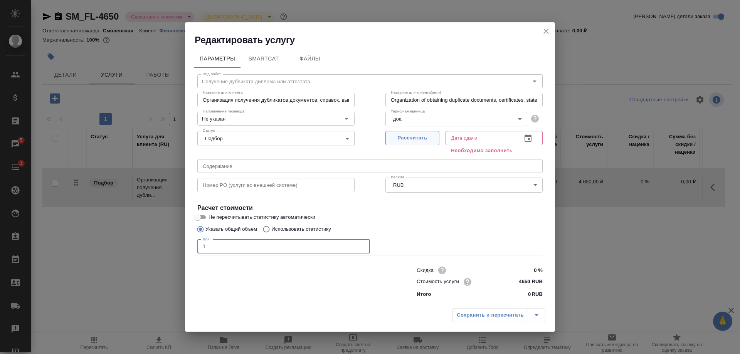
type input "1"
click at [398, 133] on button "Рассчитать" at bounding box center [412, 138] width 54 height 14
type input "30.09.2025 17:47"
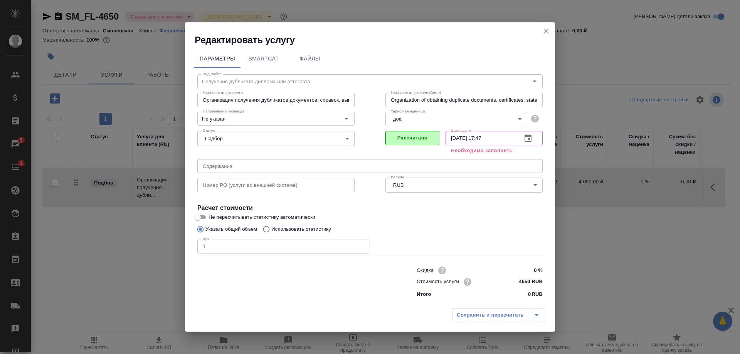
click at [496, 319] on div "Сохранить и пересчитать" at bounding box center [370, 317] width 370 height 27
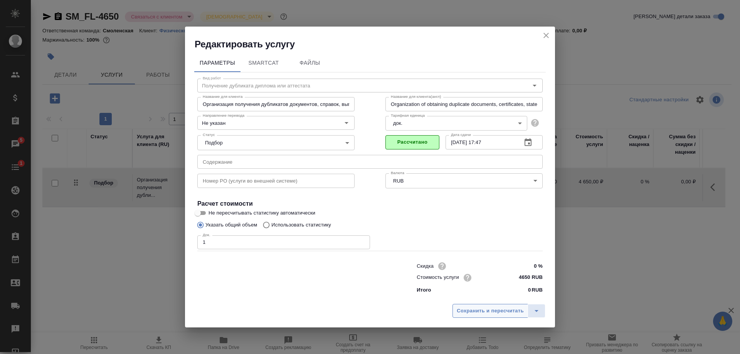
click at [494, 313] on span "Сохранить и пересчитать" at bounding box center [490, 311] width 67 height 9
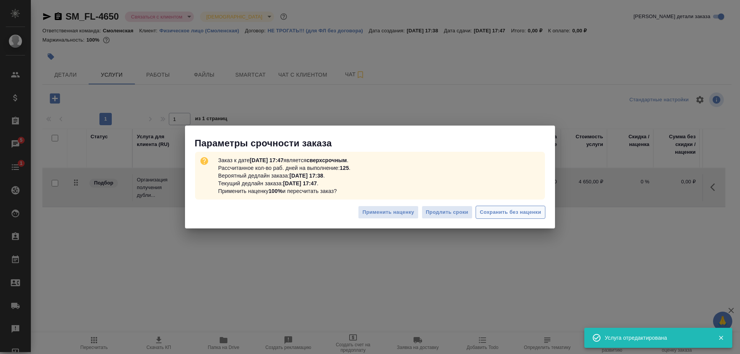
click at [519, 210] on span "Сохранить без наценки" at bounding box center [510, 212] width 61 height 9
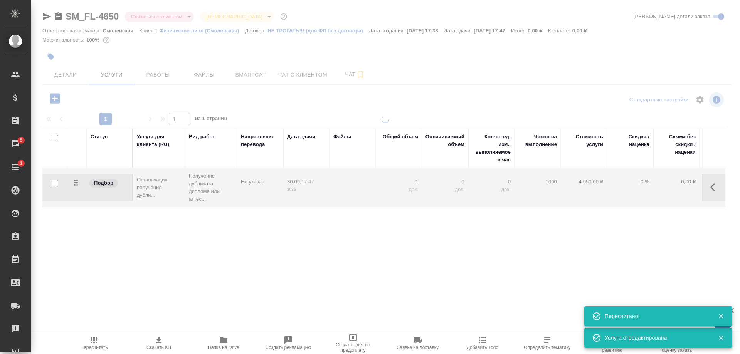
type input "urgent"
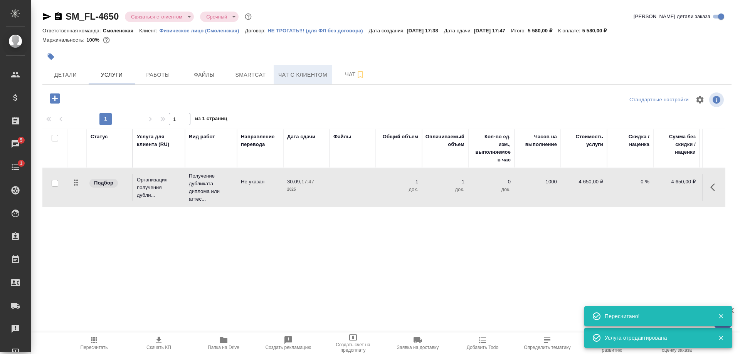
click at [307, 79] on span "Чат с клиентом" at bounding box center [302, 75] width 49 height 10
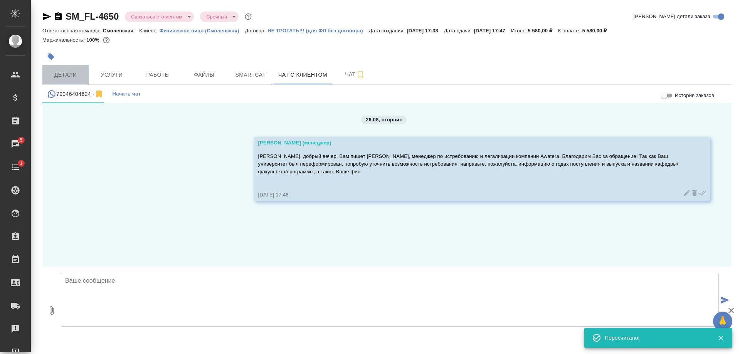
click at [76, 70] on span "Детали" at bounding box center [65, 75] width 37 height 10
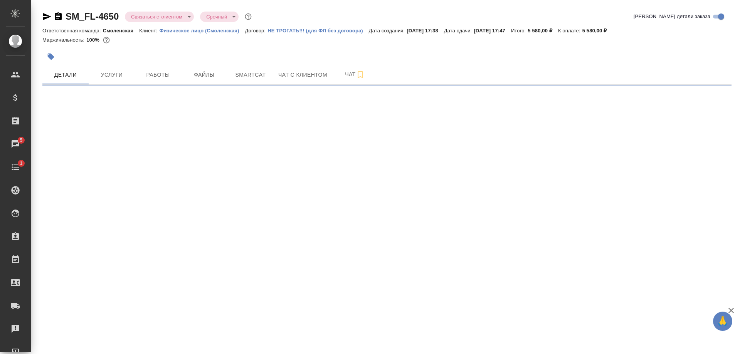
select select "RU"
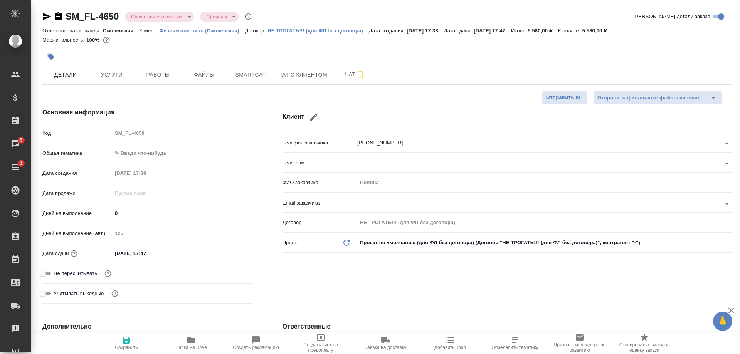
type textarea "x"
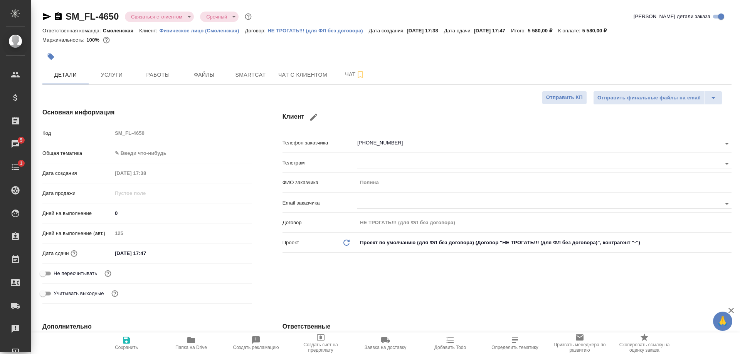
type textarea "x"
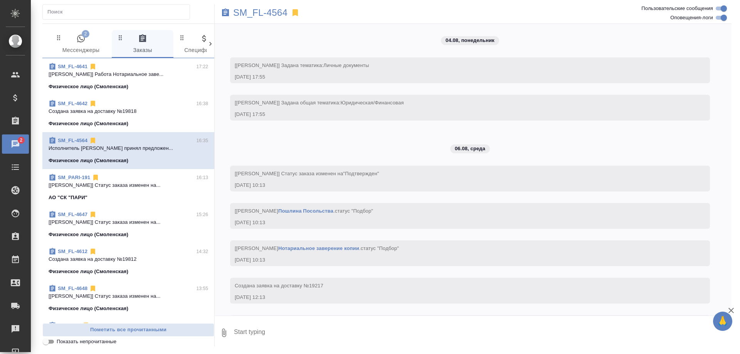
scroll to position [2972, 0]
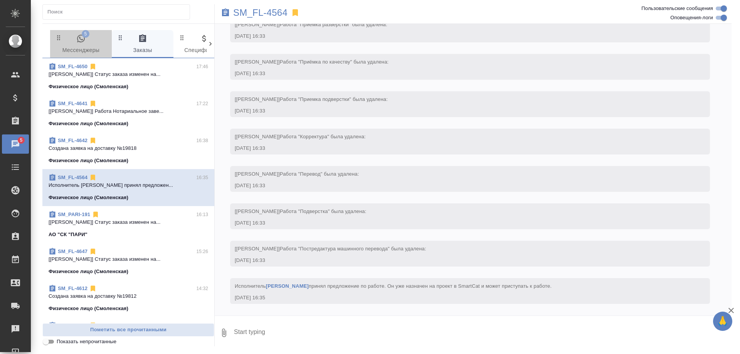
click at [85, 50] on span "5 Мессенджеры" at bounding box center [81, 44] width 52 height 21
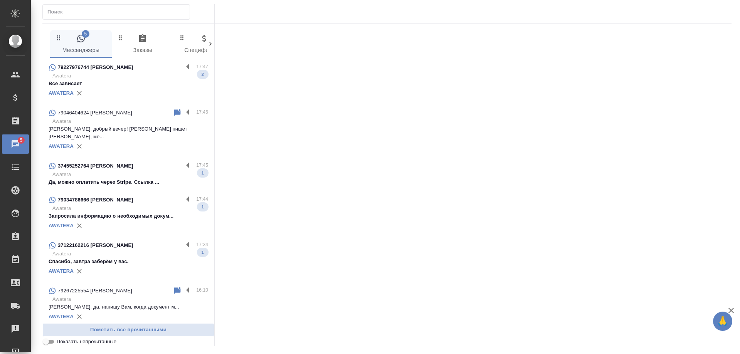
click at [123, 241] on div "37122162216 Александр" at bounding box center [116, 245] width 135 height 9
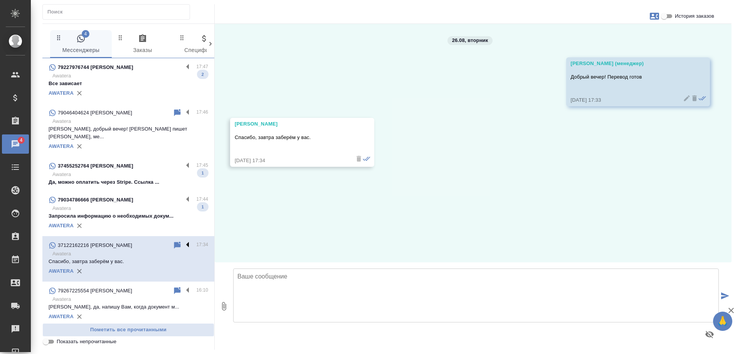
click at [183, 241] on label at bounding box center [189, 245] width 13 height 9
click at [0, 0] on input "checkbox" at bounding box center [0, 0] width 0 height 0
click at [153, 241] on icon at bounding box center [157, 245] width 9 height 9
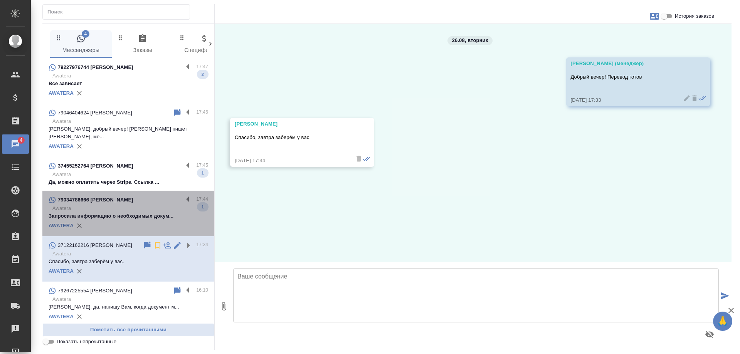
click at [159, 212] on p "Запросила информацию о необходимых докум..." at bounding box center [129, 216] width 160 height 8
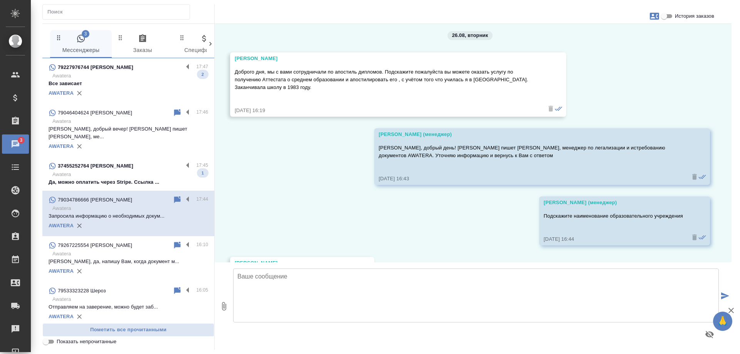
scroll to position [0, 0]
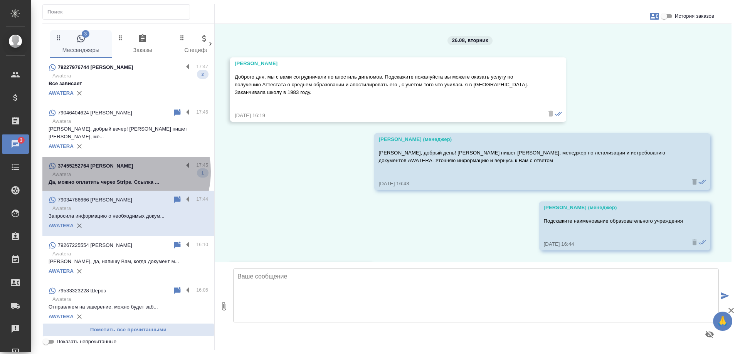
click at [118, 171] on p "Awatera" at bounding box center [130, 175] width 156 height 8
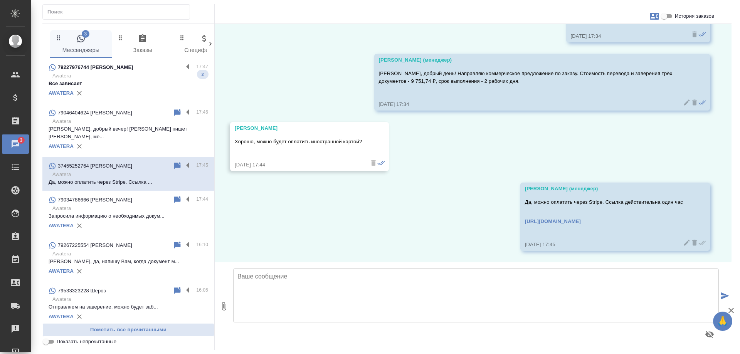
scroll to position [639, 0]
click at [183, 161] on label at bounding box center [189, 165] width 13 height 9
click at [0, 0] on input "checkbox" at bounding box center [0, 0] width 0 height 0
click at [145, 163] on icon at bounding box center [147, 166] width 5 height 7
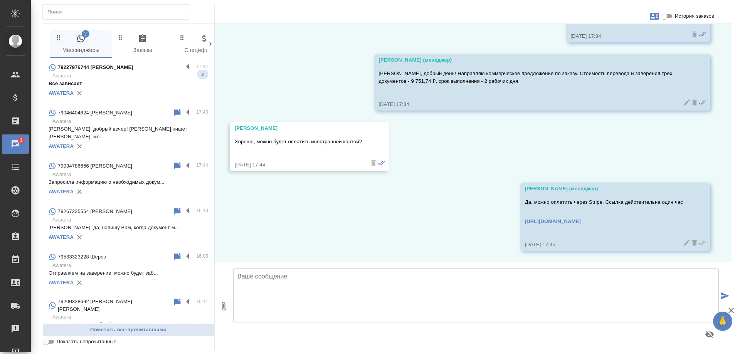
click at [126, 202] on div "79267225554 Михаил 16:10 Awatera Михаил, да, напишу Вам, когда документ м... AW…" at bounding box center [128, 224] width 172 height 45
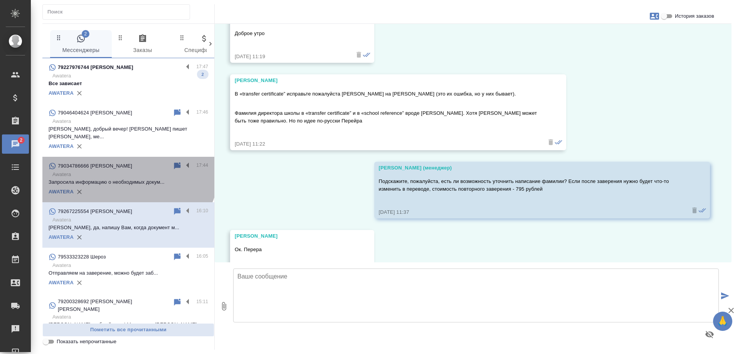
click at [127, 161] on div "79034786666 [PERSON_NAME]" at bounding box center [111, 165] width 124 height 9
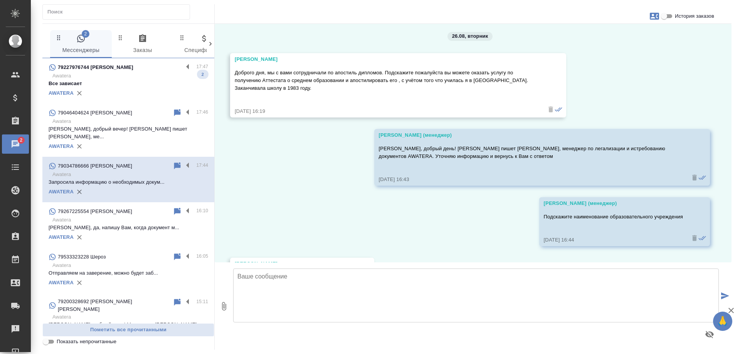
scroll to position [0, 0]
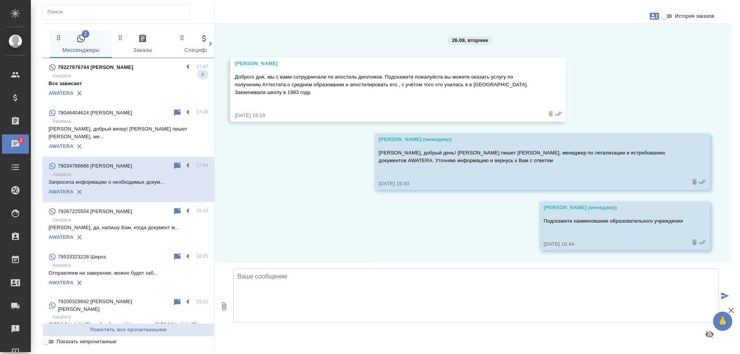
click at [151, 82] on p "Все зависает" at bounding box center [129, 84] width 160 height 8
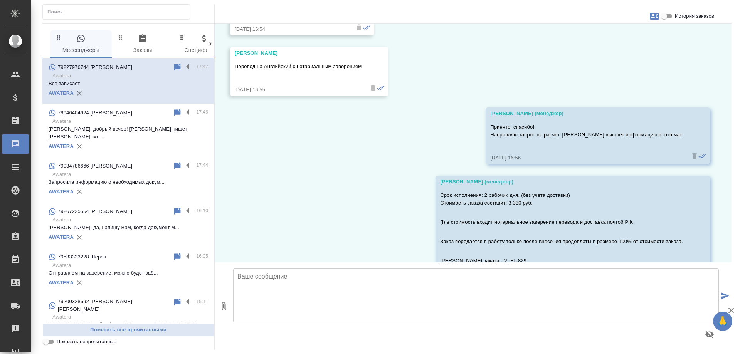
scroll to position [1013, 0]
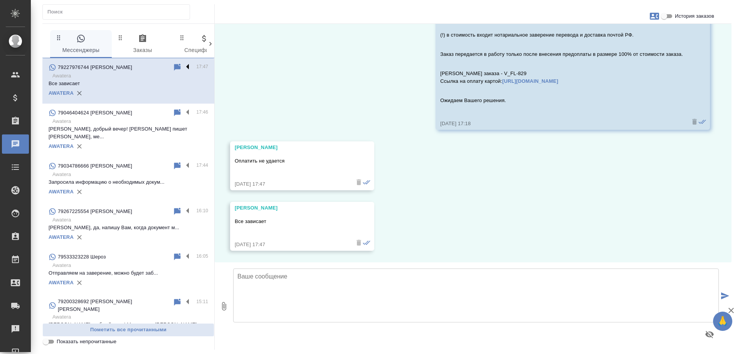
click at [183, 64] on label at bounding box center [189, 67] width 13 height 9
click at [0, 0] on input "checkbox" at bounding box center [0, 0] width 0 height 0
click at [155, 66] on icon at bounding box center [157, 67] width 5 height 7
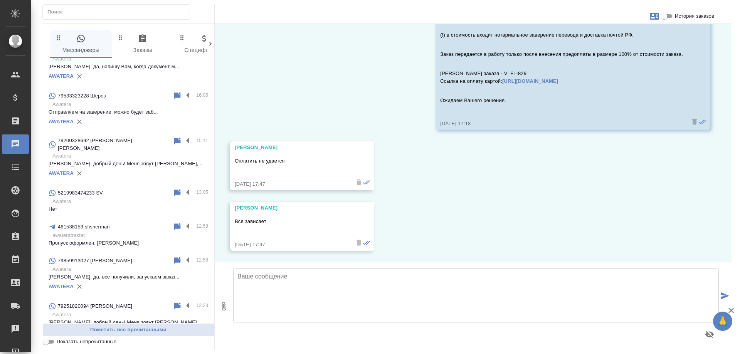
scroll to position [0, 0]
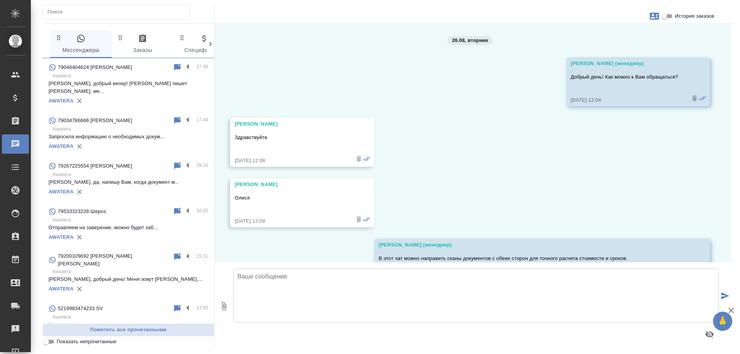
scroll to position [1013, 0]
